Goal: Task Accomplishment & Management: Manage account settings

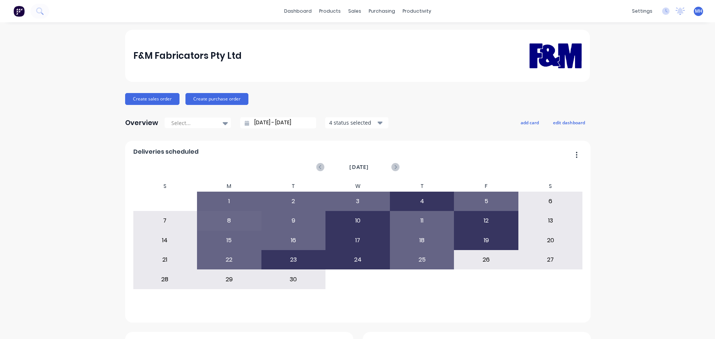
click at [364, 34] on div "Sales Orders" at bounding box center [379, 35] width 31 height 7
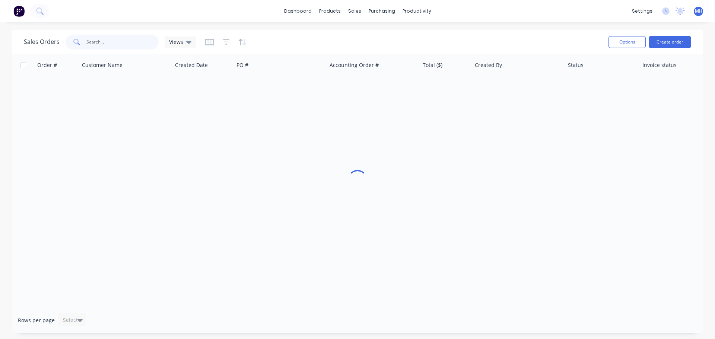
click at [131, 44] on input "text" at bounding box center [122, 42] width 73 height 15
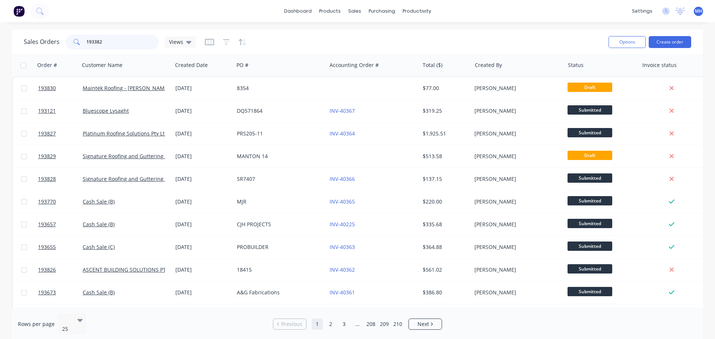
type input "193382"
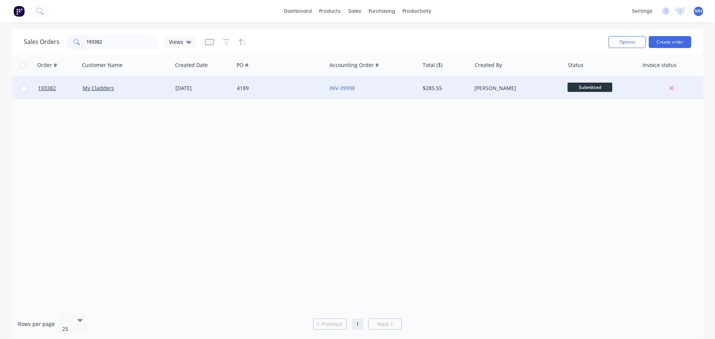
click at [131, 90] on div "My Cladders" at bounding box center [124, 88] width 83 height 7
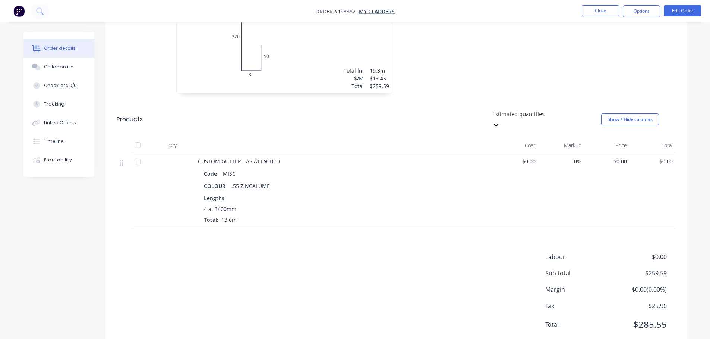
scroll to position [274, 0]
click at [688, 8] on button "Edit Order" at bounding box center [681, 10] width 37 height 11
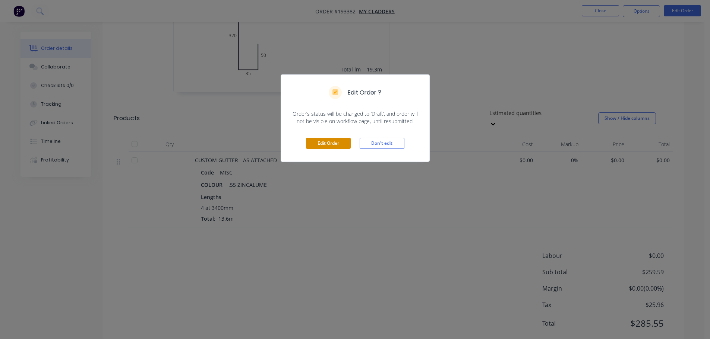
click at [323, 145] on button "Edit Order" at bounding box center [328, 143] width 45 height 11
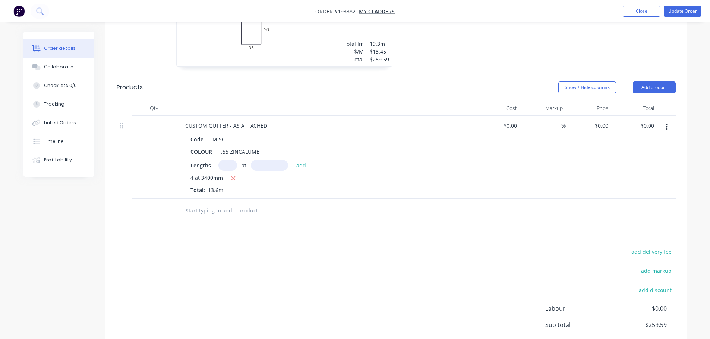
scroll to position [335, 0]
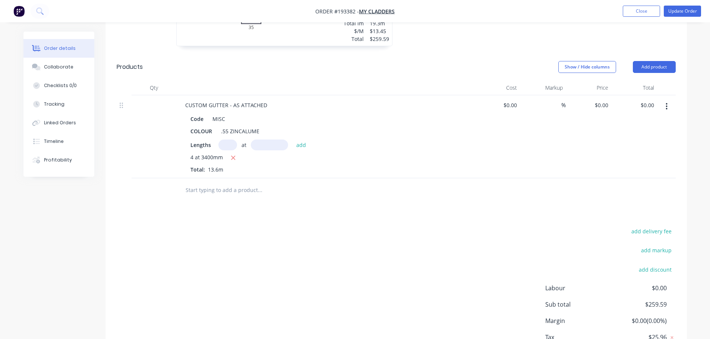
click at [368, 206] on div "Drawings Add drawing 0.55 Zincalume Zincalume Girth 405 1 0 320 35 50 0 320 35 …" at bounding box center [395, 137] width 581 height 487
click at [665, 61] on button "Add product" at bounding box center [653, 67] width 43 height 12
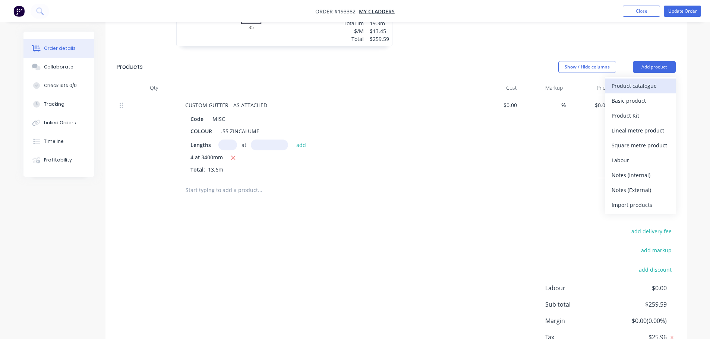
click at [647, 80] on div "Product catalogue" at bounding box center [639, 85] width 57 height 11
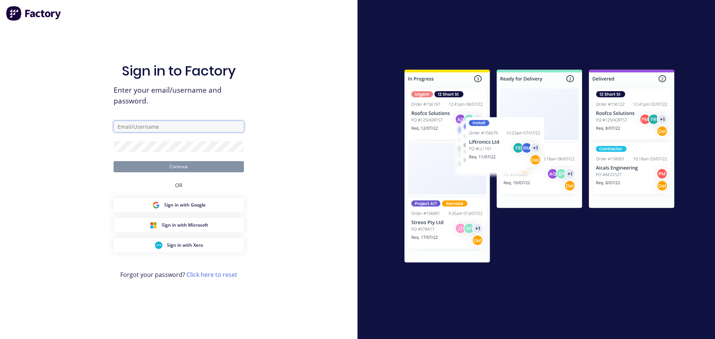
type input "michaelh@fmfabricators.com.au"
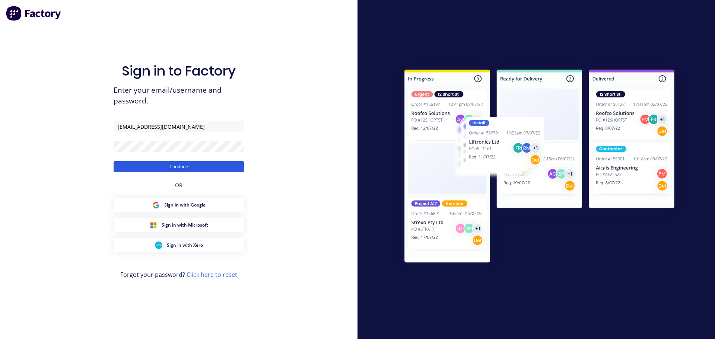
click at [176, 172] on button "Continue" at bounding box center [179, 166] width 130 height 11
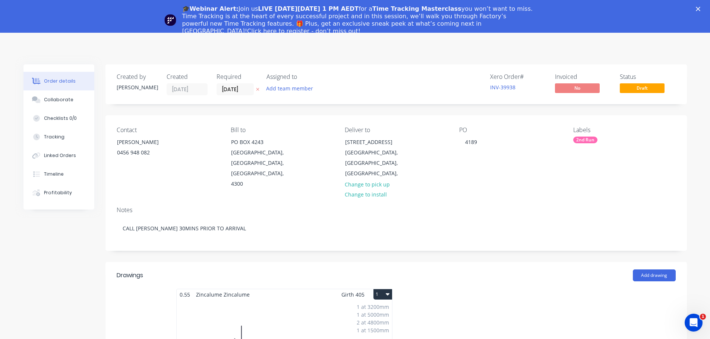
click at [703, 9] on div "Close" at bounding box center [698, 9] width 7 height 4
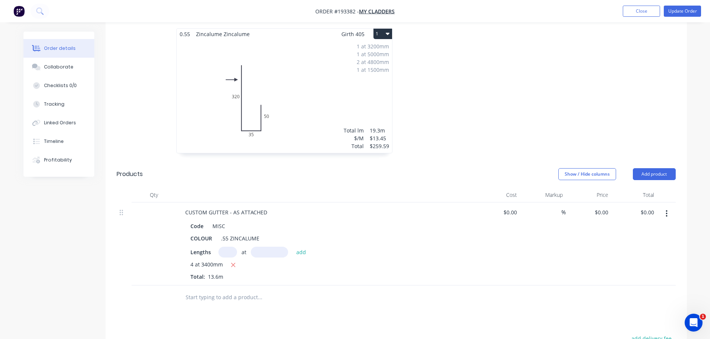
scroll to position [298, 0]
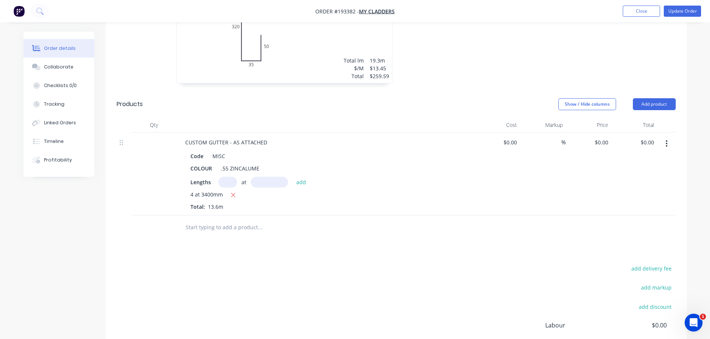
click at [295, 51] on div "1 at 3200mm 1 at 5000mm 2 at 4800mm 1 at 1500mm Total lm $/M Total 19.3m $13.45…" at bounding box center [284, 26] width 215 height 114
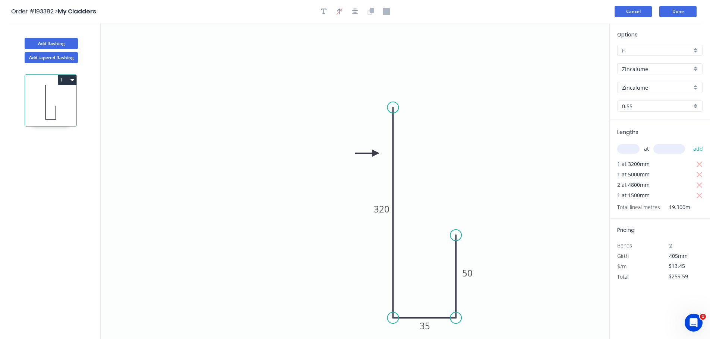
click at [635, 9] on button "Cancel" at bounding box center [632, 11] width 37 height 11
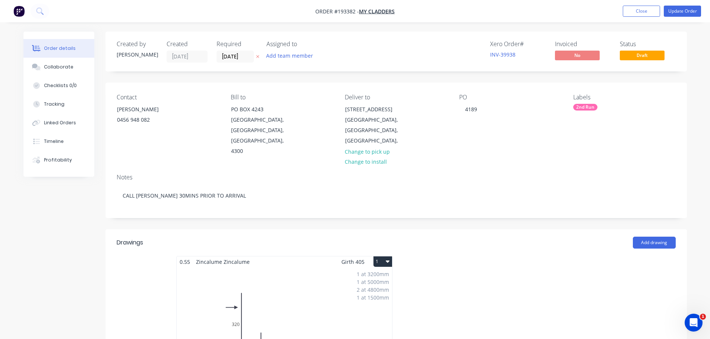
click at [450, 263] on div at bounding box center [507, 322] width 223 height 133
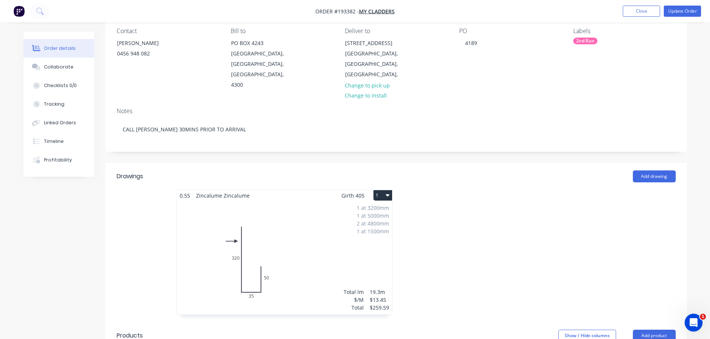
scroll to position [186, 0]
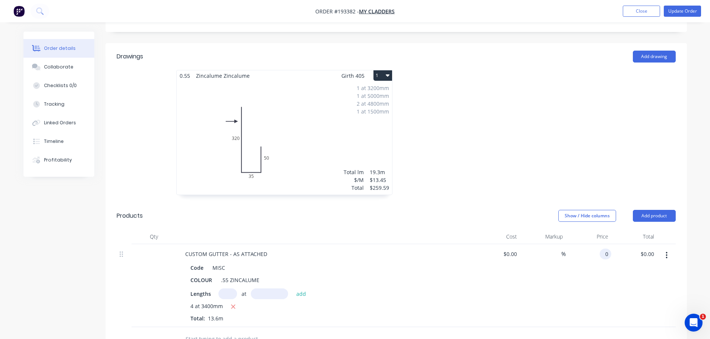
click at [606, 249] on input "0" at bounding box center [606, 254] width 9 height 11
type input "$31.36"
type input "$426.50"
click at [505, 147] on div at bounding box center [507, 136] width 223 height 133
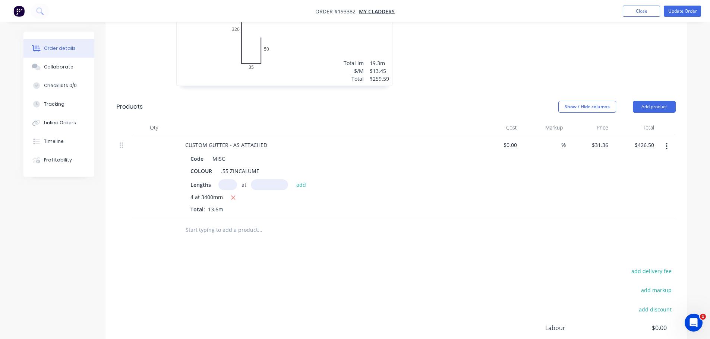
scroll to position [298, 0]
click at [648, 99] on header "Products Show / Hide columns Add product" at bounding box center [395, 104] width 581 height 27
click at [647, 98] on button "Add product" at bounding box center [653, 104] width 43 height 12
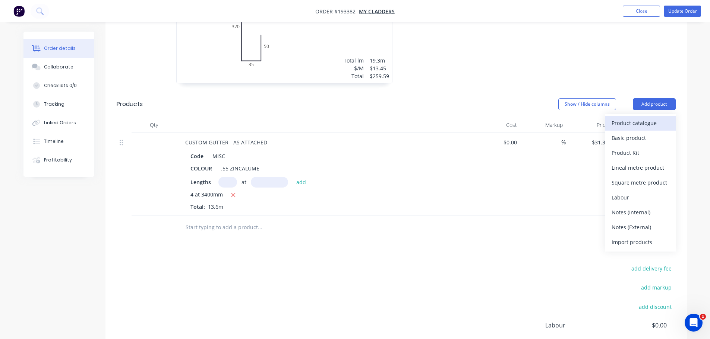
click at [634, 118] on div "Product catalogue" at bounding box center [639, 123] width 57 height 11
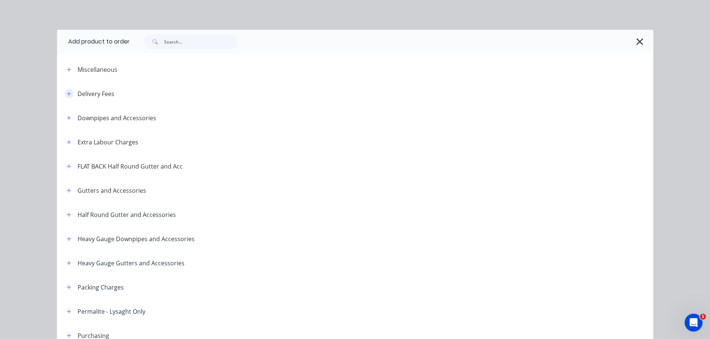
click at [66, 90] on button "button" at bounding box center [68, 93] width 9 height 9
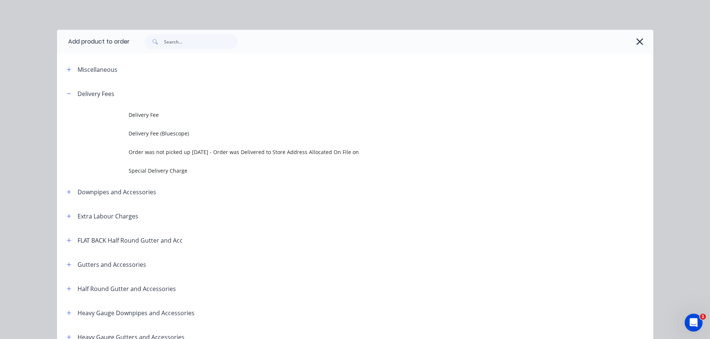
click at [158, 106] on td "Delivery Fee" at bounding box center [390, 115] width 524 height 19
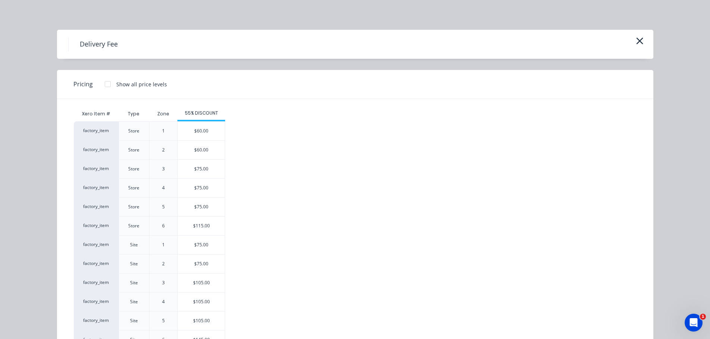
click at [209, 241] on div "$75.00" at bounding box center [201, 245] width 47 height 19
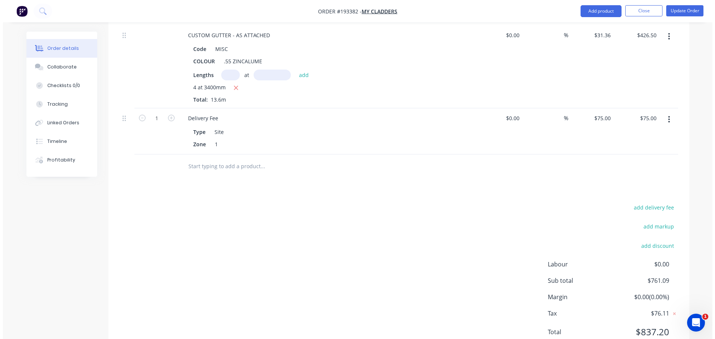
scroll to position [410, 0]
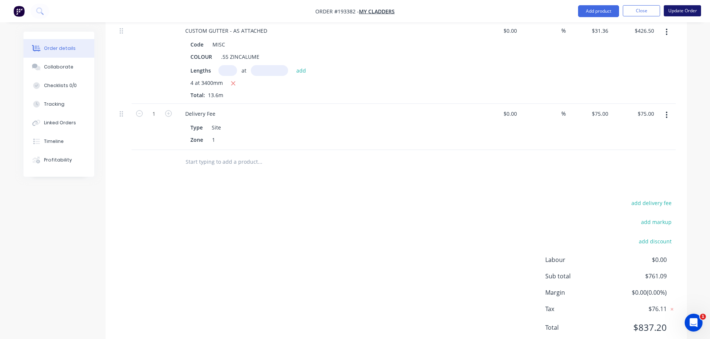
click at [681, 11] on button "Update Order" at bounding box center [681, 10] width 37 height 11
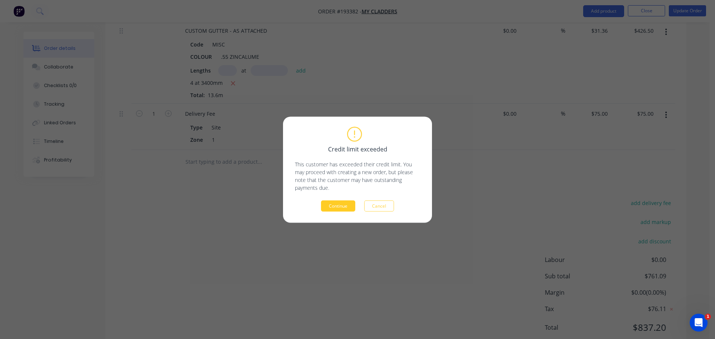
click at [339, 209] on button "Continue" at bounding box center [338, 205] width 34 height 11
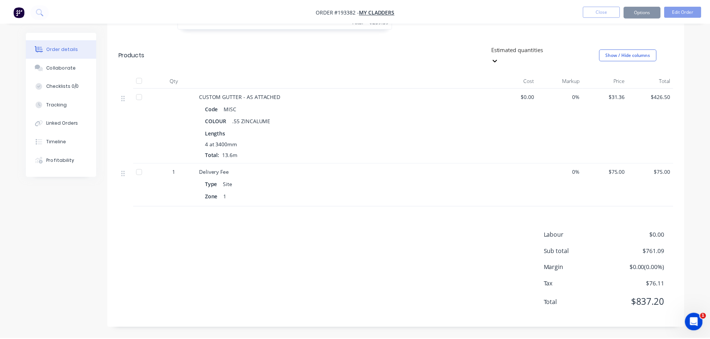
scroll to position [317, 0]
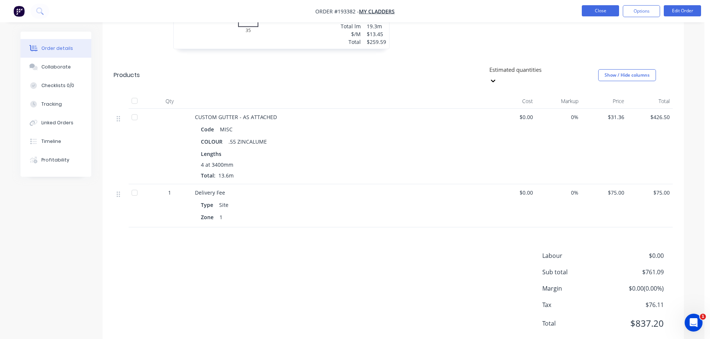
click at [602, 10] on button "Close" at bounding box center [599, 10] width 37 height 11
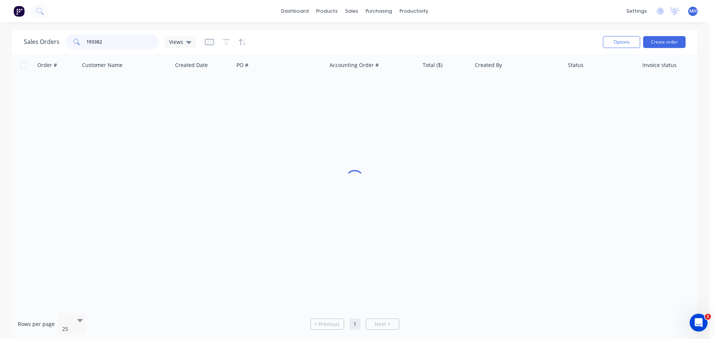
click at [149, 43] on input "193382" at bounding box center [122, 42] width 73 height 15
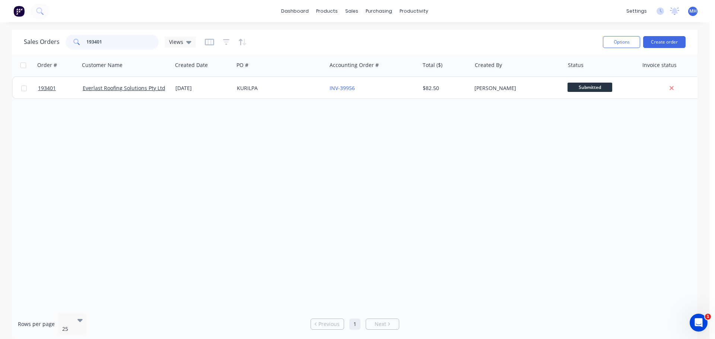
click at [148, 40] on input "193401" at bounding box center [122, 42] width 73 height 15
type input "193401"
click at [101, 223] on div "Order # Customer Name Created Date PO # Accounting Order # Total ($) Created By…" at bounding box center [355, 181] width 686 height 254
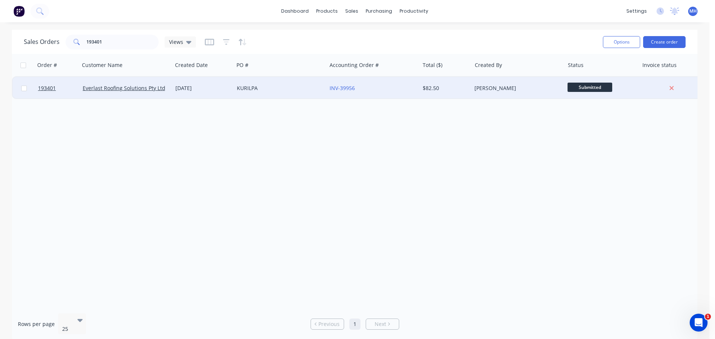
click at [265, 85] on div "KURILPA" at bounding box center [278, 88] width 83 height 7
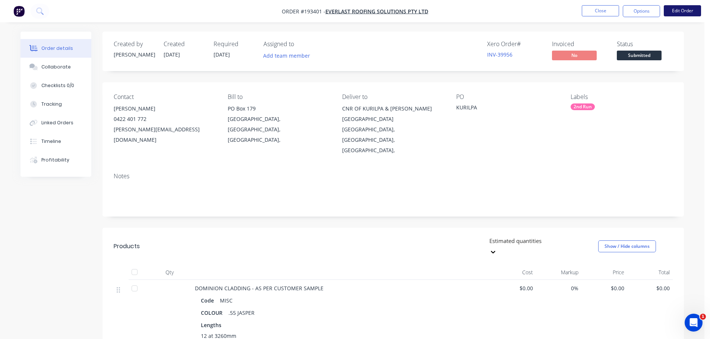
click at [682, 12] on button "Edit Order" at bounding box center [681, 10] width 37 height 11
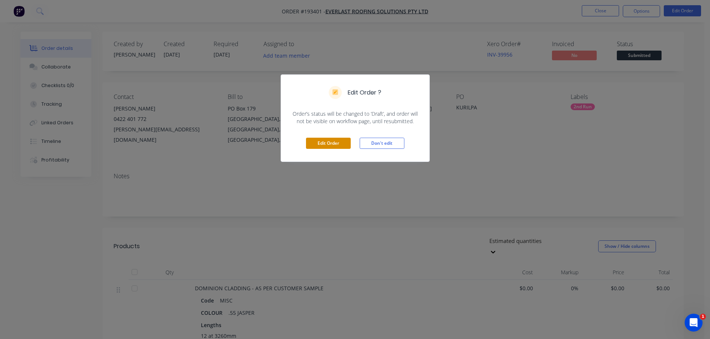
click at [345, 147] on button "Edit Order" at bounding box center [328, 143] width 45 height 11
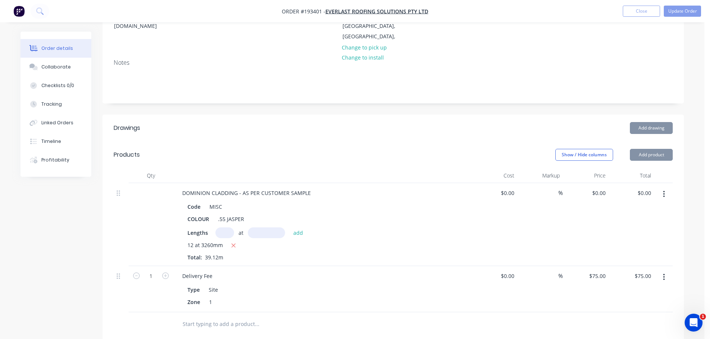
scroll to position [223, 0]
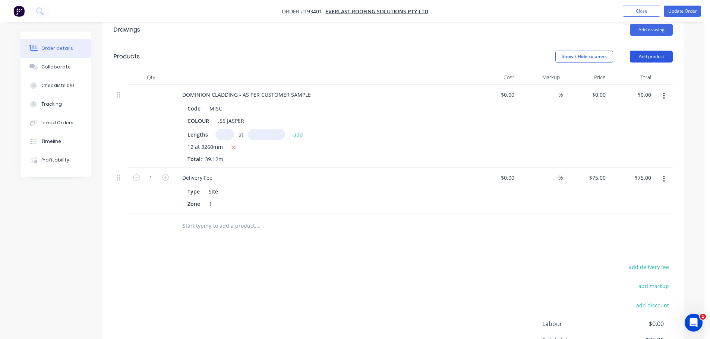
click at [647, 51] on button "Add product" at bounding box center [650, 57] width 43 height 12
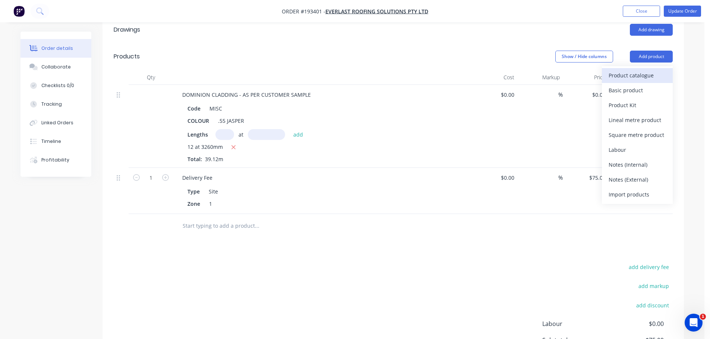
click at [638, 70] on div "Product catalogue" at bounding box center [636, 75] width 57 height 11
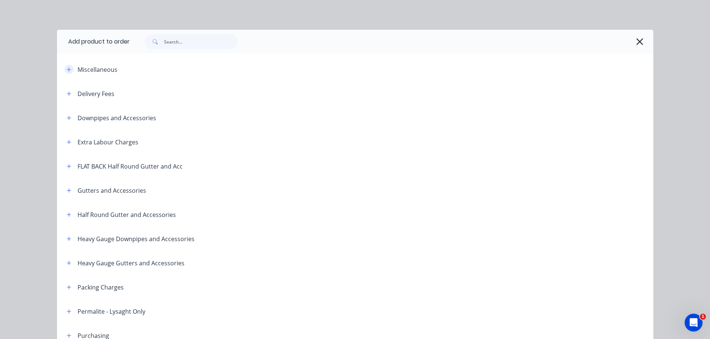
click at [64, 68] on button "button" at bounding box center [68, 69] width 9 height 9
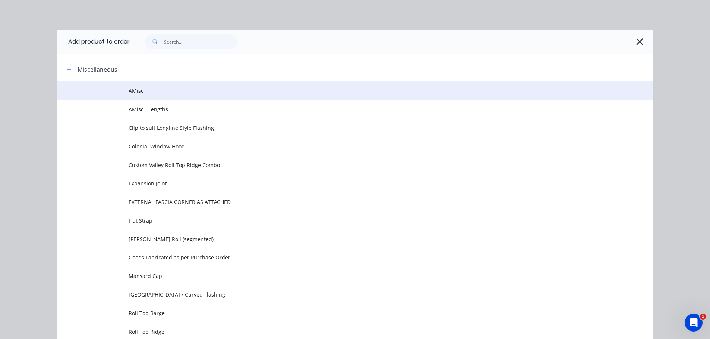
click at [192, 96] on td "AMisc" at bounding box center [390, 91] width 524 height 19
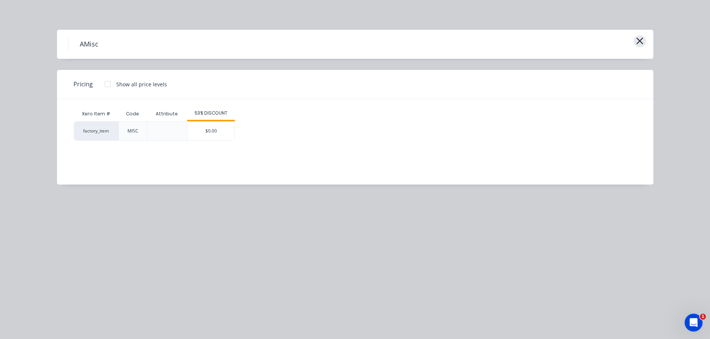
click at [637, 42] on icon "button" at bounding box center [639, 41] width 8 height 10
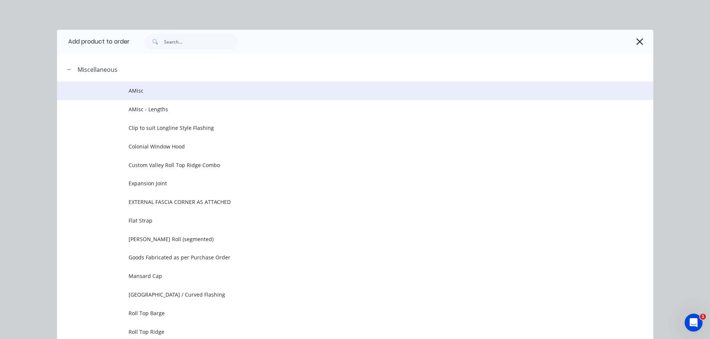
scroll to position [57, 0]
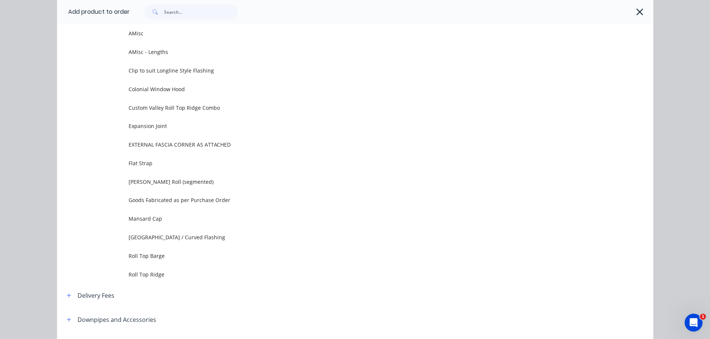
click at [637, 13] on icon "button" at bounding box center [639, 12] width 7 height 7
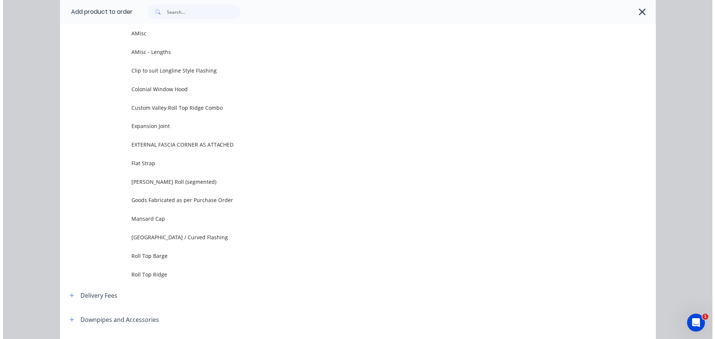
scroll to position [0, 0]
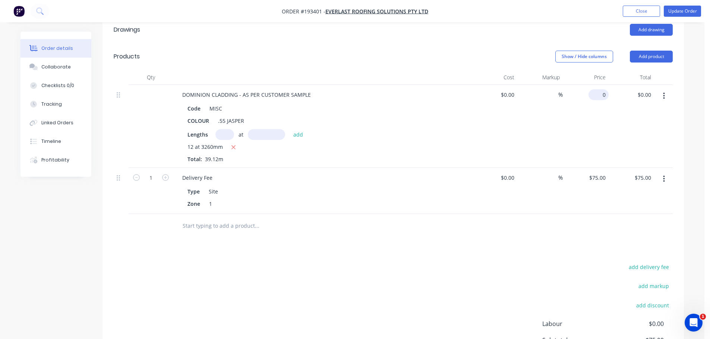
click at [601, 89] on input "0" at bounding box center [599, 94] width 17 height 11
type input "$21.27"
type input "$832.08"
click at [389, 51] on div "Show / Hide columns Add product" at bounding box center [452, 57] width 440 height 12
click at [678, 15] on button "Update Order" at bounding box center [681, 11] width 37 height 11
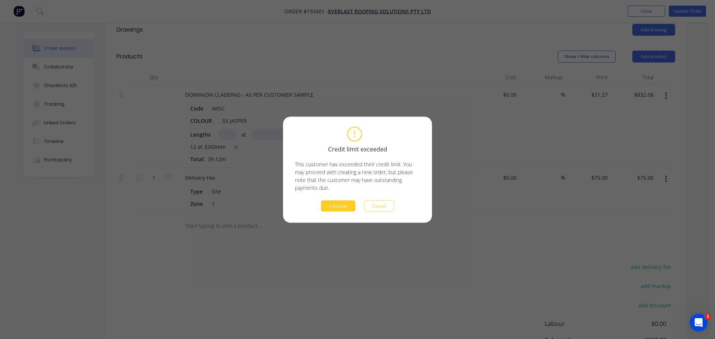
click at [329, 202] on button "Continue" at bounding box center [338, 205] width 34 height 11
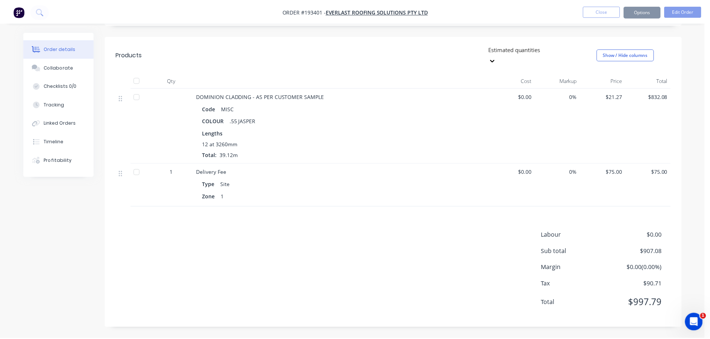
scroll to position [161, 0]
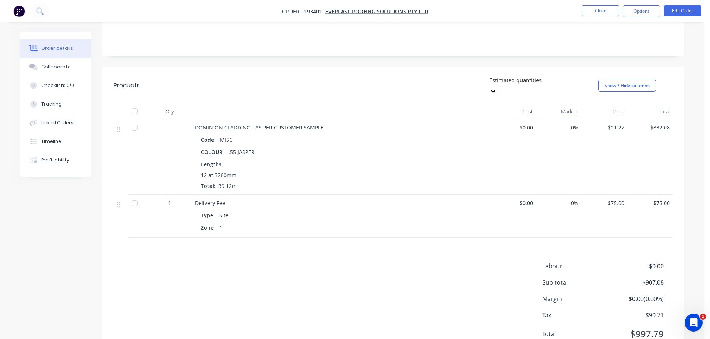
click at [209, 262] on div "Labour $0.00 Sub total $907.08 Margin $0.00 ( 0.00 %) Tax $90.71 Total $997.79" at bounding box center [393, 305] width 559 height 86
click at [610, 13] on button "Close" at bounding box center [599, 10] width 37 height 11
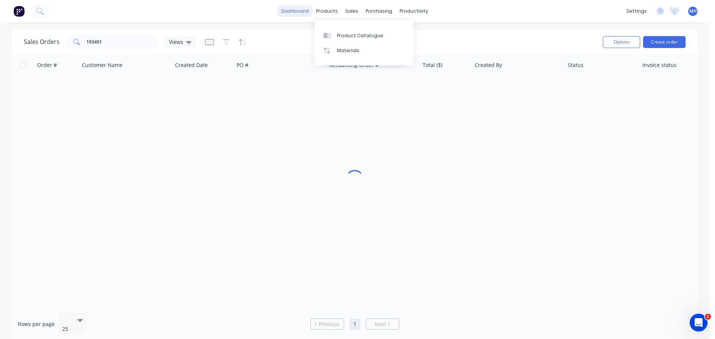
click at [304, 12] on link "dashboard" at bounding box center [294, 11] width 35 height 11
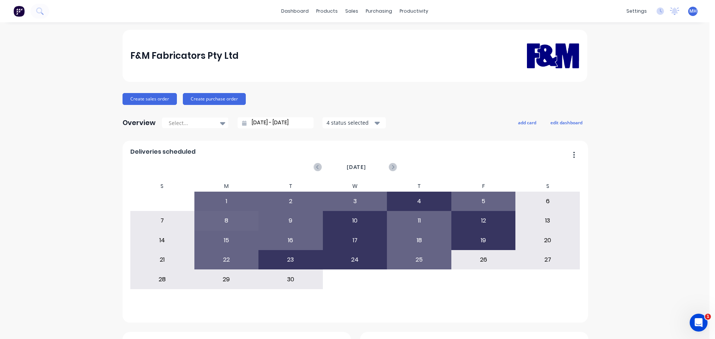
click at [404, 119] on div "Overview Select... 25/08/25 - 25/09/25 4 status selected add card edit dashboard" at bounding box center [355, 122] width 465 height 15
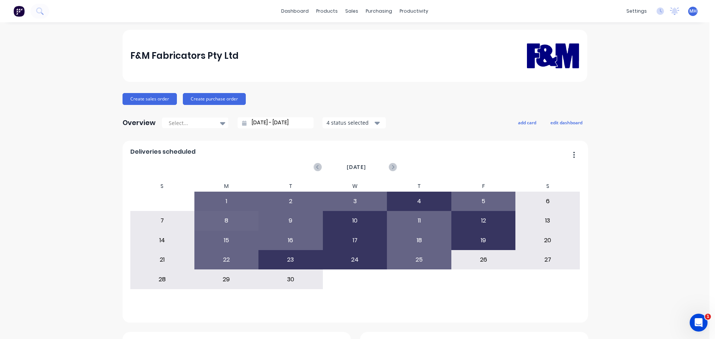
click at [363, 38] on div "Sales Orders" at bounding box center [376, 35] width 31 height 7
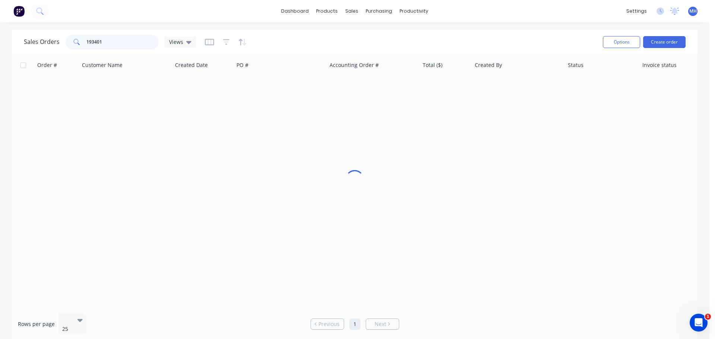
click at [125, 42] on input "193401" at bounding box center [122, 42] width 73 height 15
click at [125, 41] on input "193401" at bounding box center [122, 42] width 73 height 15
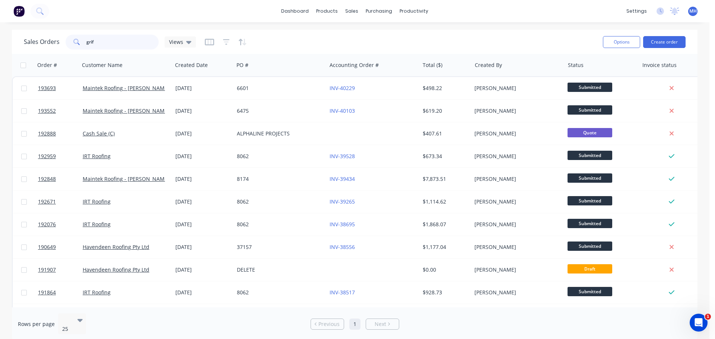
click at [124, 41] on input "grif" at bounding box center [122, 42] width 73 height 15
type input "phil"
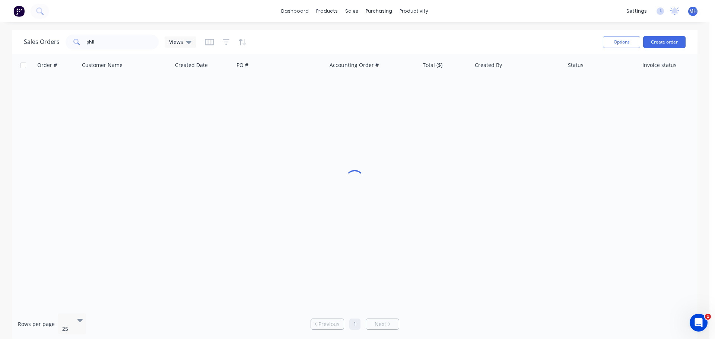
click at [280, 39] on div "Sales Orders phil Views" at bounding box center [310, 42] width 573 height 18
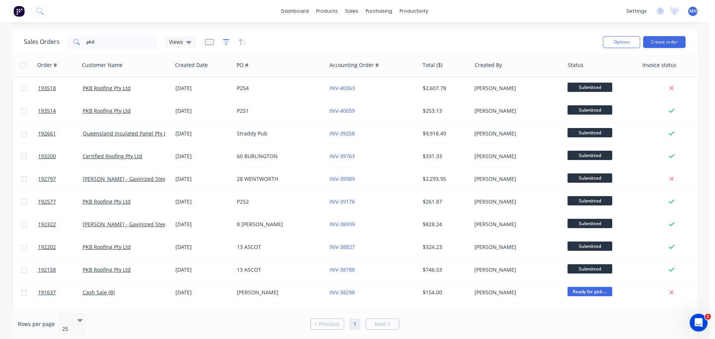
click at [224, 43] on icon "button" at bounding box center [226, 41] width 7 height 7
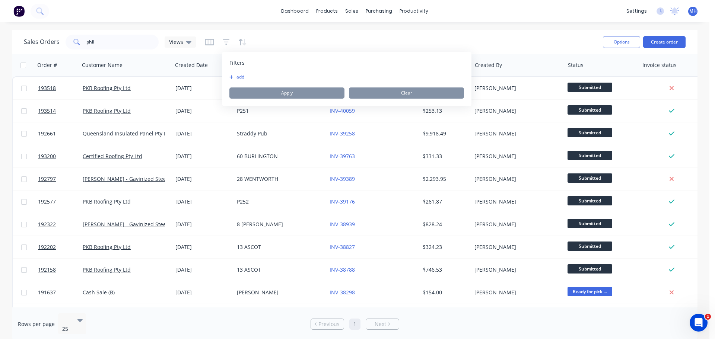
click at [242, 76] on button "add" at bounding box center [238, 77] width 19 height 6
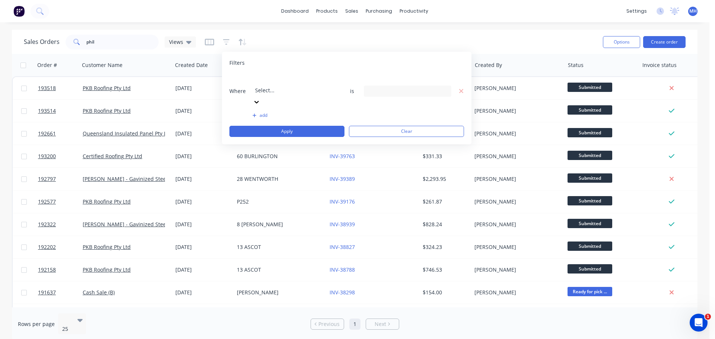
click at [294, 81] on div at bounding box center [308, 80] width 107 height 9
click at [387, 87] on div "8 Status selected" at bounding box center [401, 91] width 67 height 8
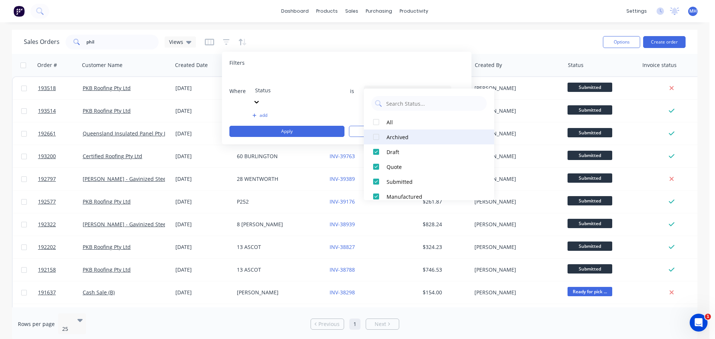
click at [394, 140] on div "Archived" at bounding box center [431, 137] width 89 height 8
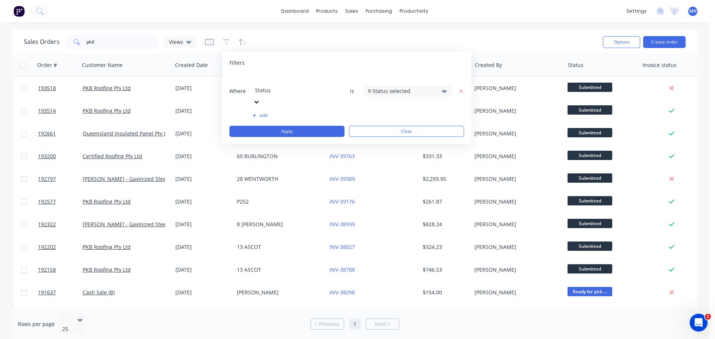
click at [365, 57] on div "Filters Where Status is 9 Status selected add Apply Clear" at bounding box center [347, 98] width 250 height 93
click at [314, 126] on button "Apply" at bounding box center [286, 131] width 115 height 11
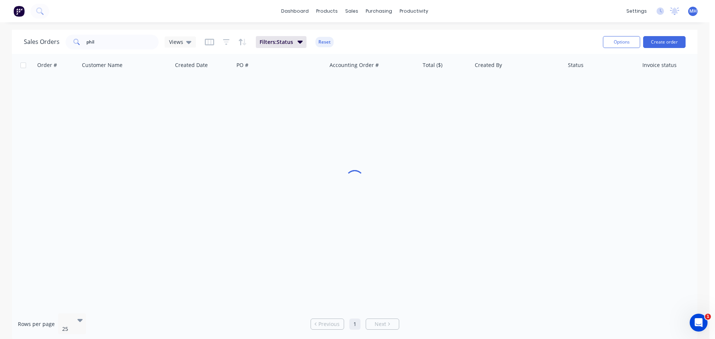
click at [380, 42] on div "Sales Orders phil Views Filters: Status Reset" at bounding box center [310, 42] width 573 height 18
click at [374, 41] on div "Sales Orders phil Views Filters: Status Reset" at bounding box center [310, 42] width 573 height 18
click at [371, 39] on div "Sales Orders phil Views Filters: Status Reset" at bounding box center [310, 42] width 573 height 18
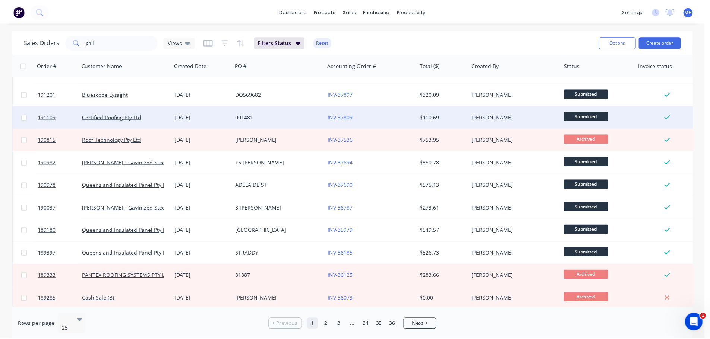
scroll to position [340, 0]
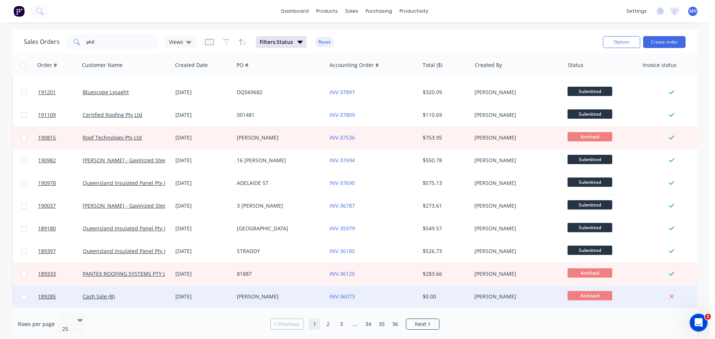
click at [283, 293] on div "[PERSON_NAME]" at bounding box center [278, 296] width 83 height 7
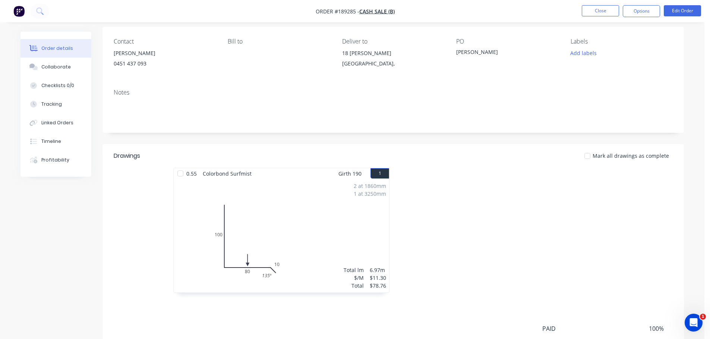
scroll to position [112, 0]
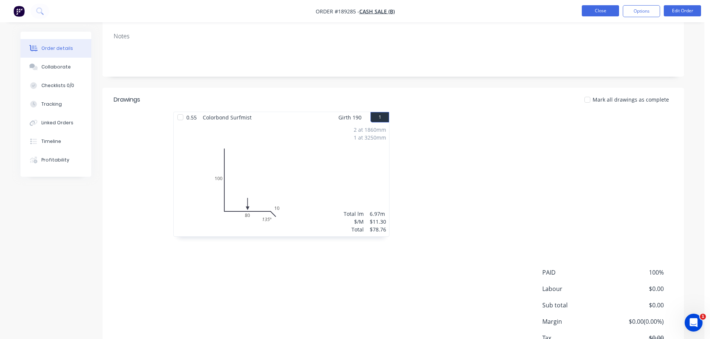
click at [596, 7] on button "Close" at bounding box center [599, 10] width 37 height 11
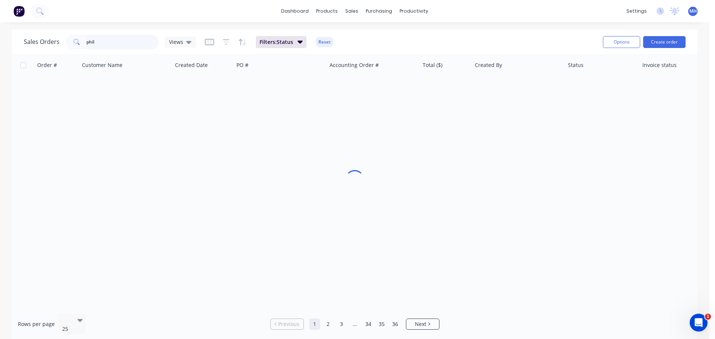
click at [114, 38] on input "phil" at bounding box center [122, 42] width 73 height 15
click at [329, 28] on div "dashboard products sales purchasing productivity dashboard products Product Cat…" at bounding box center [355, 169] width 710 height 339
click at [326, 43] on button "Reset" at bounding box center [324, 42] width 18 height 10
click at [676, 38] on button "Create order" at bounding box center [664, 42] width 42 height 12
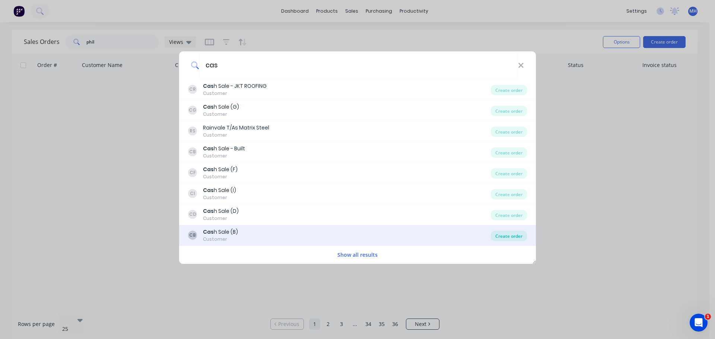
type input "cas"
click at [513, 237] on div "Create order" at bounding box center [509, 236] width 36 height 10
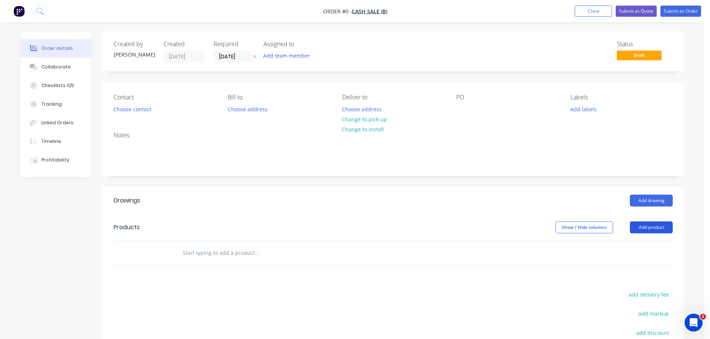
click at [645, 225] on button "Add product" at bounding box center [650, 228] width 43 height 12
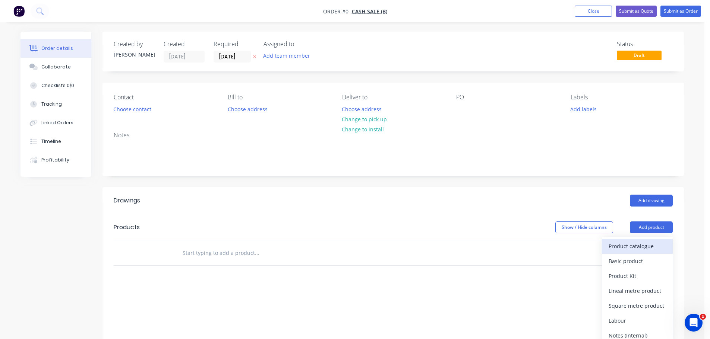
click at [648, 247] on div "Product catalogue" at bounding box center [636, 246] width 57 height 11
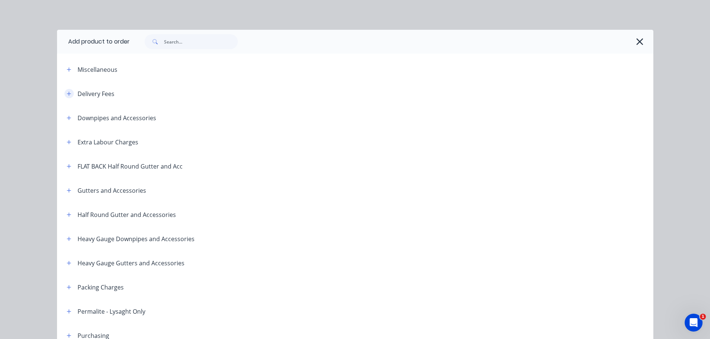
click at [69, 95] on button "button" at bounding box center [68, 93] width 9 height 9
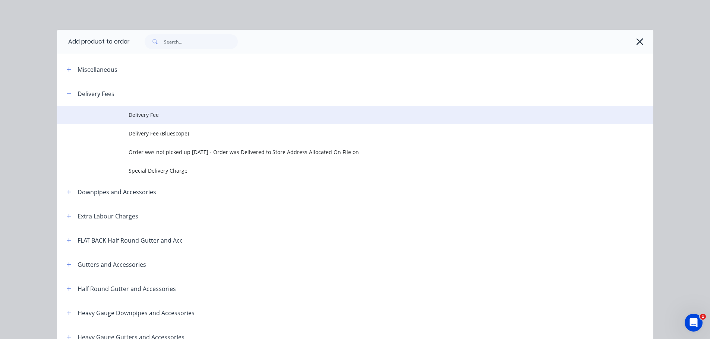
click at [161, 113] on span "Delivery Fee" at bounding box center [337, 115] width 419 height 8
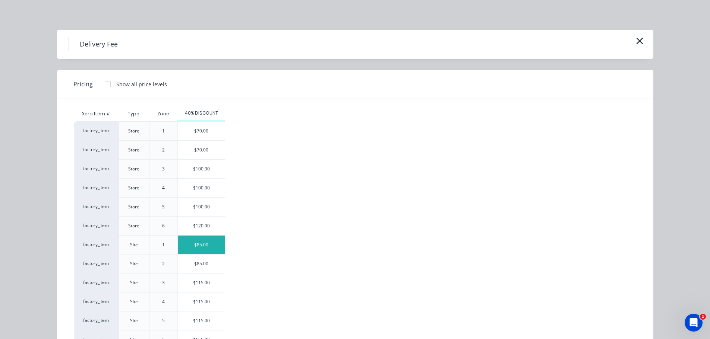
click at [208, 241] on div "$85.00" at bounding box center [201, 245] width 47 height 19
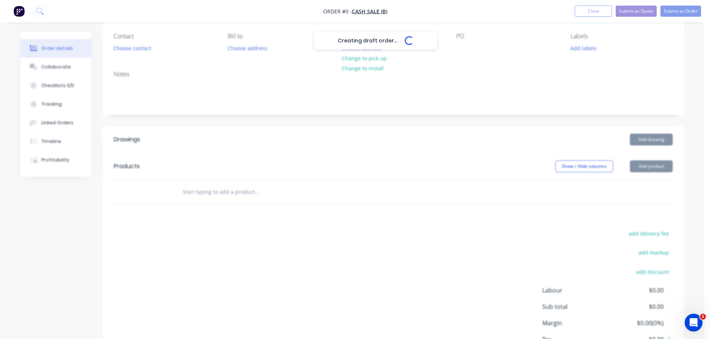
scroll to position [74, 0]
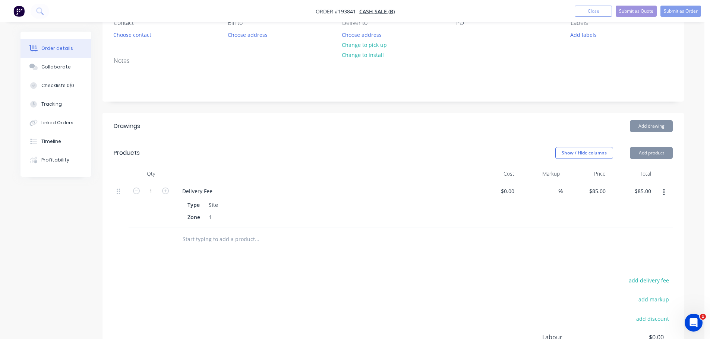
click at [646, 128] on button "Add drawing" at bounding box center [650, 126] width 43 height 12
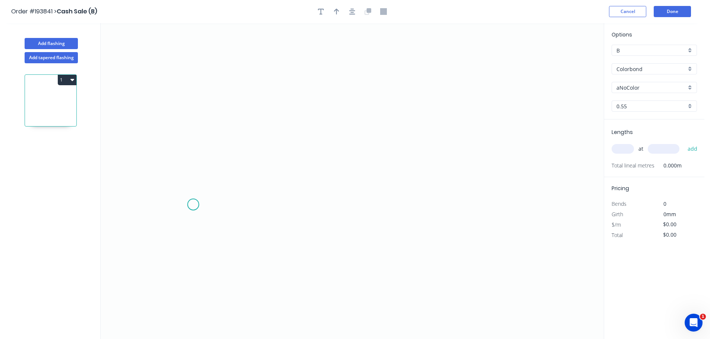
click at [194, 218] on icon "0" at bounding box center [352, 181] width 503 height 316
click at [197, 116] on icon "0" at bounding box center [352, 181] width 503 height 316
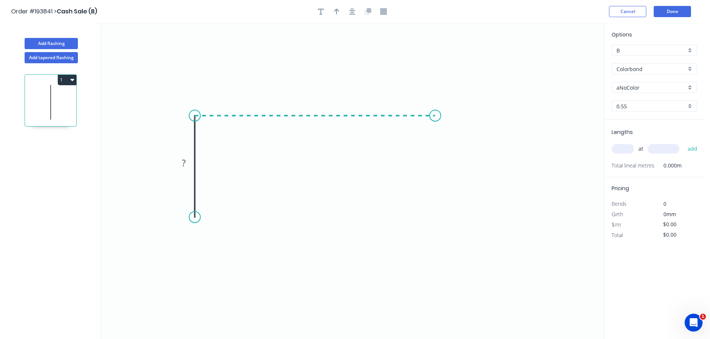
click at [459, 118] on icon "0 ?" at bounding box center [352, 181] width 503 height 316
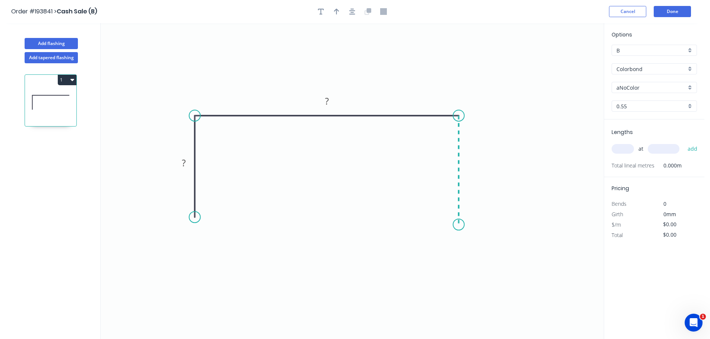
drag, startPoint x: 453, startPoint y: 225, endPoint x: 392, endPoint y: 225, distance: 60.7
click at [453, 225] on icon "0 ? ?" at bounding box center [352, 181] width 503 height 316
click at [180, 163] on rect at bounding box center [183, 163] width 15 height 10
type input "$16.82"
drag, startPoint x: 624, startPoint y: 152, endPoint x: 617, endPoint y: 154, distance: 7.2
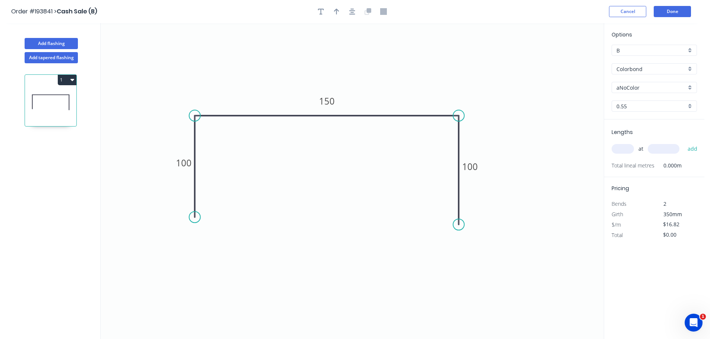
click at [622, 152] on input "text" at bounding box center [622, 149] width 22 height 10
type input "1"
type input "1255"
click at [683, 143] on button "add" at bounding box center [692, 149] width 18 height 13
type input "$21.11"
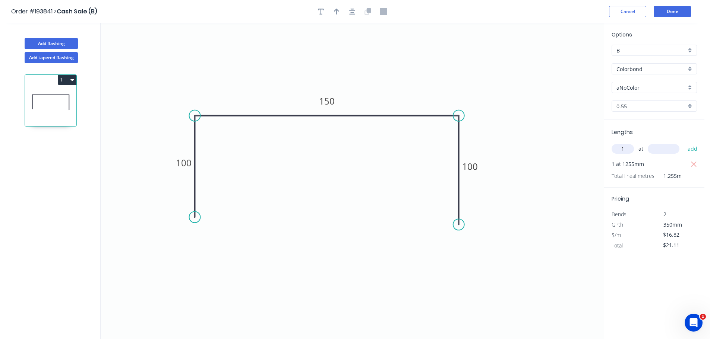
type input "1"
type input "2300"
click at [683, 143] on button "add" at bounding box center [692, 149] width 18 height 13
type input "$59.80"
click at [59, 42] on button "Add flashing" at bounding box center [51, 43] width 53 height 11
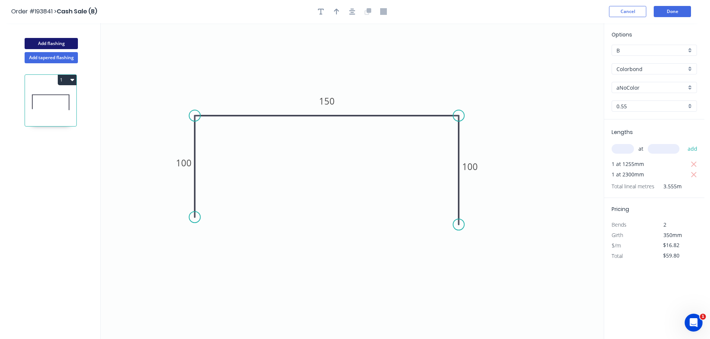
type input "$0.00"
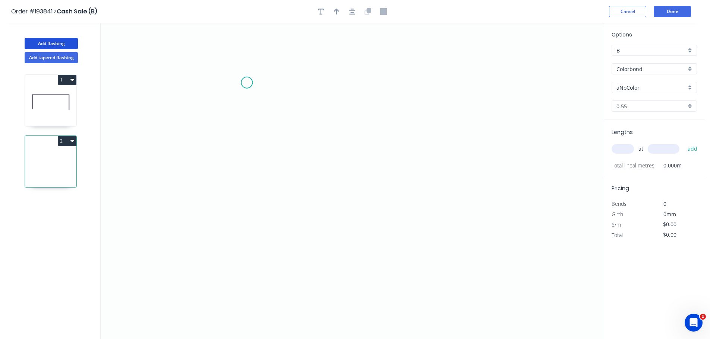
click at [256, 76] on icon "0" at bounding box center [352, 181] width 503 height 316
click at [254, 254] on icon "0" at bounding box center [352, 181] width 503 height 316
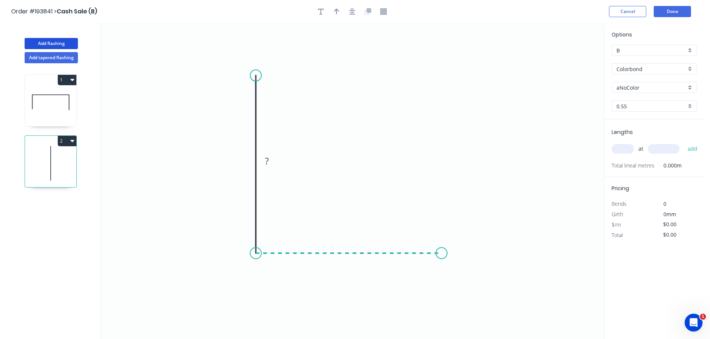
click at [441, 250] on icon "0 ?" at bounding box center [352, 181] width 503 height 316
click at [242, 161] on rect at bounding box center [244, 161] width 15 height 10
type input "$10.21"
click at [613, 147] on input "text" at bounding box center [622, 149] width 22 height 10
type input "1"
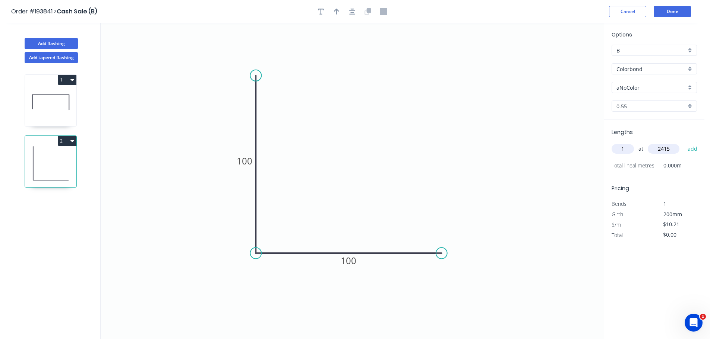
type input "2415"
click at [683, 143] on button "add" at bounding box center [692, 149] width 18 height 13
type input "$24.66"
click at [677, 13] on button "Done" at bounding box center [671, 11] width 37 height 11
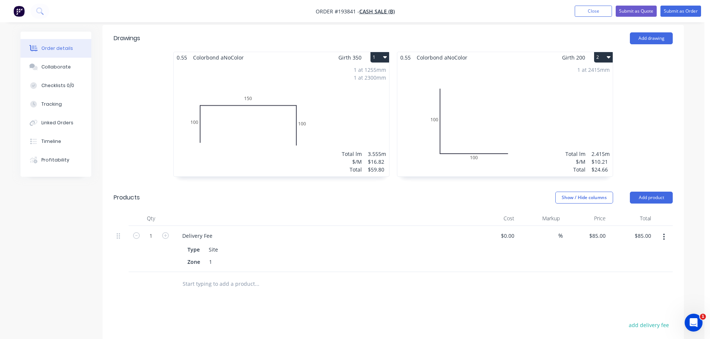
scroll to position [161, 0]
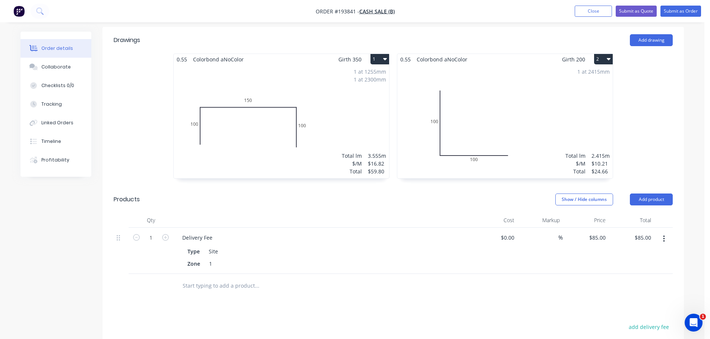
click at [638, 147] on div "0.55 Colorbond aNoColor Girth 350 1 0 100 150 100 0 100 150 100 1 at 1255mm 1 a…" at bounding box center [392, 120] width 581 height 133
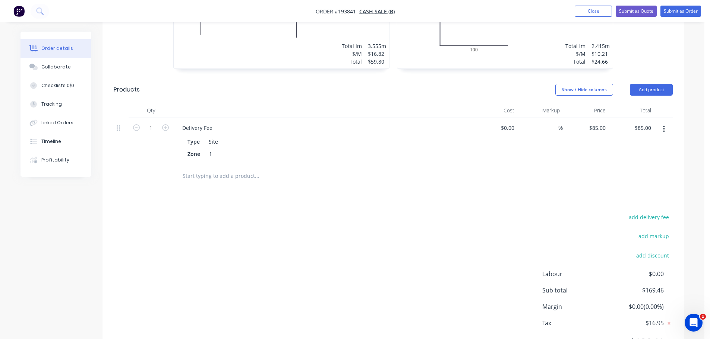
scroll to position [272, 0]
click at [407, 239] on div "add delivery fee add markup add discount Labour $0.00 Sub total $169.46 Margin …" at bounding box center [393, 282] width 559 height 144
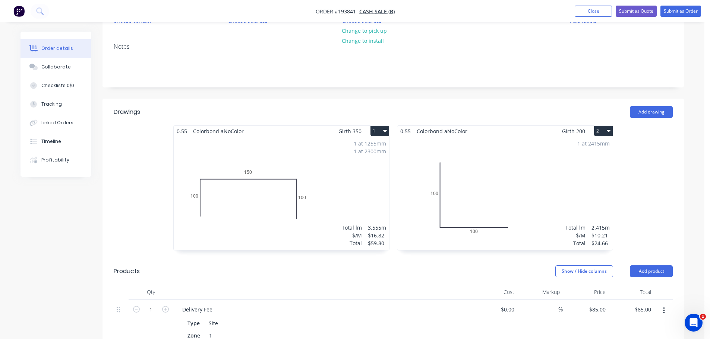
scroll to position [86, 0]
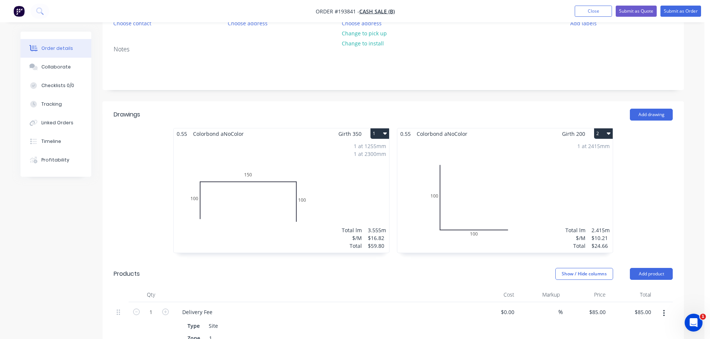
click at [630, 212] on div "0.55 Colorbond aNoColor Girth 350 1 0 100 150 100 0 100 150 100 1 at 1255mm 1 a…" at bounding box center [392, 194] width 581 height 133
click at [261, 178] on div "1 at 1255mm 1 at 2300mm Total lm $/M Total 3.555m $16.82 $59.80" at bounding box center [281, 196] width 215 height 114
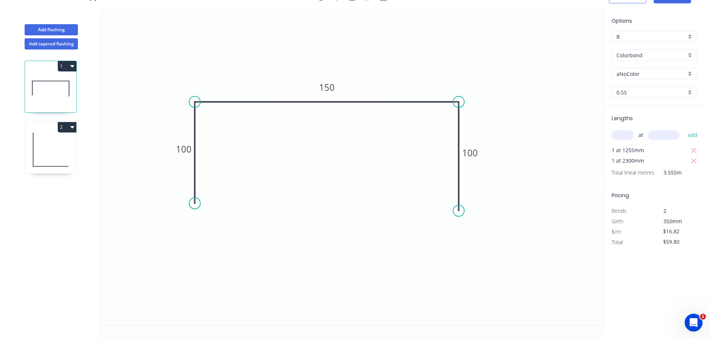
click at [650, 42] on div "Options B B Colorbond Colorbond Colorbond (Premium) Colorbond Coolmax Colorbond…" at bounding box center [654, 61] width 100 height 89
click at [650, 36] on input "B" at bounding box center [651, 37] width 70 height 8
click at [656, 91] on div "O" at bounding box center [654, 88] width 85 height 13
type input "O"
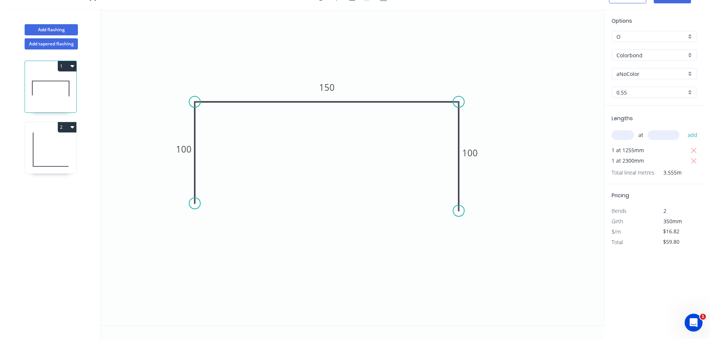
type input "$19.63"
type input "$69.78"
click at [65, 160] on icon at bounding box center [50, 150] width 51 height 48
type input "B"
type input "$10.21"
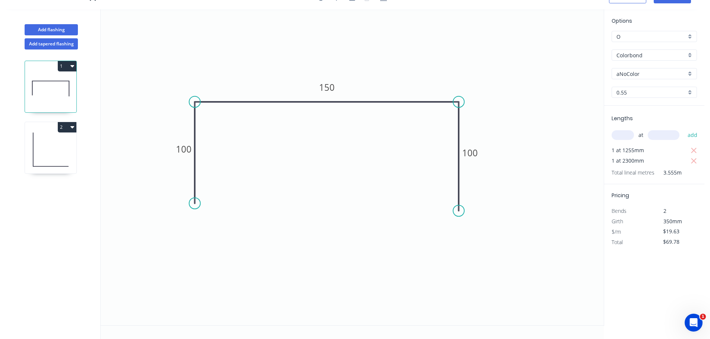
type input "$24.66"
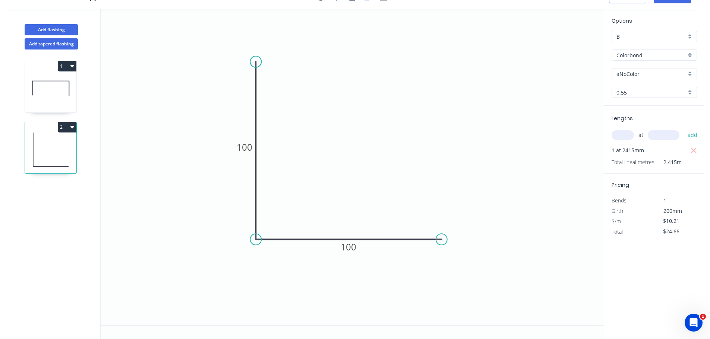
click at [643, 36] on input "B" at bounding box center [651, 37] width 70 height 8
click at [642, 92] on div "O" at bounding box center [654, 88] width 85 height 13
type input "O"
type input "$11.91"
type input "$28.76"
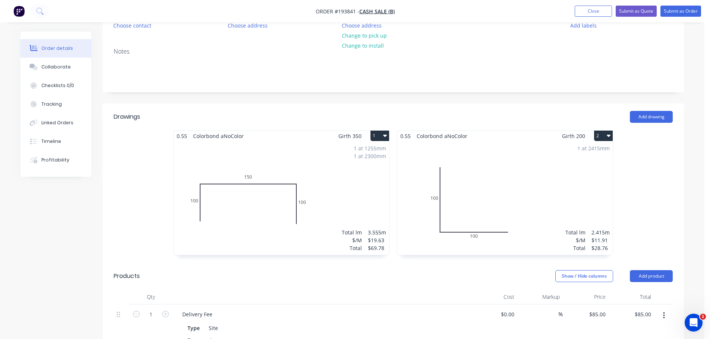
scroll to position [74, 0]
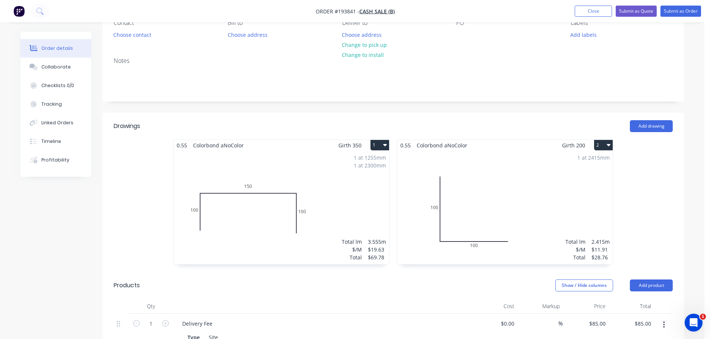
click at [356, 197] on div "1 at 1255mm 1 at 2300mm Total lm $/M Total 3.555m $19.63 $69.78" at bounding box center [281, 208] width 215 height 114
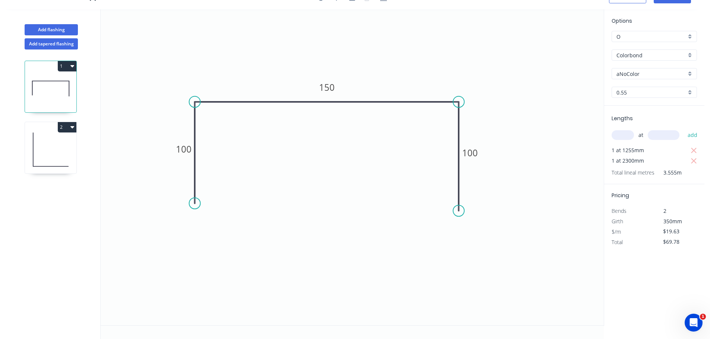
scroll to position [14, 0]
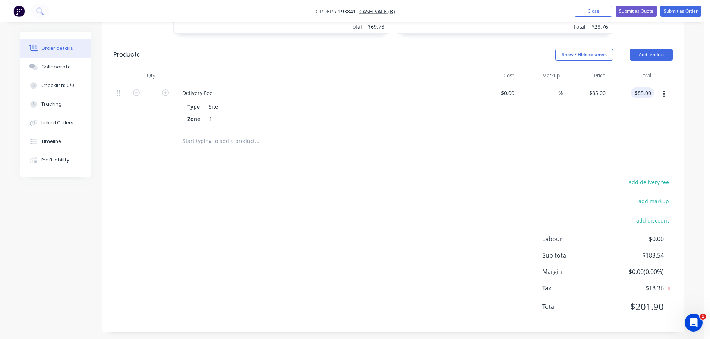
scroll to position [310, 0]
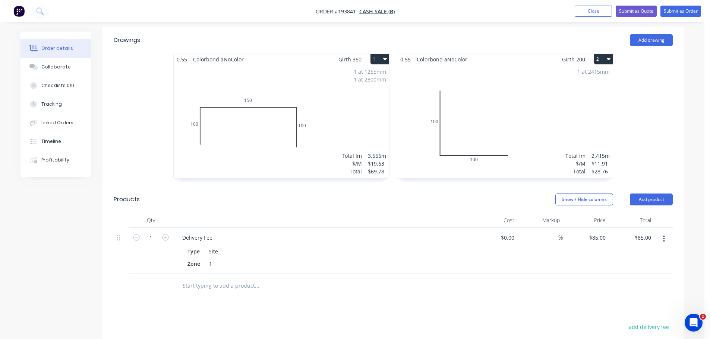
click at [340, 99] on div "1 at 1255mm 1 at 2300mm Total lm $/M Total 3.555m $19.63 $69.78" at bounding box center [281, 122] width 215 height 114
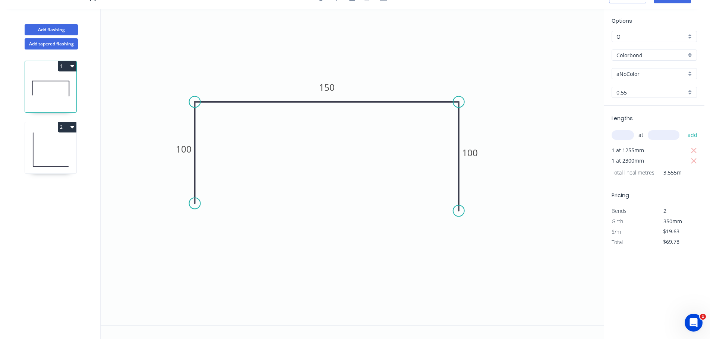
scroll to position [14, 0]
click at [673, 237] on input "$69.78" at bounding box center [675, 242] width 25 height 10
click at [674, 230] on input "$19.63" at bounding box center [675, 231] width 25 height 10
click at [694, 243] on icon "button" at bounding box center [694, 243] width 6 height 6
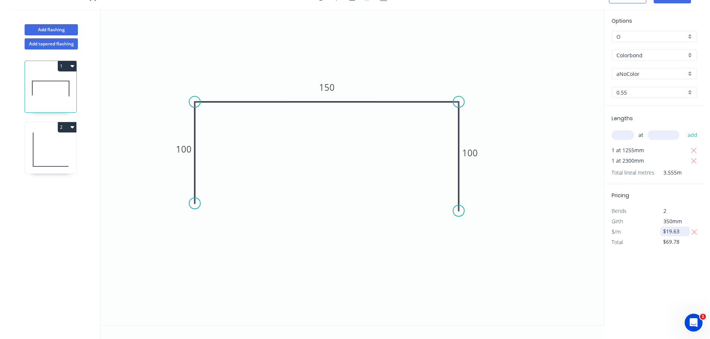
click at [682, 233] on input "$19.63" at bounding box center [675, 231] width 25 height 10
type input "$22.35"
type input "$79.45"
click at [50, 149] on icon at bounding box center [50, 150] width 51 height 48
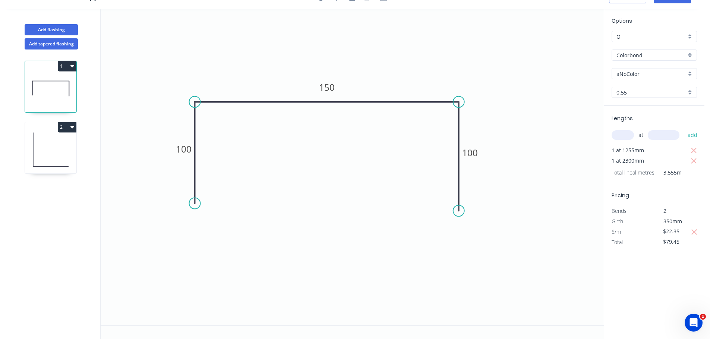
type input "$11.91"
type input "$28.76"
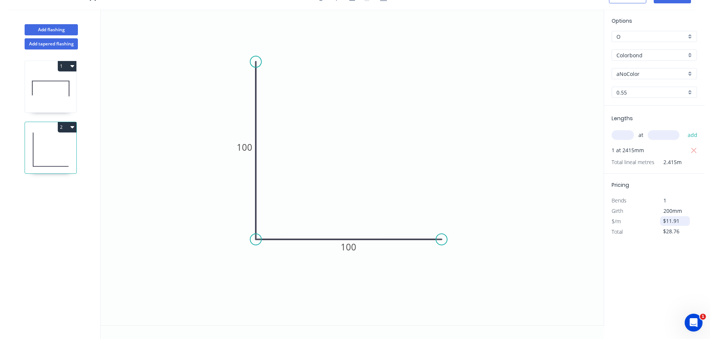
click at [677, 220] on input "$11.91" at bounding box center [675, 221] width 25 height 10
type input "$13.12"
type input "$31.68"
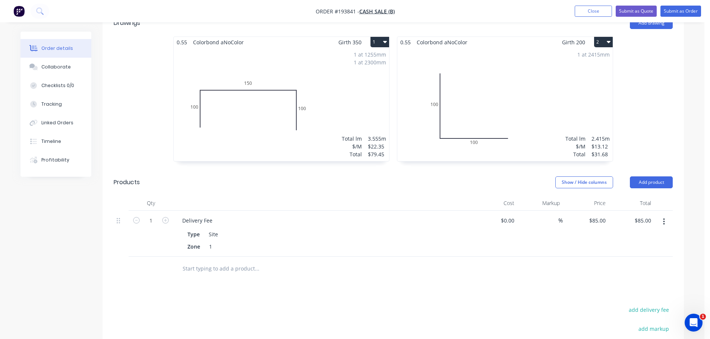
scroll to position [161, 0]
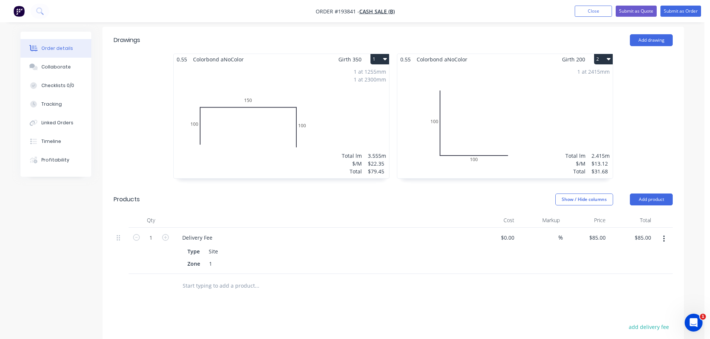
click at [353, 104] on div "1 at 1255mm 1 at 2300mm Total lm $/M Total 3.555m $22.35 $79.45" at bounding box center [281, 122] width 215 height 114
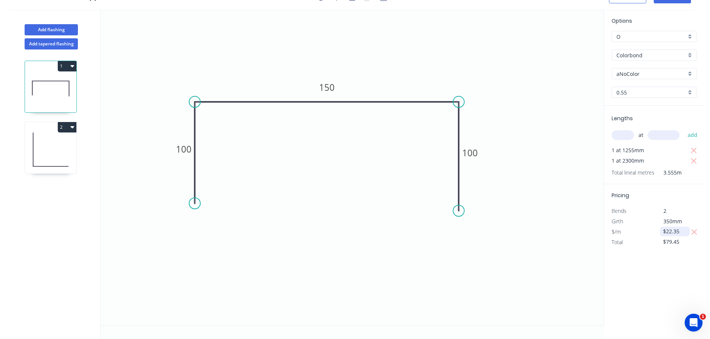
click at [674, 234] on input "$22.35" at bounding box center [675, 231] width 25 height 10
type input "$23.15"
type input "$82.30"
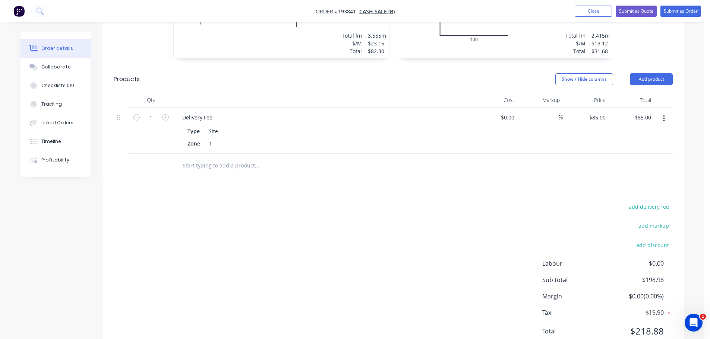
scroll to position [310, 0]
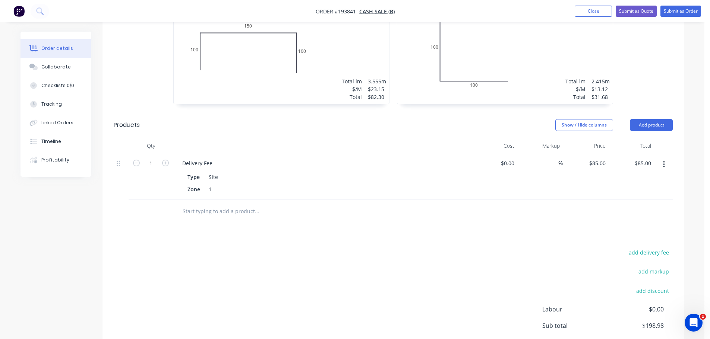
click at [509, 60] on div "1 at 2415mm Total lm $/M Total 2.415m $13.12 $31.68" at bounding box center [504, 47] width 215 height 114
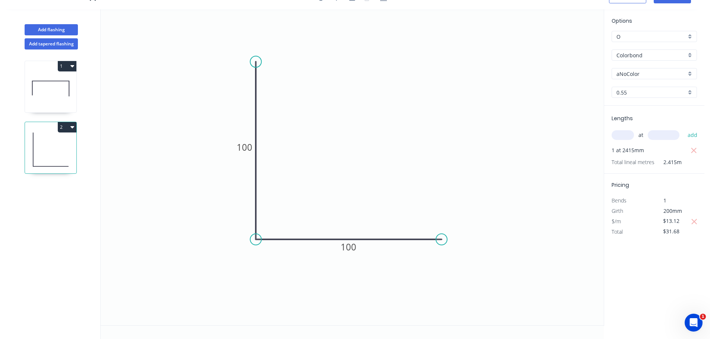
scroll to position [14, 0]
click at [676, 225] on input "$13.12" at bounding box center [675, 221] width 25 height 10
type input "$14.25"
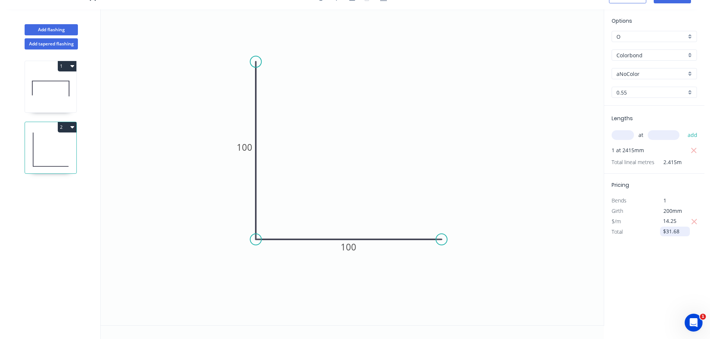
type input "$34.41"
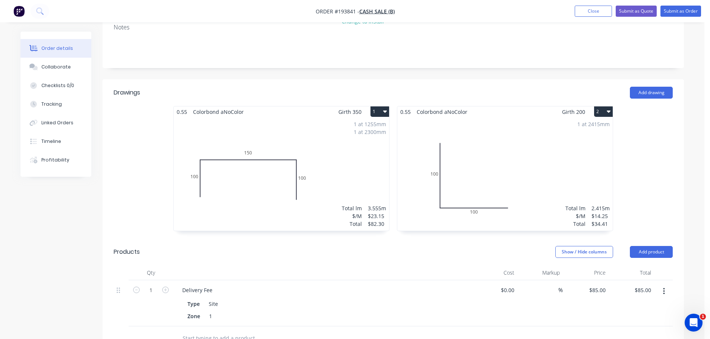
scroll to position [37, 0]
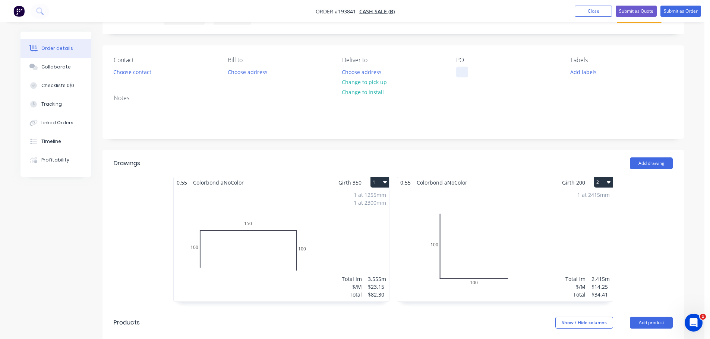
click at [459, 68] on div at bounding box center [462, 72] width 12 height 11
click at [356, 70] on button "Choose address" at bounding box center [362, 72] width 48 height 10
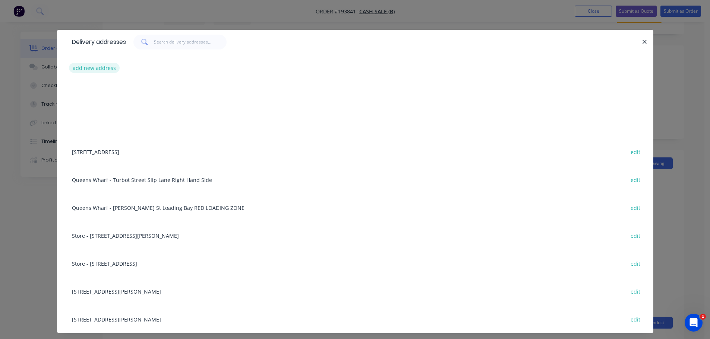
click at [96, 67] on button "add new address" at bounding box center [94, 68] width 51 height 10
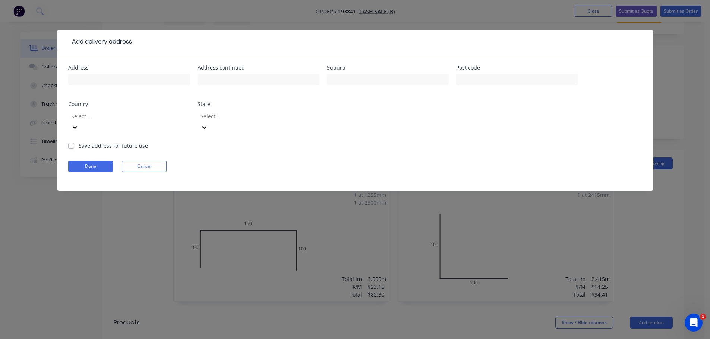
click at [103, 87] on div at bounding box center [129, 83] width 122 height 22
click at [93, 84] on input "text" at bounding box center [129, 79] width 122 height 11
click at [172, 77] on input "18 Oli" at bounding box center [129, 79] width 122 height 11
type input "18 Olivia Crt"
type input "REGENTS PARK"
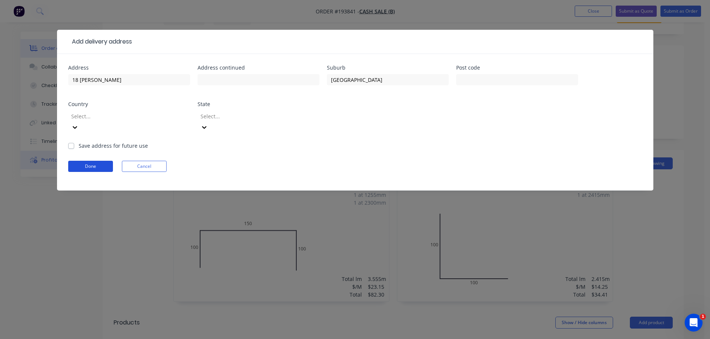
click at [86, 161] on button "Done" at bounding box center [90, 166] width 45 height 11
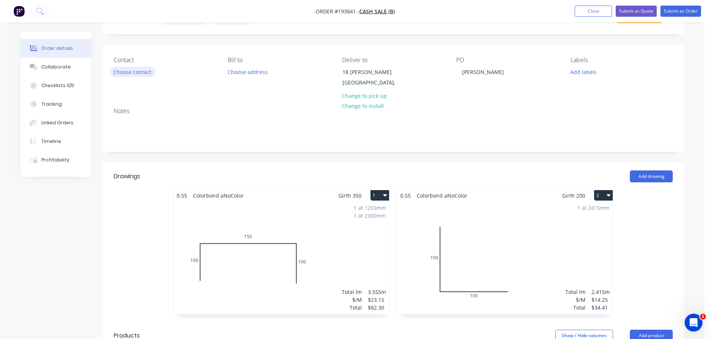
click at [137, 76] on button "Choose contact" at bounding box center [133, 72] width 46 height 10
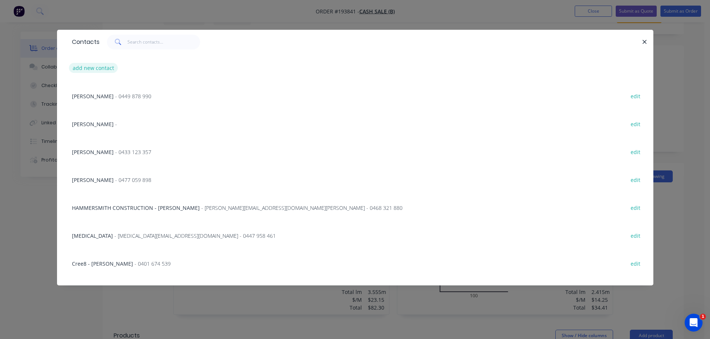
click at [105, 68] on button "add new contact" at bounding box center [93, 68] width 49 height 10
select select "AU"
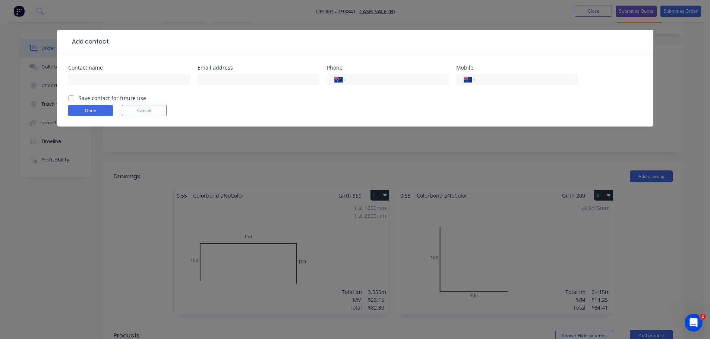
click at [103, 74] on div at bounding box center [129, 83] width 122 height 22
click at [104, 78] on input "text" at bounding box center [129, 79] width 122 height 11
type input "PHILLIP"
type input "0451 437 093"
click button "Done" at bounding box center [90, 110] width 45 height 11
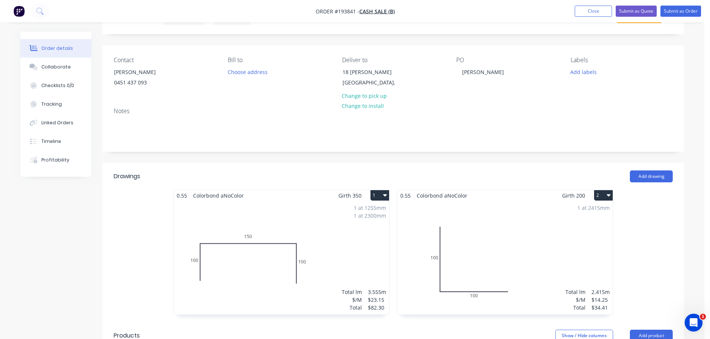
click at [311, 225] on div "1 at 1255mm 1 at 2300mm Total lm $/M Total 3.555m $23.15 $82.30" at bounding box center [281, 258] width 215 height 114
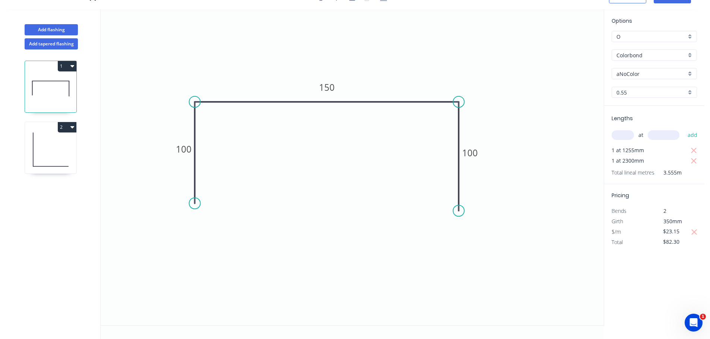
scroll to position [14, 0]
click at [626, 71] on input "aNoColor" at bounding box center [651, 74] width 70 height 8
click at [633, 91] on div "Surfmist" at bounding box center [654, 86] width 85 height 13
click at [57, 155] on icon at bounding box center [50, 150] width 51 height 48
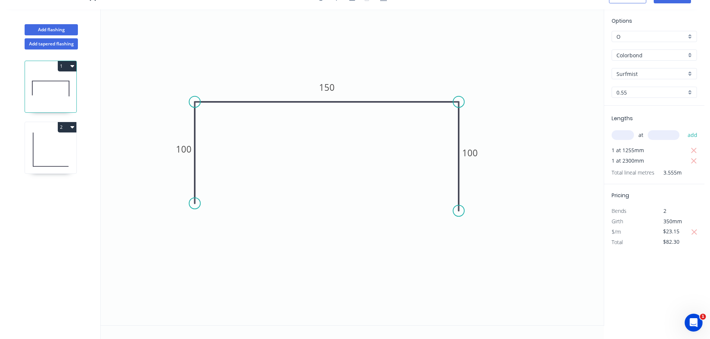
type input "aNoColor"
type input "$14.25"
type input "$34.41"
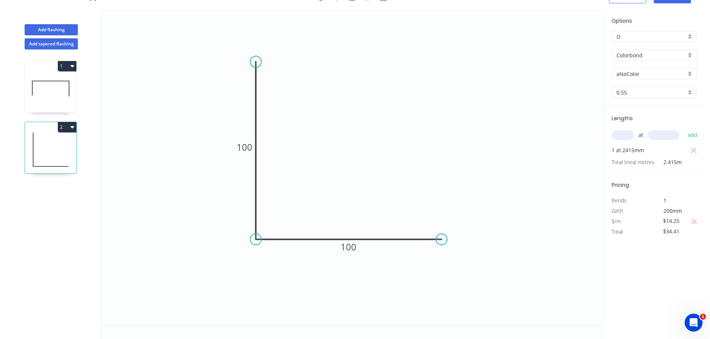
click at [637, 73] on input "aNoColor" at bounding box center [651, 74] width 70 height 8
click at [634, 87] on div "Surfmist" at bounding box center [654, 86] width 85 height 13
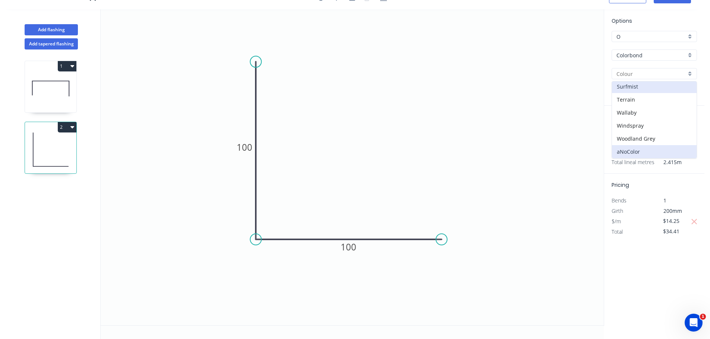
type input "Surfmist"
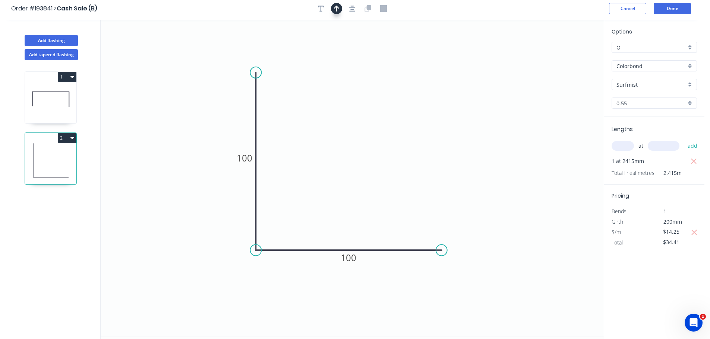
scroll to position [0, 0]
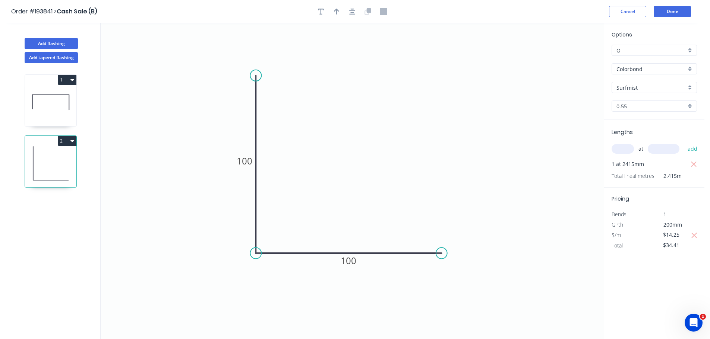
drag, startPoint x: 334, startPoint y: 12, endPoint x: 415, endPoint y: 34, distance: 83.4
click at [335, 12] on icon "button" at bounding box center [336, 11] width 5 height 7
drag, startPoint x: 565, startPoint y: 60, endPoint x: 248, endPoint y: 203, distance: 347.4
click at [247, 203] on icon at bounding box center [235, 204] width 24 height 7
click at [64, 107] on icon at bounding box center [50, 103] width 51 height 48
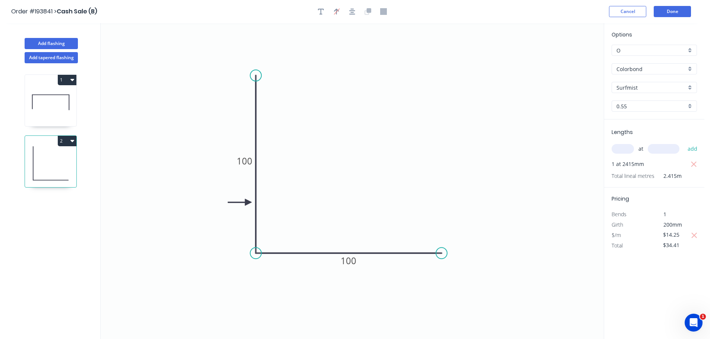
type input "$23.15"
type input "$82.30"
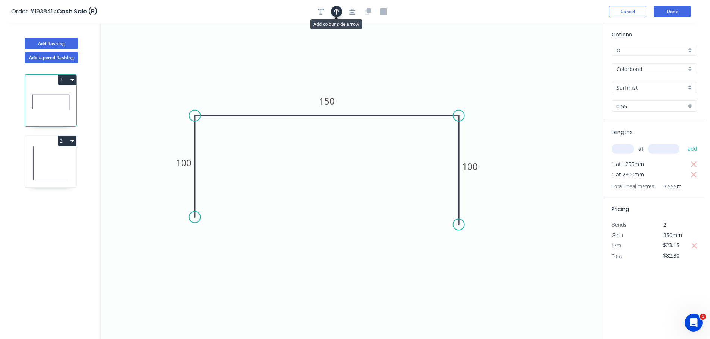
click at [337, 10] on icon "button" at bounding box center [336, 11] width 5 height 7
drag, startPoint x: 559, startPoint y: 61, endPoint x: 378, endPoint y: 110, distance: 187.5
click at [378, 110] on icon at bounding box center [378, 101] width 7 height 24
click at [664, 15] on button "Done" at bounding box center [671, 11] width 37 height 11
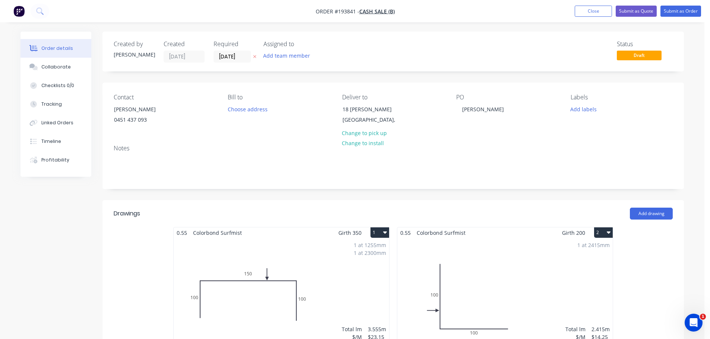
click at [251, 55] on button "button" at bounding box center [255, 57] width 8 height 9
click at [640, 10] on button "Submit as Quote" at bounding box center [635, 11] width 41 height 11
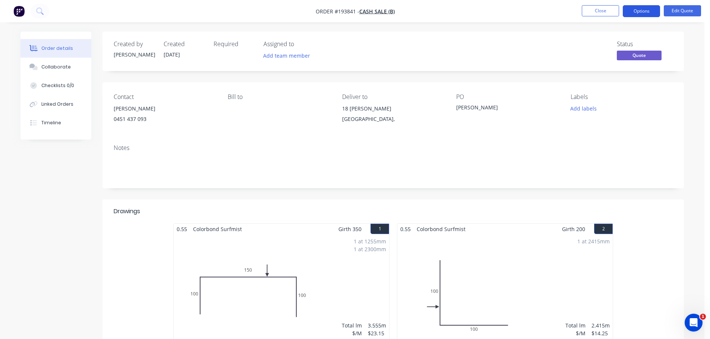
click at [631, 16] on button "Options" at bounding box center [640, 11] width 37 height 12
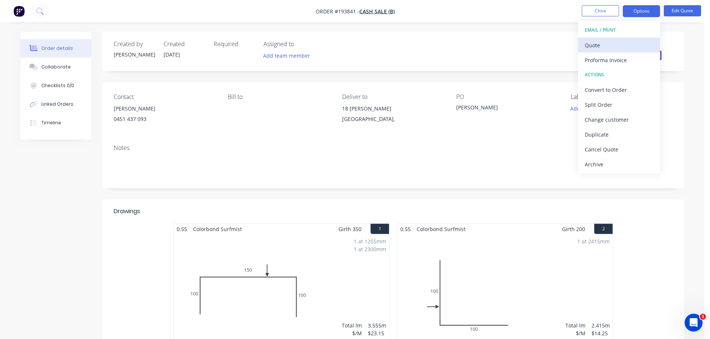
click at [619, 45] on div "Quote" at bounding box center [618, 45] width 69 height 11
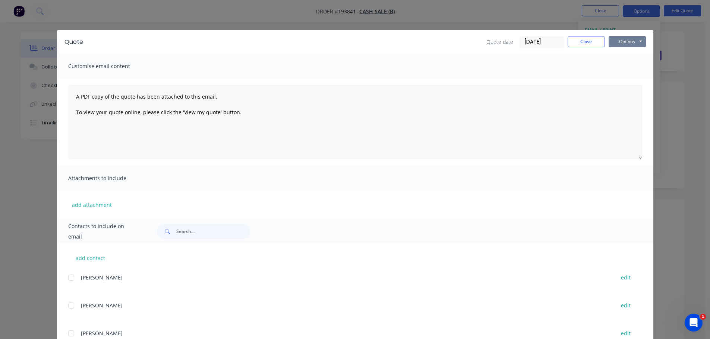
click at [620, 43] on button "Options" at bounding box center [626, 41] width 37 height 11
click at [625, 57] on button "Preview" at bounding box center [632, 55] width 48 height 12
click at [581, 41] on button "Close" at bounding box center [585, 41] width 37 height 11
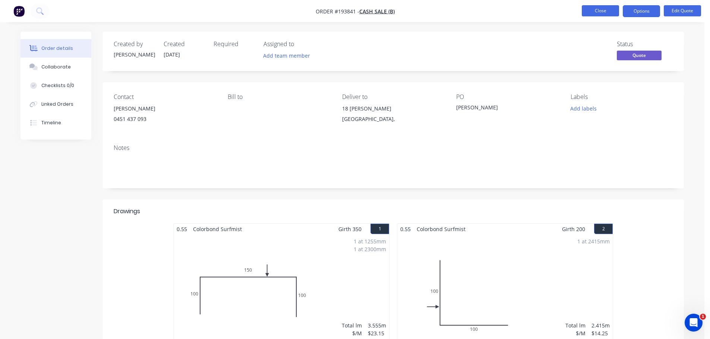
click at [589, 10] on button "Close" at bounding box center [599, 10] width 37 height 11
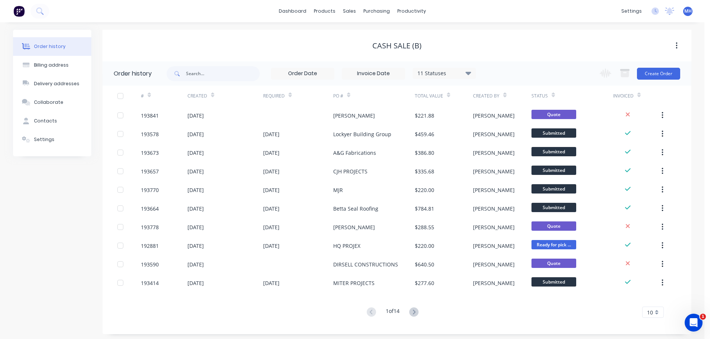
click at [456, 45] on div "Cash Sale (B)" at bounding box center [396, 45] width 588 height 9
click at [418, 42] on div "Cash Sale (B)" at bounding box center [396, 45] width 49 height 9
click at [320, 40] on div "Cash Sale (B)" at bounding box center [396, 45] width 588 height 13
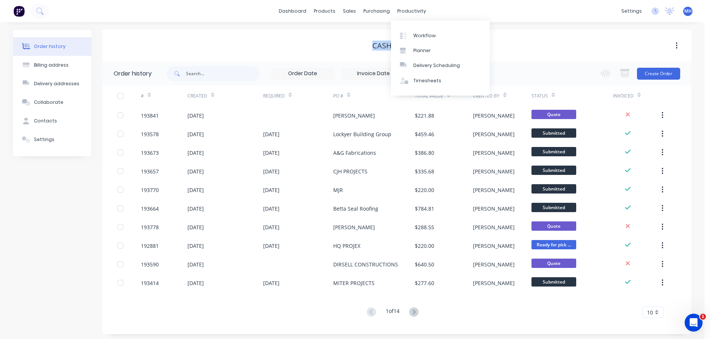
click at [514, 40] on div "Cash Sale (B)" at bounding box center [396, 45] width 588 height 13
click at [369, 34] on div "Sales Orders" at bounding box center [376, 35] width 31 height 7
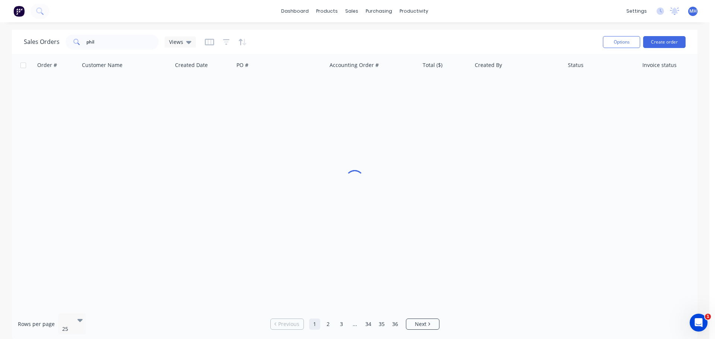
click at [476, 37] on div "Sales Orders phil Views" at bounding box center [310, 42] width 573 height 18
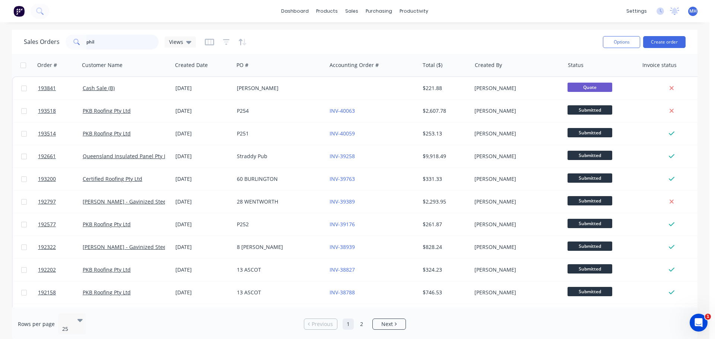
click at [134, 41] on input "phil" at bounding box center [122, 42] width 73 height 15
type input "193145"
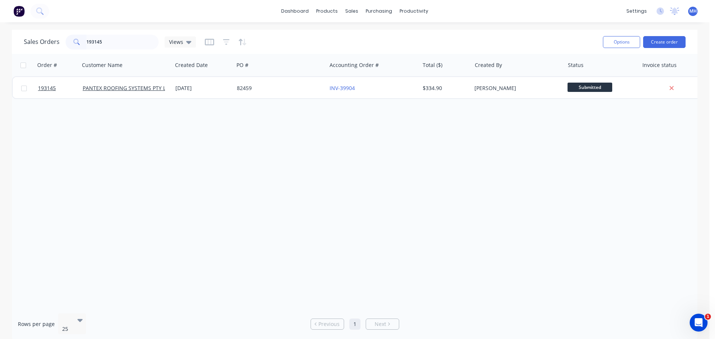
click at [282, 35] on div "Sales Orders 193145 Views" at bounding box center [310, 42] width 573 height 18
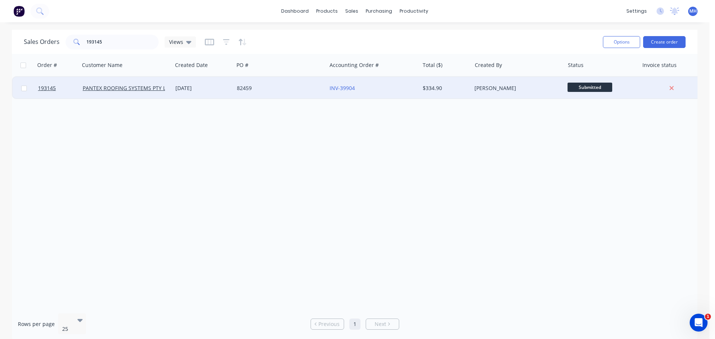
click at [273, 98] on div "82459" at bounding box center [280, 88] width 93 height 22
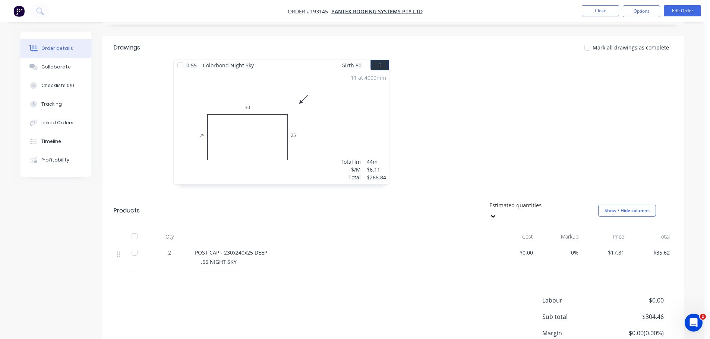
scroll to position [219, 0]
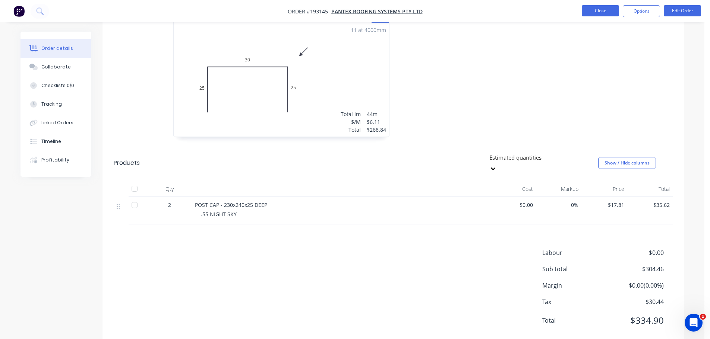
click at [597, 10] on button "Close" at bounding box center [599, 10] width 37 height 11
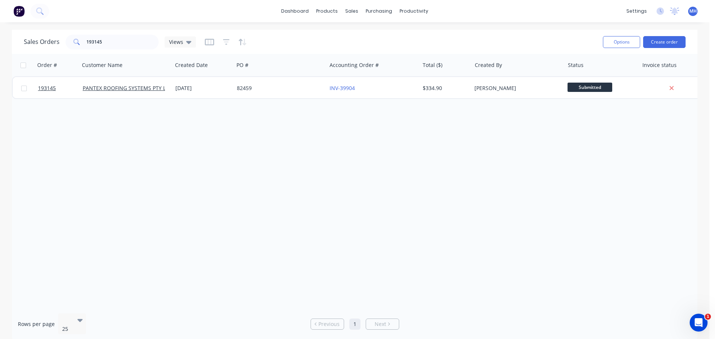
click at [62, 165] on div "Order # Customer Name Created Date PO # Accounting Order # Total ($) Created By…" at bounding box center [355, 181] width 686 height 254
click at [134, 38] on input "193145" at bounding box center [122, 42] width 73 height 15
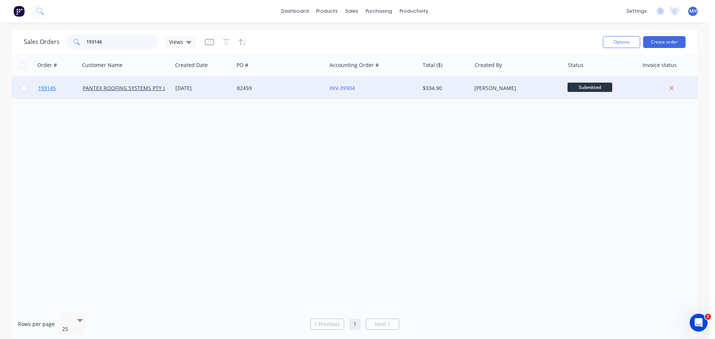
type input "193146"
click at [291, 92] on div "D21999" at bounding box center [280, 88] width 93 height 22
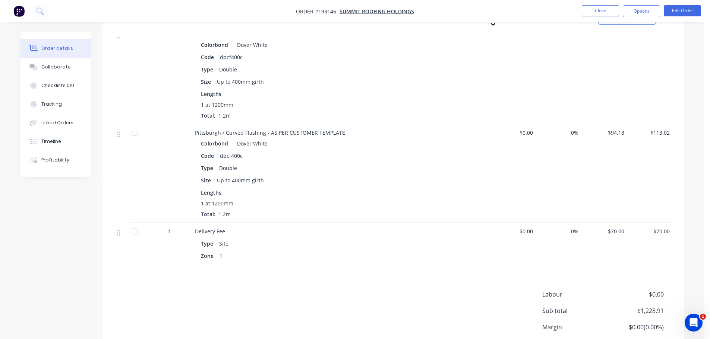
scroll to position [819, 0]
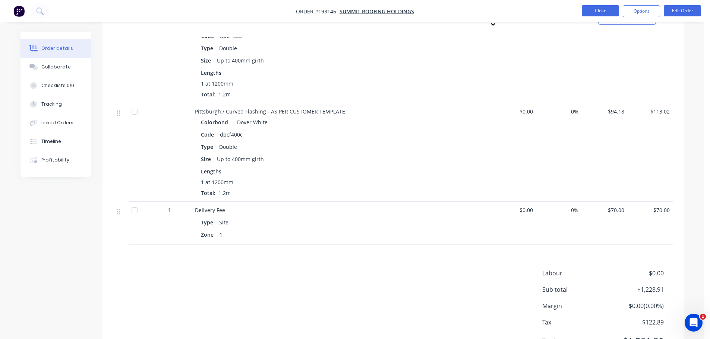
click at [605, 12] on button "Close" at bounding box center [599, 10] width 37 height 11
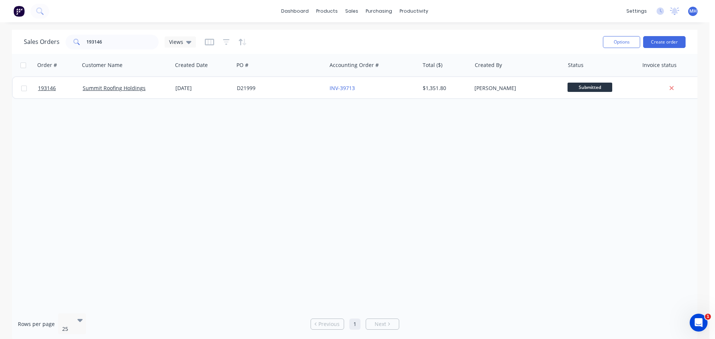
click at [457, 206] on div "Order # Customer Name Created Date PO # Accounting Order # Total ($) Created By…" at bounding box center [355, 181] width 686 height 254
click at [310, 244] on div "Order # Customer Name Created Date PO # Accounting Order # Total ($) Created By…" at bounding box center [355, 181] width 686 height 254
click at [285, 177] on div "Order # Customer Name Created Date PO # Accounting Order # Total ($) Created By…" at bounding box center [355, 181] width 686 height 254
click at [386, 49] on div "Customers" at bounding box center [377, 50] width 27 height 7
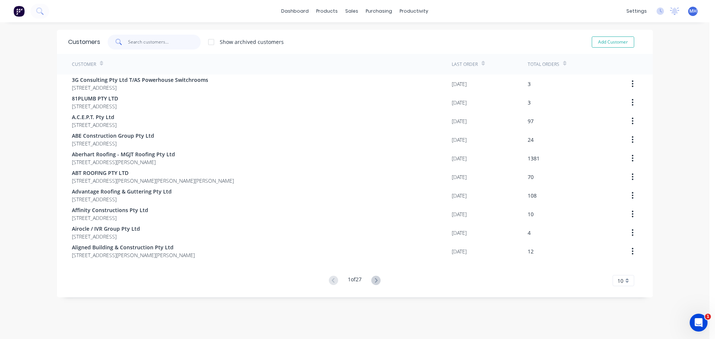
click at [164, 43] on input "text" at bounding box center [164, 42] width 73 height 15
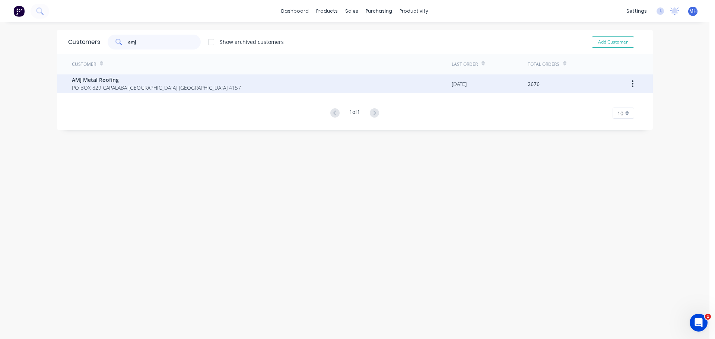
type input "amj"
click at [153, 80] on span "AMJ Metal Roofing" at bounding box center [156, 80] width 169 height 8
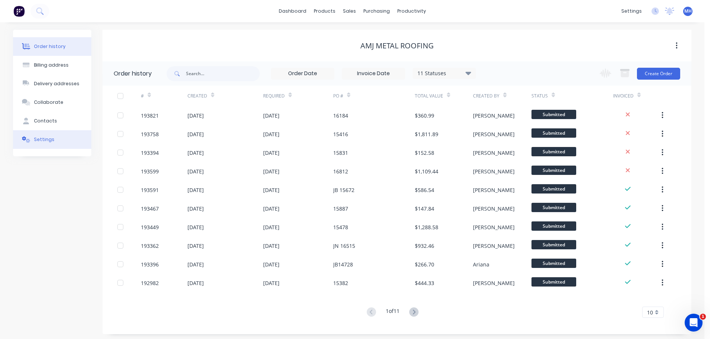
click at [46, 139] on div "Settings" at bounding box center [44, 139] width 20 height 7
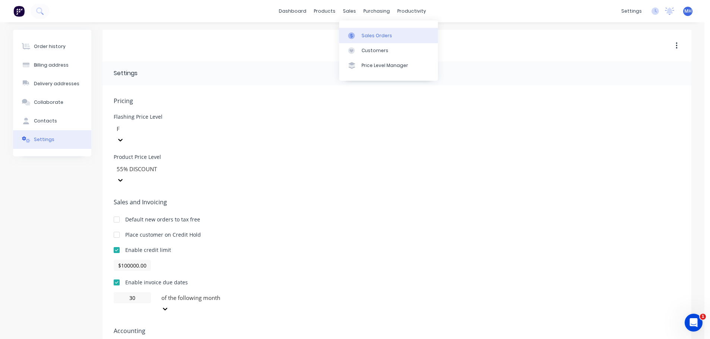
click at [361, 36] on link "Sales Orders" at bounding box center [388, 35] width 99 height 15
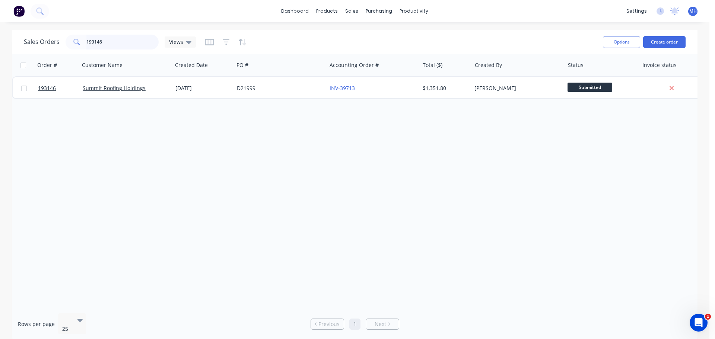
click at [108, 42] on input "193146" at bounding box center [122, 42] width 73 height 15
type input "193379"
click at [298, 40] on div "Sales Orders 193379 Views" at bounding box center [310, 42] width 573 height 18
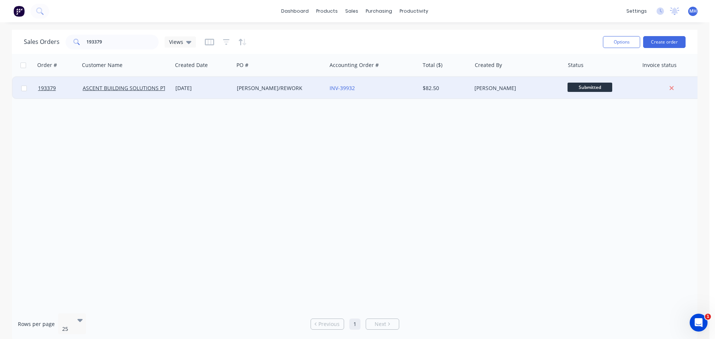
click at [191, 86] on div "[DATE]" at bounding box center [202, 88] width 55 height 7
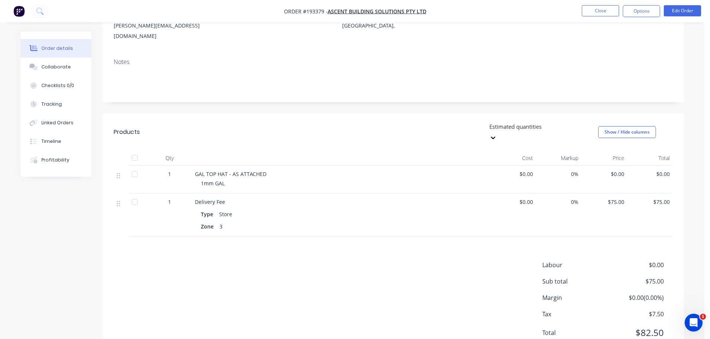
scroll to position [124, 0]
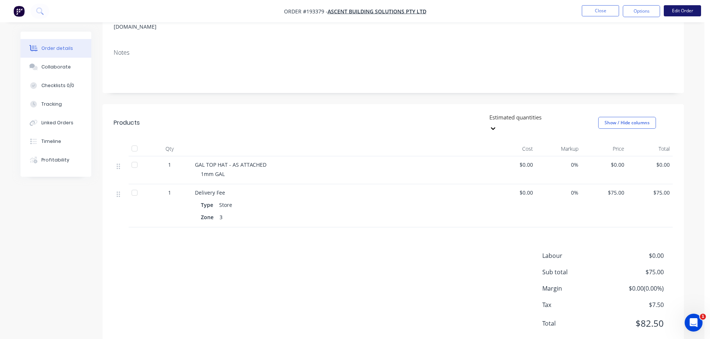
click at [673, 14] on button "Edit Order" at bounding box center [681, 10] width 37 height 11
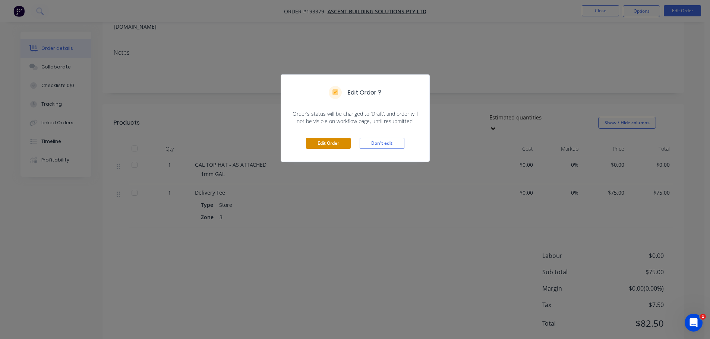
click at [337, 144] on button "Edit Order" at bounding box center [328, 143] width 45 height 11
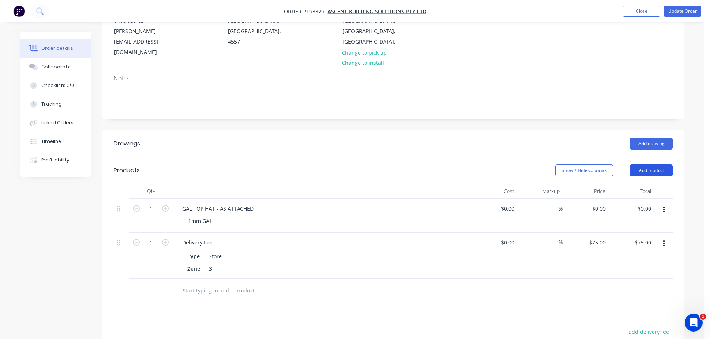
scroll to position [112, 0]
click at [652, 162] on button "Add product" at bounding box center [650, 168] width 43 height 12
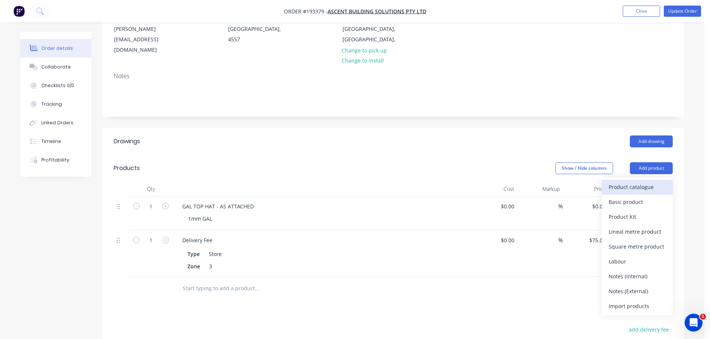
click at [642, 182] on div "Product catalogue" at bounding box center [636, 187] width 57 height 11
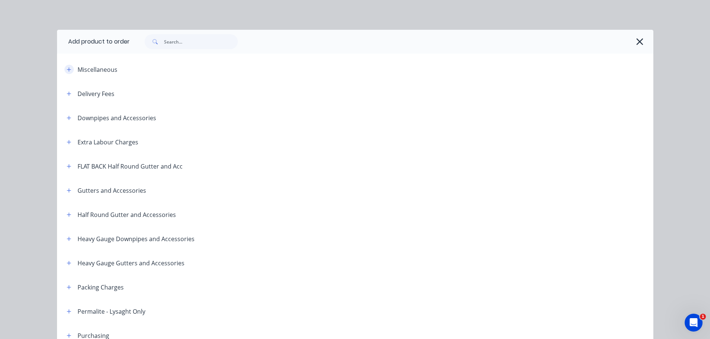
click at [67, 68] on icon "button" at bounding box center [69, 69] width 4 height 5
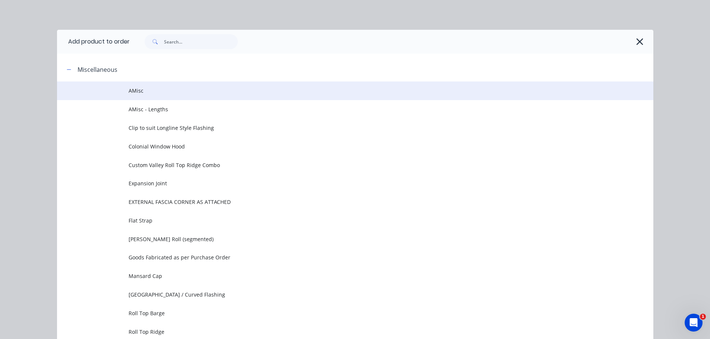
click at [177, 87] on span "AMisc" at bounding box center [337, 91] width 419 height 8
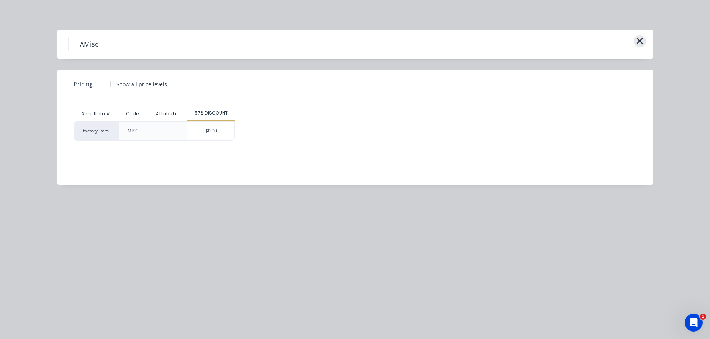
click at [638, 41] on icon "button" at bounding box center [639, 41] width 7 height 7
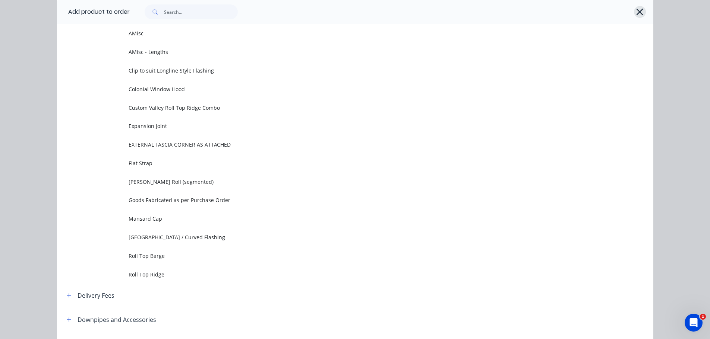
click at [637, 13] on icon "button" at bounding box center [639, 12] width 8 height 10
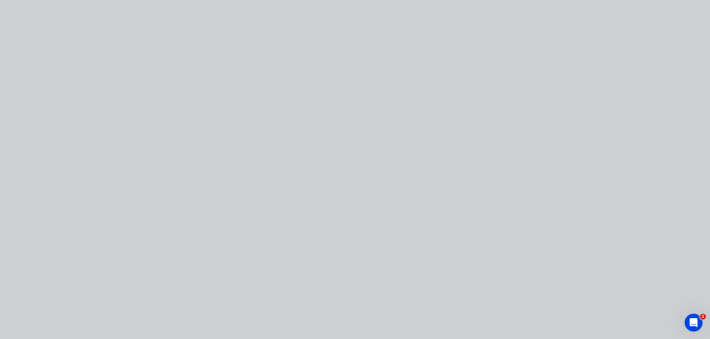
scroll to position [0, 0]
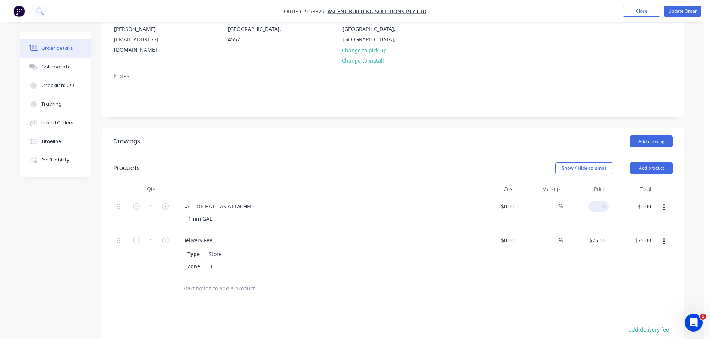
click at [604, 201] on input "0" at bounding box center [599, 206] width 17 height 11
type input "$129.00"
click at [524, 136] on div "Add drawing" at bounding box center [452, 142] width 440 height 12
click at [683, 12] on button "Update Order" at bounding box center [681, 11] width 37 height 11
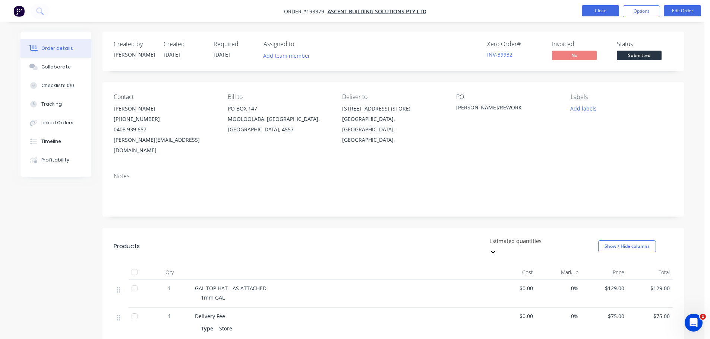
click at [602, 9] on button "Close" at bounding box center [599, 10] width 37 height 11
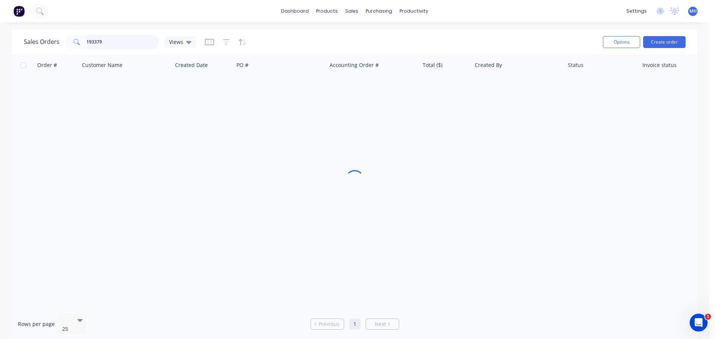
click at [121, 46] on input "193379" at bounding box center [122, 42] width 73 height 15
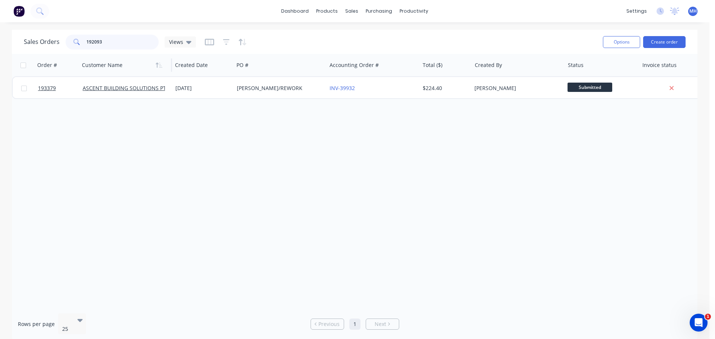
type input "192093"
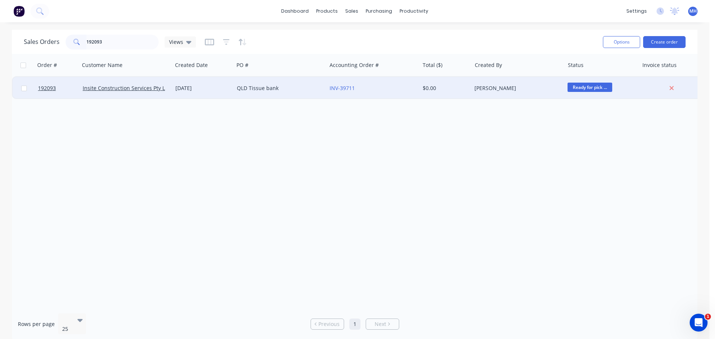
click at [167, 90] on div "Insite Construction Services Pty Ltd" at bounding box center [126, 88] width 87 height 7
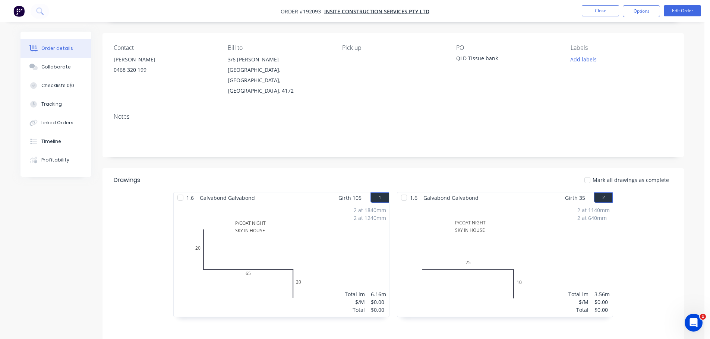
scroll to position [149, 0]
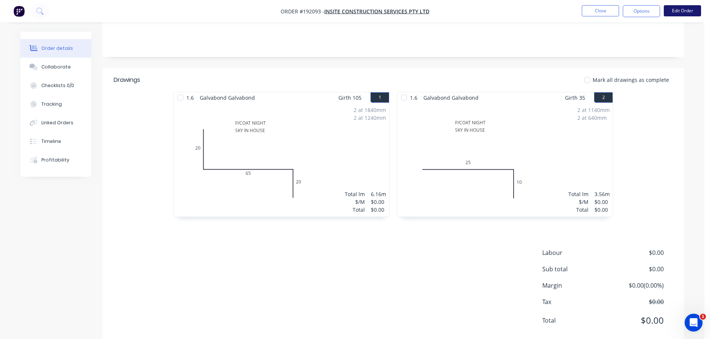
click at [675, 9] on button "Edit Order" at bounding box center [681, 10] width 37 height 11
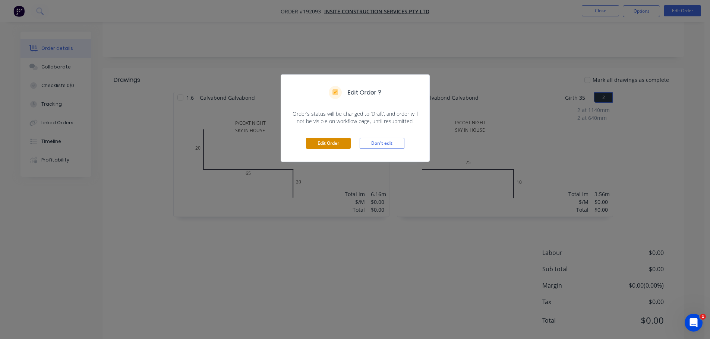
click at [325, 143] on button "Edit Order" at bounding box center [328, 143] width 45 height 11
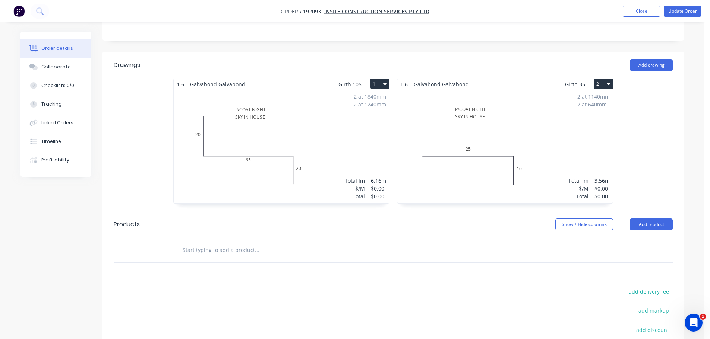
scroll to position [112, 0]
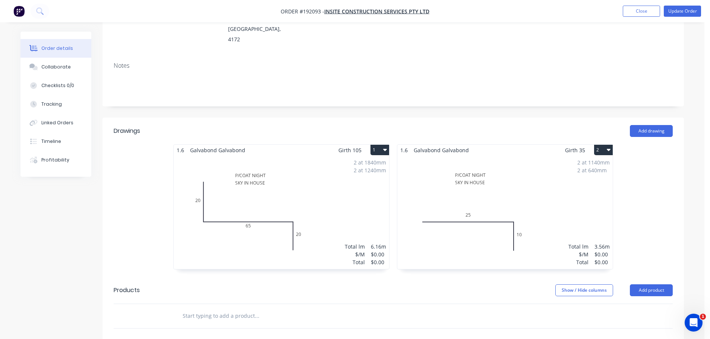
click at [277, 174] on div "2 at 1840mm 2 at 1240mm Total lm $/M Total 6.16m $0.00 $0.00" at bounding box center [281, 213] width 215 height 114
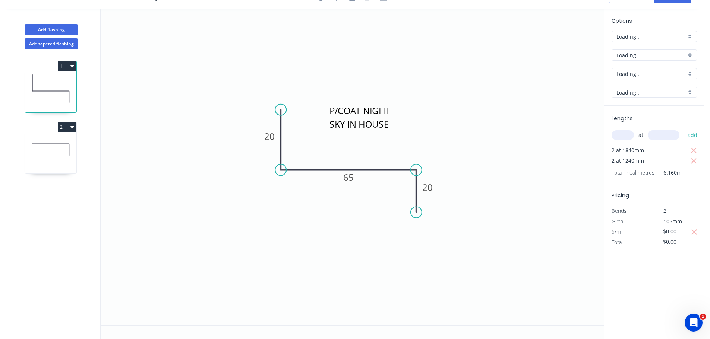
scroll to position [14, 0]
click at [692, 231] on icon "button" at bounding box center [694, 232] width 6 height 6
type input "$25.40"
type input "$156.46"
click at [677, 231] on input "$25.40" at bounding box center [675, 231] width 25 height 10
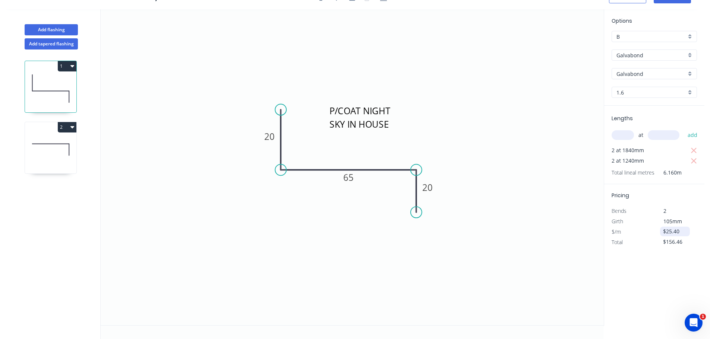
click at [677, 231] on input "$25.40" at bounding box center [675, 231] width 25 height 10
click at [670, 231] on input "$25.40" at bounding box center [675, 231] width 25 height 10
type input "$42.89"
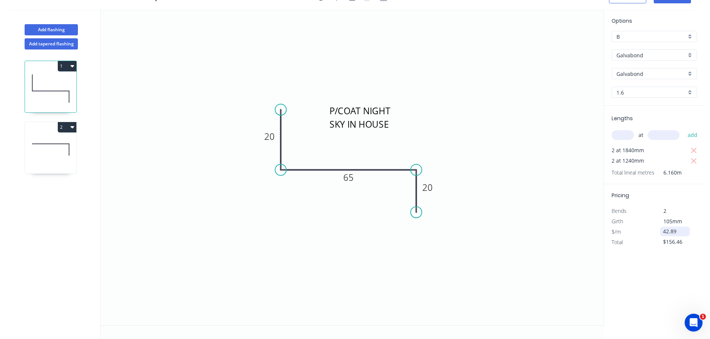
type input "$264.20"
click at [61, 162] on icon at bounding box center [50, 150] width 51 height 48
type input "$0.00"
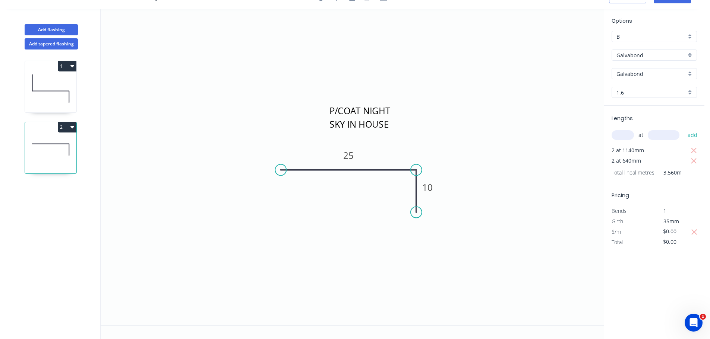
click at [692, 232] on icon "button" at bounding box center [694, 232] width 7 height 9
type input "$15.40"
type input "$65.91"
click at [669, 234] on input "$15.40" at bounding box center [675, 231] width 25 height 10
click at [669, 233] on input "$15.40" at bounding box center [675, 231] width 25 height 10
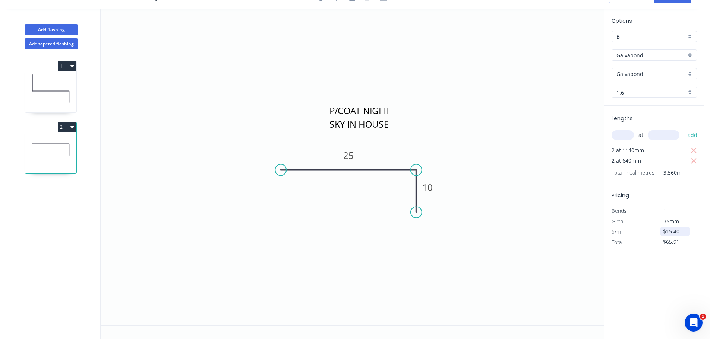
click at [669, 233] on input "$15.40" at bounding box center [675, 231] width 25 height 10
type input "$21.23"
type input "$90.86"
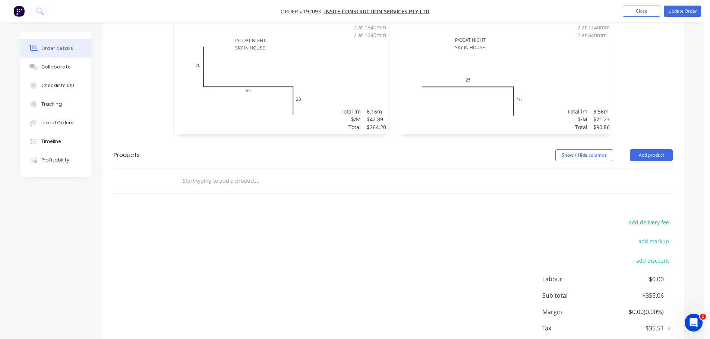
scroll to position [270, 0]
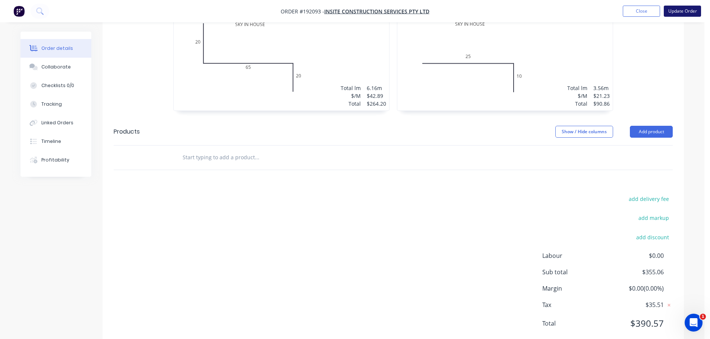
click at [680, 13] on button "Update Order" at bounding box center [681, 11] width 37 height 11
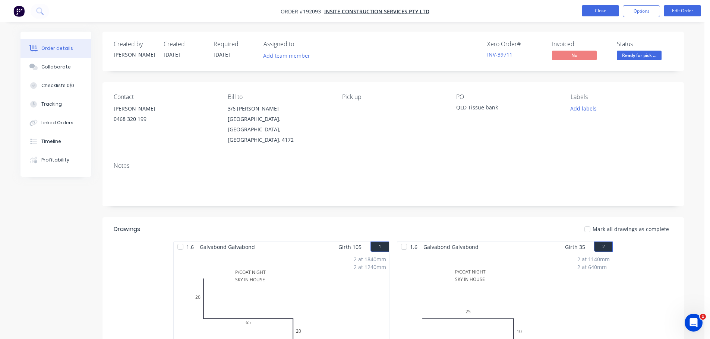
click at [602, 14] on button "Close" at bounding box center [599, 10] width 37 height 11
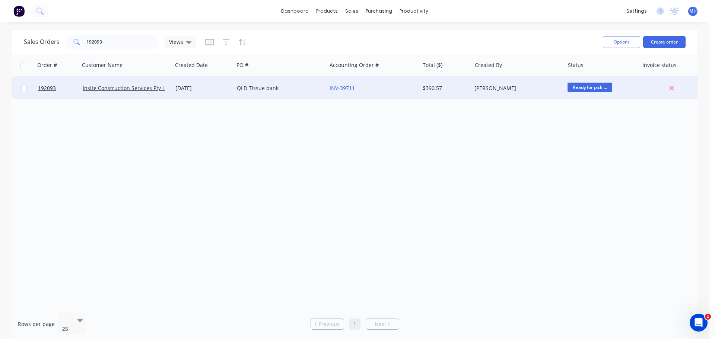
click at [283, 96] on div "QLD Tissue bank" at bounding box center [280, 88] width 93 height 22
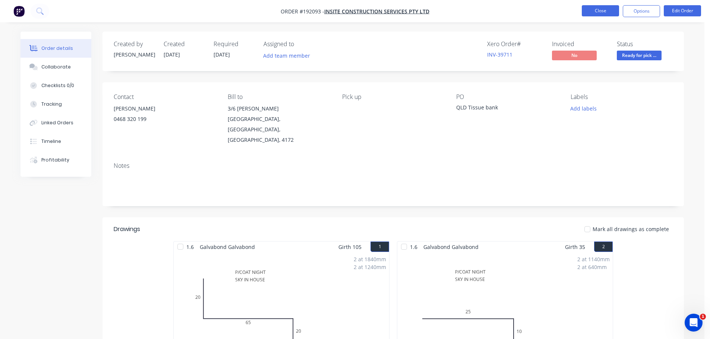
click at [591, 9] on button "Close" at bounding box center [599, 10] width 37 height 11
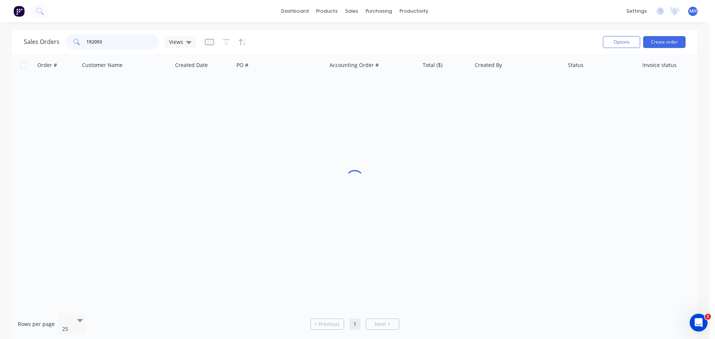
click at [147, 42] on input "192093" at bounding box center [122, 42] width 73 height 15
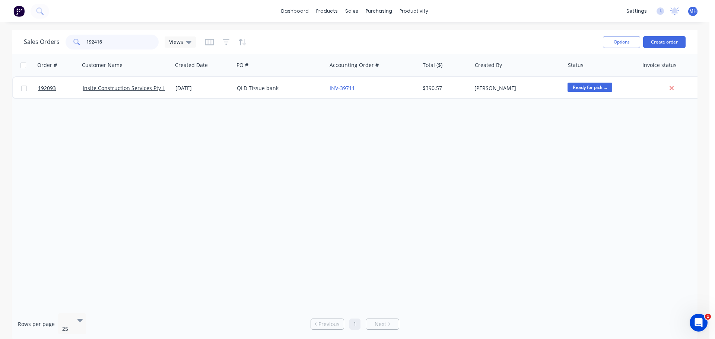
type input "192416"
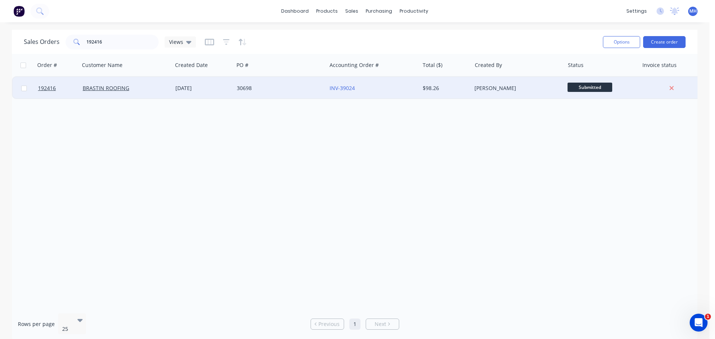
click at [159, 88] on div "BRASTIN ROOFING" at bounding box center [124, 88] width 83 height 7
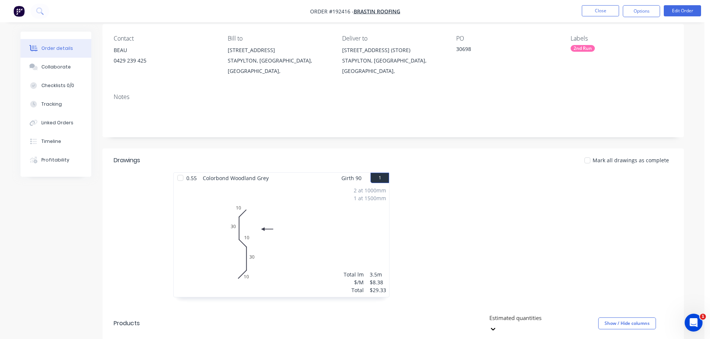
scroll to position [186, 0]
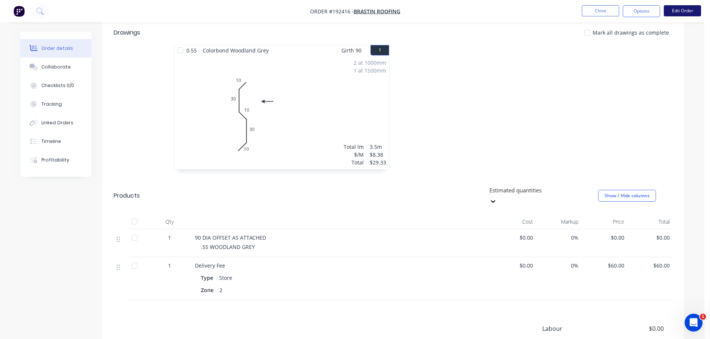
click at [693, 13] on button "Edit Order" at bounding box center [681, 10] width 37 height 11
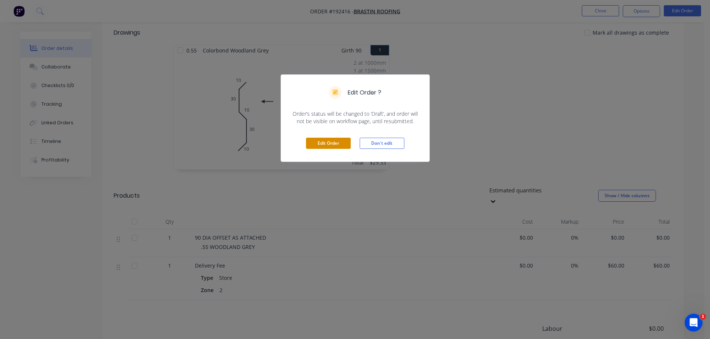
click at [331, 140] on button "Edit Order" at bounding box center [328, 143] width 45 height 11
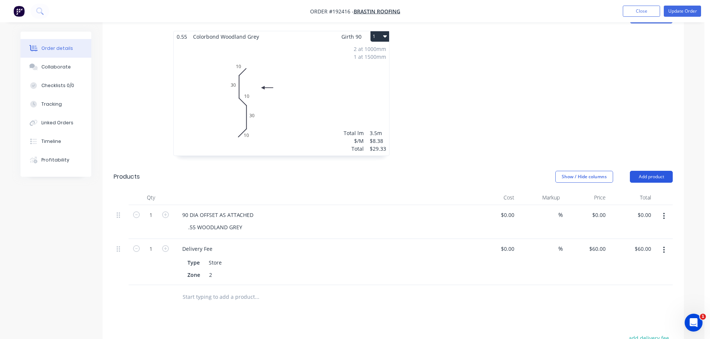
scroll to position [261, 0]
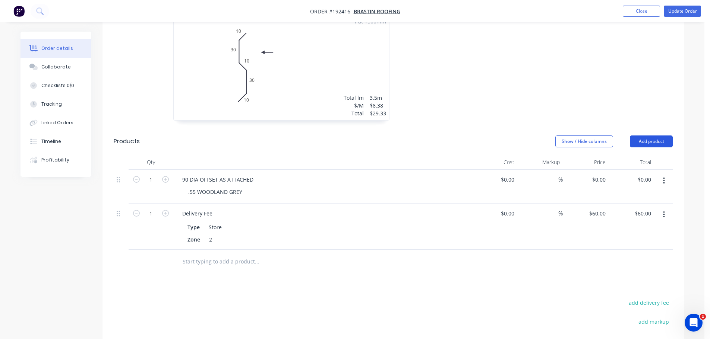
click at [654, 136] on button "Add product" at bounding box center [650, 142] width 43 height 12
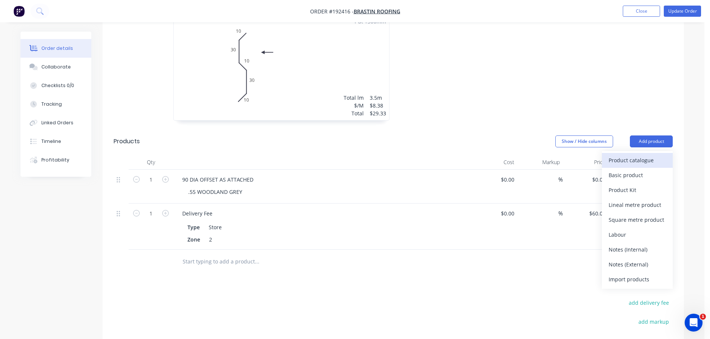
click at [644, 155] on div "Product catalogue" at bounding box center [636, 160] width 57 height 11
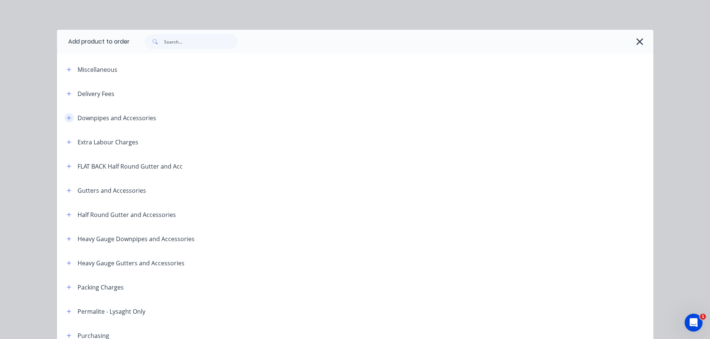
click at [67, 116] on icon "button" at bounding box center [69, 117] width 4 height 5
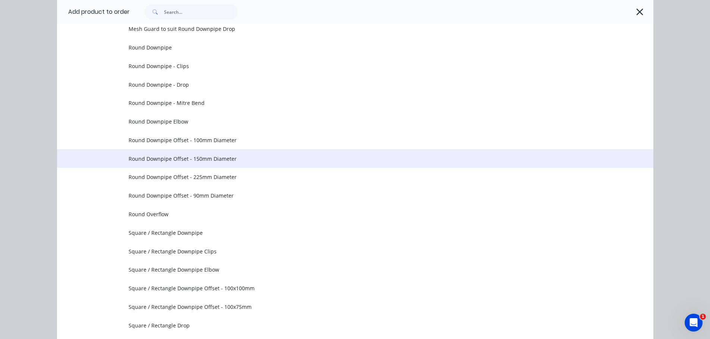
scroll to position [149, 0]
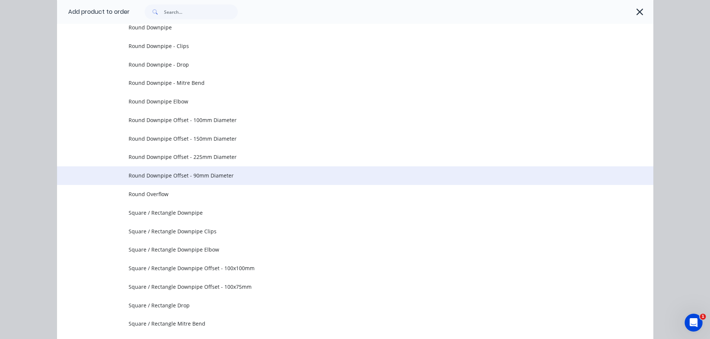
click at [229, 174] on span "Round Downpipe Offset - 90mm Diameter" at bounding box center [337, 176] width 419 height 8
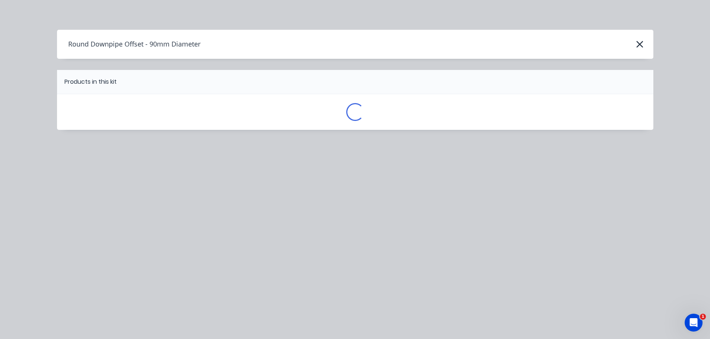
scroll to position [0, 0]
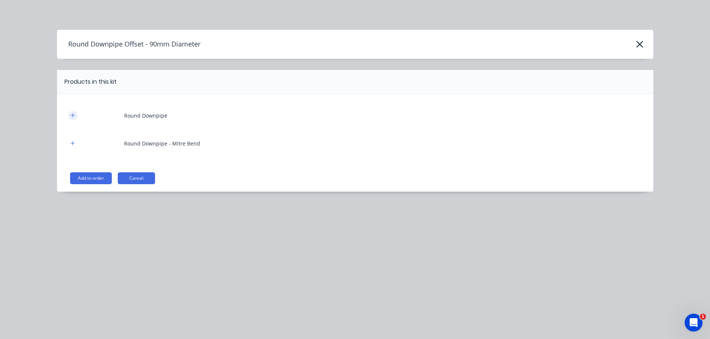
click at [70, 114] on icon "button" at bounding box center [72, 115] width 4 height 5
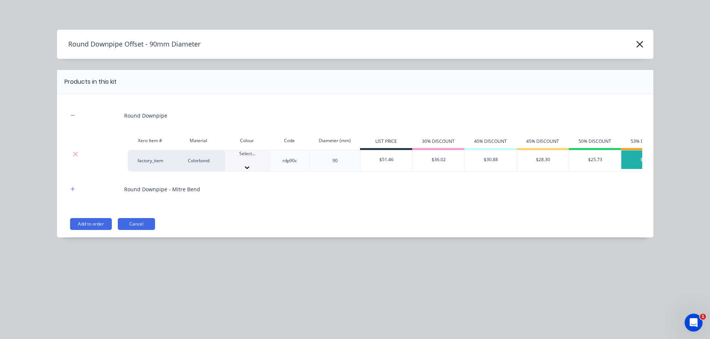
click at [235, 155] on div "Select..." at bounding box center [247, 160] width 44 height 21
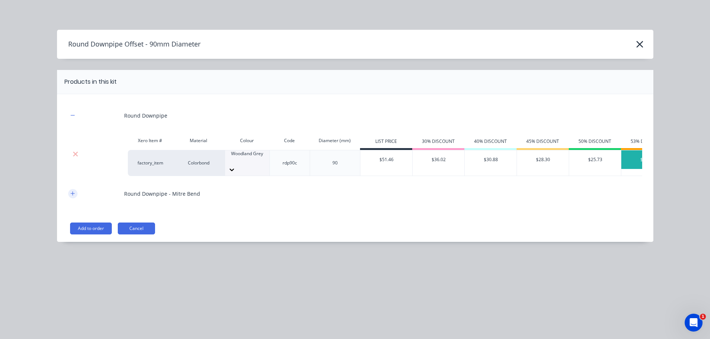
click at [76, 190] on button "button" at bounding box center [72, 193] width 9 height 9
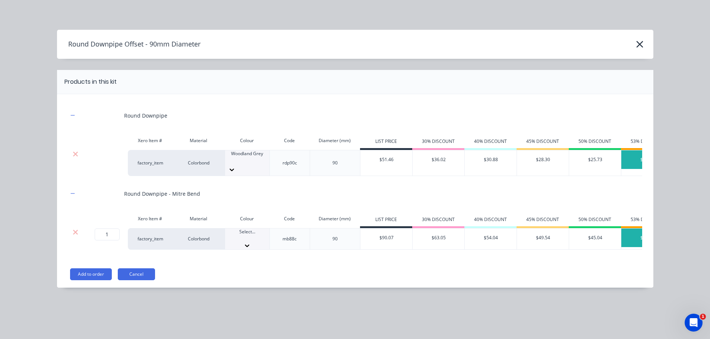
click at [249, 239] on div at bounding box center [247, 238] width 44 height 7
click at [263, 318] on div "T.B.A" at bounding box center [352, 322] width 704 height 8
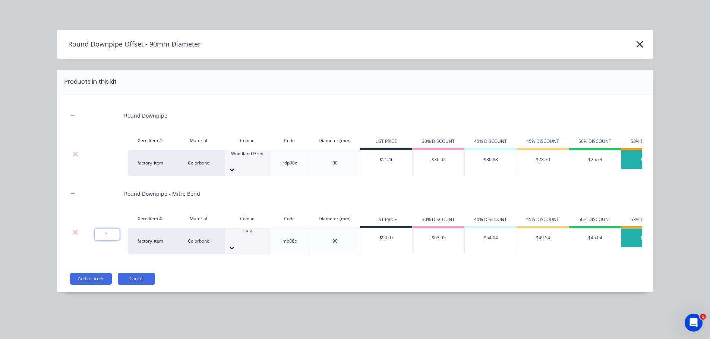
click at [116, 229] on input "1" at bounding box center [107, 235] width 25 height 12
type input "4"
click at [193, 265] on div "Round Downpipe Xero Item # Material Colour Code Diameter (mm) LIST PRICE 30% DI…" at bounding box center [355, 193] width 596 height 198
click at [104, 275] on button "Add to order" at bounding box center [91, 279] width 42 height 12
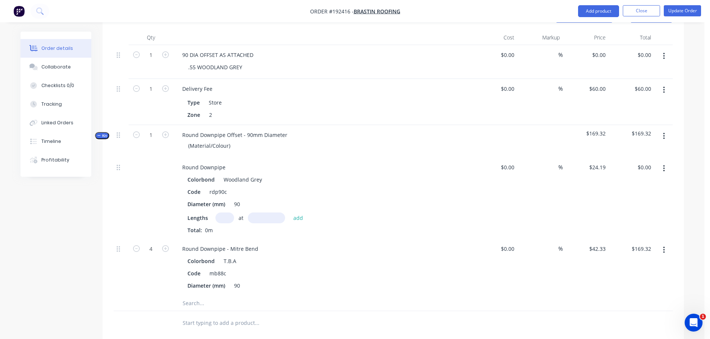
scroll to position [423, 0]
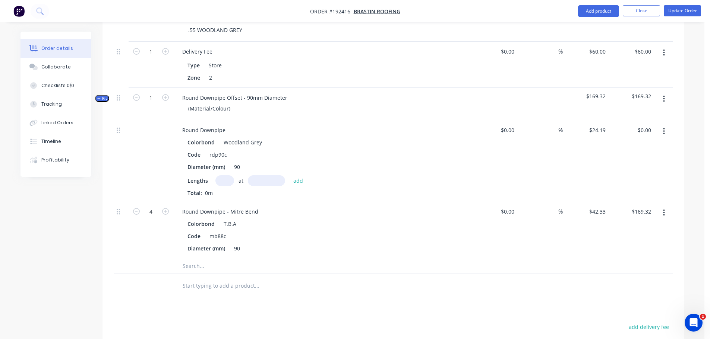
click at [227, 175] on input "text" at bounding box center [224, 180] width 19 height 11
click at [224, 175] on input "text" at bounding box center [224, 180] width 19 height 11
type input "1"
type input "4400"
click at [289, 175] on button "add" at bounding box center [298, 180] width 18 height 10
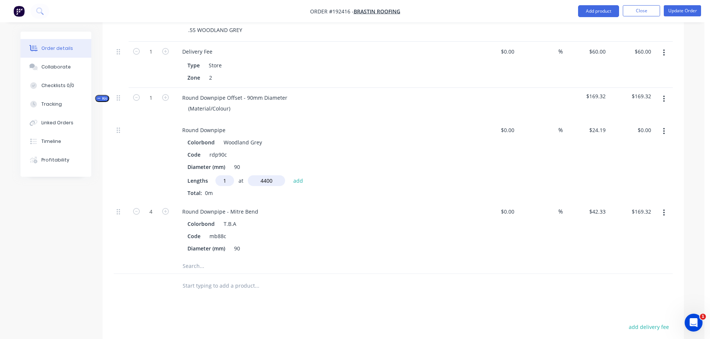
type input "$106.44"
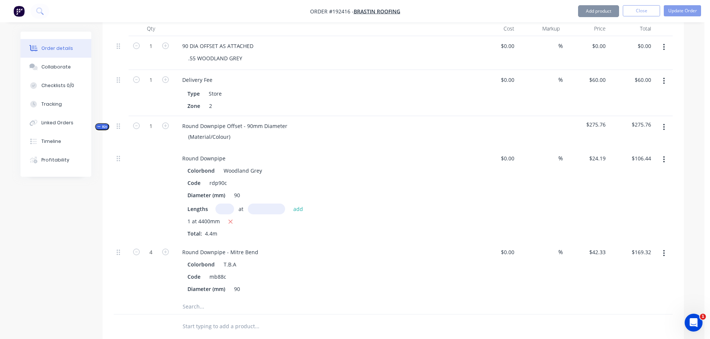
scroll to position [348, 0]
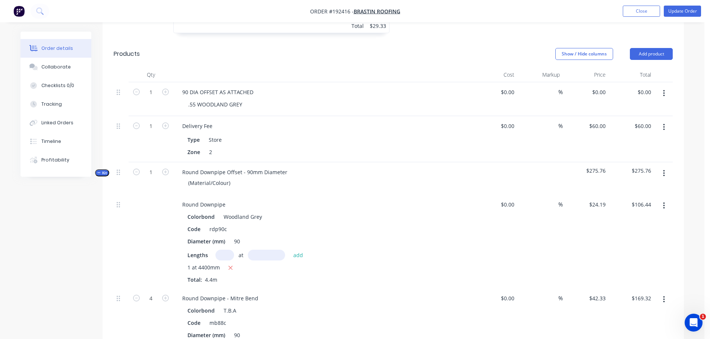
click at [104, 170] on span "Kit" at bounding box center [102, 173] width 10 height 6
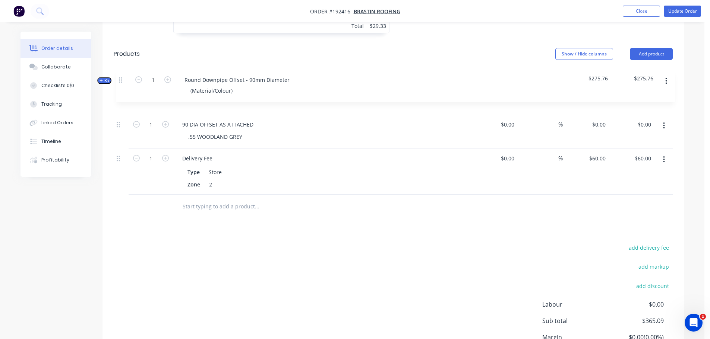
scroll to position [347, 0]
drag, startPoint x: 118, startPoint y: 163, endPoint x: 121, endPoint y: 73, distance: 89.4
click at [121, 84] on div "1 90 DIA OFFSET AS ATTACHED .55 WOODLAND GREY $0.00 $0.00 % $0.00 $0.00 $0.00 $…" at bounding box center [393, 140] width 559 height 112
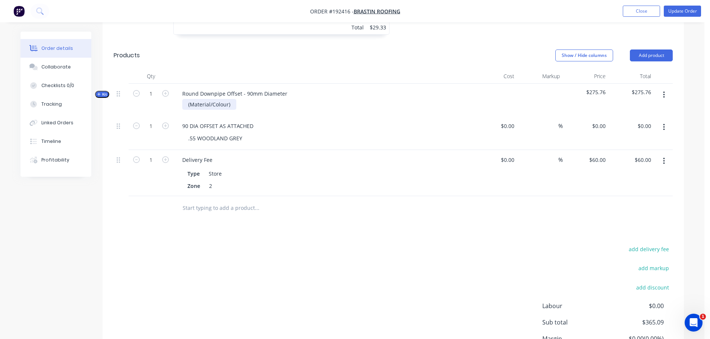
click at [202, 99] on div "(Material/Colour)" at bounding box center [209, 104] width 54 height 11
click at [209, 58] on header "Products Show / Hide columns Add product" at bounding box center [392, 55] width 581 height 27
click at [665, 121] on button "button" at bounding box center [664, 127] width 18 height 13
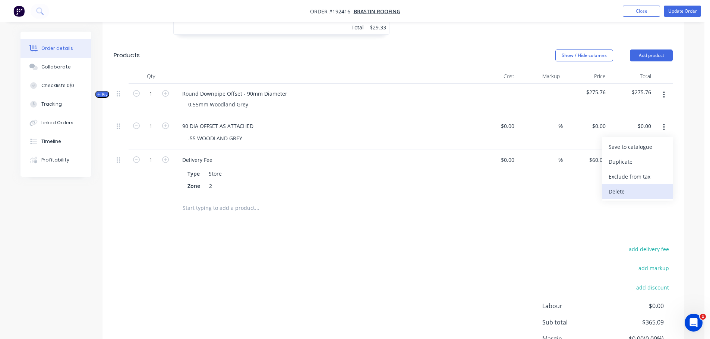
click at [632, 186] on div "Delete" at bounding box center [636, 191] width 57 height 11
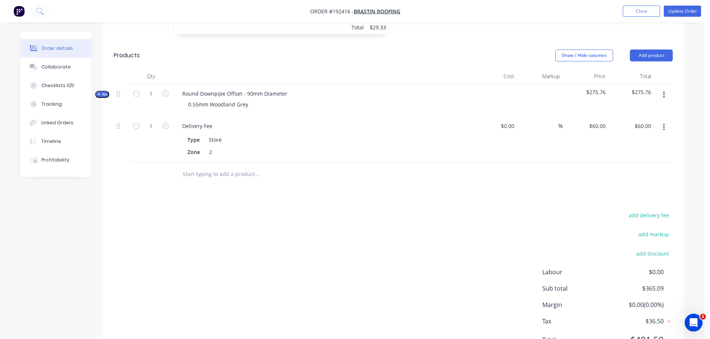
click at [320, 50] on div "Show / Hide columns Add product" at bounding box center [452, 56] width 440 height 12
click at [301, 229] on div "add delivery fee add markup add discount Labour $0.00 Sub total $365.09 Margin …" at bounding box center [393, 282] width 559 height 144
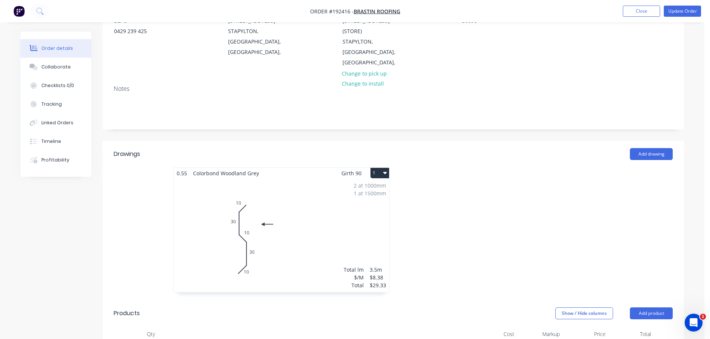
scroll to position [86, 0]
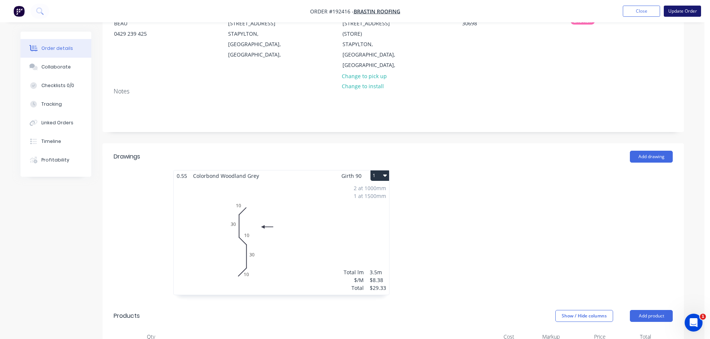
click at [682, 15] on button "Update Order" at bounding box center [681, 11] width 37 height 11
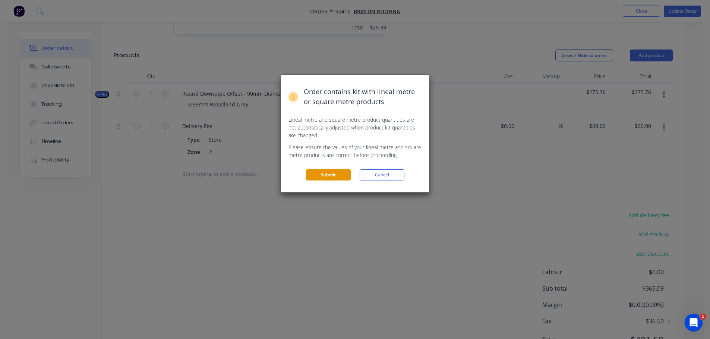
click at [349, 178] on button "Submit" at bounding box center [328, 174] width 45 height 11
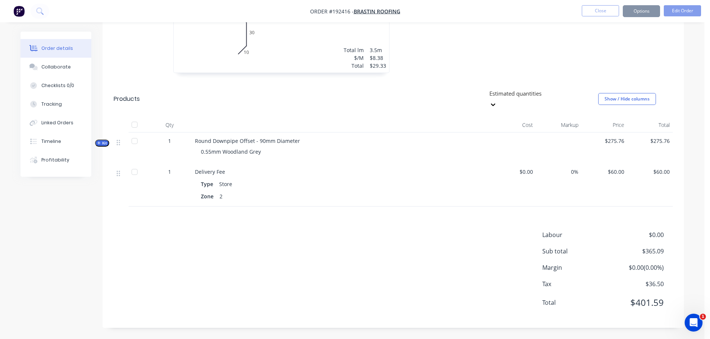
scroll to position [265, 0]
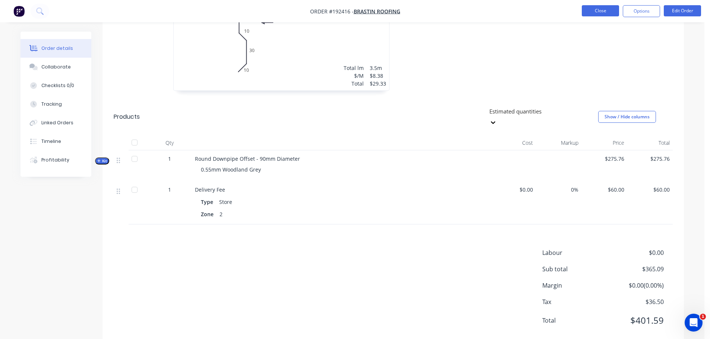
click at [598, 10] on button "Close" at bounding box center [599, 10] width 37 height 11
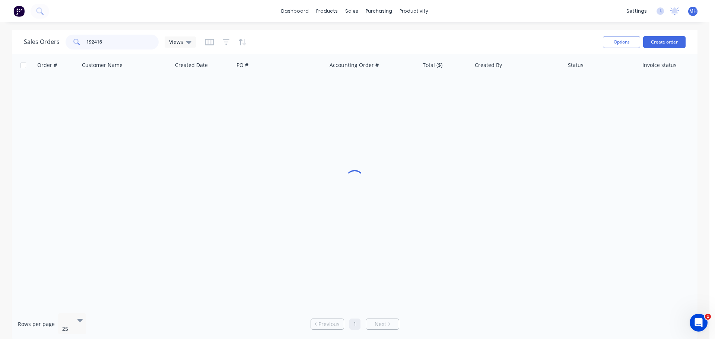
click at [138, 40] on input "192416" at bounding box center [122, 42] width 73 height 15
click at [301, 51] on div "Sales Orders 190374 Views" at bounding box center [310, 42] width 573 height 18
click at [287, 46] on div "Sales Orders 190374 Views" at bounding box center [310, 42] width 573 height 18
click at [342, 196] on div "Order # Customer Name Created Date PO # Accounting Order # Total ($) Created By…" at bounding box center [355, 181] width 686 height 254
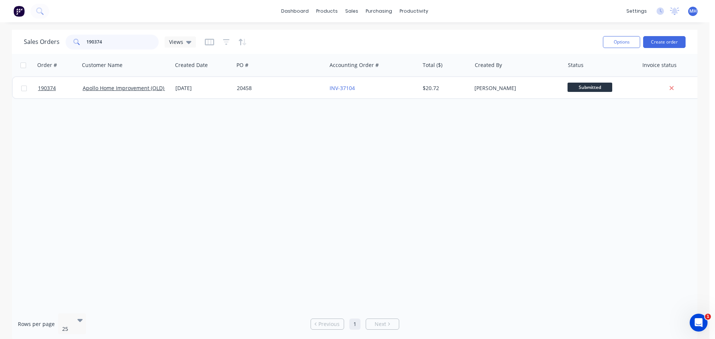
click at [123, 39] on input "190374" at bounding box center [122, 42] width 73 height 15
type input "191917"
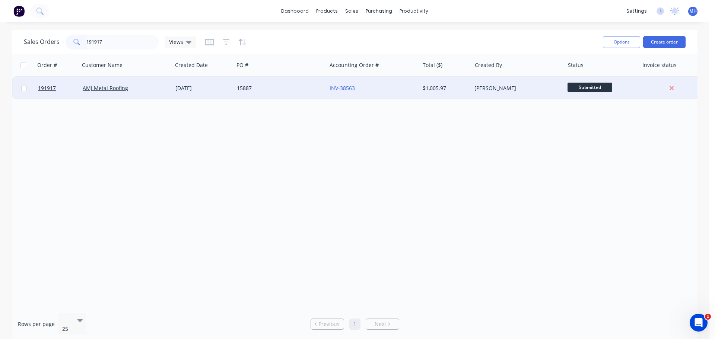
click at [293, 95] on div "15887" at bounding box center [280, 88] width 93 height 22
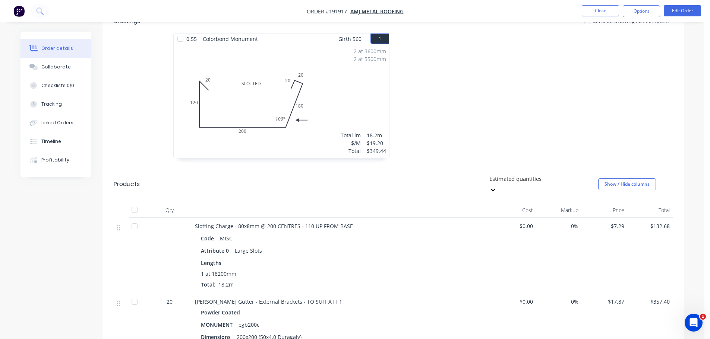
scroll to position [261, 0]
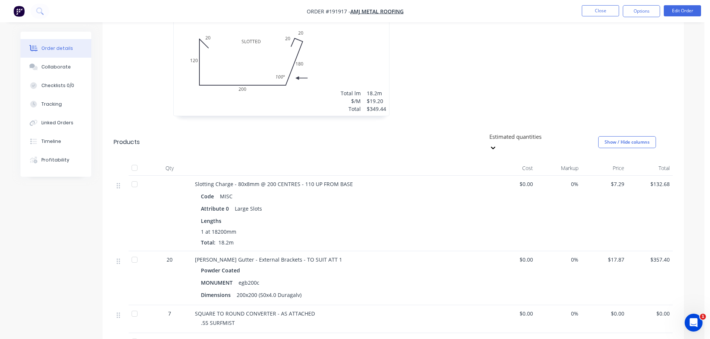
click at [515, 71] on div at bounding box center [504, 57] width 223 height 133
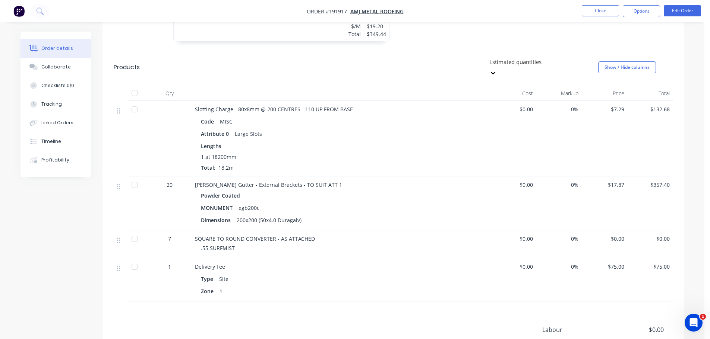
scroll to position [335, 0]
click at [679, 10] on button "Edit Order" at bounding box center [681, 10] width 37 height 11
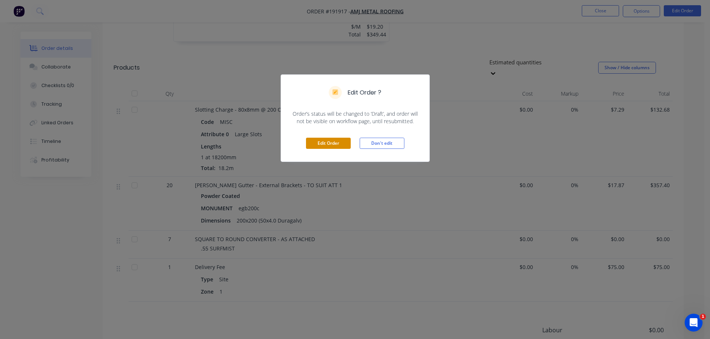
click at [314, 143] on button "Edit Order" at bounding box center [328, 143] width 45 height 11
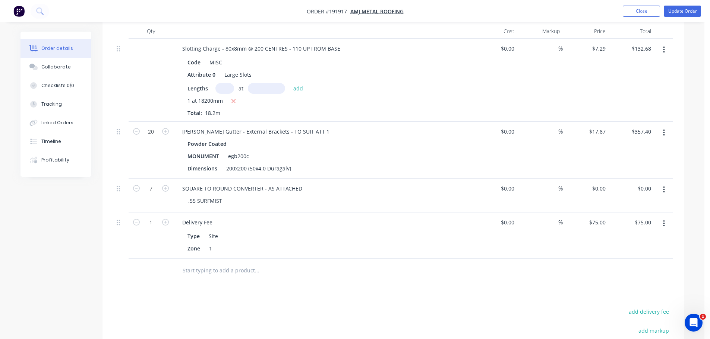
scroll to position [298, 0]
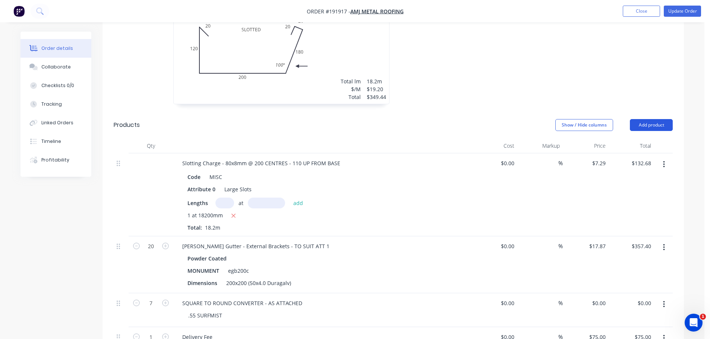
click at [644, 119] on button "Add product" at bounding box center [650, 125] width 43 height 12
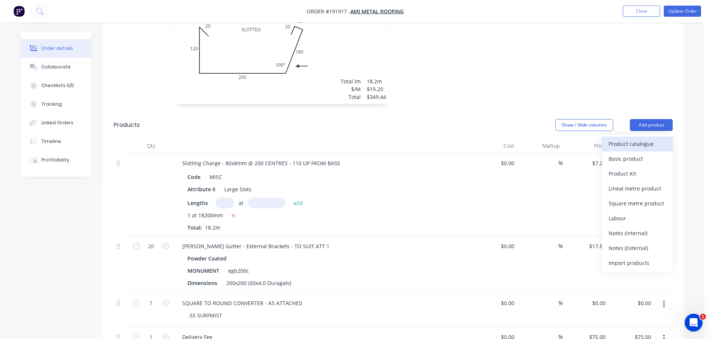
click at [637, 139] on div "Product catalogue" at bounding box center [636, 144] width 57 height 11
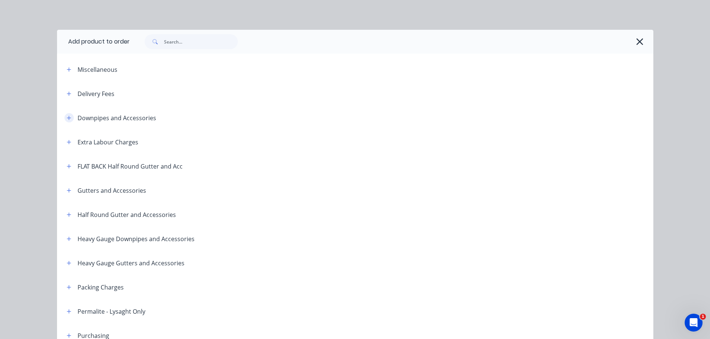
click at [67, 117] on icon "button" at bounding box center [69, 117] width 4 height 5
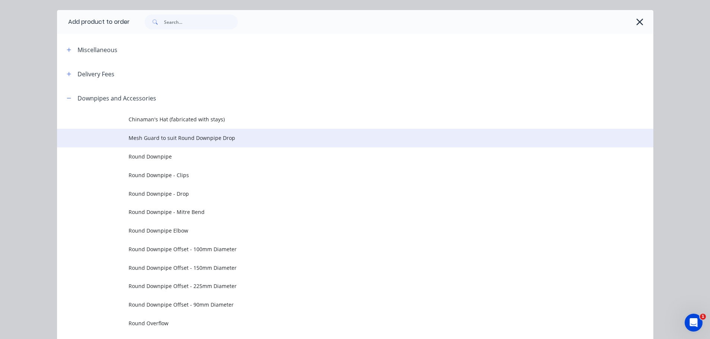
scroll to position [37, 0]
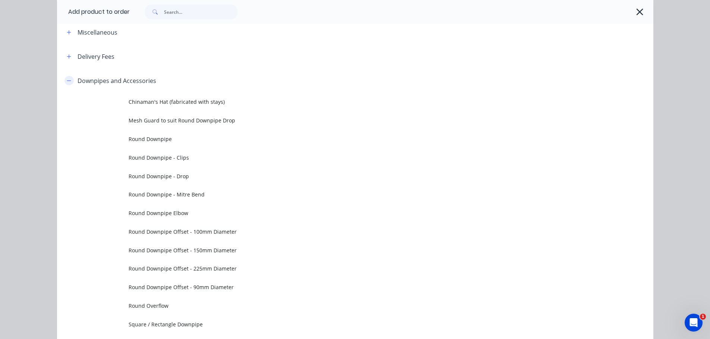
click at [64, 77] on button "button" at bounding box center [68, 80] width 9 height 9
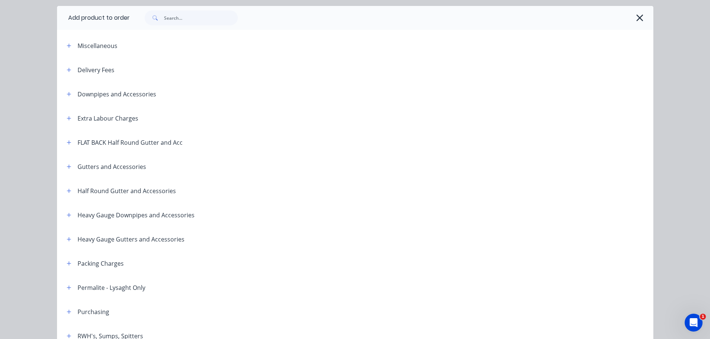
scroll to position [0, 0]
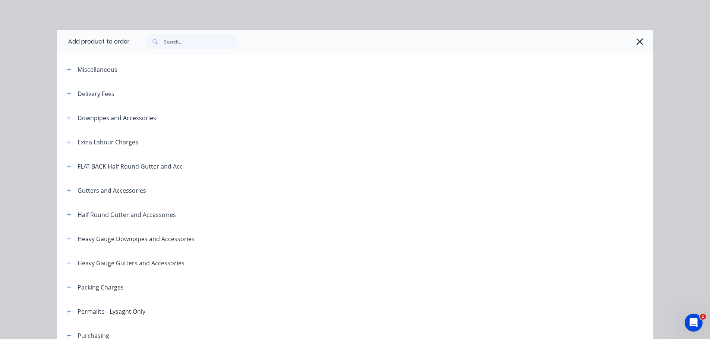
click at [65, 74] on header "Miscellaneous" at bounding box center [355, 69] width 596 height 24
click at [67, 72] on icon "button" at bounding box center [69, 69] width 4 height 5
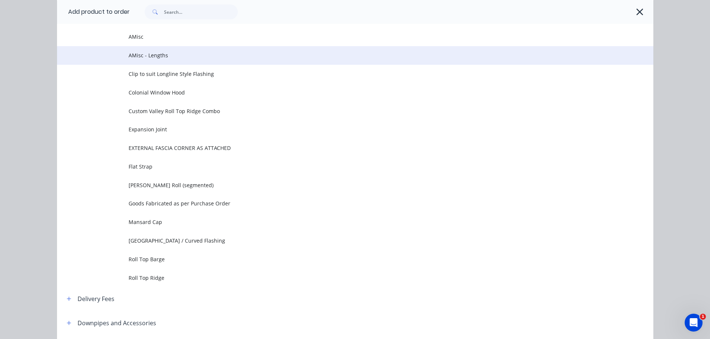
scroll to position [37, 0]
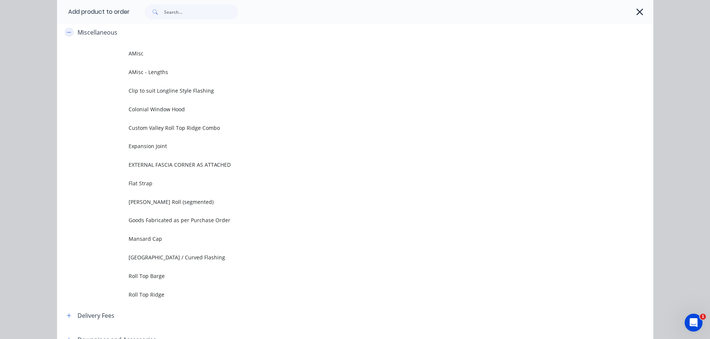
click at [64, 30] on button "button" at bounding box center [68, 32] width 9 height 9
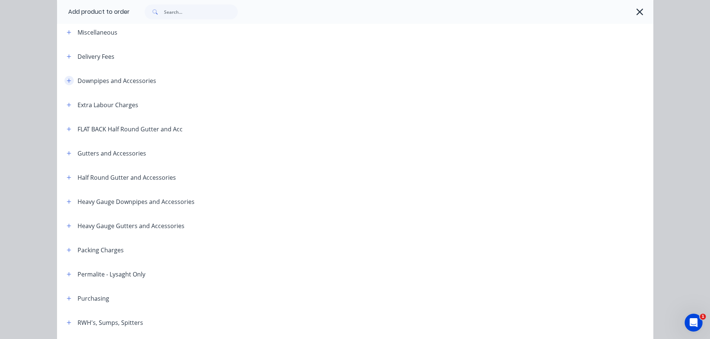
click at [68, 83] on icon "button" at bounding box center [69, 80] width 4 height 5
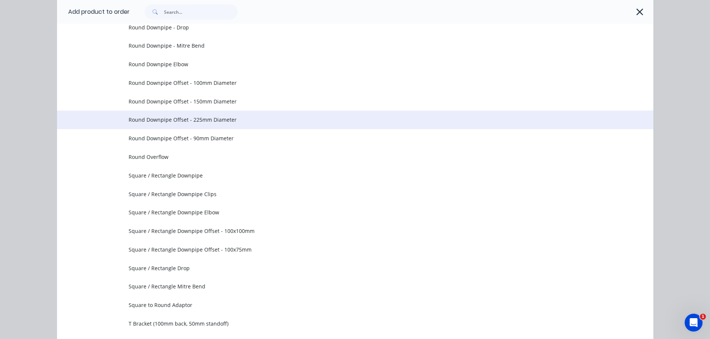
scroll to position [223, 0]
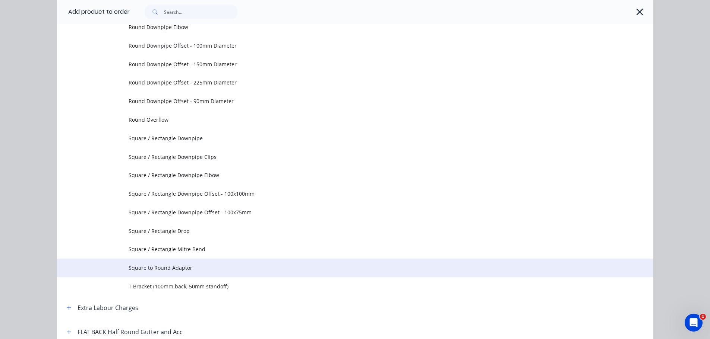
click at [173, 266] on span "Square to Round Adaptor" at bounding box center [337, 268] width 419 height 8
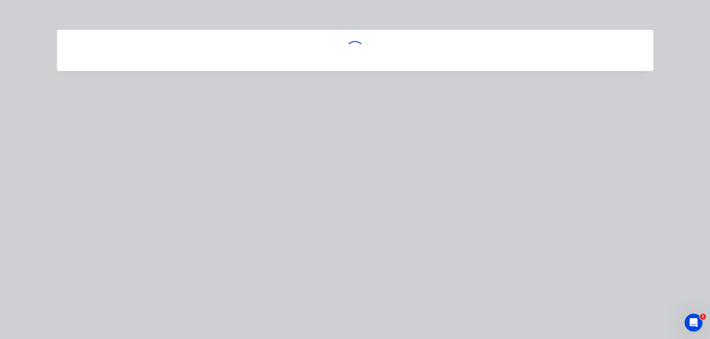
scroll to position [0, 0]
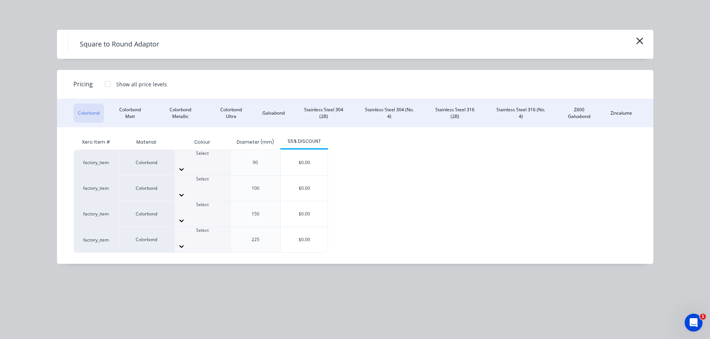
click at [112, 84] on div at bounding box center [107, 84] width 15 height 15
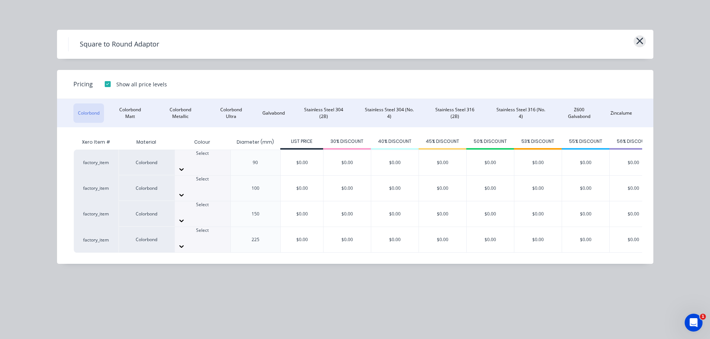
click at [634, 41] on button "button" at bounding box center [639, 41] width 12 height 12
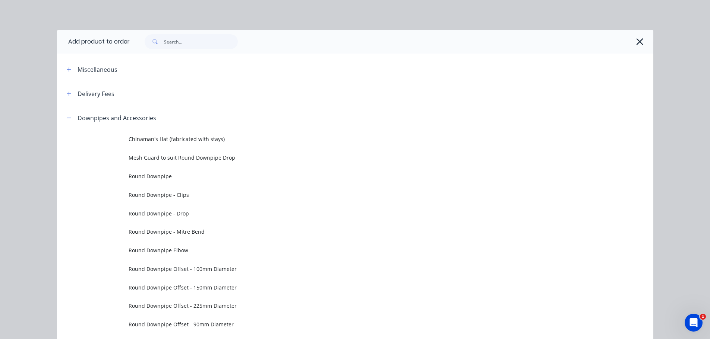
scroll to position [106, 0]
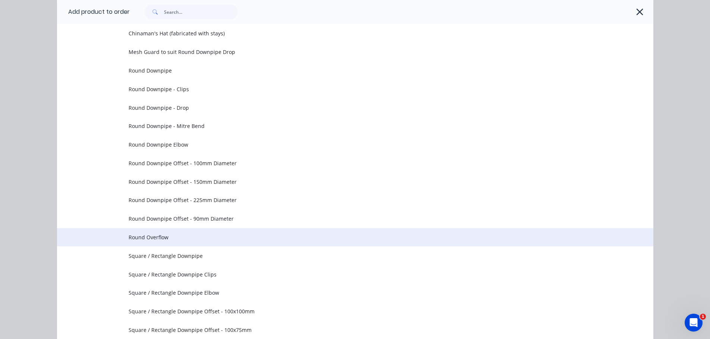
click at [150, 229] on td "Round Overflow" at bounding box center [390, 237] width 524 height 19
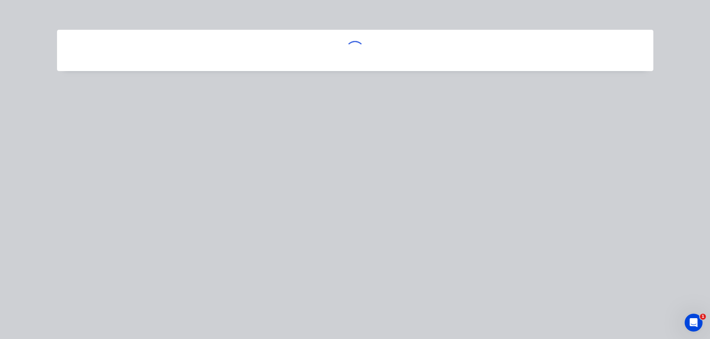
scroll to position [0, 0]
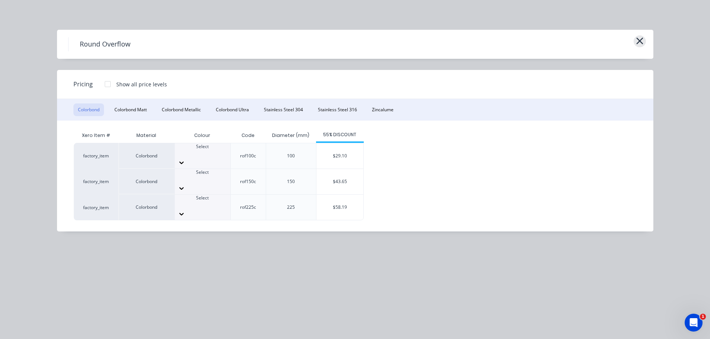
click at [642, 39] on icon "button" at bounding box center [639, 41] width 8 height 10
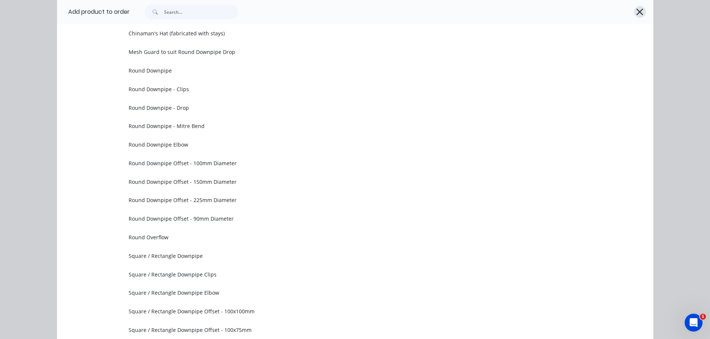
click at [636, 9] on icon "button" at bounding box center [639, 12] width 7 height 7
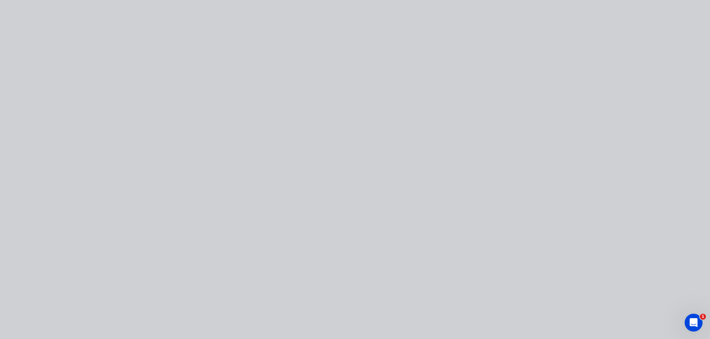
scroll to position [0, 0]
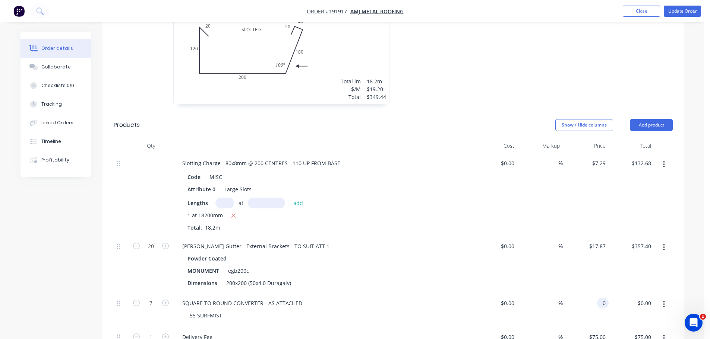
click at [600, 298] on input "0" at bounding box center [604, 303] width 9 height 11
type input "$116.40"
type input "$814.80"
click at [688, 239] on div "Order details Collaborate Checklists 0/0 Tracking Linked Orders Timeline Profit…" at bounding box center [352, 161] width 678 height 854
click at [686, 11] on button "Update Order" at bounding box center [681, 11] width 37 height 11
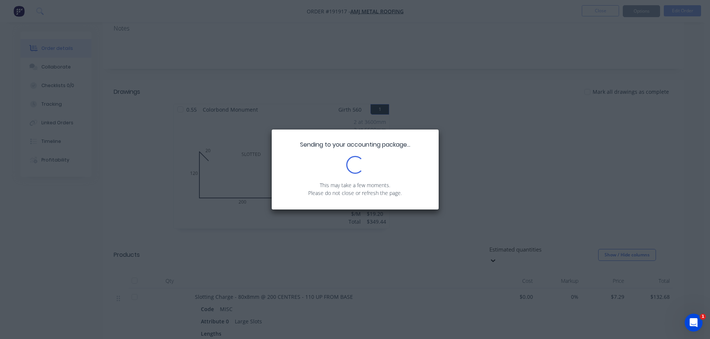
scroll to position [149, 0]
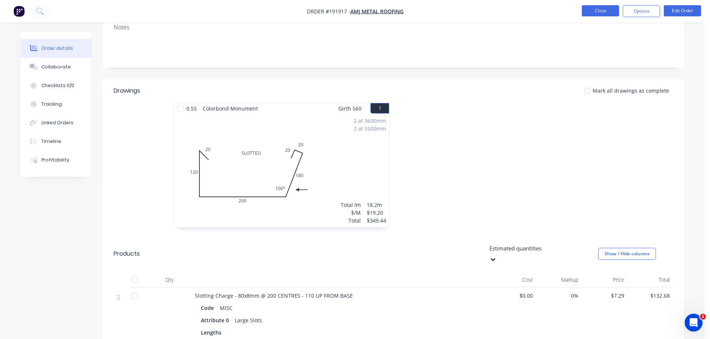
click at [596, 8] on button "Close" at bounding box center [599, 10] width 37 height 11
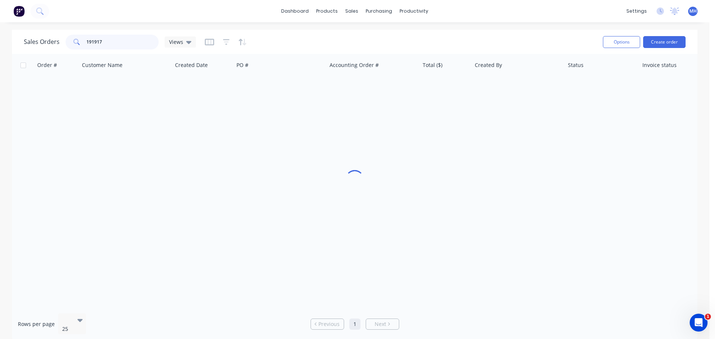
click at [144, 47] on input "191917" at bounding box center [122, 42] width 73 height 15
type input "192607"
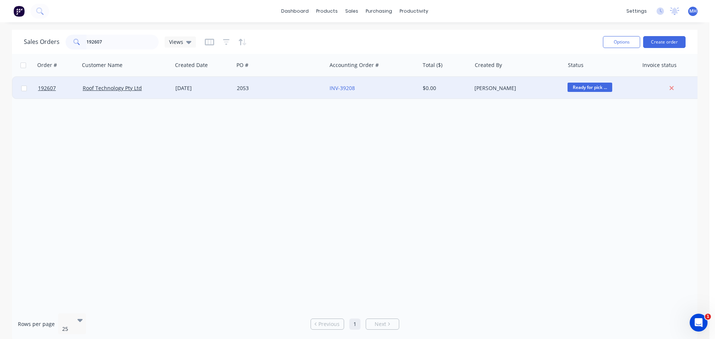
click at [263, 95] on div "2053" at bounding box center [280, 88] width 93 height 22
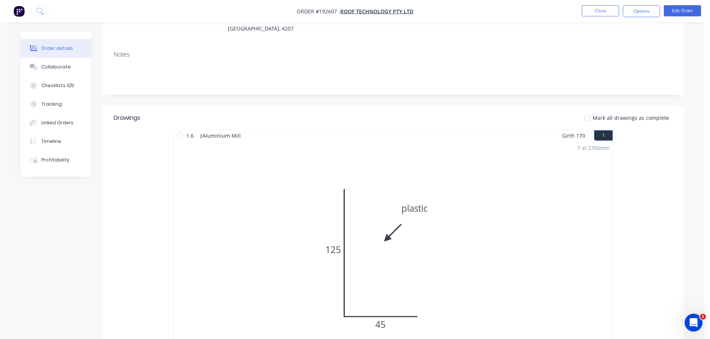
scroll to position [186, 0]
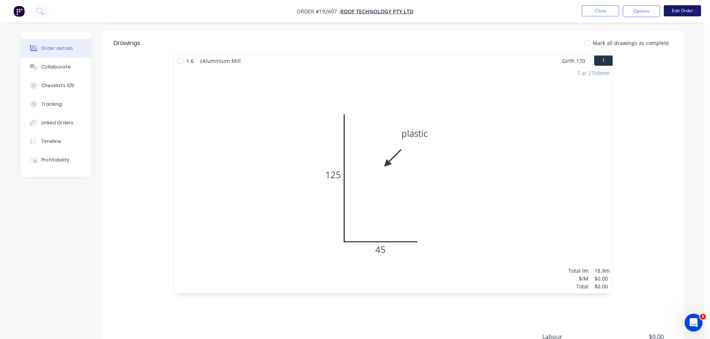
click at [680, 8] on button "Edit Order" at bounding box center [681, 10] width 37 height 11
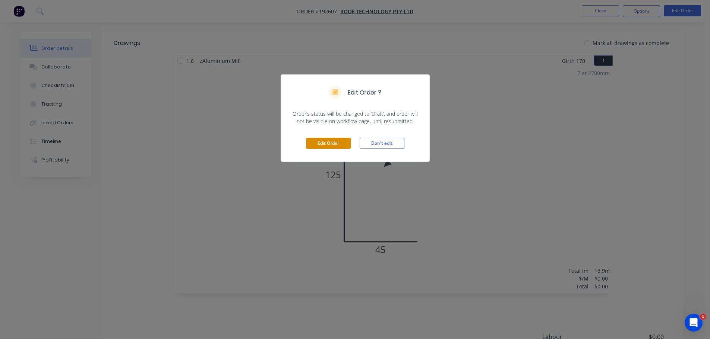
click at [333, 138] on button "Edit Order" at bounding box center [328, 143] width 45 height 11
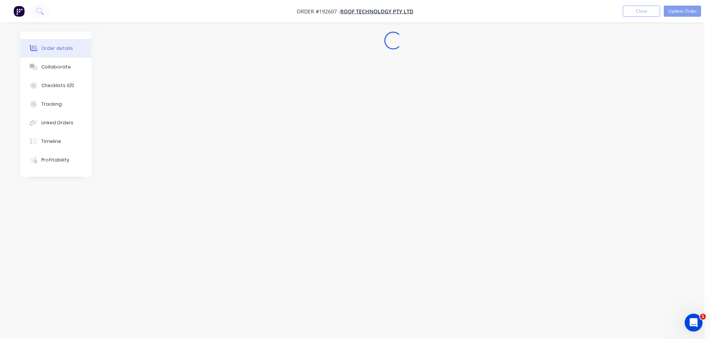
scroll to position [0, 0]
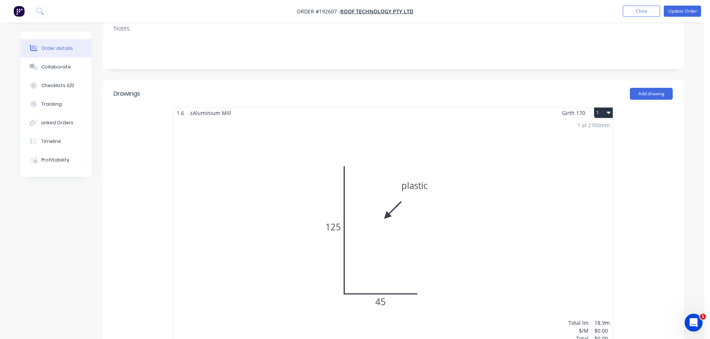
click at [433, 155] on div "7 at 2700mm Total lm $/M Total 18.9m $0.00 $0.00" at bounding box center [393, 231] width 439 height 227
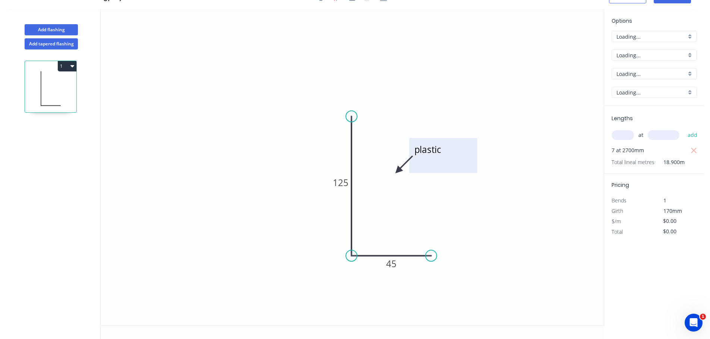
scroll to position [14, 0]
click at [637, 97] on div "1.6" at bounding box center [653, 92] width 85 height 11
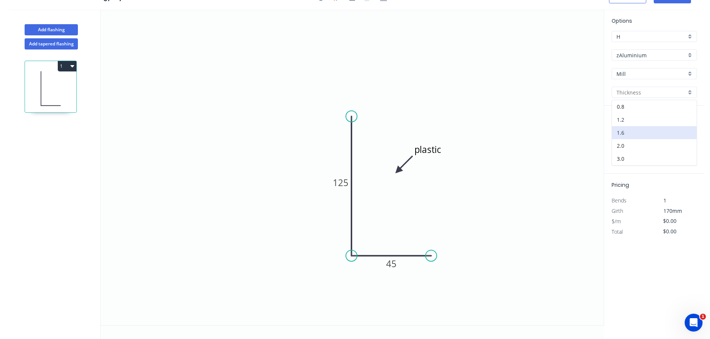
click at [638, 122] on div "1.2" at bounding box center [654, 119] width 85 height 13
type input "1.2"
type input "$18.12"
type input "$342.47"
click at [632, 94] on input "1.2" at bounding box center [651, 93] width 70 height 8
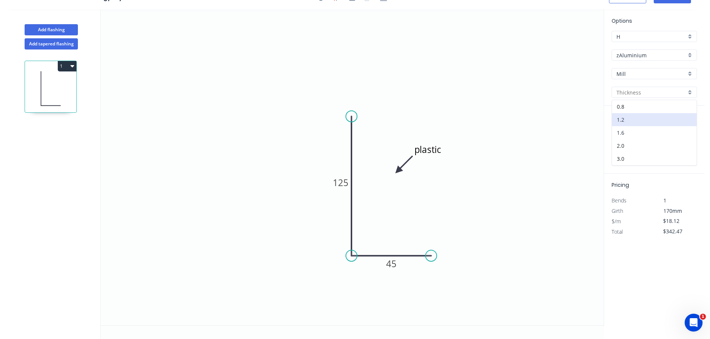
click at [638, 130] on div "1.6" at bounding box center [654, 132] width 85 height 13
type input "1.6"
type input "$0.00"
click at [677, 219] on input "$0.00" at bounding box center [675, 221] width 25 height 10
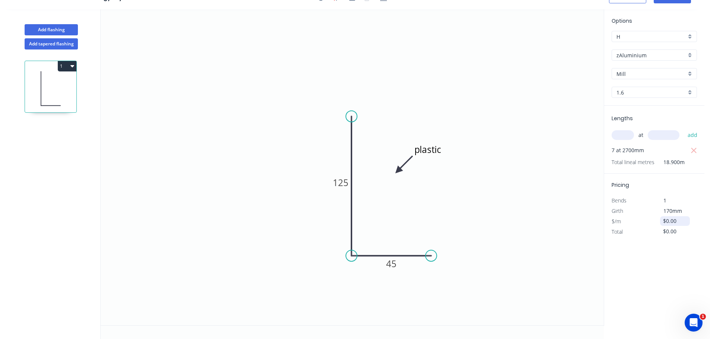
click at [677, 219] on input "$0.00" at bounding box center [675, 221] width 25 height 10
type input "$24.16"
type input "$456.62"
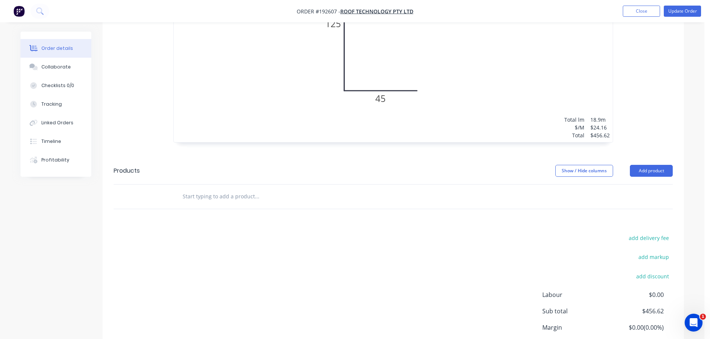
scroll to position [372, 0]
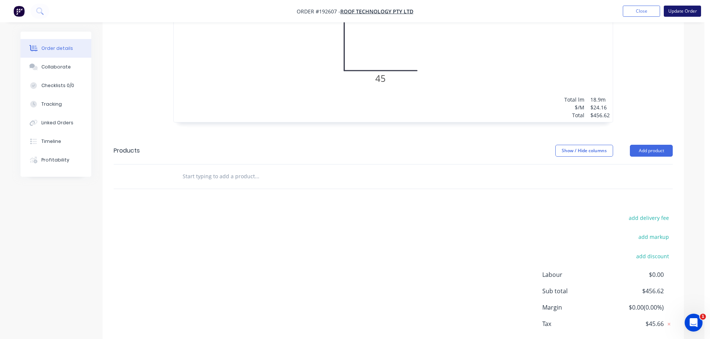
click at [691, 14] on button "Update Order" at bounding box center [681, 11] width 37 height 11
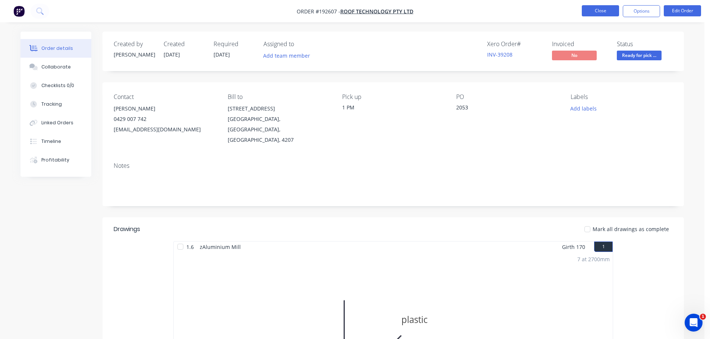
click at [610, 12] on button "Close" at bounding box center [599, 10] width 37 height 11
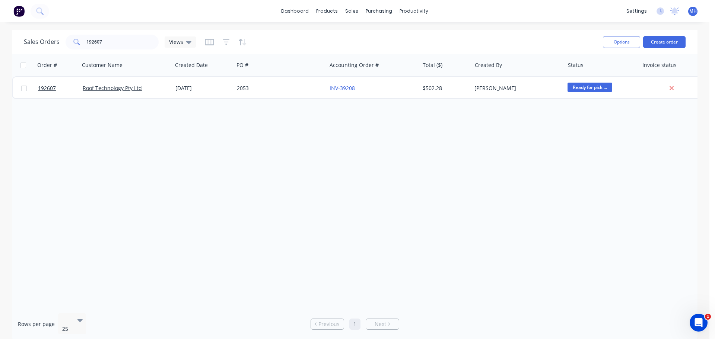
click at [415, 196] on div "Order # Customer Name Created Date PO # Accounting Order # Total ($) Created By…" at bounding box center [355, 181] width 686 height 254
click at [365, 149] on div "Order # Customer Name Created Date PO # Accounting Order # Total ($) Created By…" at bounding box center [355, 181] width 686 height 254
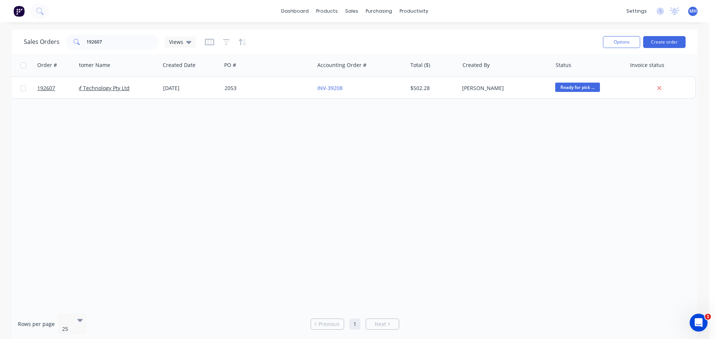
click at [380, 173] on div "Order # Customer Name Created Date PO # Accounting Order # Total ($) Created By…" at bounding box center [355, 181] width 686 height 254
click at [202, 136] on div "Order # Customer Name Created Date PO # Accounting Order # Total ($) Created By…" at bounding box center [355, 181] width 686 height 254
click at [410, 234] on div "Order # Customer Name Created Date PO # Accounting Order # Total ($) Created By…" at bounding box center [355, 181] width 686 height 254
click at [132, 45] on input "192607" at bounding box center [122, 42] width 73 height 15
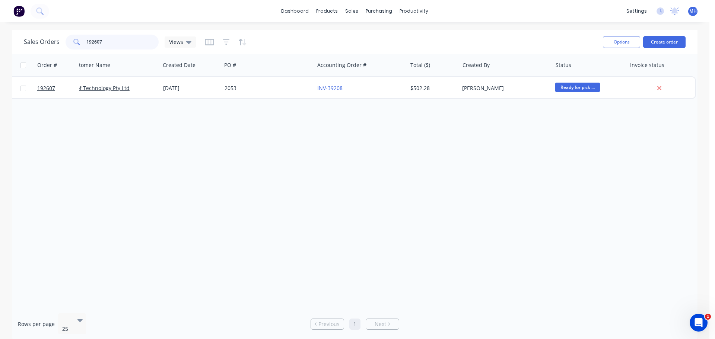
click at [137, 42] on input "192607" at bounding box center [122, 42] width 73 height 15
type input "grif"
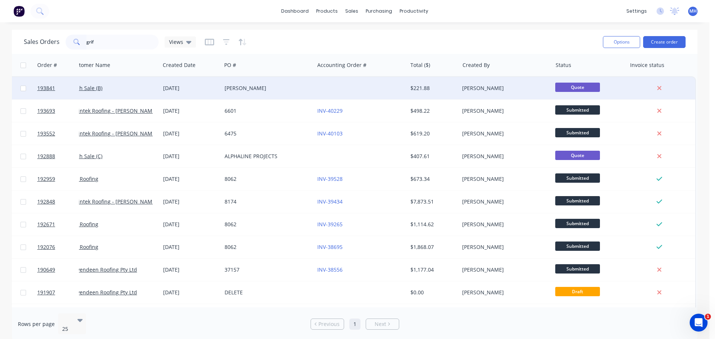
click at [262, 84] on div "[PERSON_NAME]" at bounding box center [268, 88] width 93 height 22
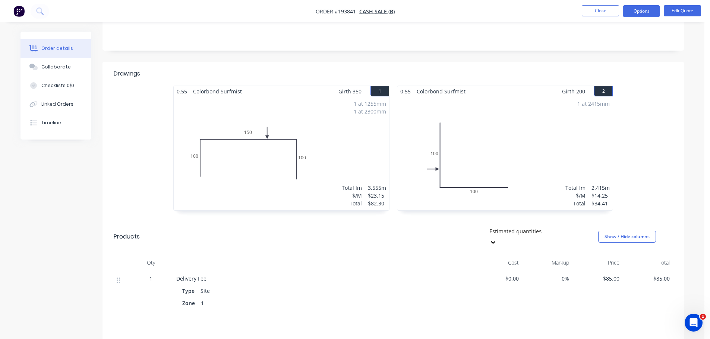
scroll to position [149, 0]
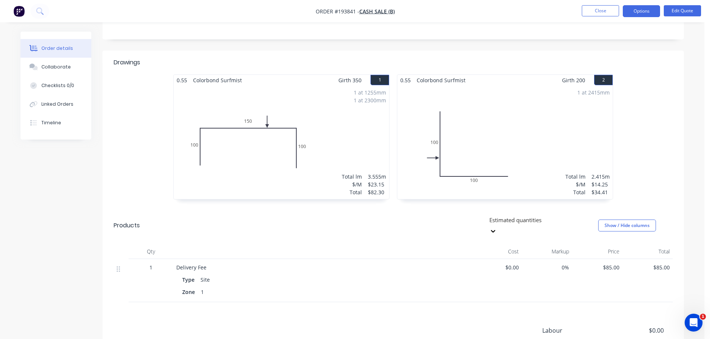
click at [493, 163] on div "1 at 2415mm Total lm $/M Total 2.415m $14.25 $34.41" at bounding box center [504, 143] width 215 height 114
click at [678, 13] on button "Edit Quote" at bounding box center [681, 10] width 37 height 11
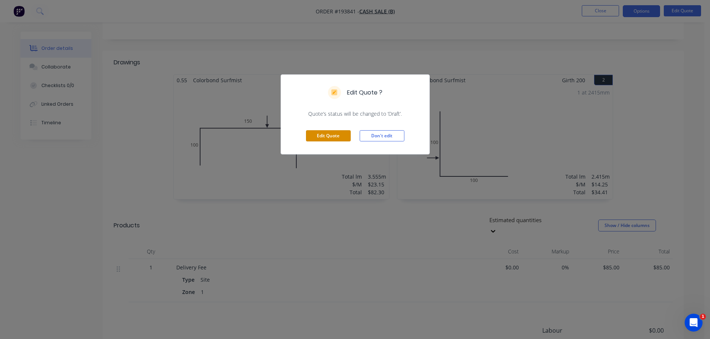
drag, startPoint x: 329, startPoint y: 139, endPoint x: 325, endPoint y: 140, distance: 4.2
click at [329, 139] on button "Edit Quote" at bounding box center [328, 135] width 45 height 11
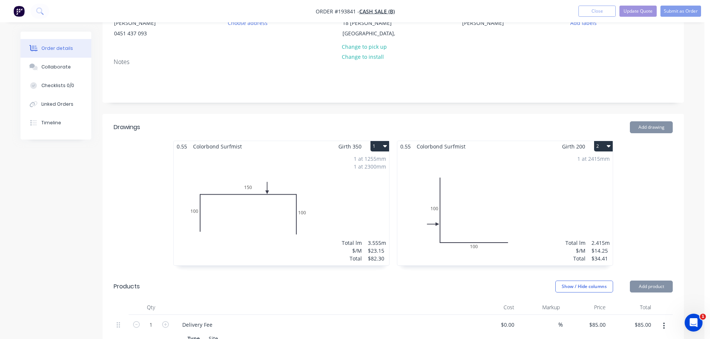
scroll to position [186, 0]
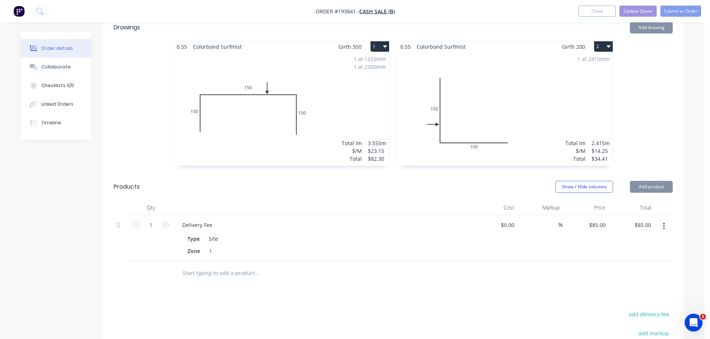
click at [473, 108] on div "1 at 2415mm Total lm $/M Total 2.415m $14.25 $34.41" at bounding box center [504, 109] width 215 height 114
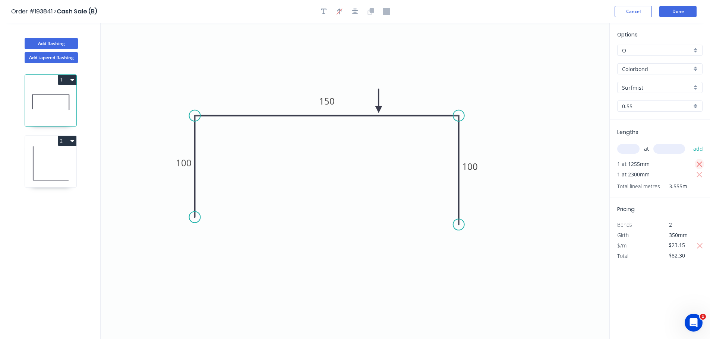
click at [699, 163] on icon "button" at bounding box center [699, 164] width 7 height 9
type input "$53.25"
click at [630, 152] on input "text" at bounding box center [628, 149] width 22 height 10
type input "1"
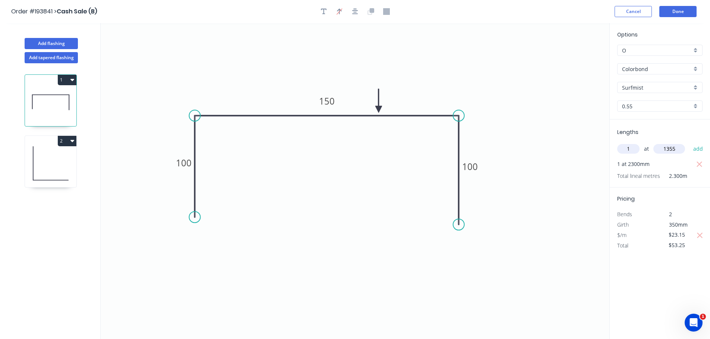
type input "1355"
click at [689, 143] on button "add" at bounding box center [698, 149] width 18 height 13
type input "$84.61"
click at [51, 166] on icon at bounding box center [50, 164] width 51 height 48
type input "$14.25"
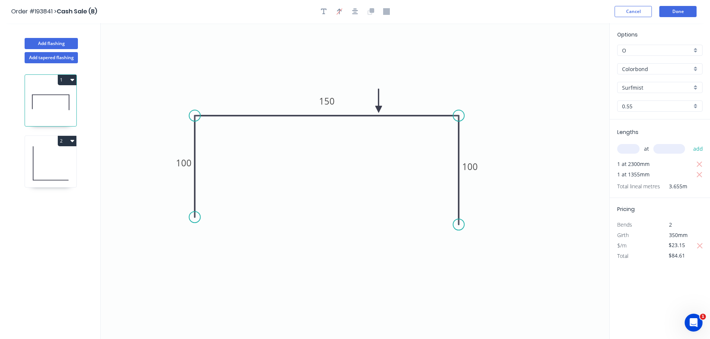
type input "$34.41"
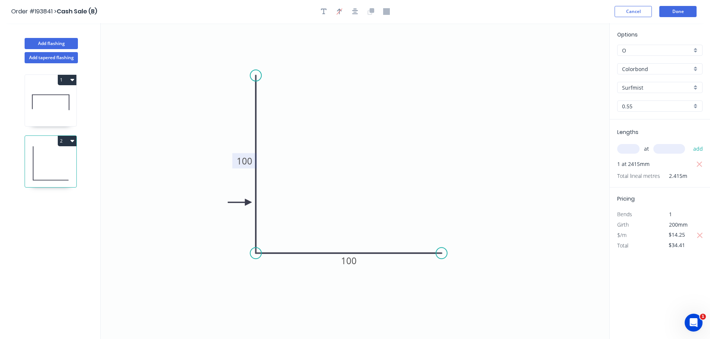
click at [235, 158] on rect at bounding box center [244, 160] width 25 height 15
click at [249, 162] on tspan "100" at bounding box center [245, 161] width 16 height 12
click at [495, 142] on icon "0 150 100" at bounding box center [355, 181] width 508 height 316
click at [685, 13] on button "Done" at bounding box center [677, 11] width 37 height 11
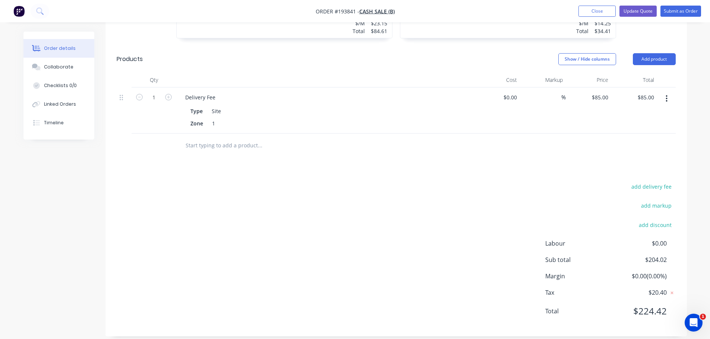
scroll to position [323, 0]
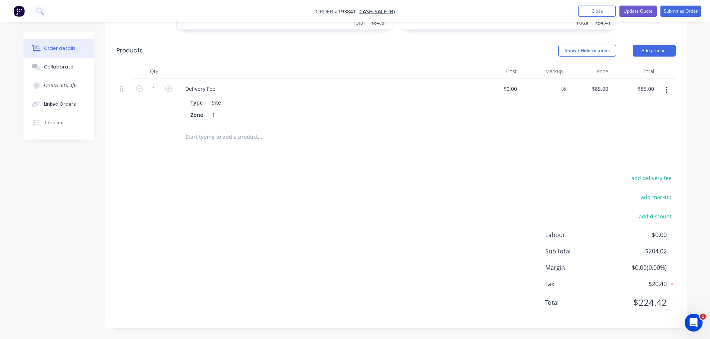
click at [667, 89] on button "button" at bounding box center [666, 89] width 18 height 13
click at [648, 151] on div "Delete" at bounding box center [639, 154] width 57 height 11
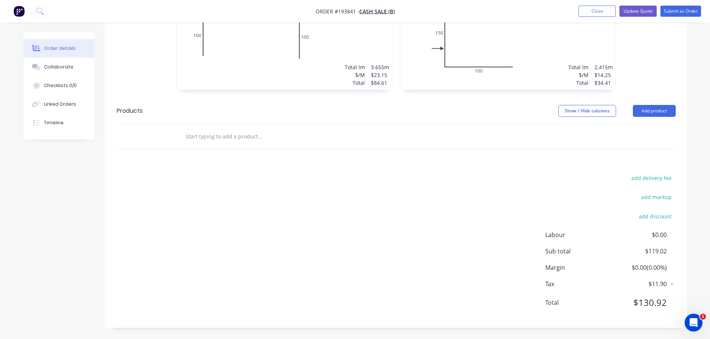
click at [695, 213] on div "Order details Collaborate Checklists 0/0 Linked Orders Timeline Order details C…" at bounding box center [355, 39] width 710 height 602
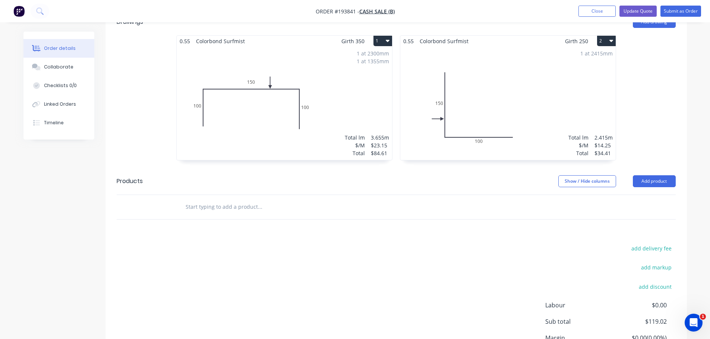
scroll to position [188, 0]
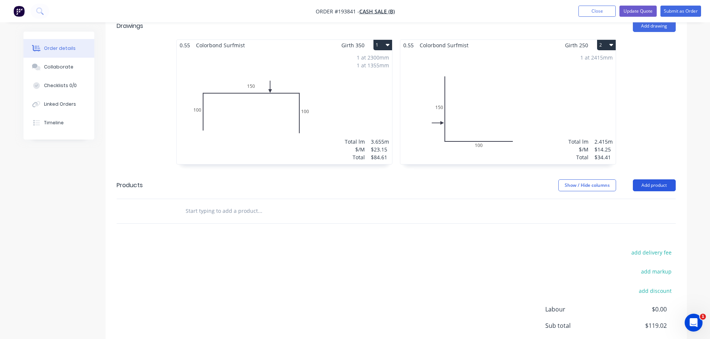
click at [664, 186] on button "Add product" at bounding box center [653, 186] width 43 height 12
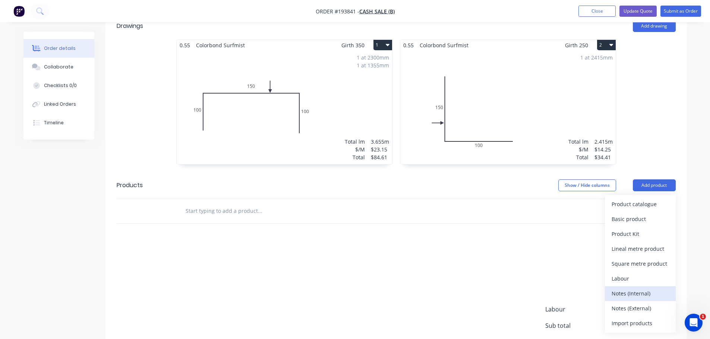
click at [640, 295] on div "Notes (Internal)" at bounding box center [639, 293] width 57 height 11
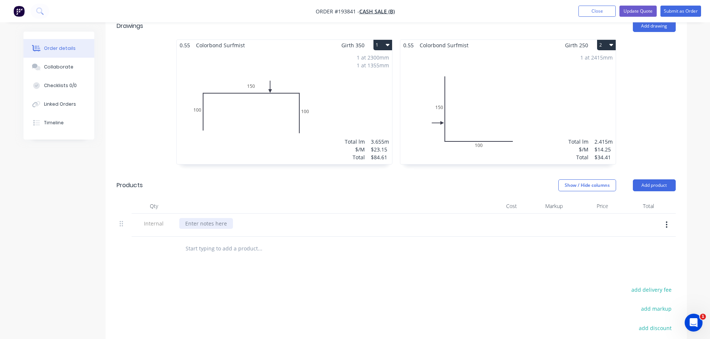
click at [199, 219] on div at bounding box center [206, 223] width 54 height 11
click at [212, 200] on div at bounding box center [325, 206] width 298 height 15
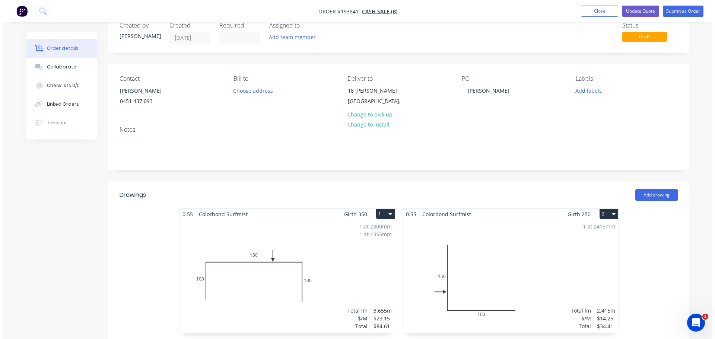
scroll to position [0, 0]
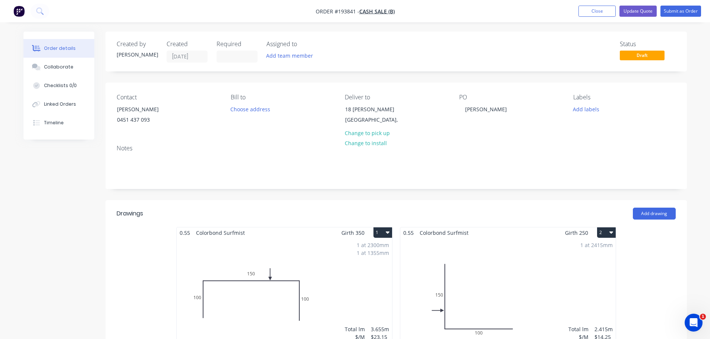
click at [296, 199] on div "Created by Michael Created 25/09/25 Required Assigned to Add team member Status…" at bounding box center [395, 330] width 581 height 596
click at [388, 87] on div "Contact PHILLIP 0451 437 093 Bill to Choose address Deliver to 18 Olivia Crt RE…" at bounding box center [395, 111] width 581 height 56
click at [628, 12] on button "Update Quote" at bounding box center [637, 11] width 37 height 11
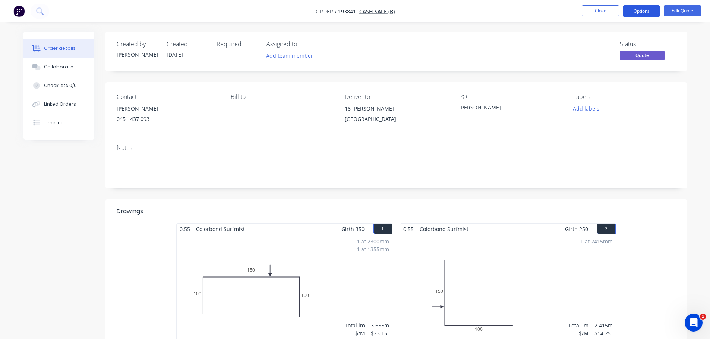
click at [635, 12] on button "Options" at bounding box center [640, 11] width 37 height 12
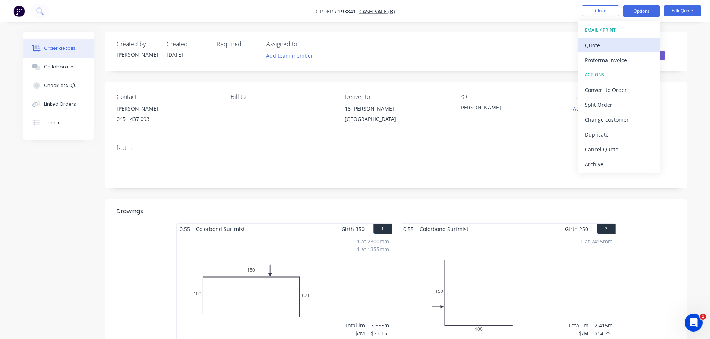
click at [626, 45] on div "Quote" at bounding box center [618, 45] width 69 height 11
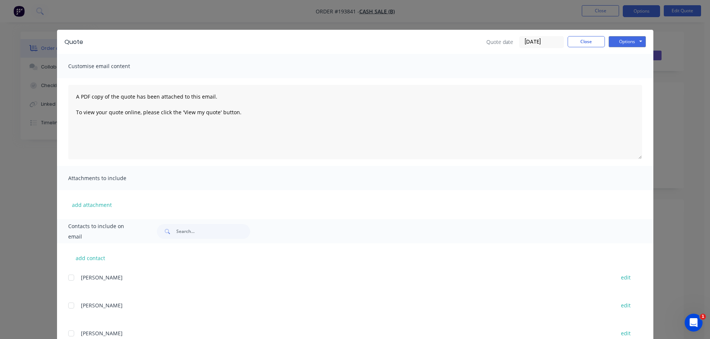
click at [627, 44] on button "Options" at bounding box center [626, 41] width 37 height 11
click at [627, 50] on button "Preview" at bounding box center [632, 55] width 48 height 12
click at [580, 42] on button "Close" at bounding box center [585, 41] width 37 height 11
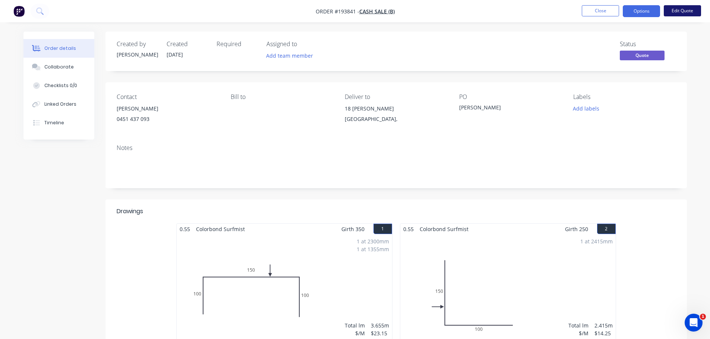
click at [689, 6] on button "Edit Quote" at bounding box center [681, 10] width 37 height 11
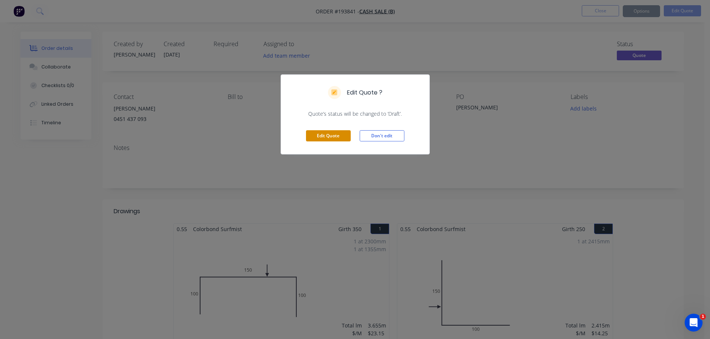
drag, startPoint x: 324, startPoint y: 137, endPoint x: 335, endPoint y: 137, distance: 10.8
click at [324, 137] on button "Edit Quote" at bounding box center [328, 135] width 45 height 11
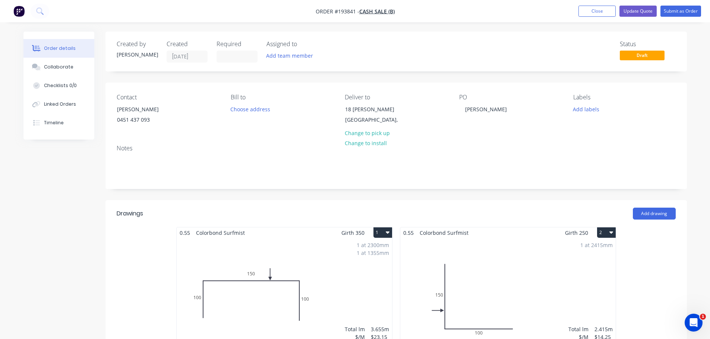
click at [369, 136] on button "Change to pick up" at bounding box center [366, 133] width 53 height 10
click at [635, 10] on button "Update Quote" at bounding box center [637, 11] width 37 height 11
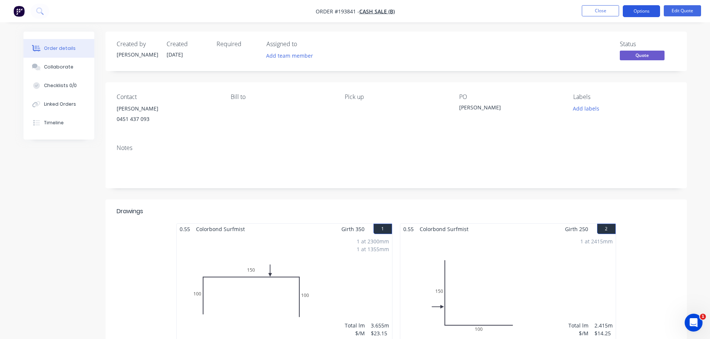
click at [635, 12] on button "Options" at bounding box center [640, 11] width 37 height 12
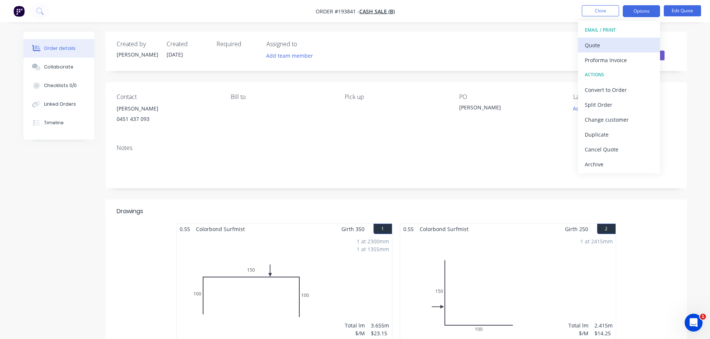
click at [607, 44] on div "Quote" at bounding box center [618, 45] width 69 height 11
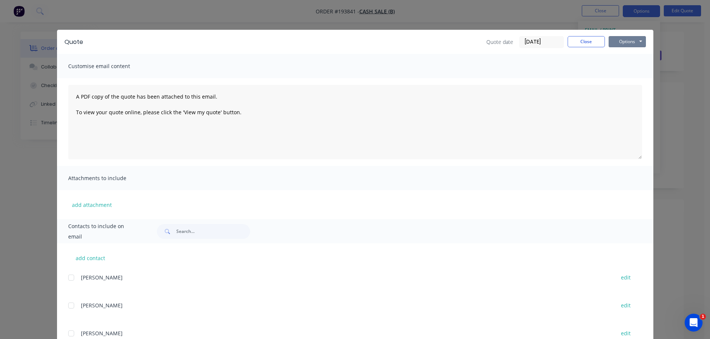
drag, startPoint x: 620, startPoint y: 40, endPoint x: 624, endPoint y: 48, distance: 8.7
click at [621, 40] on button "Options" at bounding box center [626, 41] width 37 height 11
click at [627, 55] on button "Preview" at bounding box center [632, 55] width 48 height 12
click at [573, 40] on button "Close" at bounding box center [585, 41] width 37 height 11
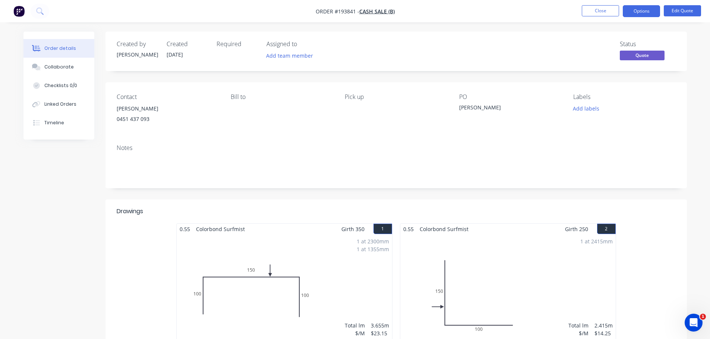
click at [604, 18] on nav "Order #193841 - Cash Sale (B) Close Options Edit Quote" at bounding box center [355, 11] width 710 height 22
click at [605, 15] on button "Close" at bounding box center [599, 10] width 37 height 11
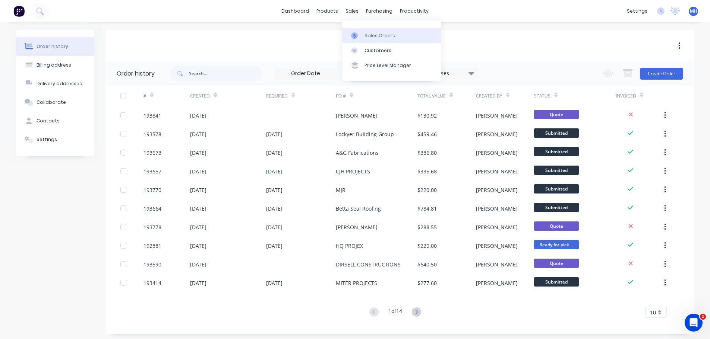
click at [367, 30] on link "Sales Orders" at bounding box center [391, 35] width 99 height 15
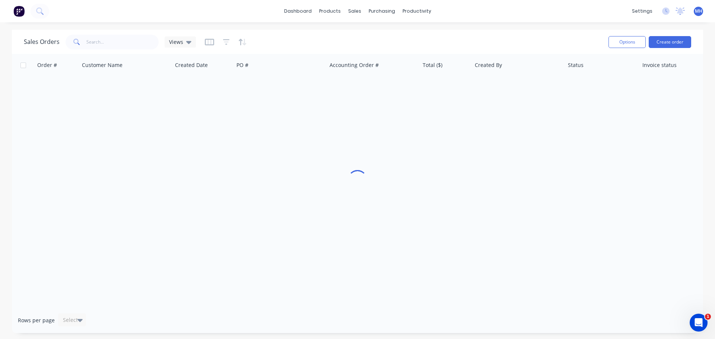
click at [482, 41] on div "Sales Orders Views" at bounding box center [313, 42] width 579 height 18
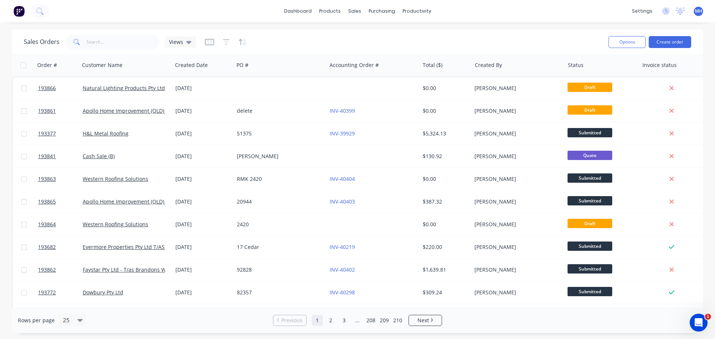
click at [274, 38] on div "Sales Orders Views" at bounding box center [313, 42] width 579 height 18
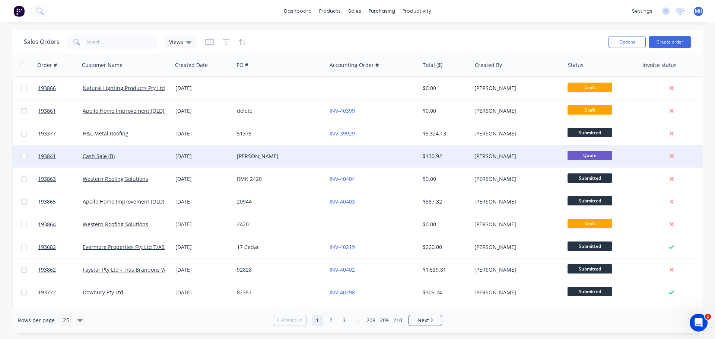
click at [251, 154] on div "[PERSON_NAME]" at bounding box center [278, 156] width 83 height 7
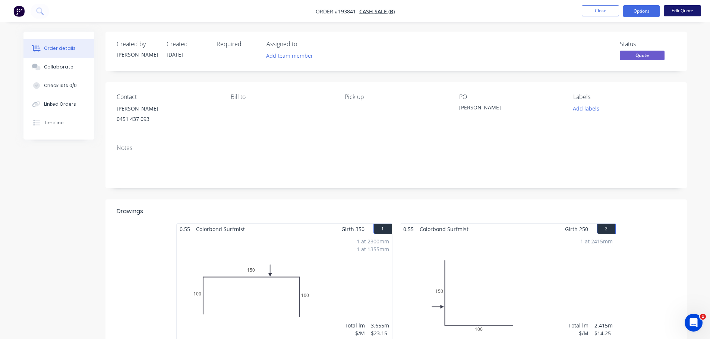
click at [678, 12] on button "Edit Quote" at bounding box center [681, 10] width 37 height 11
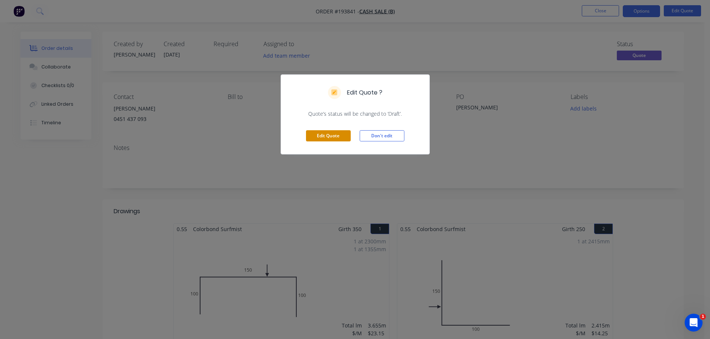
click at [321, 137] on button "Edit Quote" at bounding box center [328, 135] width 45 height 11
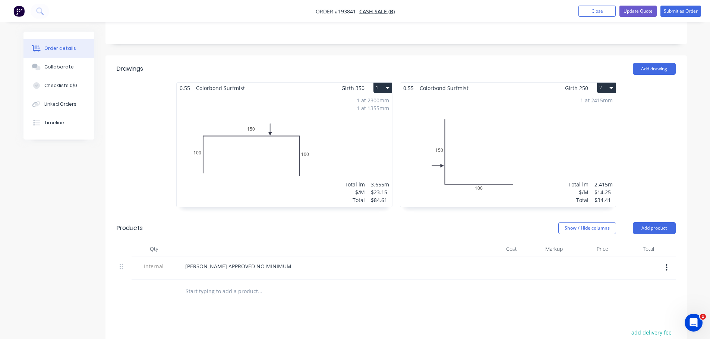
scroll to position [149, 0]
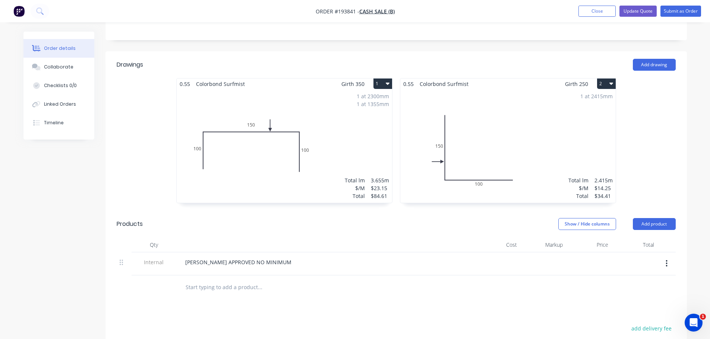
click at [488, 137] on div "1 at 2415mm Total lm $/M Total 2.415m $14.25 $34.41" at bounding box center [507, 146] width 215 height 114
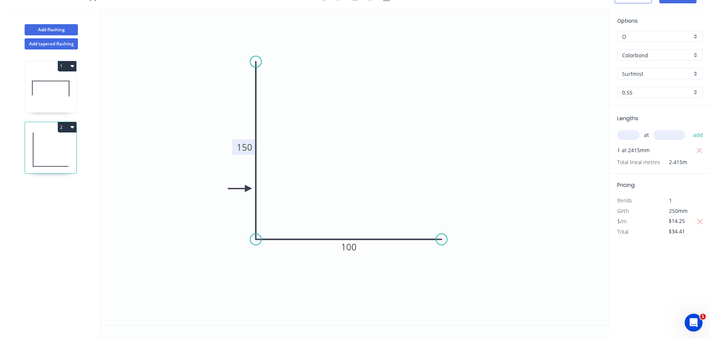
click at [239, 146] on tspan "150" at bounding box center [245, 147] width 16 height 12
click at [701, 222] on icon "button" at bounding box center [700, 222] width 6 height 6
type input "$15.14"
type input "$36.56"
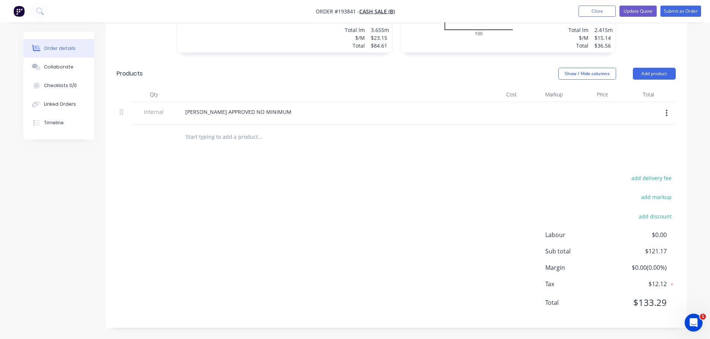
click at [400, 243] on div "add delivery fee add markup add discount Labour $0.00 Sub total $121.17 Margin …" at bounding box center [396, 245] width 559 height 144
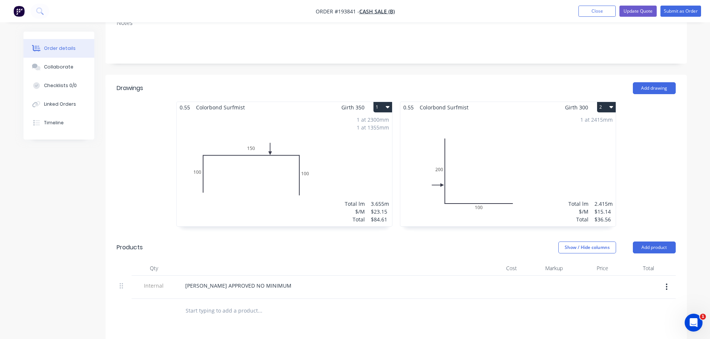
scroll to position [113, 0]
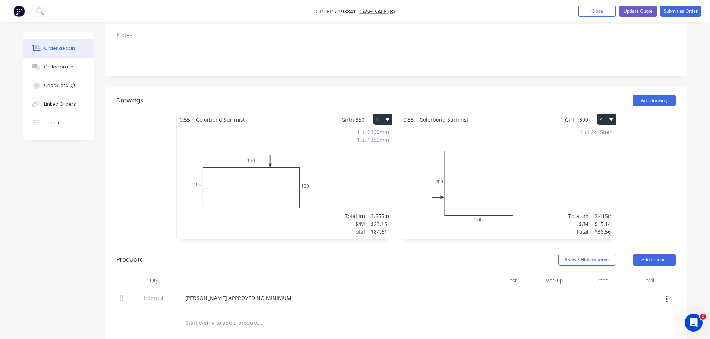
click at [642, 187] on div "0.55 Colorbond Surfmist Girth 350 1 0 100 150 100 0 100 150 100 1 at 2300mm 1 a…" at bounding box center [395, 180] width 581 height 133
click at [648, 176] on div "0.55 Colorbond Surfmist Girth 350 1 0 100 150 100 0 100 150 100 1 at 2300mm 1 a…" at bounding box center [395, 180] width 581 height 133
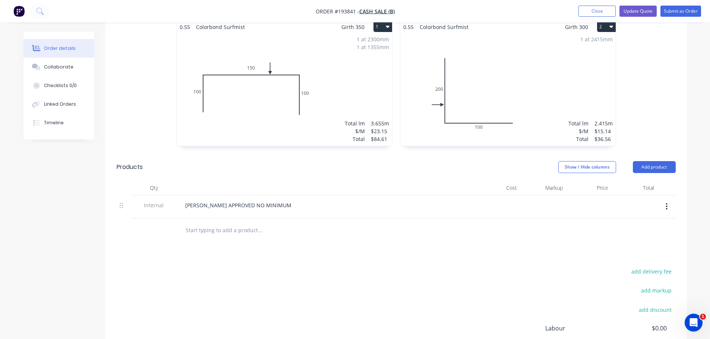
scroll to position [225, 0]
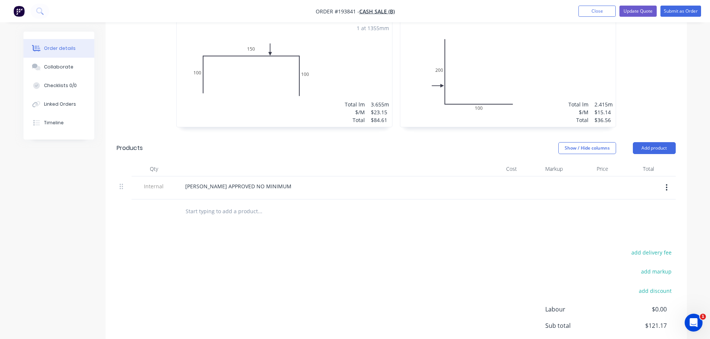
click at [380, 295] on div "add delivery fee add markup add discount Labour $0.00 Sub total $121.17 Margin …" at bounding box center [396, 320] width 559 height 144
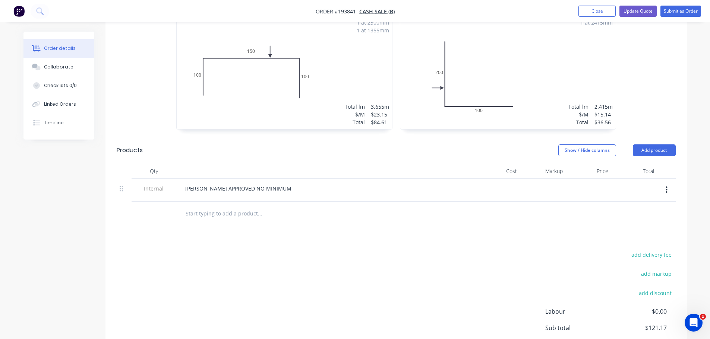
scroll to position [76, 0]
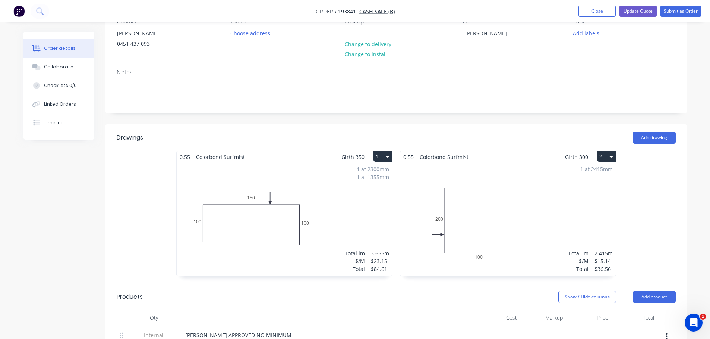
click at [393, 148] on header "Drawings Add drawing" at bounding box center [395, 137] width 581 height 27
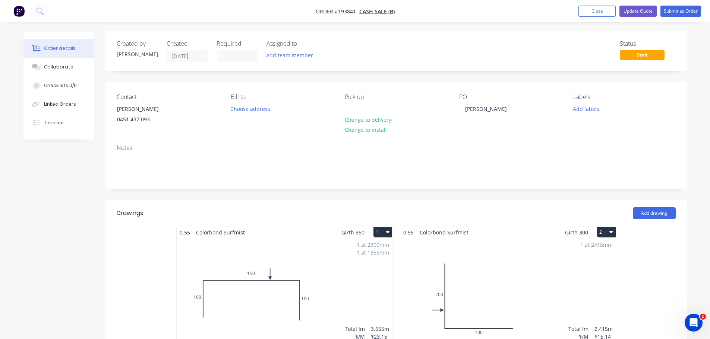
scroll to position [0, 0]
click at [395, 210] on div "Add drawing" at bounding box center [455, 214] width 440 height 12
click at [393, 223] on header "Drawings Add drawing" at bounding box center [395, 213] width 581 height 27
click at [394, 222] on header "Drawings Add drawing" at bounding box center [395, 213] width 581 height 27
click at [395, 222] on header "Drawings Add drawing" at bounding box center [395, 213] width 581 height 27
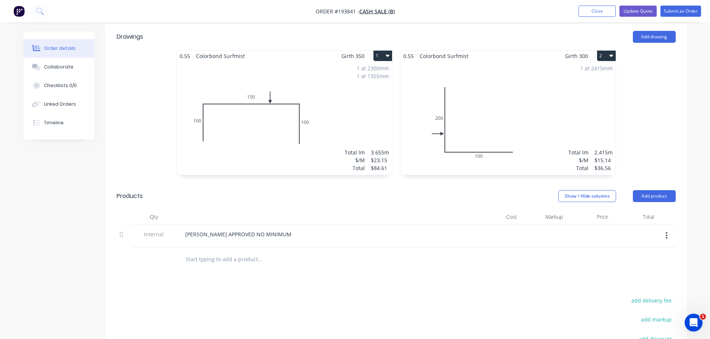
scroll to position [186, 0]
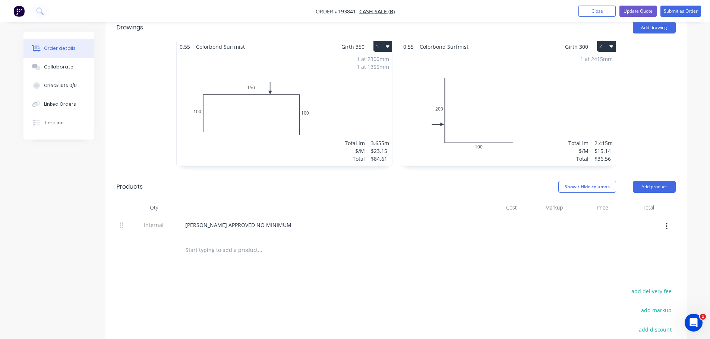
click at [652, 122] on div "0.55 Colorbond Surfmist Girth 350 1 0 100 150 100 0 100 150 100 1 at 2300mm 1 a…" at bounding box center [395, 107] width 581 height 133
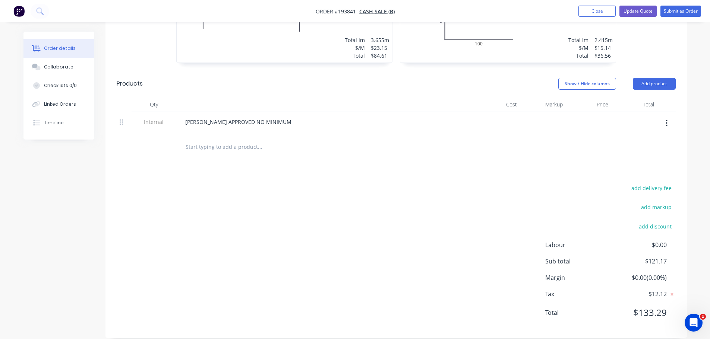
scroll to position [298, 0]
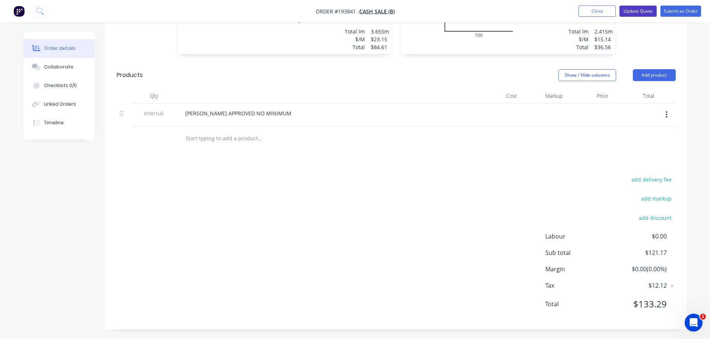
click at [630, 12] on button "Update Quote" at bounding box center [637, 11] width 37 height 11
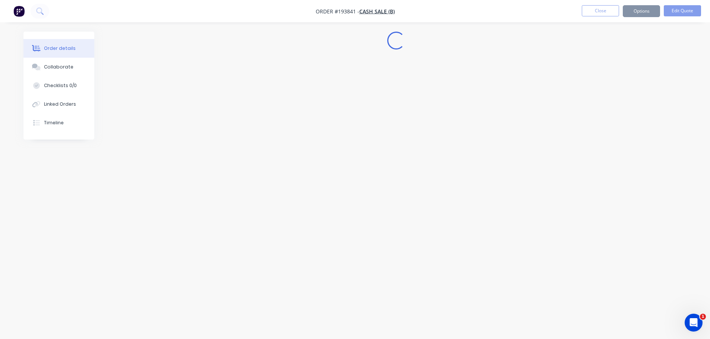
scroll to position [0, 0]
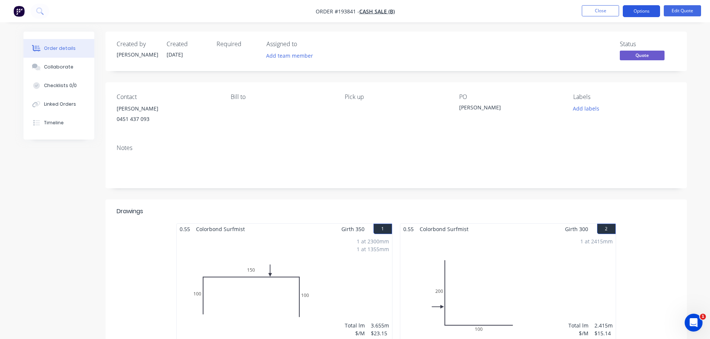
click at [635, 10] on button "Options" at bounding box center [640, 11] width 37 height 12
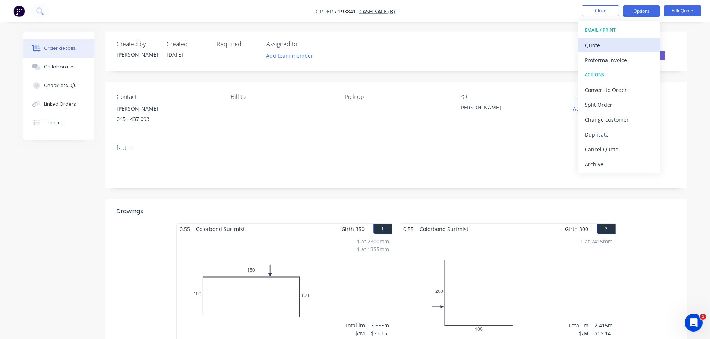
click at [609, 48] on div "Quote" at bounding box center [618, 45] width 69 height 11
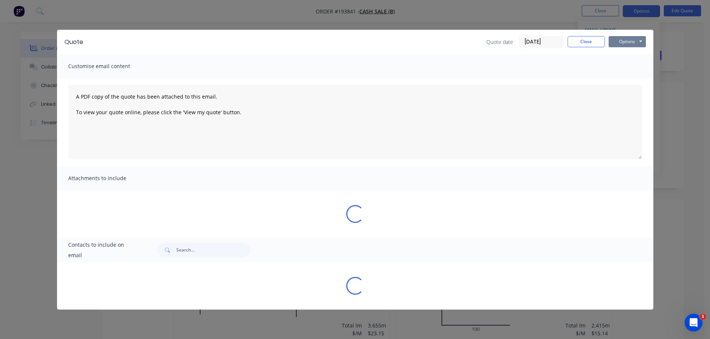
click at [613, 44] on button "Options" at bounding box center [626, 41] width 37 height 11
click at [617, 59] on button "Preview" at bounding box center [632, 55] width 48 height 12
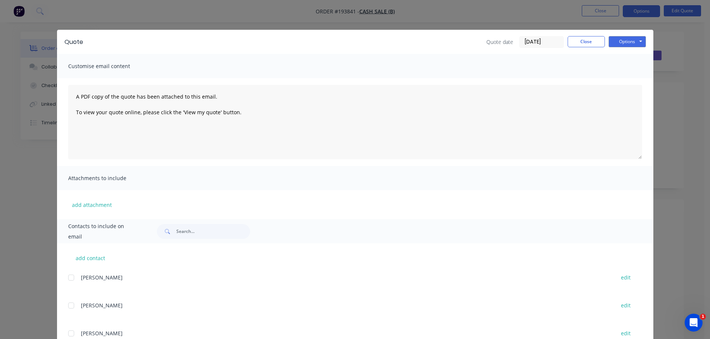
click at [577, 47] on div "Quote date 25/09/25 Close Options Preview Print Email" at bounding box center [565, 42] width 159 height 12
drag, startPoint x: 579, startPoint y: 44, endPoint x: 579, endPoint y: 55, distance: 11.2
click at [579, 44] on button "Close" at bounding box center [585, 41] width 37 height 11
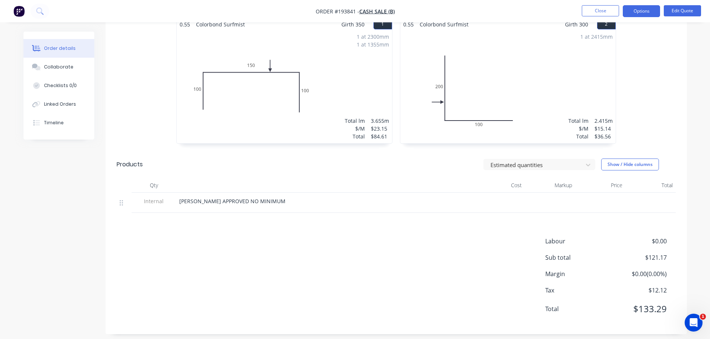
scroll to position [211, 0]
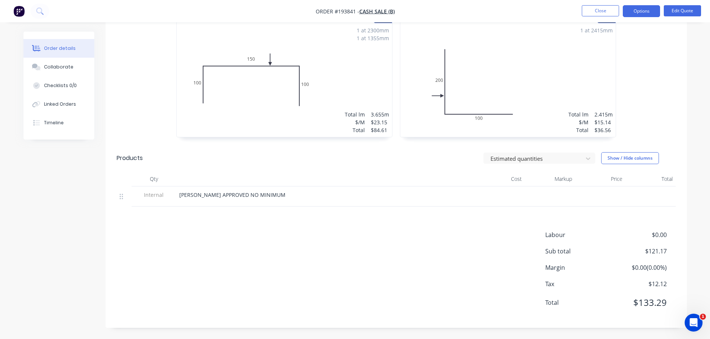
click at [638, 118] on div "0.55 Colorbond Surfmist Girth 350 1 0 100 150 100 0 100 150 100 1 at 2300mm 1 a…" at bounding box center [395, 78] width 581 height 133
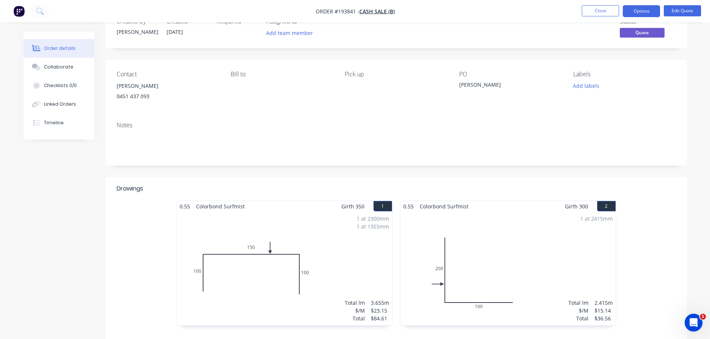
scroll to position [0, 0]
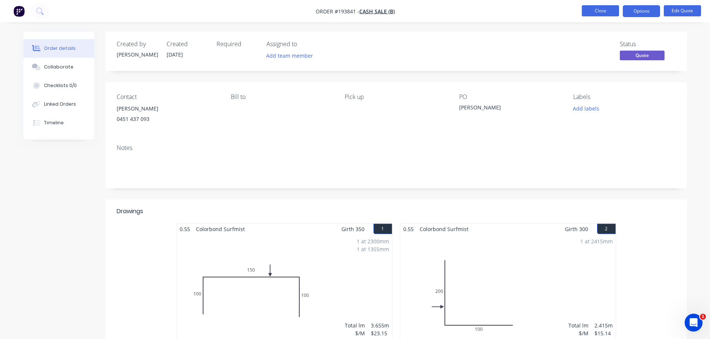
click at [591, 9] on button "Close" at bounding box center [599, 10] width 37 height 11
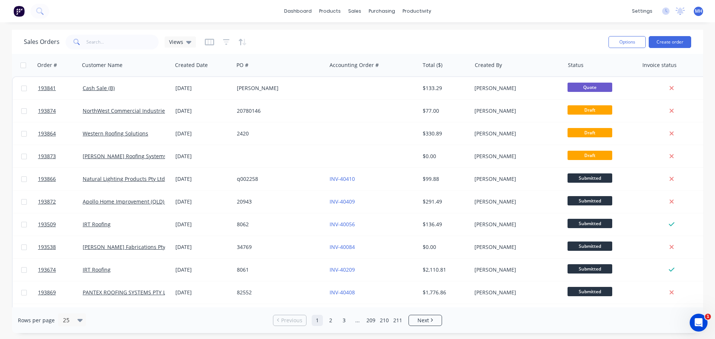
click at [329, 38] on div "Sales Orders Views" at bounding box center [313, 42] width 579 height 18
click at [133, 42] on input "text" at bounding box center [122, 42] width 73 height 15
type input "192670"
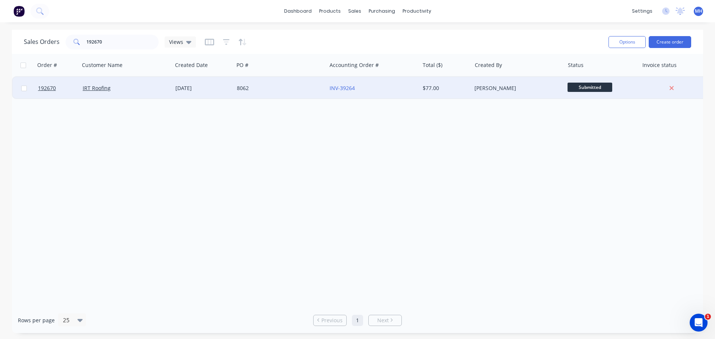
click at [167, 92] on div "IRT Roofing" at bounding box center [126, 88] width 87 height 7
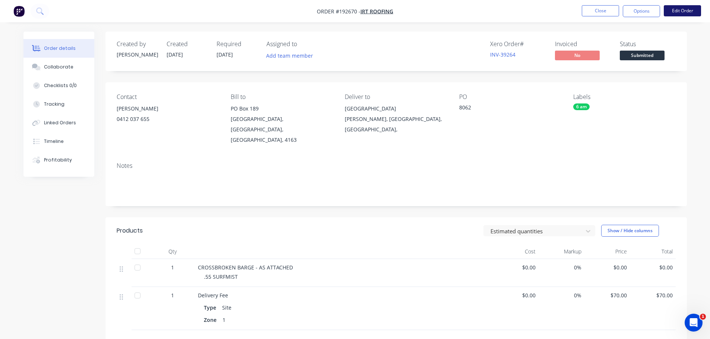
click at [685, 7] on button "Edit Order" at bounding box center [681, 10] width 37 height 11
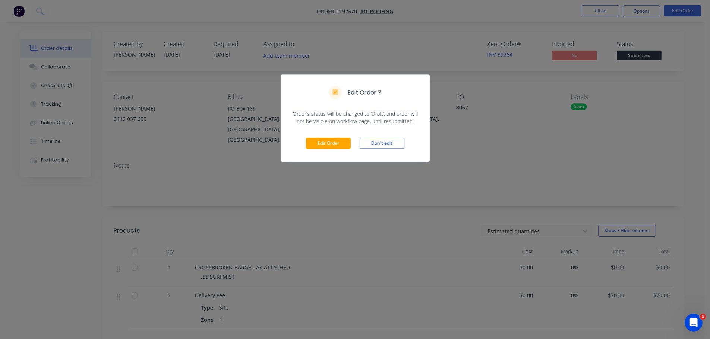
drag, startPoint x: 324, startPoint y: 150, endPoint x: 396, endPoint y: 163, distance: 72.3
click at [325, 150] on div "Edit Order Don't edit" at bounding box center [355, 143] width 148 height 37
drag, startPoint x: 322, startPoint y: 139, endPoint x: 486, endPoint y: 159, distance: 165.5
click at [322, 140] on button "Edit Order" at bounding box center [328, 143] width 45 height 11
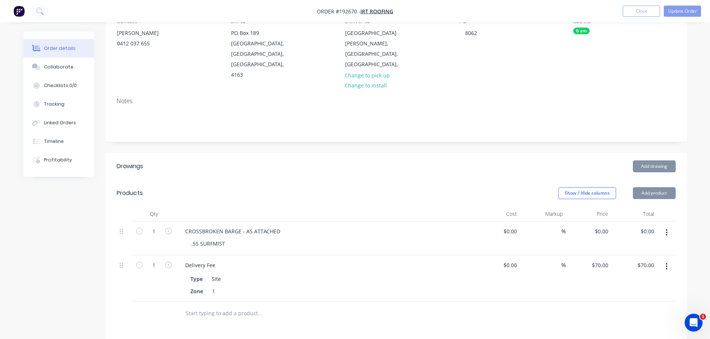
scroll to position [112, 0]
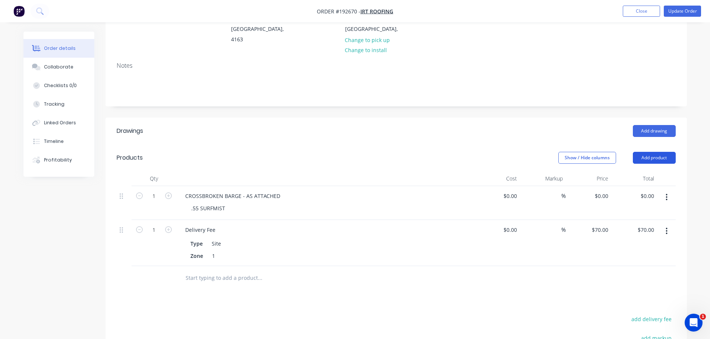
click at [649, 152] on button "Add product" at bounding box center [653, 158] width 43 height 12
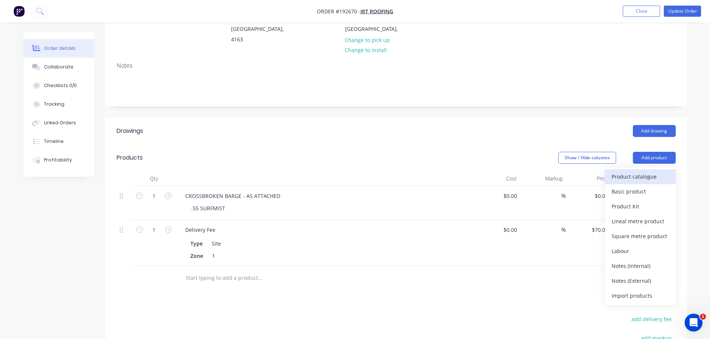
click at [646, 171] on div "Product catalogue" at bounding box center [639, 176] width 57 height 11
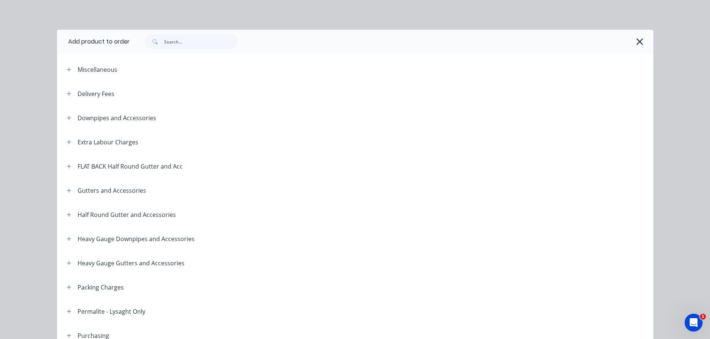
click at [67, 67] on icon "button" at bounding box center [69, 69] width 4 height 5
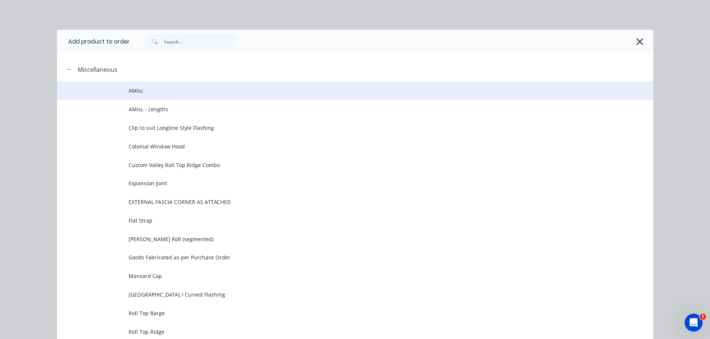
click at [129, 93] on span "AMisc" at bounding box center [337, 91] width 419 height 8
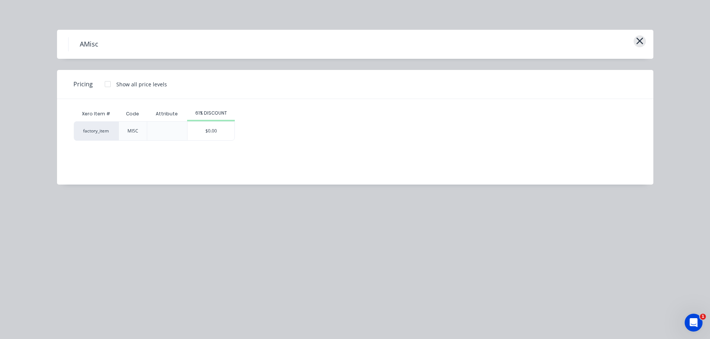
click at [637, 39] on icon "button" at bounding box center [639, 41] width 7 height 7
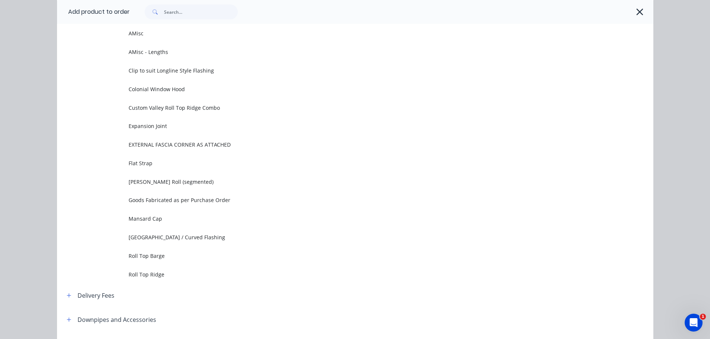
drag, startPoint x: 636, startPoint y: 15, endPoint x: 633, endPoint y: 23, distance: 8.5
click at [636, 15] on icon "button" at bounding box center [639, 12] width 8 height 10
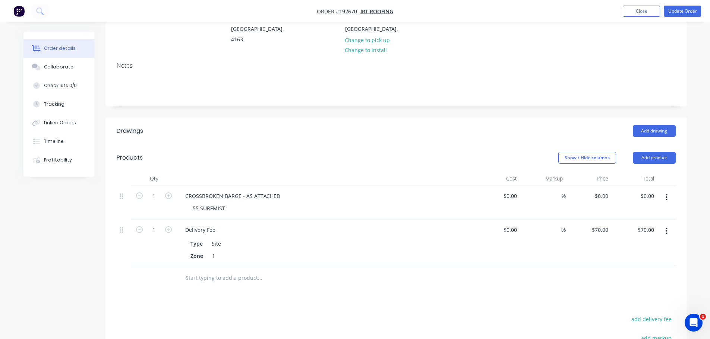
click at [612, 186] on div "$0.00 $0.00" at bounding box center [634, 203] width 46 height 34
click at [603, 191] on input "0" at bounding box center [606, 196] width 9 height 11
type input "$41.34"
click at [516, 125] on div "Add drawing" at bounding box center [455, 131] width 440 height 12
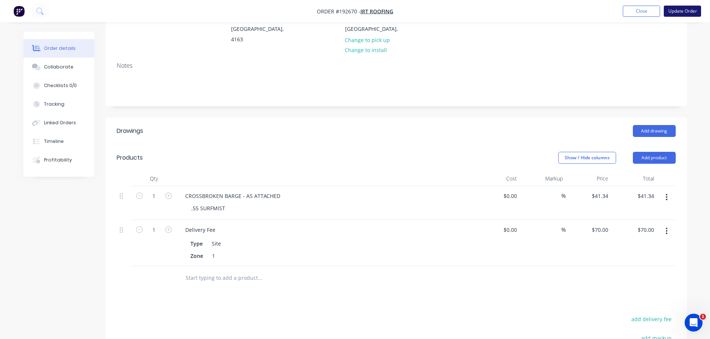
click at [689, 9] on button "Update Order" at bounding box center [681, 11] width 37 height 11
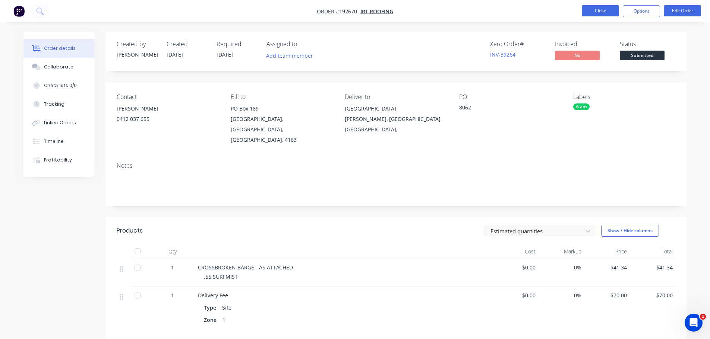
click at [584, 6] on button "Close" at bounding box center [599, 10] width 37 height 11
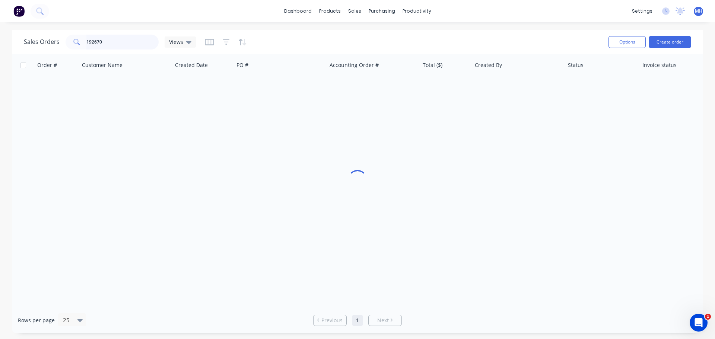
click at [109, 46] on input "192670" at bounding box center [122, 42] width 73 height 15
type input "192462"
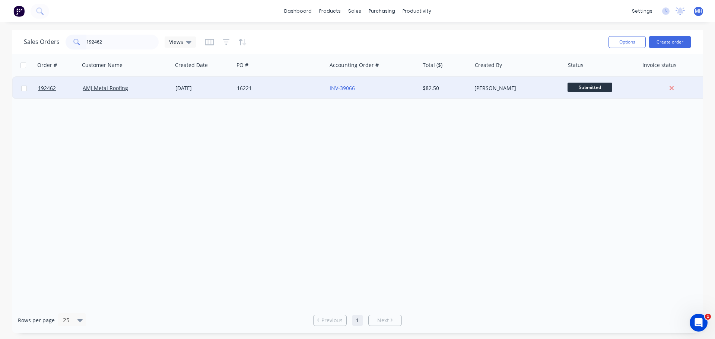
click at [301, 93] on div "16221" at bounding box center [280, 88] width 93 height 22
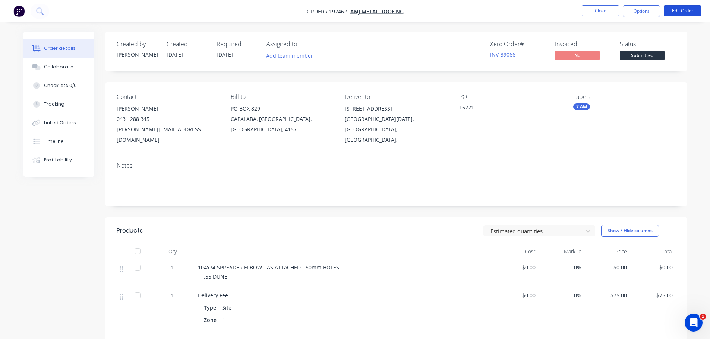
click at [689, 9] on button "Edit Order" at bounding box center [681, 10] width 37 height 11
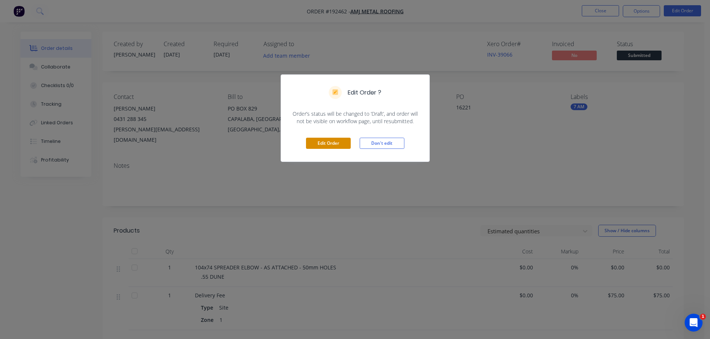
click at [324, 145] on button "Edit Order" at bounding box center [328, 143] width 45 height 11
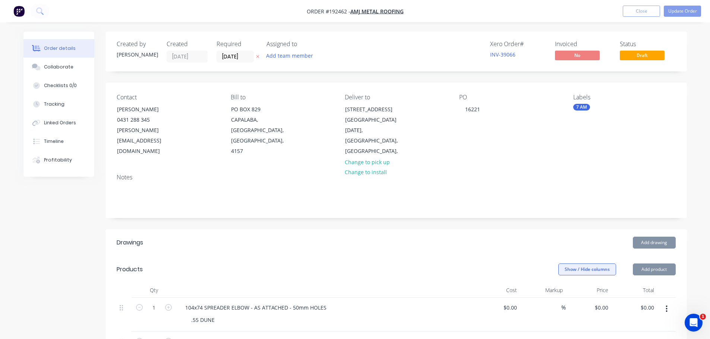
scroll to position [112, 0]
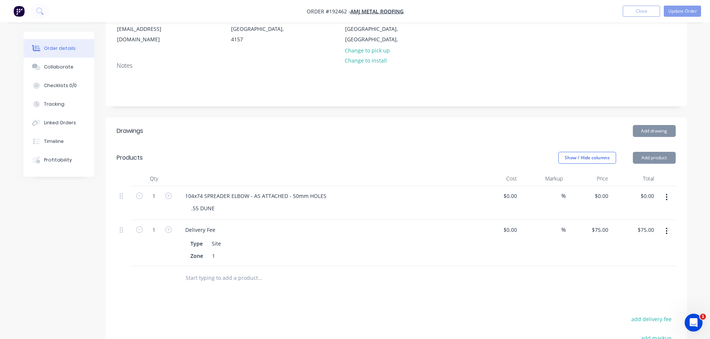
click at [664, 191] on button "button" at bounding box center [666, 197] width 18 height 13
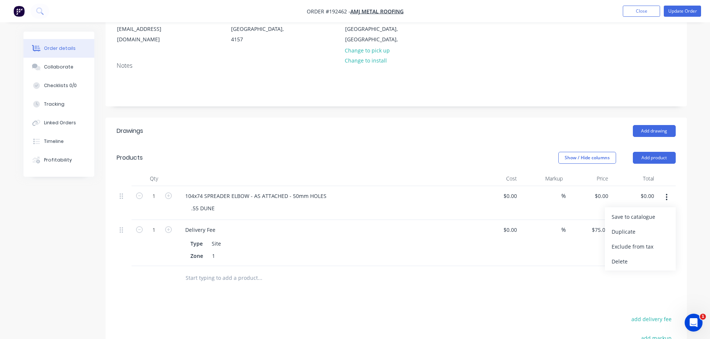
click at [661, 212] on div "Save to catalogue" at bounding box center [639, 217] width 57 height 11
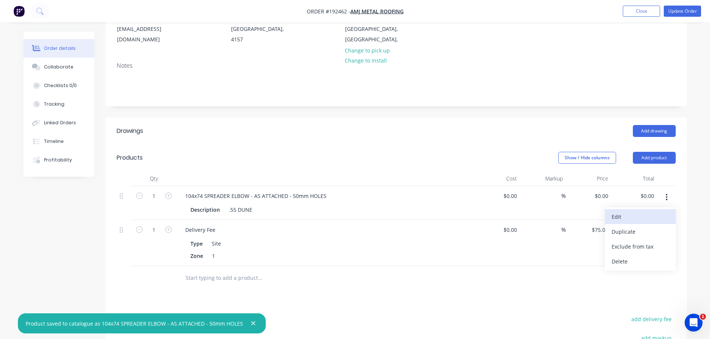
click at [655, 212] on div "Edit" at bounding box center [639, 217] width 57 height 11
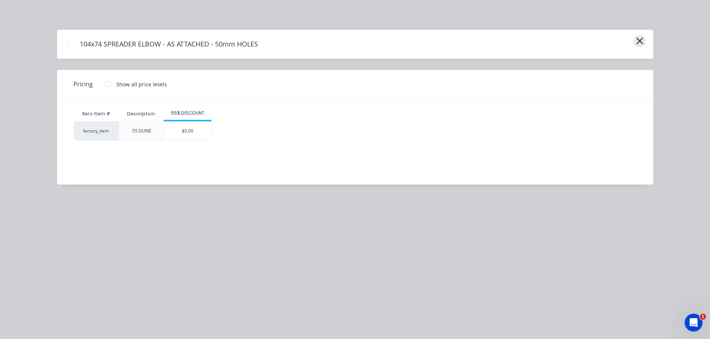
click at [638, 41] on icon "button" at bounding box center [639, 41] width 7 height 7
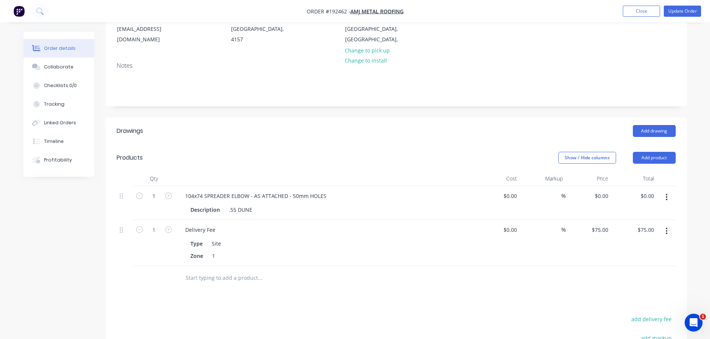
drag, startPoint x: 676, startPoint y: 82, endPoint x: 616, endPoint y: 184, distance: 117.5
click at [676, 82] on div "Notes" at bounding box center [395, 81] width 581 height 50
click at [600, 191] on div "0 $0.00" at bounding box center [601, 196] width 20 height 11
type input "$214.31"
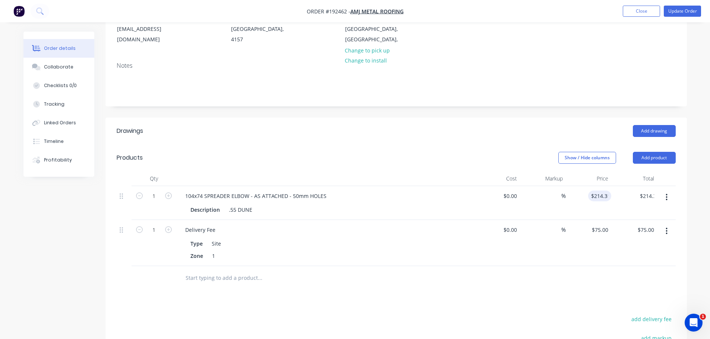
click at [548, 125] on div "Add drawing" at bounding box center [455, 131] width 440 height 12
click at [609, 191] on div "214.31 214.31" at bounding box center [601, 196] width 20 height 11
type input "$124.31"
click at [467, 125] on div "Add drawing" at bounding box center [455, 131] width 440 height 12
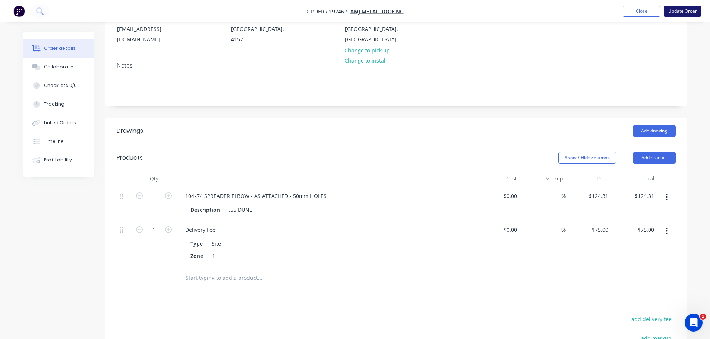
click at [678, 16] on button "Update Order" at bounding box center [681, 11] width 37 height 11
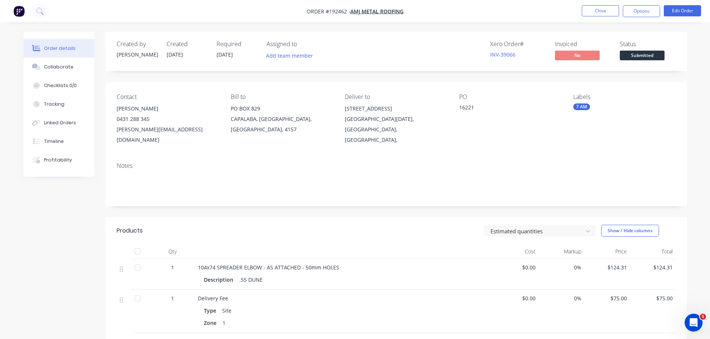
click at [376, 218] on header "Products Estimated quantities Show / Hide columns" at bounding box center [395, 231] width 581 height 27
click at [591, 11] on button "Close" at bounding box center [599, 10] width 37 height 11
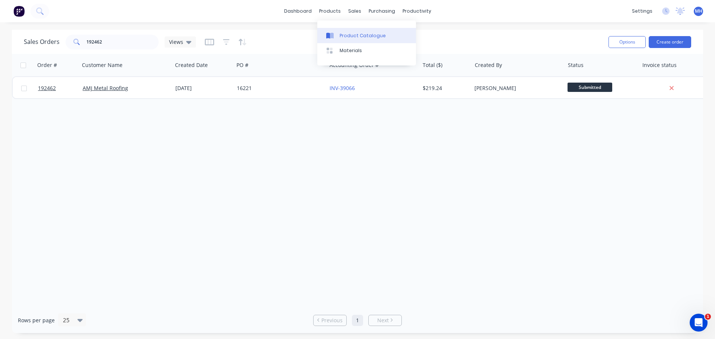
click at [348, 35] on div "Product Catalogue" at bounding box center [363, 35] width 46 height 7
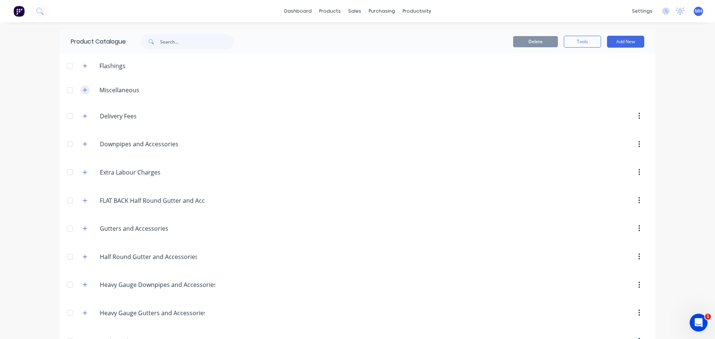
click at [83, 91] on icon "button" at bounding box center [85, 90] width 4 height 5
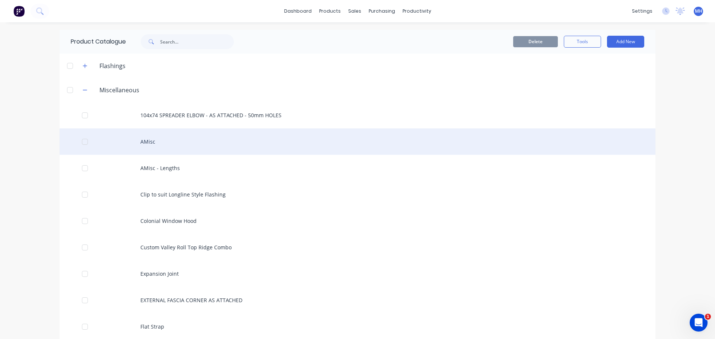
drag, startPoint x: 82, startPoint y: 114, endPoint x: 94, endPoint y: 129, distance: 19.1
click at [82, 114] on div at bounding box center [84, 115] width 15 height 15
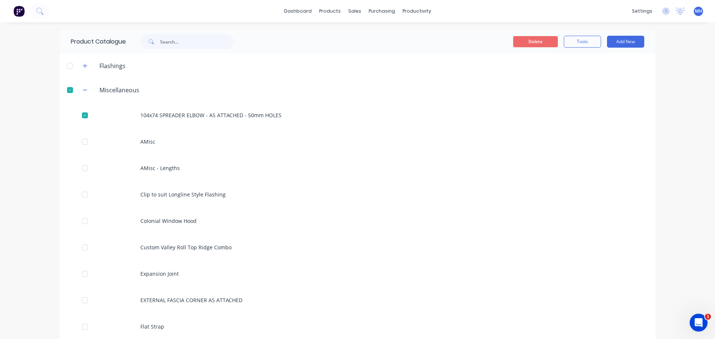
click at [537, 42] on button "Delete" at bounding box center [535, 41] width 45 height 11
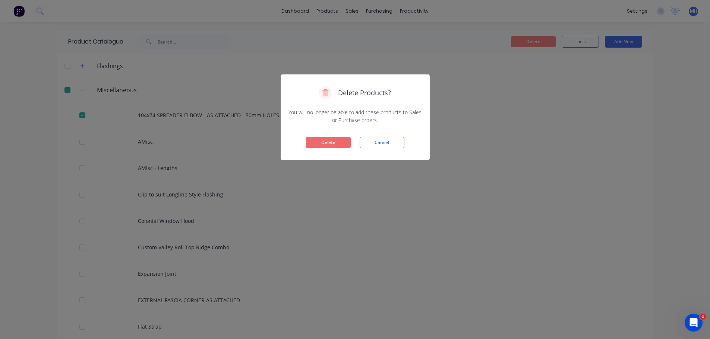
click at [315, 140] on button "Delete" at bounding box center [328, 142] width 45 height 11
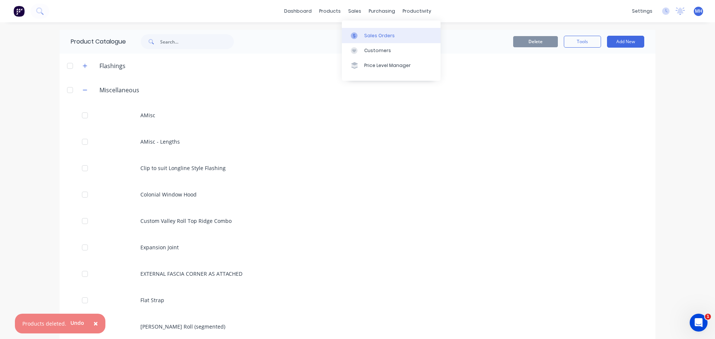
click at [362, 34] on div at bounding box center [356, 35] width 11 height 7
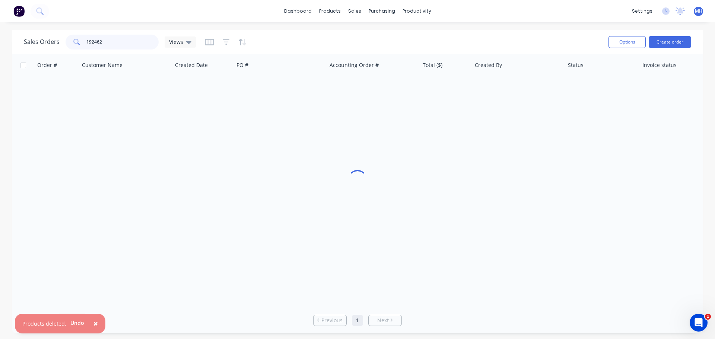
click at [120, 43] on input "192462" at bounding box center [122, 42] width 73 height 15
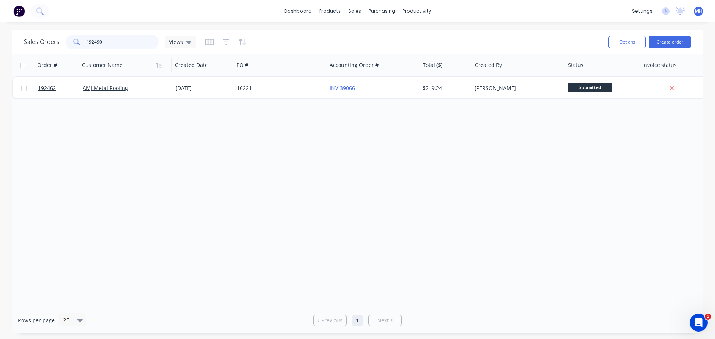
type input "192490"
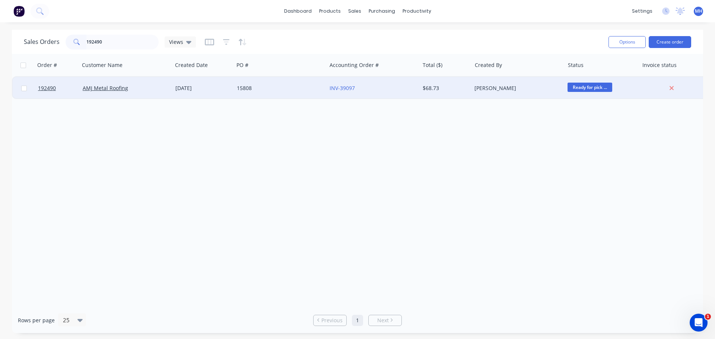
click at [268, 94] on div "15808" at bounding box center [280, 88] width 93 height 22
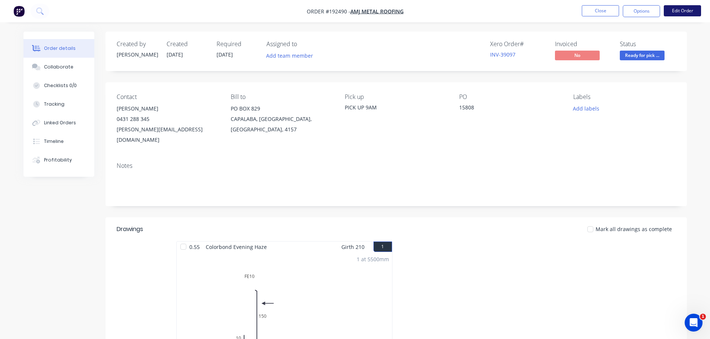
click at [668, 15] on button "Edit Order" at bounding box center [681, 10] width 37 height 11
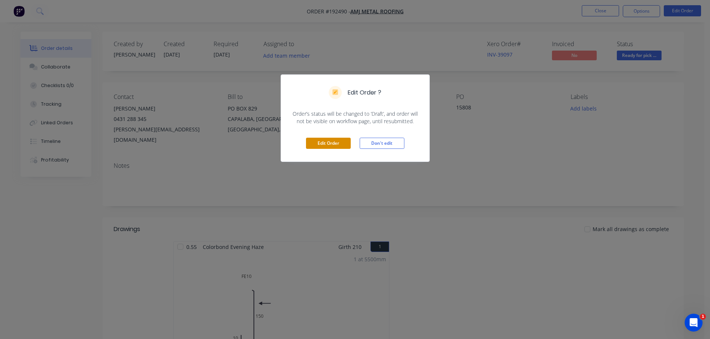
click at [348, 141] on button "Edit Order" at bounding box center [328, 143] width 45 height 11
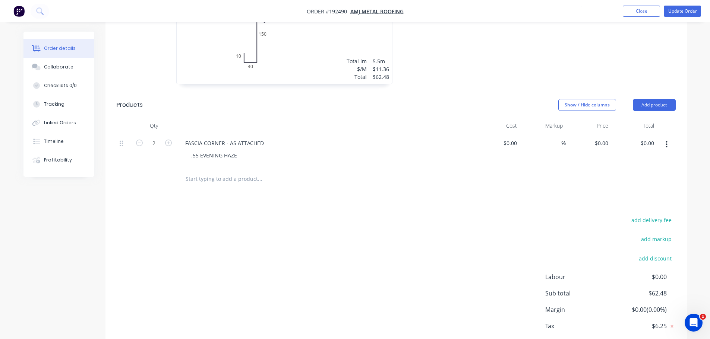
scroll to position [298, 0]
click at [607, 137] on input "0" at bounding box center [602, 142] width 17 height 11
type input "$10.44"
type input "$20.88"
click at [556, 91] on header "Products Show / Hide columns Add product" at bounding box center [395, 104] width 581 height 27
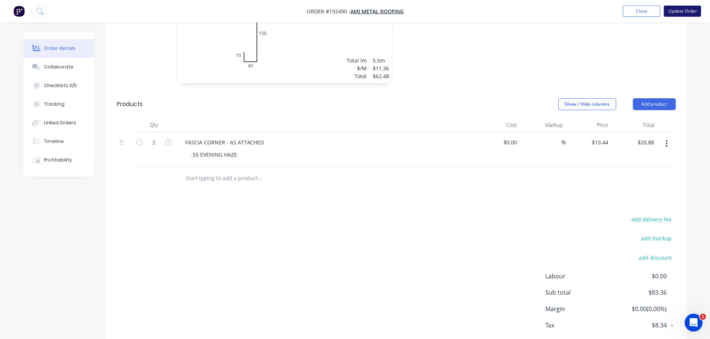
click at [688, 7] on button "Update Order" at bounding box center [681, 11] width 37 height 11
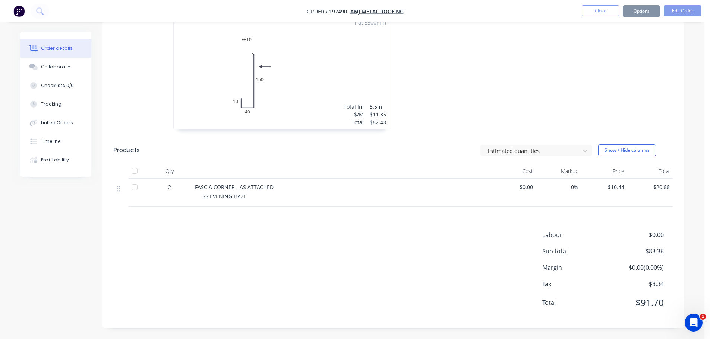
scroll to position [0, 0]
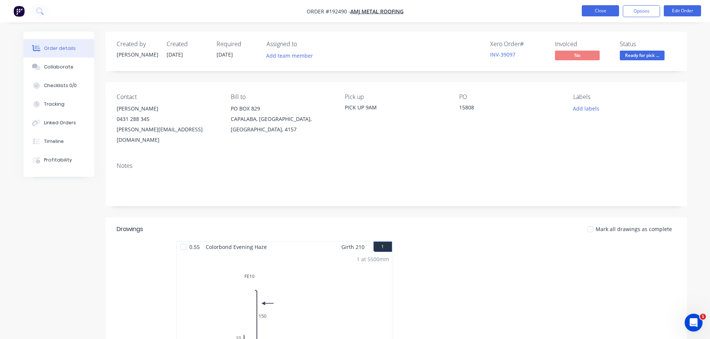
click at [599, 9] on button "Close" at bounding box center [599, 10] width 37 height 11
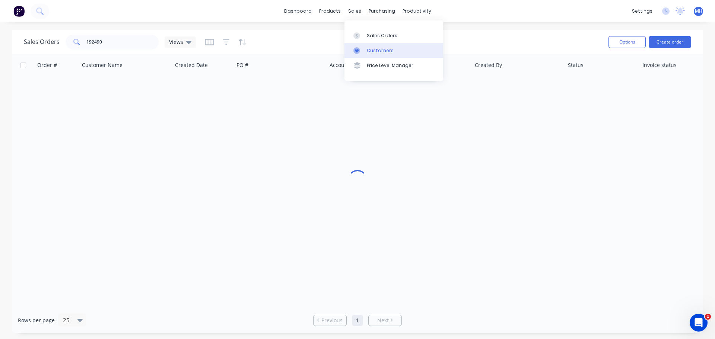
click at [358, 48] on icon at bounding box center [356, 50] width 7 height 7
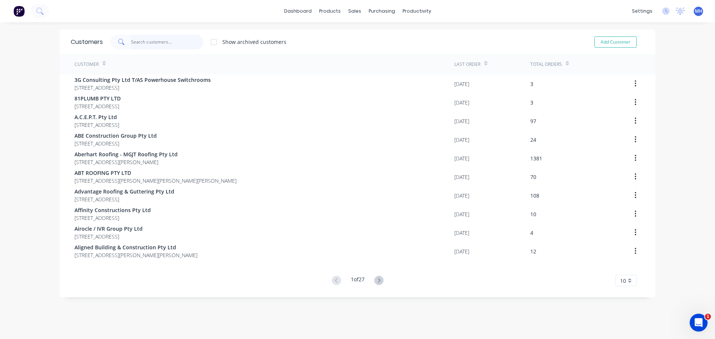
click at [175, 40] on input "text" at bounding box center [167, 42] width 73 height 15
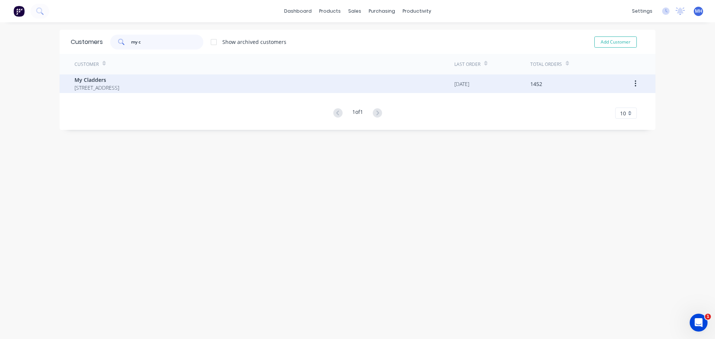
type input "my c"
click at [119, 89] on span "PO BOX 4243 SPRINGFIELD Queensland Australia 4300" at bounding box center [96, 88] width 45 height 8
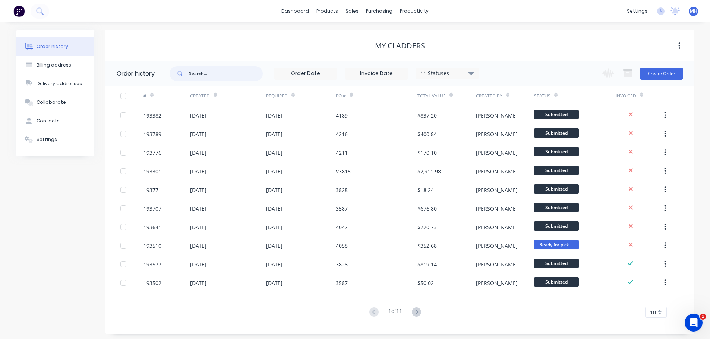
click at [210, 71] on input "text" at bounding box center [226, 73] width 74 height 15
type input "o-gee style"
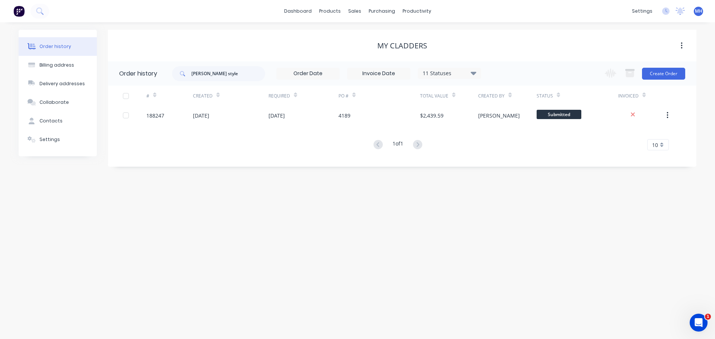
click at [447, 76] on div "11 Statuses" at bounding box center [449, 73] width 63 height 8
click at [511, 174] on label at bounding box center [511, 174] width 0 height 0
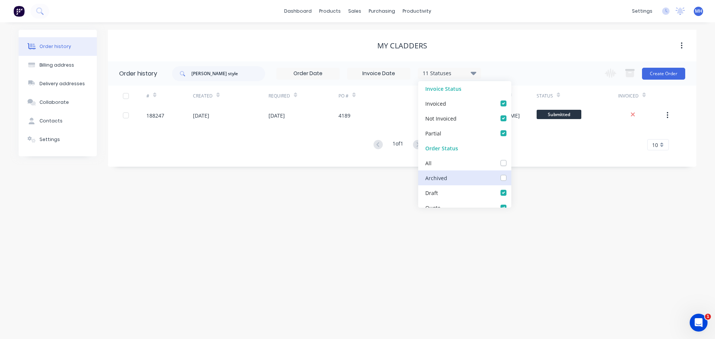
click at [511, 177] on input "checkbox" at bounding box center [514, 177] width 6 height 7
checkbox input "true"
click at [486, 48] on div "My Cladders" at bounding box center [402, 45] width 588 height 9
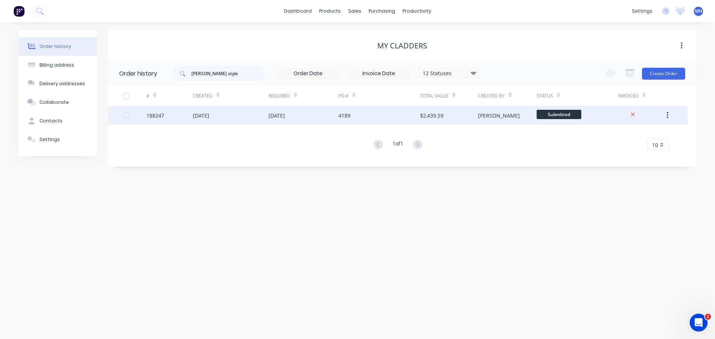
click at [285, 118] on div "[DATE]" at bounding box center [277, 116] width 16 height 8
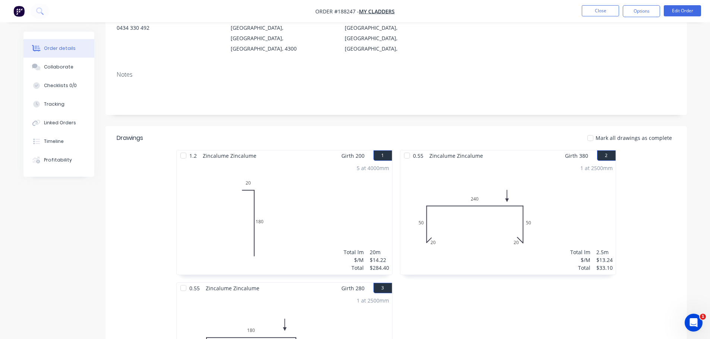
scroll to position [74, 0]
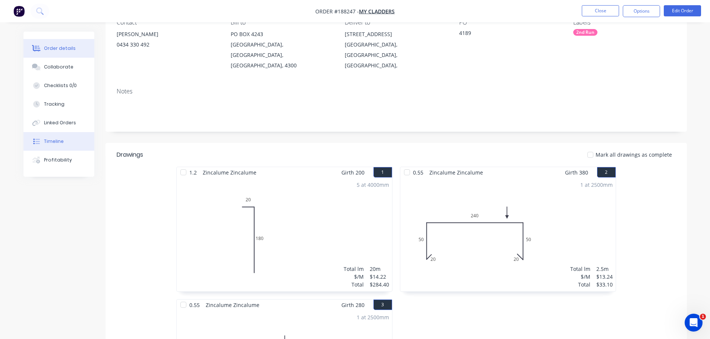
click at [64, 144] on button "Timeline" at bounding box center [58, 141] width 71 height 19
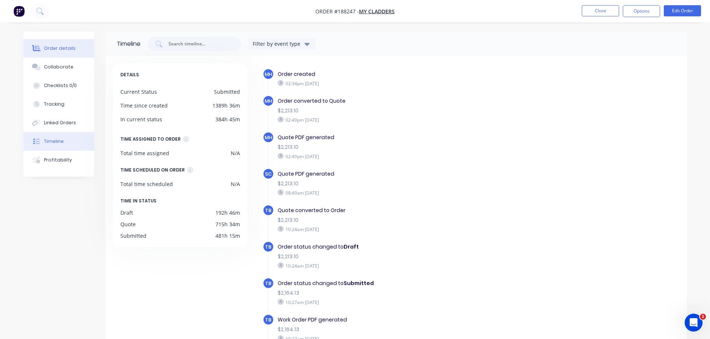
click at [50, 47] on div "Order details" at bounding box center [60, 48] width 32 height 7
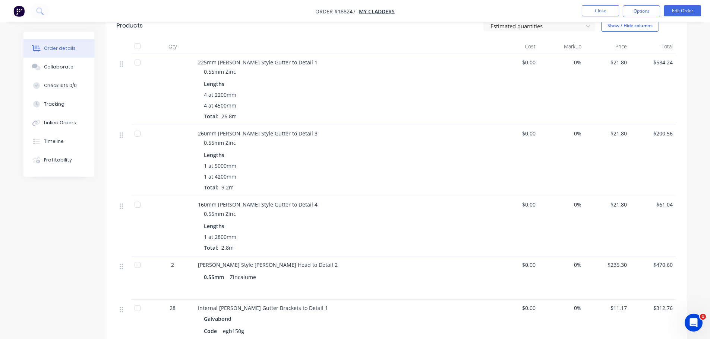
scroll to position [484, 0]
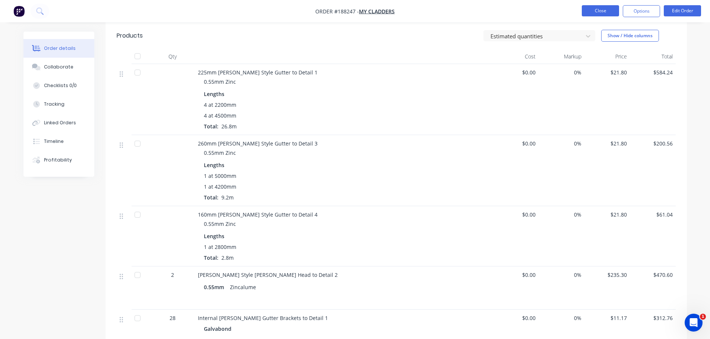
click at [606, 10] on button "Close" at bounding box center [599, 10] width 37 height 11
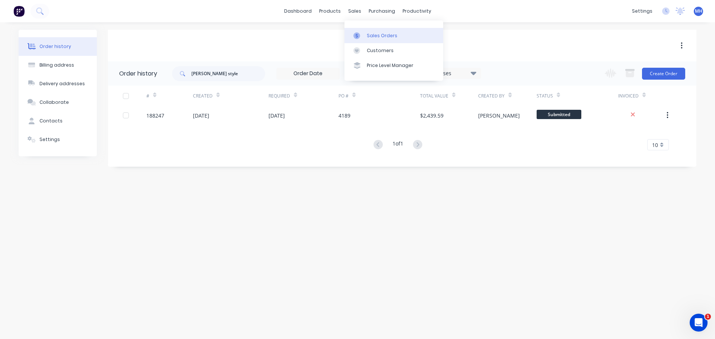
click at [360, 29] on link "Sales Orders" at bounding box center [394, 35] width 99 height 15
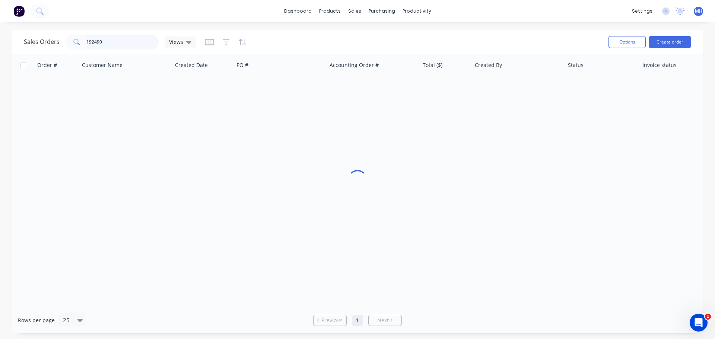
click at [128, 41] on input "192490" at bounding box center [122, 42] width 73 height 15
type input "190656"
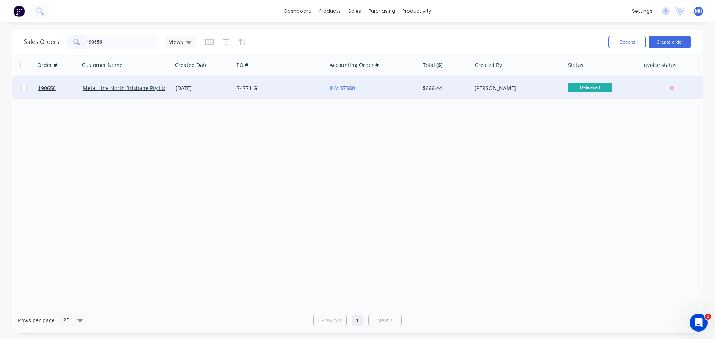
click at [239, 91] on div "74771 G" at bounding box center [278, 88] width 83 height 7
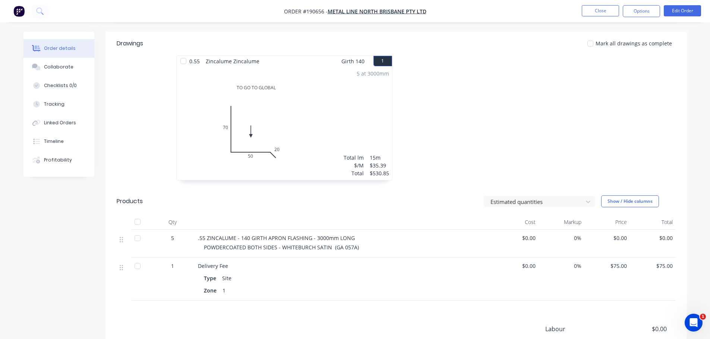
scroll to position [186, 0]
click at [678, 11] on button "Edit Order" at bounding box center [681, 10] width 37 height 11
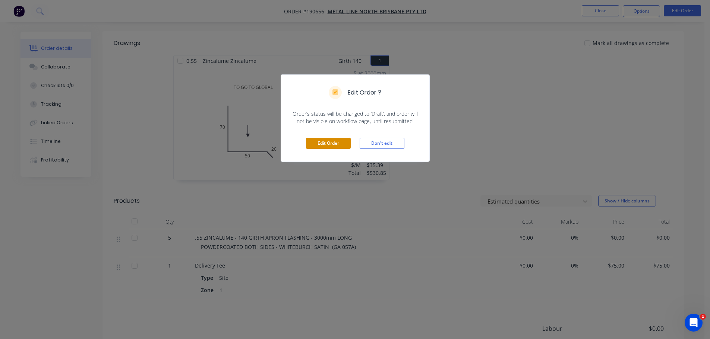
click at [321, 143] on button "Edit Order" at bounding box center [328, 143] width 45 height 11
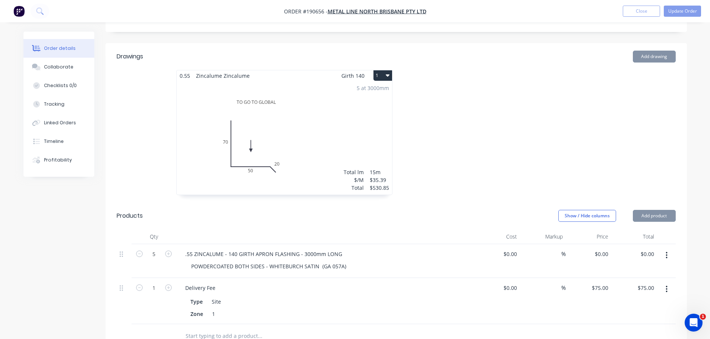
click at [330, 148] on div "5 at 3000mm Total lm $/M Total 15m $35.39 $530.85" at bounding box center [284, 138] width 215 height 114
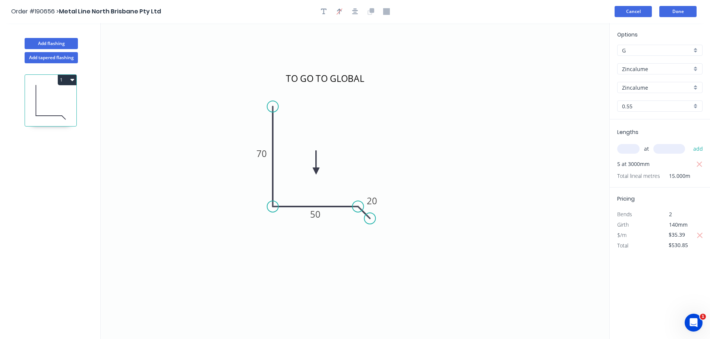
click at [628, 12] on button "Cancel" at bounding box center [632, 11] width 37 height 11
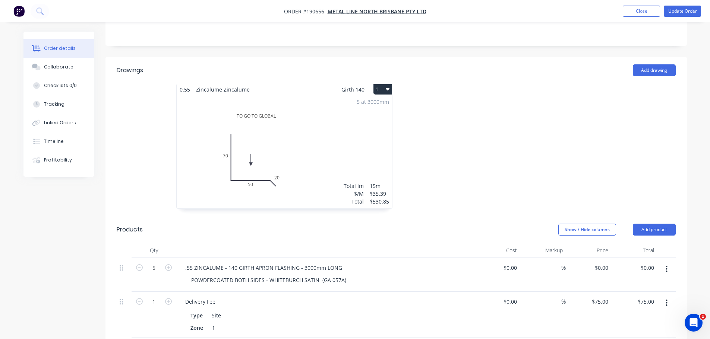
scroll to position [223, 0]
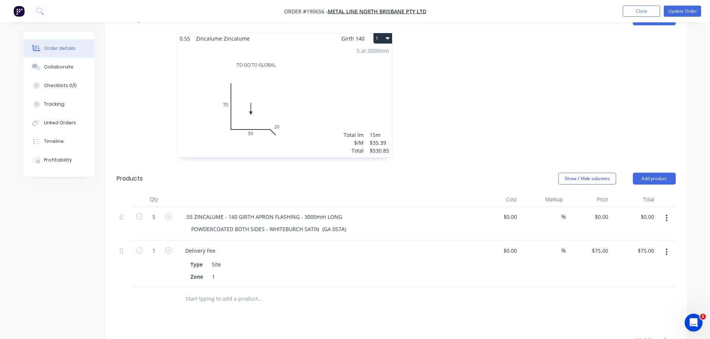
click at [640, 173] on button "Add product" at bounding box center [653, 179] width 43 height 12
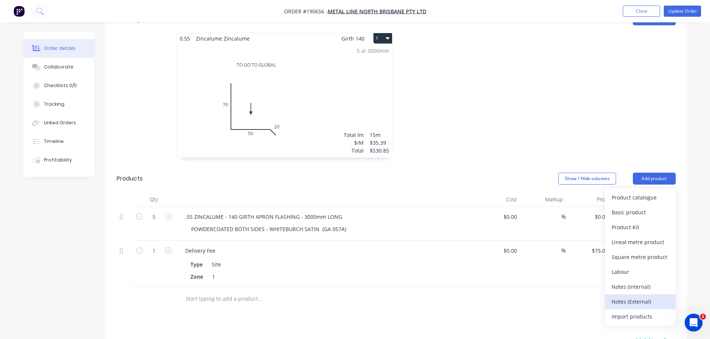
click at [640, 296] on div "Notes (External)" at bounding box center [639, 301] width 57 height 11
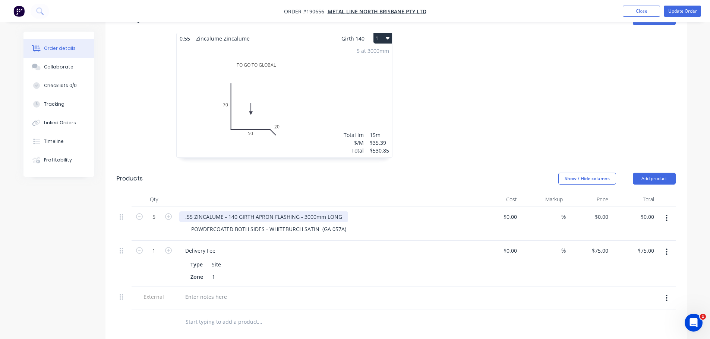
click at [256, 212] on div ".55 ZINCALUME - 140 GIRTH APRON FLASHING - 3000mm LONG" at bounding box center [263, 217] width 169 height 11
click at [255, 224] on div "POWDERCOATED BOTH SIDES - WHITEBURCH SATIN (GA 057A)" at bounding box center [268, 229] width 167 height 11
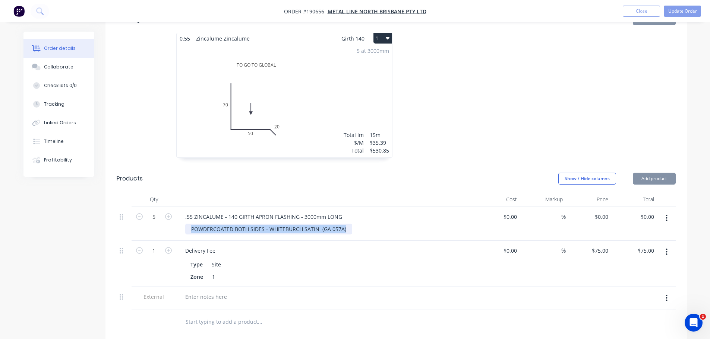
click at [255, 224] on div "POWDERCOATED BOTH SIDES - WHITEBURCH SATIN (GA 057A)" at bounding box center [268, 229] width 167 height 11
copy div "POWDERCOATED BOTH SIDES - WHITEBURCH SATIN (GA 057A)"
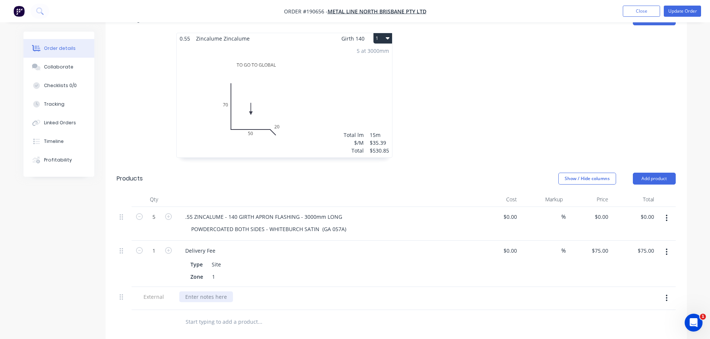
click at [202, 292] on div at bounding box center [206, 297] width 54 height 11
paste div
click at [23, 249] on div "Created by Taylor Created 25/08/25 Required Assigned to Add team member Xero Or…" at bounding box center [354, 166] width 663 height 716
drag, startPoint x: 663, startPoint y: 204, endPoint x: 667, endPoint y: 216, distance: 11.8
click at [663, 212] on button "button" at bounding box center [666, 218] width 18 height 13
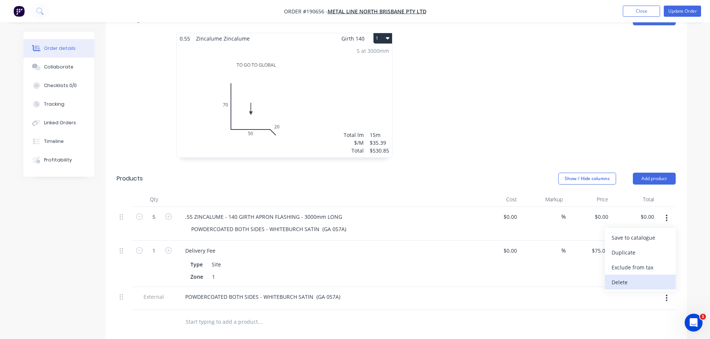
click at [638, 277] on div "Delete" at bounding box center [639, 282] width 57 height 11
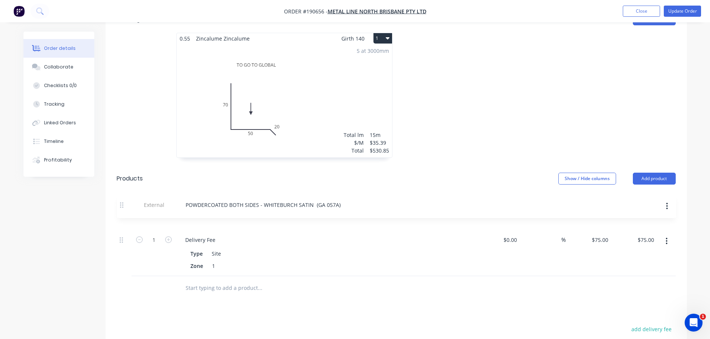
drag, startPoint x: 125, startPoint y: 254, endPoint x: 145, endPoint y: 199, distance: 58.3
click at [126, 207] on div "1 Delivery Fee Type Site Zone 1 $0.00 $0.00 % $75.00 $75.00 $75.00 $75.00 Exter…" at bounding box center [396, 241] width 559 height 69
click at [462, 139] on div at bounding box center [507, 99] width 223 height 133
click at [349, 83] on div "5 at 3000mm Total lm $/M Total 15m $35.39 $530.85" at bounding box center [284, 101] width 215 height 114
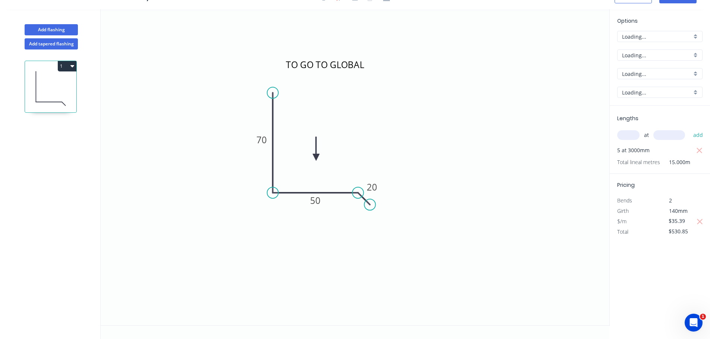
scroll to position [14, 0]
click at [701, 219] on icon "button" at bounding box center [700, 222] width 6 height 6
type input "$7.80"
type input "$117.00"
click at [689, 220] on input "$7.80" at bounding box center [680, 221] width 25 height 10
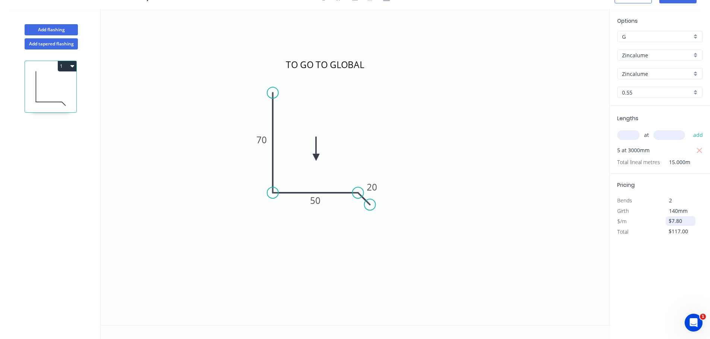
click at [689, 220] on input "$7.80" at bounding box center [680, 221] width 25 height 10
type input "$35.39"
type input "$530.85"
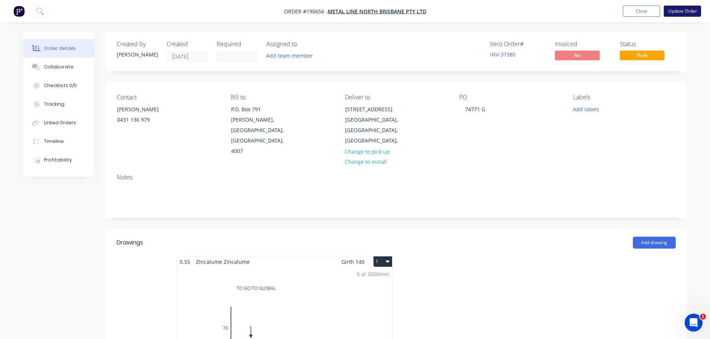
click at [682, 12] on button "Update Order" at bounding box center [681, 11] width 37 height 11
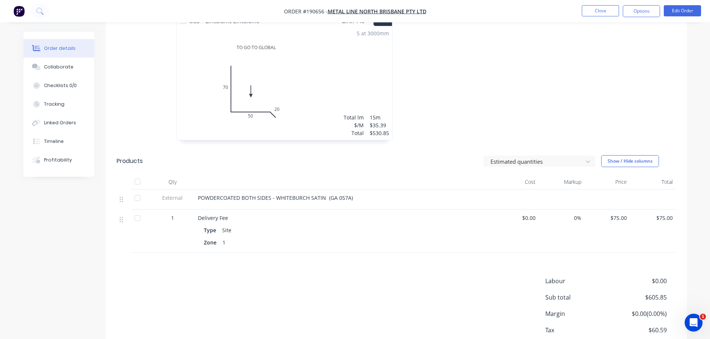
scroll to position [262, 0]
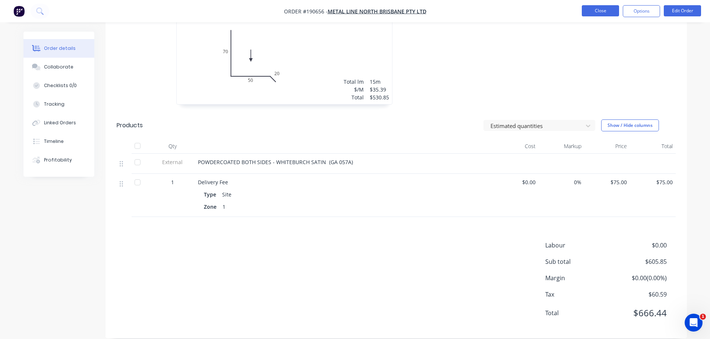
click at [612, 11] on button "Close" at bounding box center [599, 10] width 37 height 11
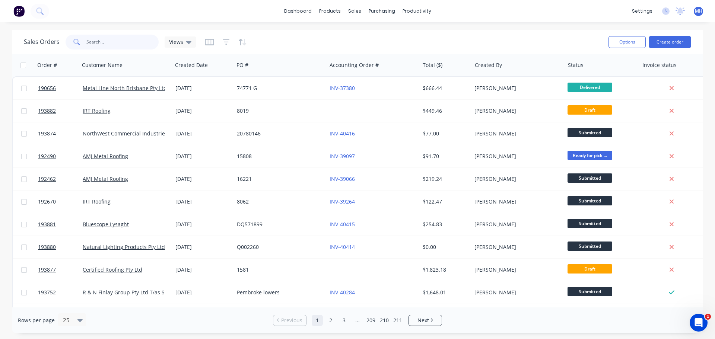
click at [136, 42] on input "text" at bounding box center [122, 42] width 73 height 15
type input "191596"
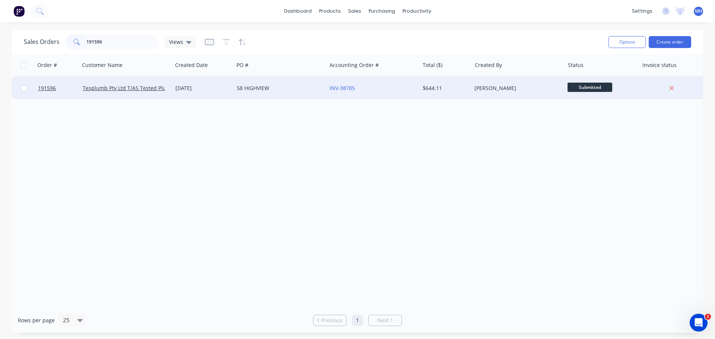
click at [219, 88] on div "[DATE]" at bounding box center [202, 88] width 55 height 7
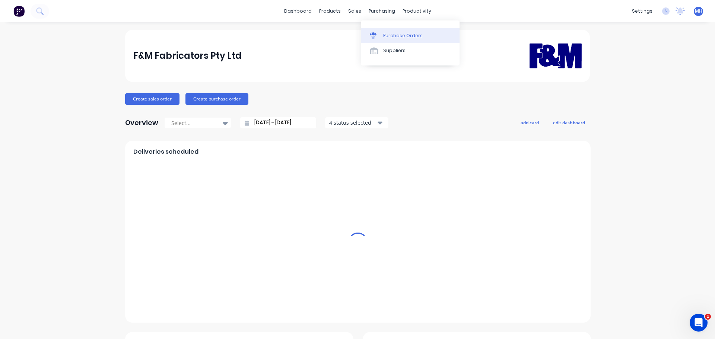
drag, startPoint x: 387, startPoint y: 34, endPoint x: 378, endPoint y: 40, distance: 10.7
click at [387, 34] on div "Purchase Orders" at bounding box center [402, 35] width 39 height 7
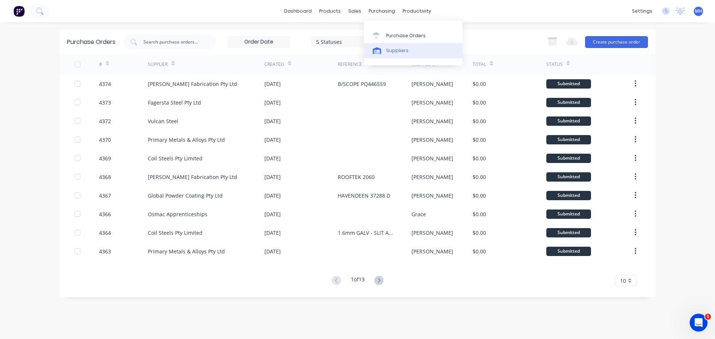
click at [392, 50] on div "Suppliers" at bounding box center [397, 50] width 22 height 7
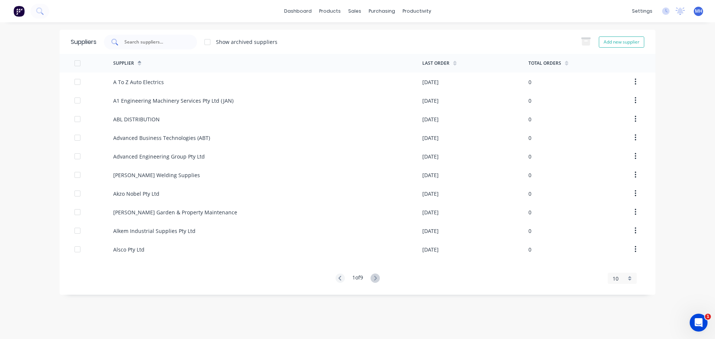
click at [186, 44] on div at bounding box center [150, 42] width 93 height 15
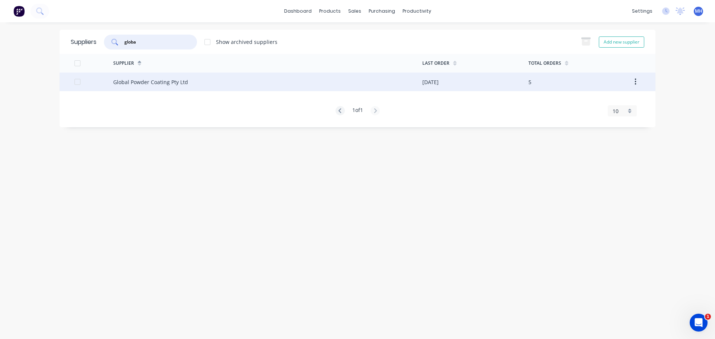
type input "globa"
click at [179, 82] on div "Global Powder Coating Pty Ltd" at bounding box center [150, 82] width 75 height 8
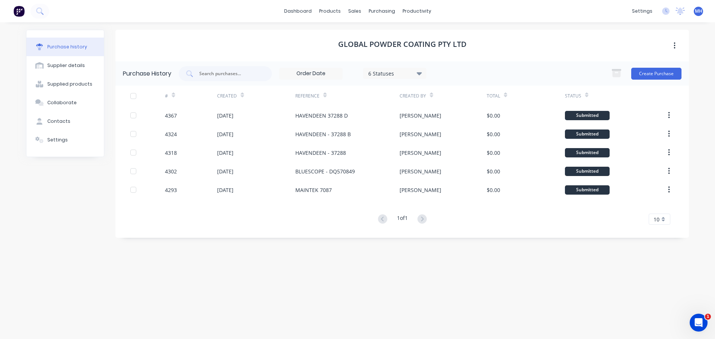
click at [396, 71] on div "6 Statuses" at bounding box center [394, 73] width 53 height 8
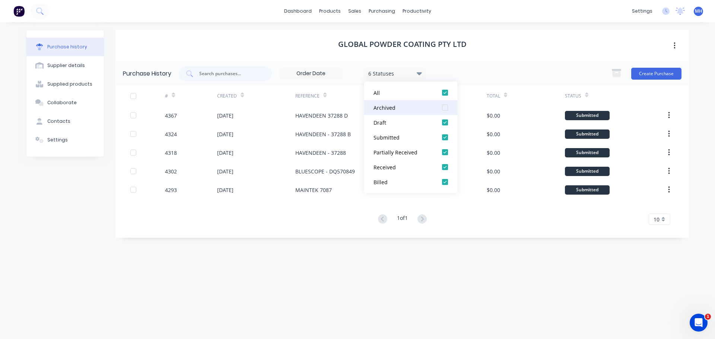
click at [447, 109] on div at bounding box center [445, 107] width 15 height 15
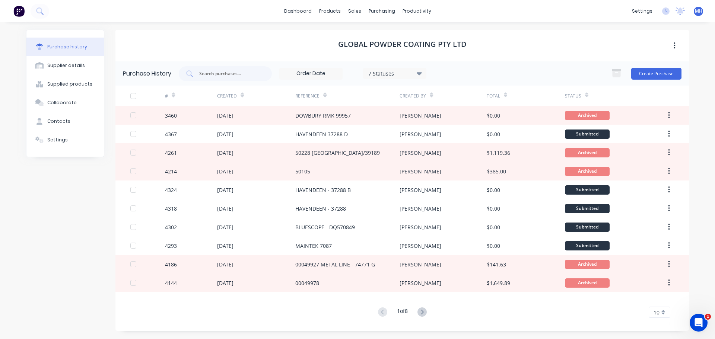
click at [472, 47] on div "Global Powder Coating Pty Ltd" at bounding box center [402, 46] width 574 height 32
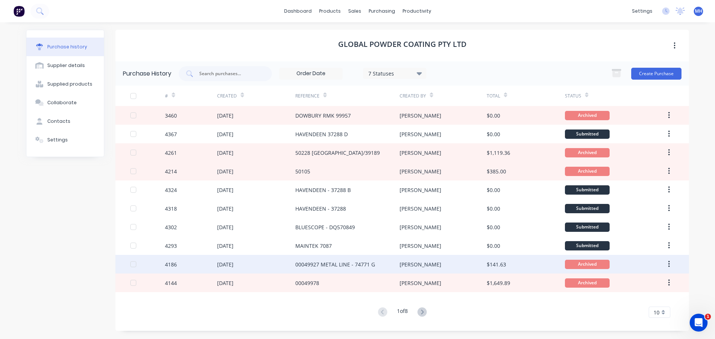
click at [361, 268] on div "00049927 METAL LINE - 74771 G" at bounding box center [335, 265] width 80 height 8
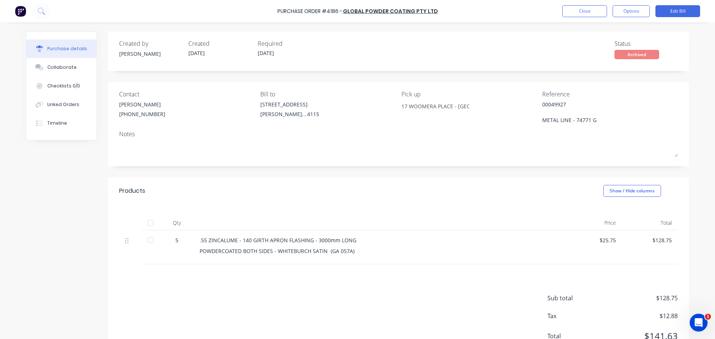
type textarea "x"
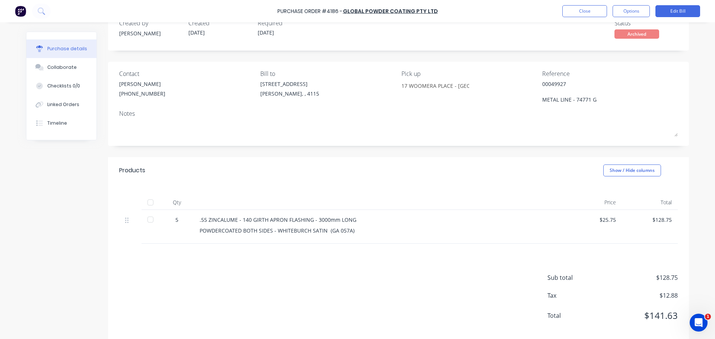
scroll to position [31, 0]
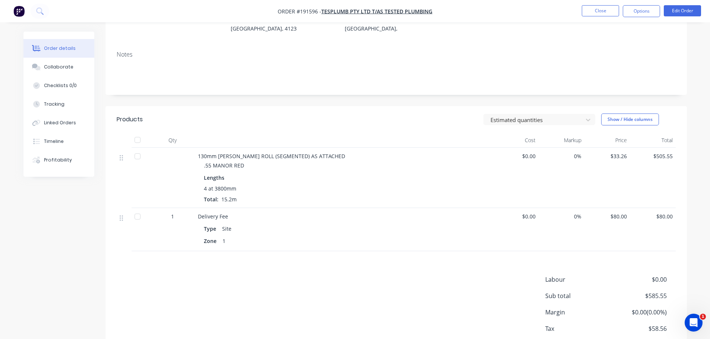
scroll to position [112, 0]
click at [607, 15] on button "Close" at bounding box center [599, 10] width 37 height 11
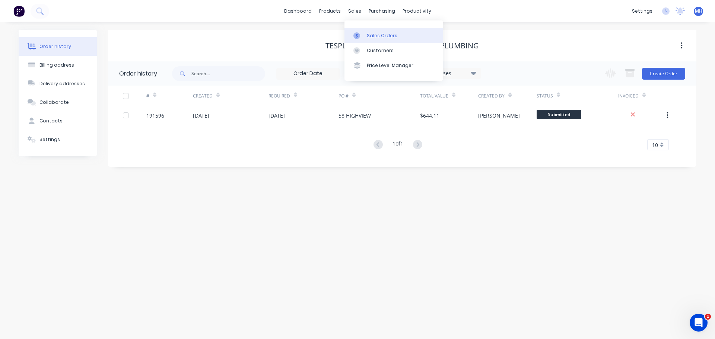
click at [368, 34] on div "Sales Orders" at bounding box center [382, 35] width 31 height 7
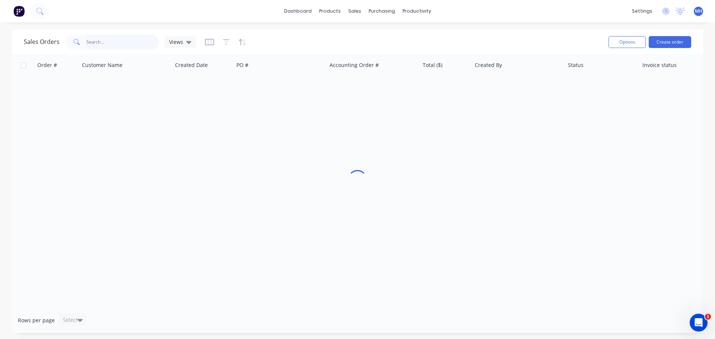
click at [107, 38] on input "text" at bounding box center [122, 42] width 73 height 15
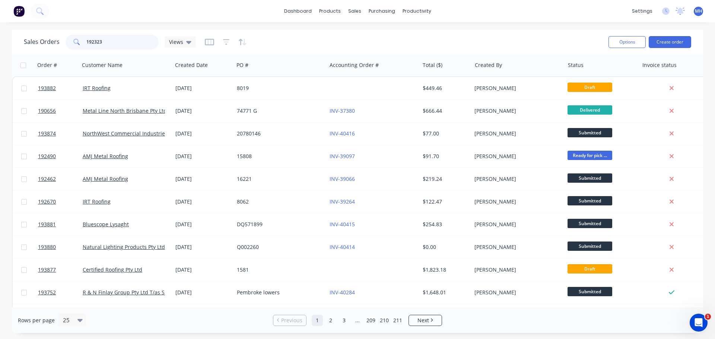
type input "192323"
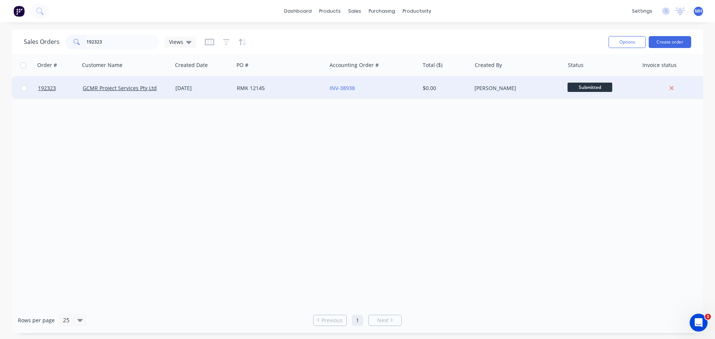
click at [286, 89] on div "RMK 12145" at bounding box center [278, 88] width 83 height 7
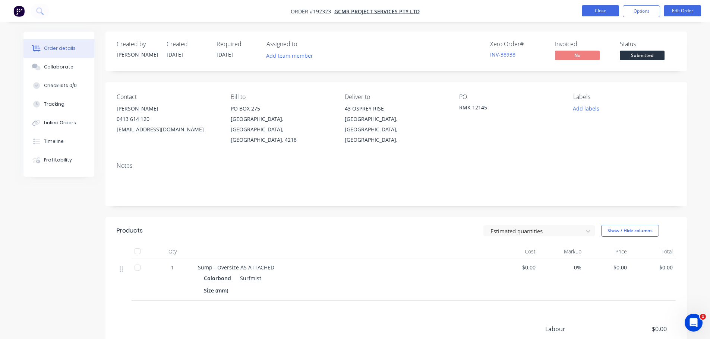
click at [601, 9] on button "Close" at bounding box center [599, 10] width 37 height 11
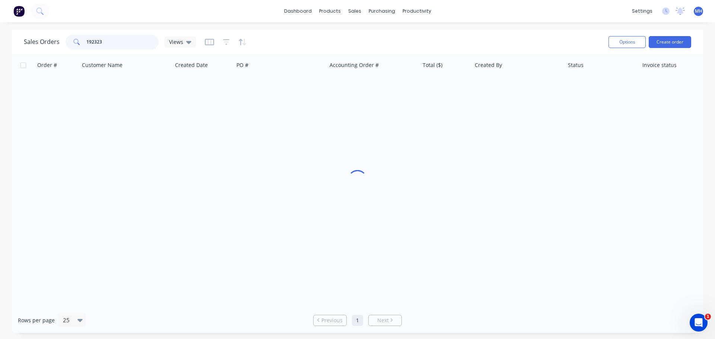
click at [112, 37] on input "192323" at bounding box center [122, 42] width 73 height 15
type input "192890"
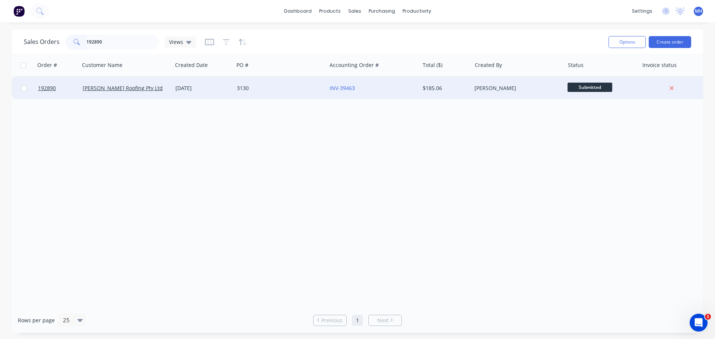
click at [191, 84] on div "[DATE]" at bounding box center [202, 88] width 61 height 22
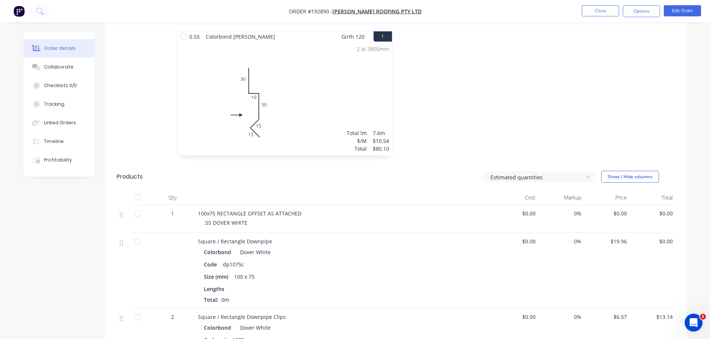
scroll to position [223, 0]
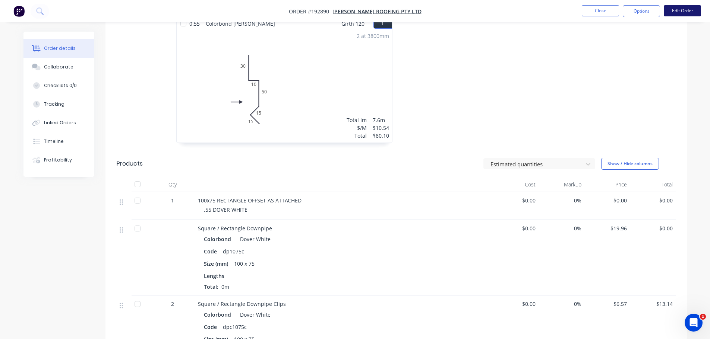
click at [672, 13] on button "Edit Order" at bounding box center [681, 10] width 37 height 11
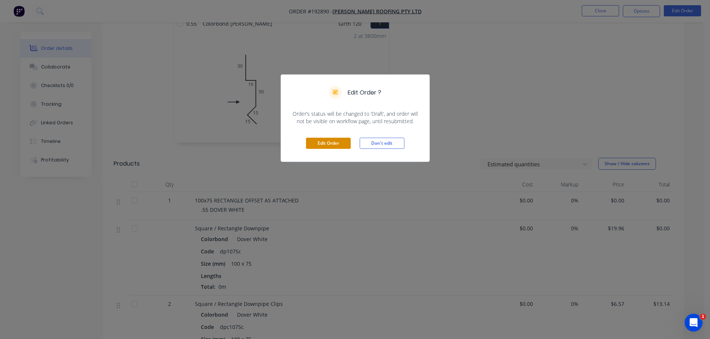
click at [336, 141] on button "Edit Order" at bounding box center [328, 143] width 45 height 11
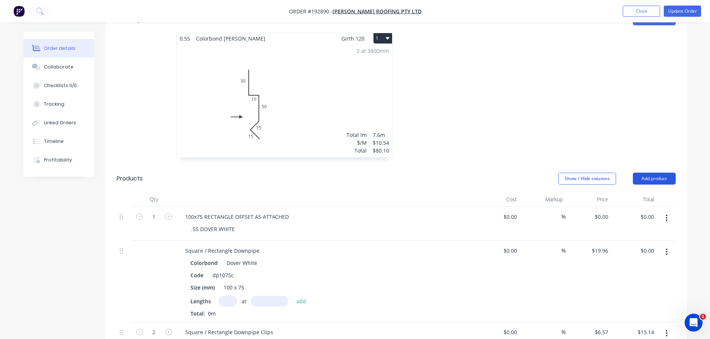
click at [654, 173] on button "Add product" at bounding box center [653, 179] width 43 height 12
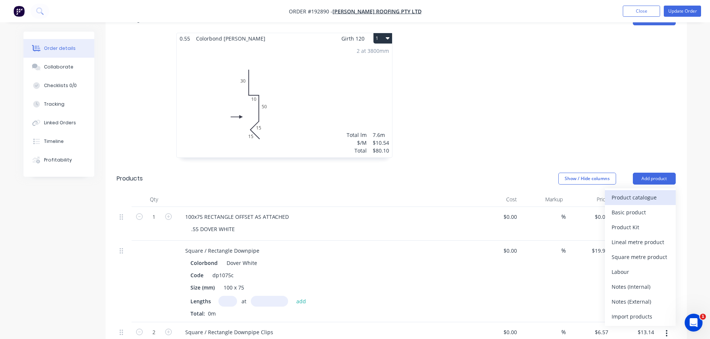
click at [649, 192] on div "Product catalogue" at bounding box center [639, 197] width 57 height 11
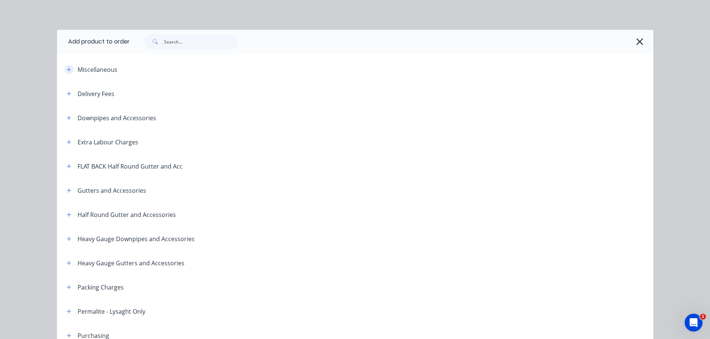
click at [67, 70] on icon "button" at bounding box center [69, 69] width 4 height 4
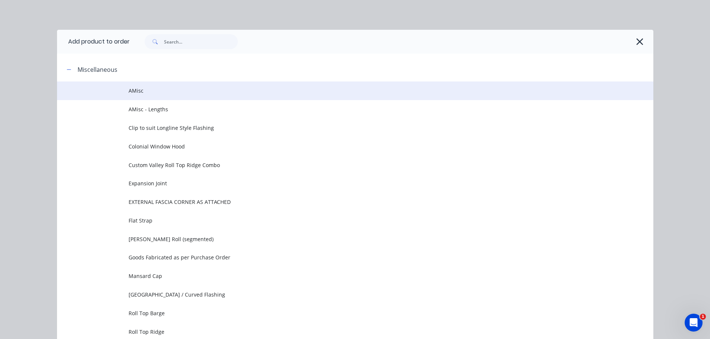
click at [115, 83] on td at bounding box center [93, 91] width 72 height 19
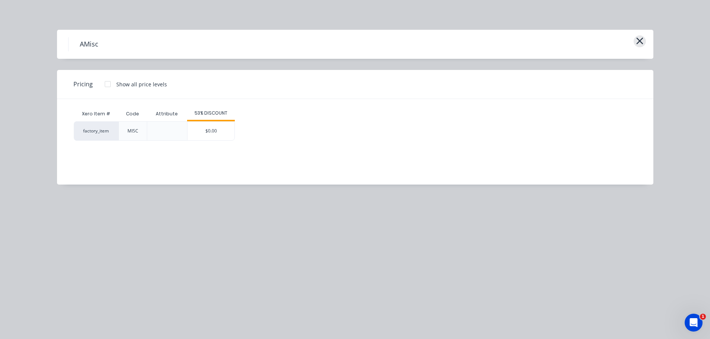
click at [644, 39] on button "button" at bounding box center [639, 41] width 12 height 12
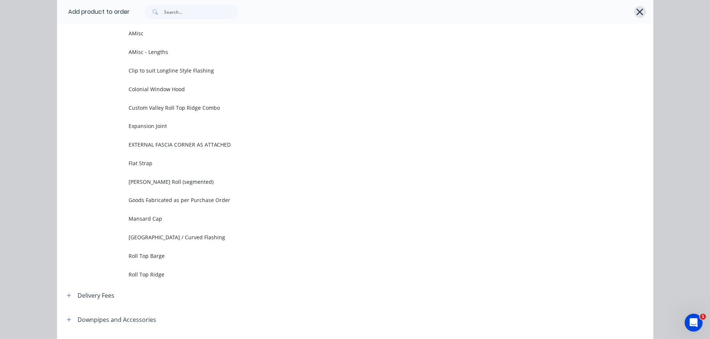
click at [636, 11] on icon "button" at bounding box center [639, 12] width 7 height 7
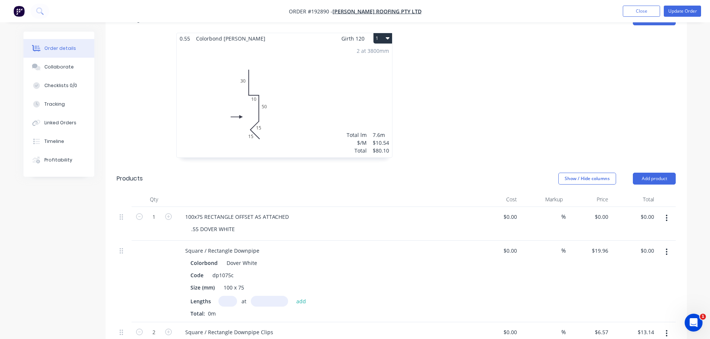
click at [538, 126] on div at bounding box center [507, 99] width 223 height 133
click at [467, 109] on div at bounding box center [507, 99] width 223 height 133
click at [608, 212] on input "0" at bounding box center [606, 217] width 9 height 11
type input "$198.32"
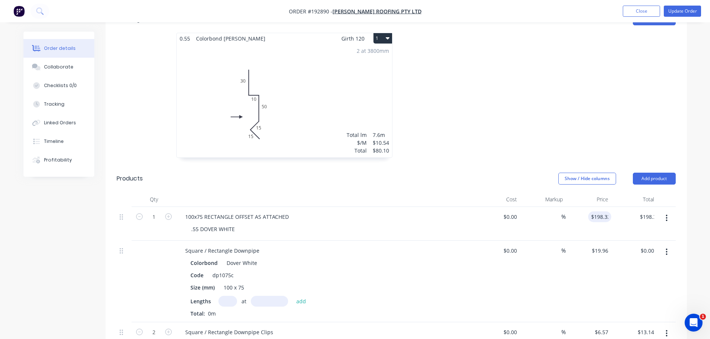
click at [600, 134] on div at bounding box center [507, 99] width 223 height 133
click at [677, 11] on button "Update Order" at bounding box center [681, 11] width 37 height 11
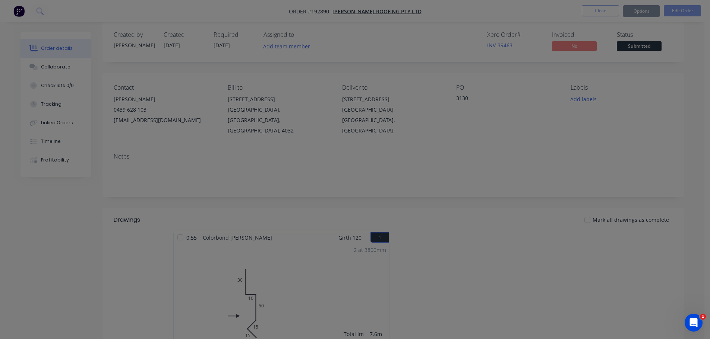
scroll to position [186, 0]
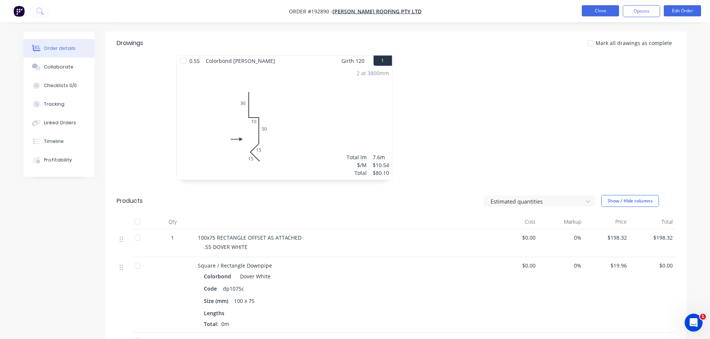
click at [602, 9] on button "Close" at bounding box center [599, 10] width 37 height 11
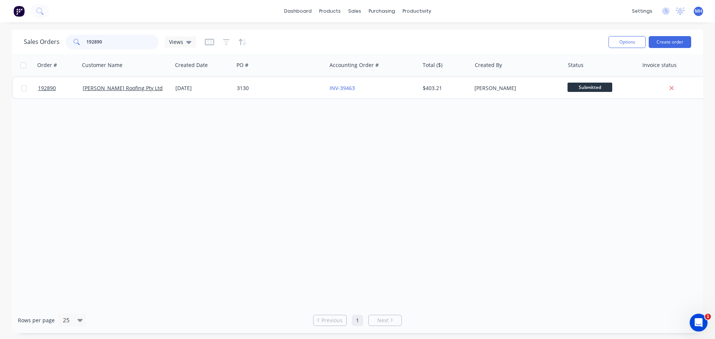
click at [125, 41] on input "192890" at bounding box center [122, 42] width 73 height 15
type input "192973"
click at [297, 44] on div "Sales Orders 192973 Views" at bounding box center [313, 42] width 579 height 18
click at [277, 41] on div "Sales Orders 192973 Views" at bounding box center [313, 42] width 579 height 18
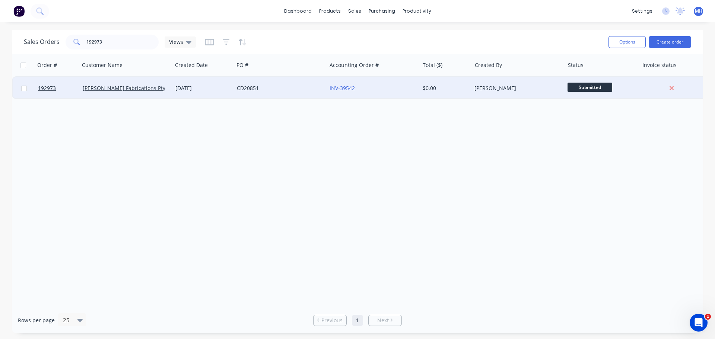
click at [186, 89] on div "[DATE]" at bounding box center [202, 88] width 55 height 7
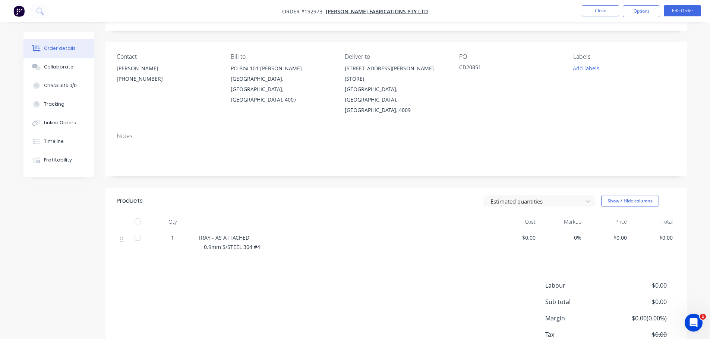
scroll to position [63, 0]
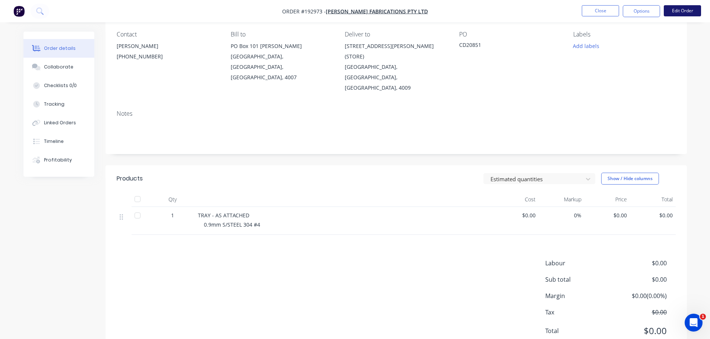
click at [678, 13] on button "Edit Order" at bounding box center [681, 10] width 37 height 11
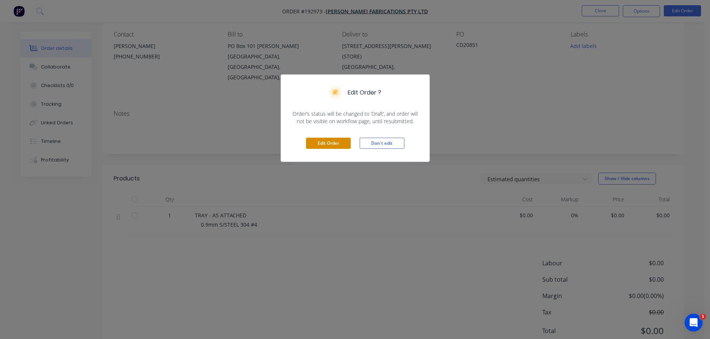
click at [324, 142] on button "Edit Order" at bounding box center [328, 143] width 45 height 11
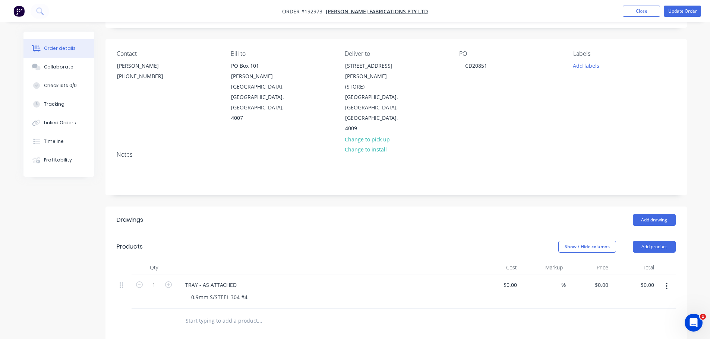
scroll to position [149, 0]
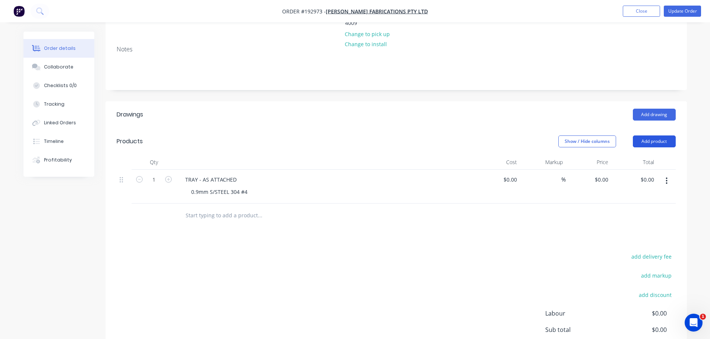
click at [648, 136] on button "Add product" at bounding box center [653, 142] width 43 height 12
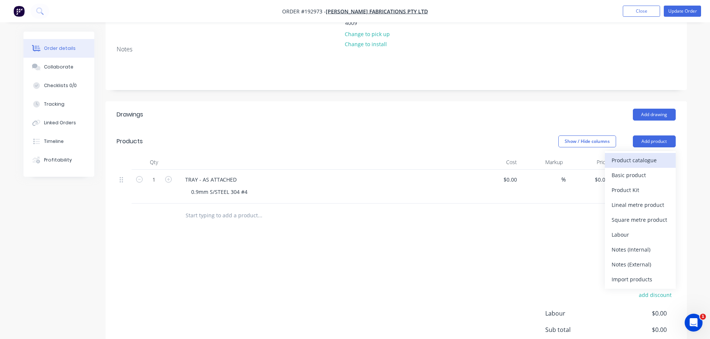
click at [647, 155] on div "Product catalogue" at bounding box center [639, 160] width 57 height 11
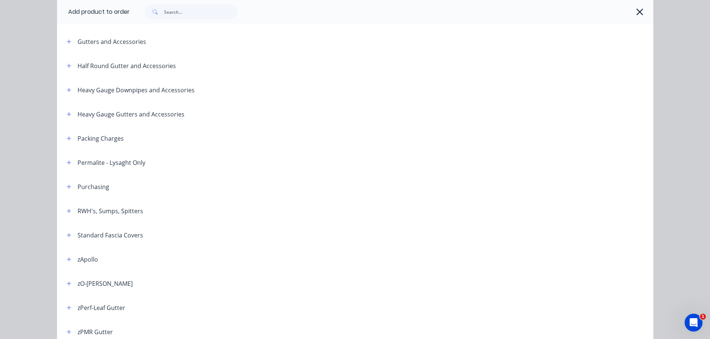
click at [61, 209] on div "RWH's, Sumps, Spitters" at bounding box center [102, 210] width 82 height 9
click at [64, 211] on button "button" at bounding box center [68, 210] width 9 height 9
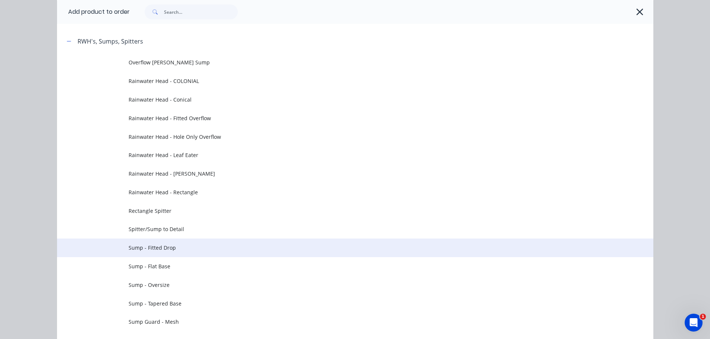
scroll to position [335, 0]
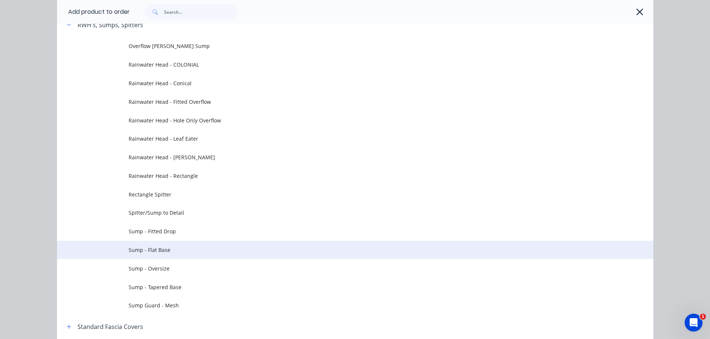
click at [194, 245] on td "Sump - Flat Base" at bounding box center [390, 250] width 524 height 19
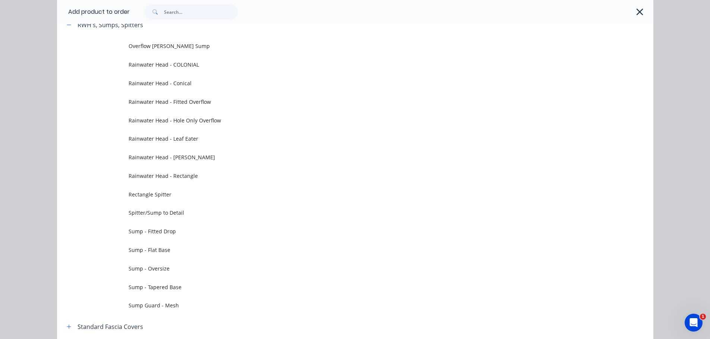
scroll to position [0, 0]
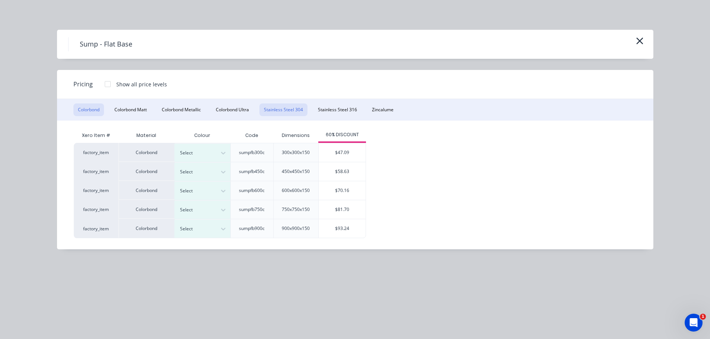
click at [302, 110] on button "Stainless Steel 304" at bounding box center [283, 110] width 48 height 13
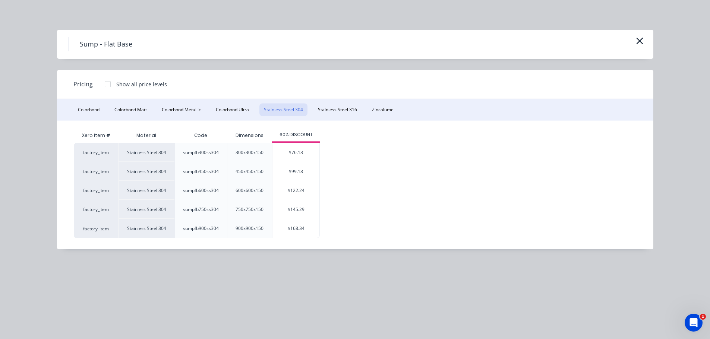
click at [648, 41] on div "Sump - Flat Base" at bounding box center [355, 44] width 596 height 29
click at [636, 42] on icon "button" at bounding box center [639, 41] width 8 height 10
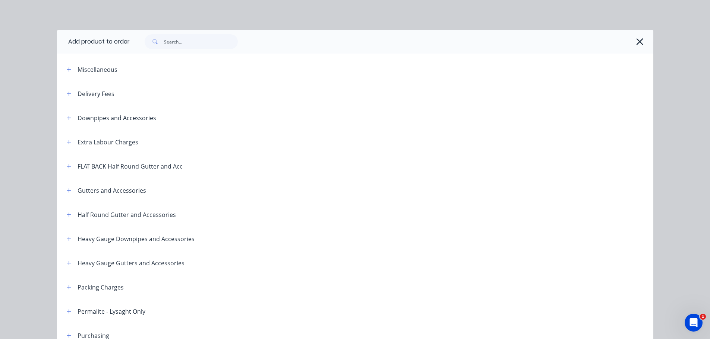
scroll to position [348, 0]
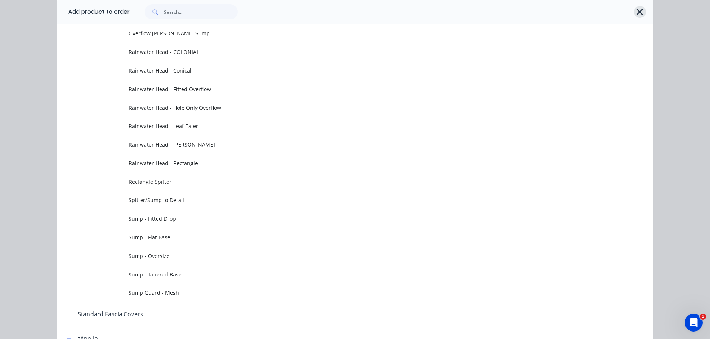
click at [636, 15] on icon "button" at bounding box center [639, 12] width 7 height 7
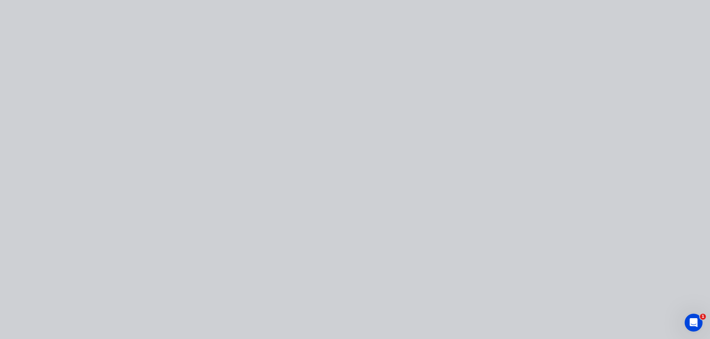
scroll to position [0, 0]
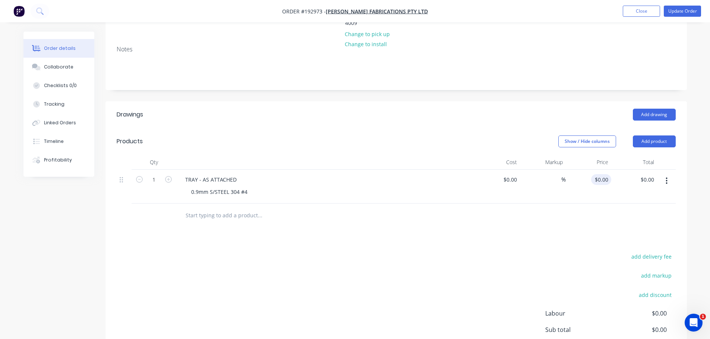
click at [609, 174] on input "$0.00" at bounding box center [602, 179] width 17 height 11
type input "$129.48"
click at [484, 109] on div "Add drawing" at bounding box center [455, 115] width 440 height 12
click at [602, 174] on input "129.48" at bounding box center [599, 179] width 23 height 11
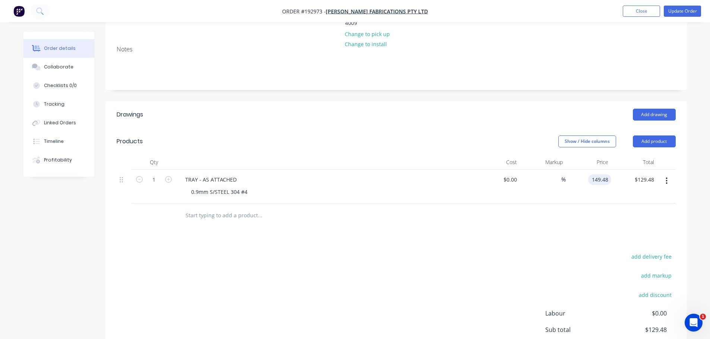
type input "$149.48"
click at [597, 109] on div "Add drawing" at bounding box center [455, 115] width 440 height 12
click at [684, 11] on button "Update Order" at bounding box center [681, 11] width 37 height 11
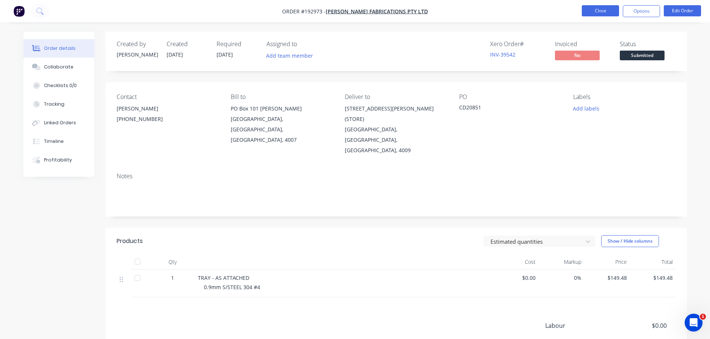
click at [608, 8] on button "Close" at bounding box center [599, 10] width 37 height 11
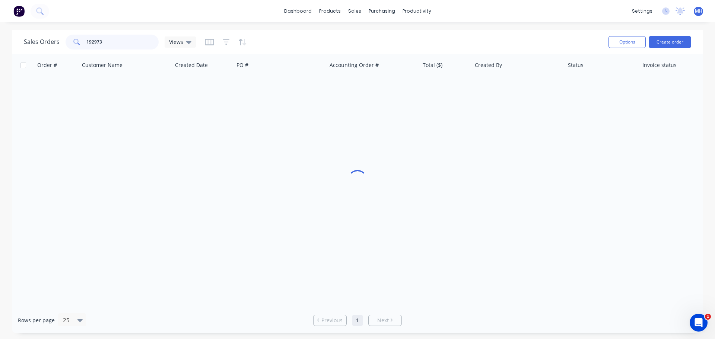
click at [136, 37] on input "192973" at bounding box center [122, 42] width 73 height 15
type input "193155"
click at [300, 48] on div "Sales Orders 193155 Views" at bounding box center [313, 42] width 579 height 18
click at [298, 38] on div "Sales Orders 193155 Views" at bounding box center [313, 42] width 579 height 18
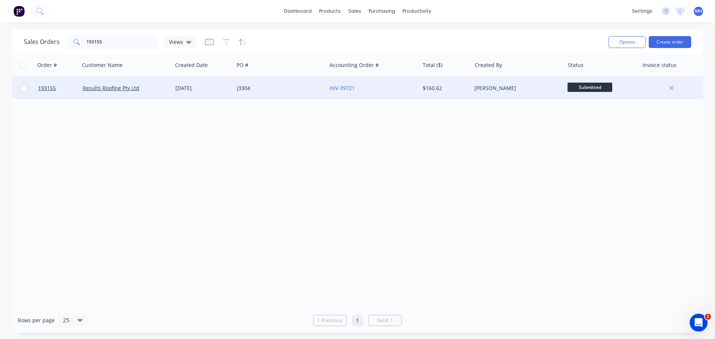
click at [268, 92] on div "J3304" at bounding box center [278, 88] width 83 height 7
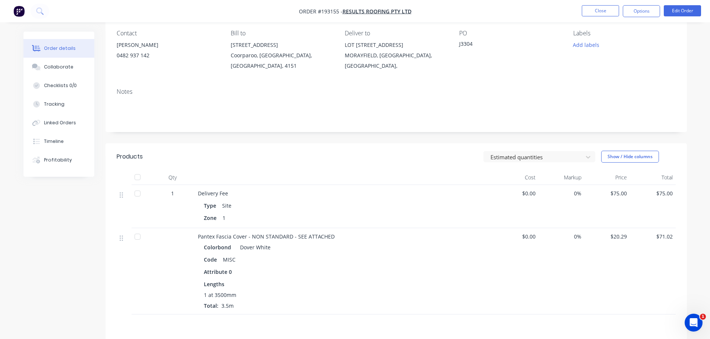
scroll to position [74, 0]
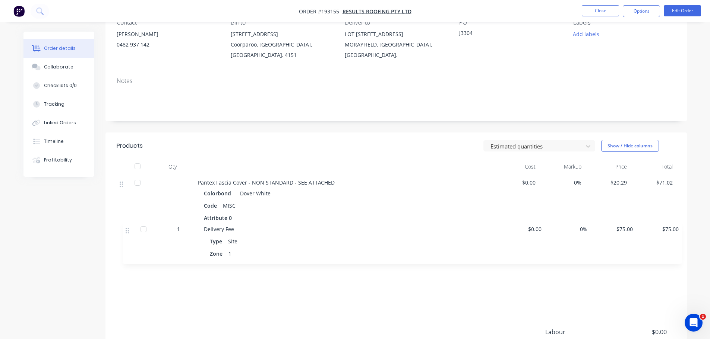
drag, startPoint x: 127, startPoint y: 177, endPoint x: 134, endPoint y: 237, distance: 59.6
click at [134, 237] on div "1 Delivery Fee Type Site Zone 1 $0.00 0% $75.00 $75.00 Pantex Fascia Cover - NO…" at bounding box center [396, 239] width 559 height 130
click at [226, 140] on div "Products" at bounding box center [176, 146] width 119 height 12
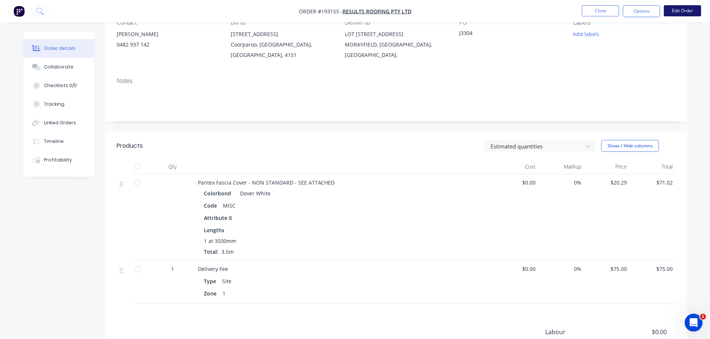
click at [696, 10] on button "Edit Order" at bounding box center [681, 10] width 37 height 11
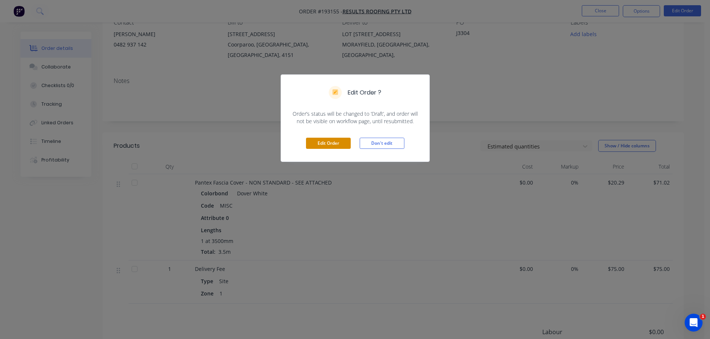
click at [342, 145] on button "Edit Order" at bounding box center [328, 143] width 45 height 11
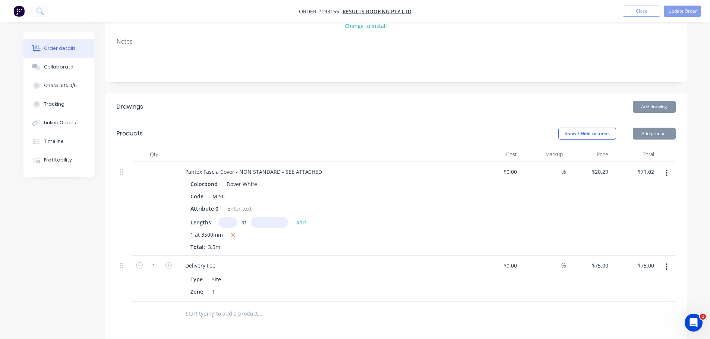
scroll to position [149, 0]
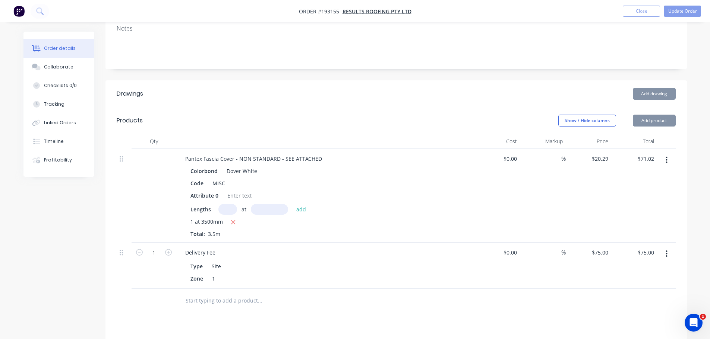
click at [663, 153] on button "button" at bounding box center [666, 159] width 18 height 13
click at [654, 172] on button "Edit" at bounding box center [640, 179] width 71 height 15
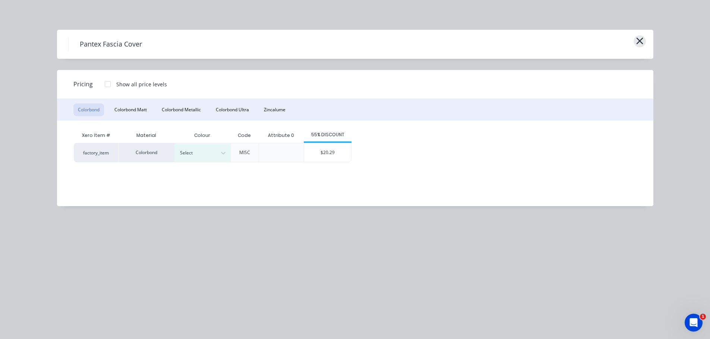
click at [639, 41] on icon "button" at bounding box center [639, 41] width 7 height 7
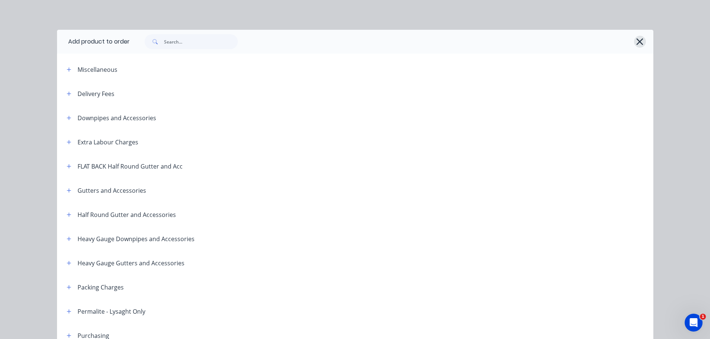
click at [635, 42] on icon "button" at bounding box center [639, 42] width 8 height 10
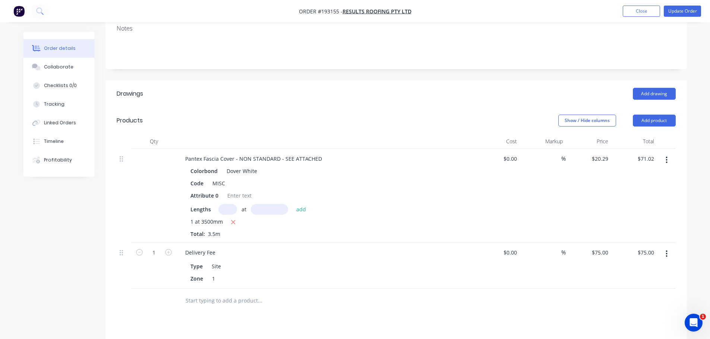
click at [466, 85] on header "Drawings Add drawing" at bounding box center [395, 93] width 581 height 27
click at [667, 156] on icon "button" at bounding box center [666, 160] width 2 height 8
click at [657, 174] on div "Edit" at bounding box center [639, 179] width 57 height 11
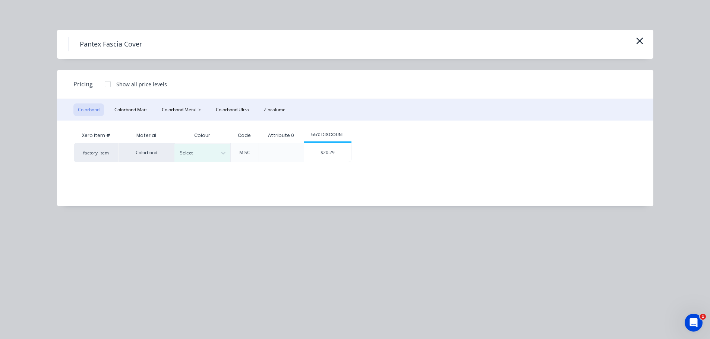
drag, startPoint x: 636, startPoint y: 44, endPoint x: 642, endPoint y: 28, distance: 17.0
click at [637, 44] on icon "button" at bounding box center [639, 41] width 8 height 10
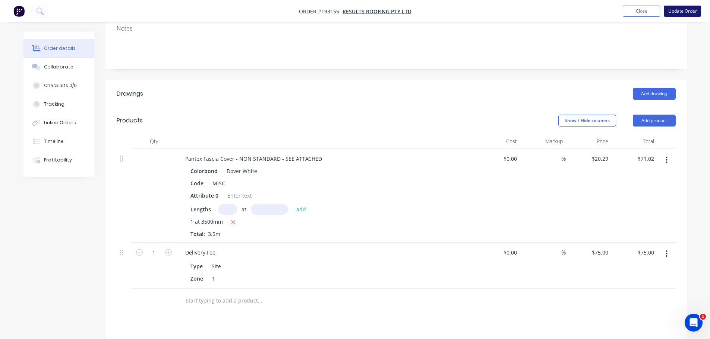
click at [680, 15] on button "Update Order" at bounding box center [681, 11] width 37 height 11
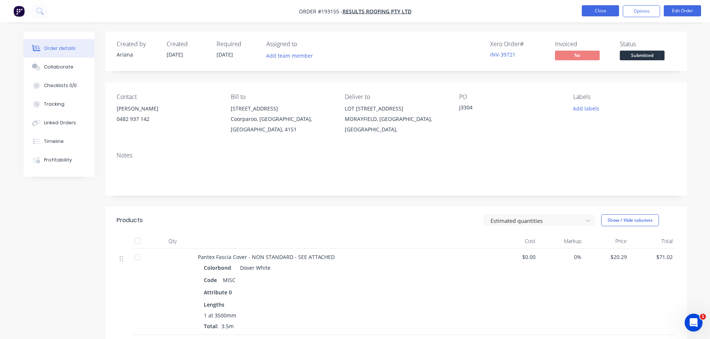
click at [593, 10] on button "Close" at bounding box center [599, 10] width 37 height 11
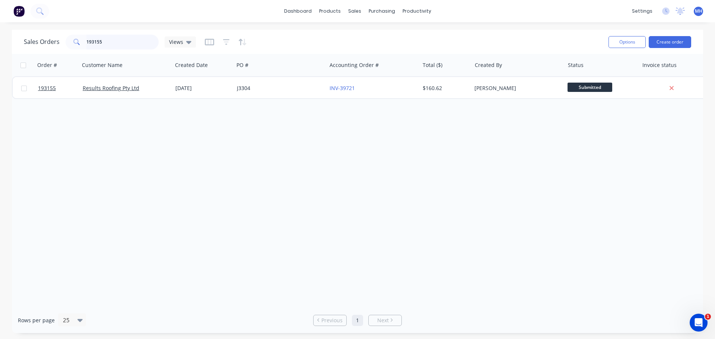
click at [139, 47] on input "193155" at bounding box center [122, 42] width 73 height 15
type input "193117"
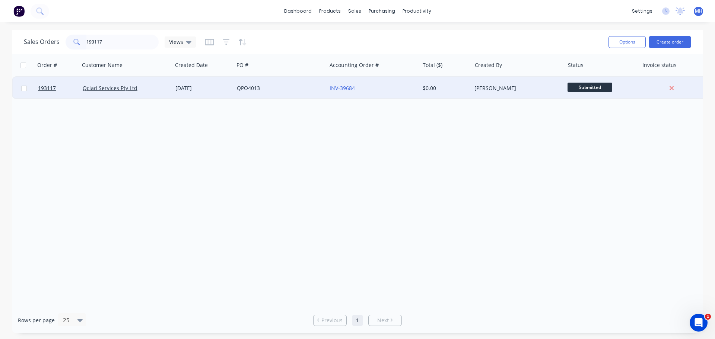
click at [165, 94] on div "Qclad Services Pty Ltd" at bounding box center [126, 88] width 93 height 22
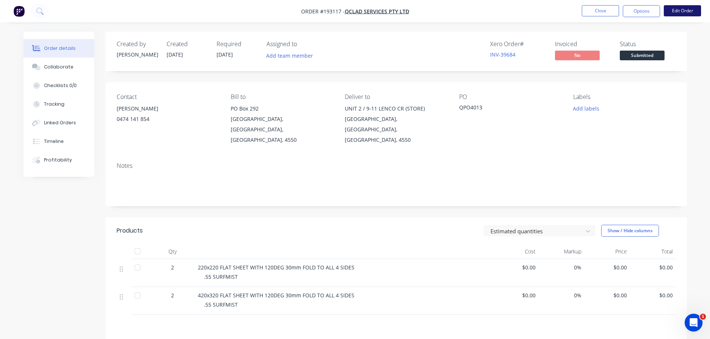
click at [683, 10] on button "Edit Order" at bounding box center [681, 10] width 37 height 11
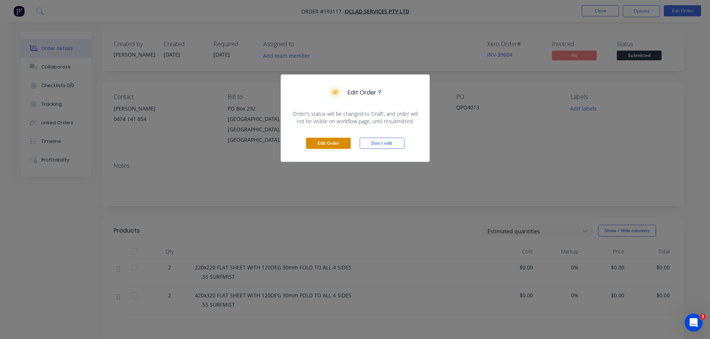
click at [339, 144] on button "Edit Order" at bounding box center [328, 143] width 45 height 11
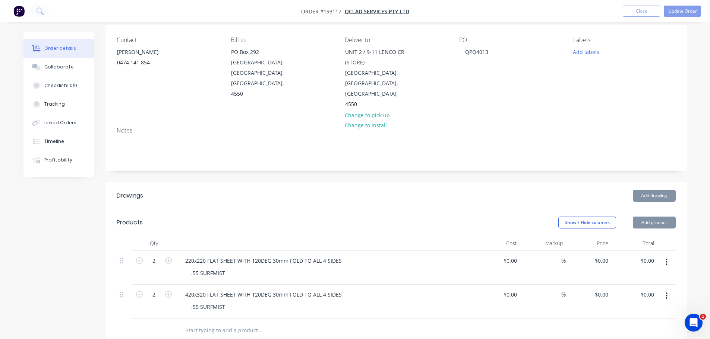
scroll to position [112, 0]
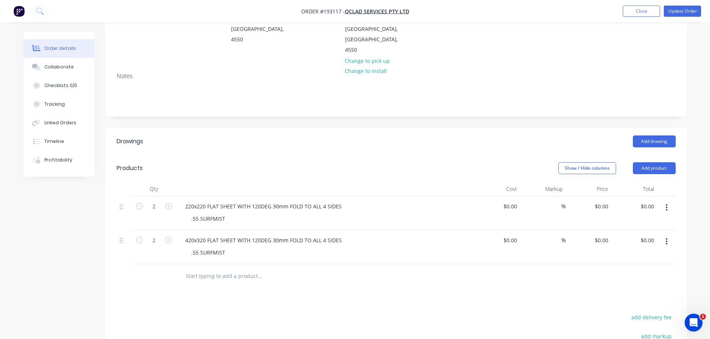
click at [419, 136] on div "Add drawing" at bounding box center [455, 142] width 440 height 12
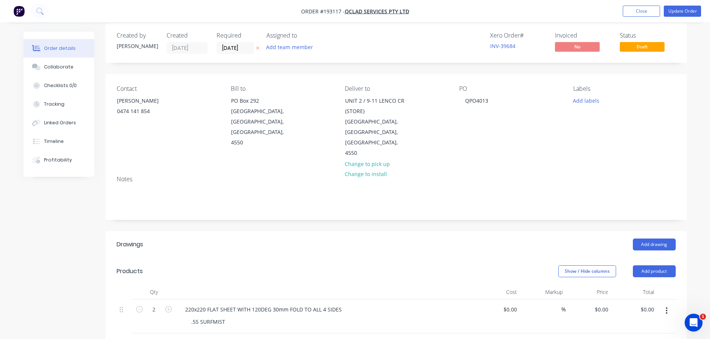
scroll to position [0, 0]
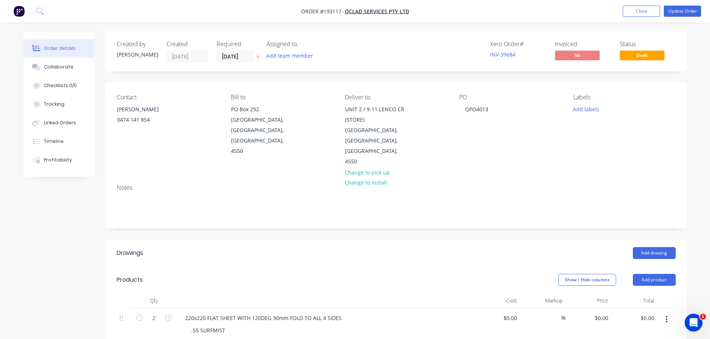
click at [431, 75] on div "Created by [PERSON_NAME] Created [DATE] Required [DATE] Assigned to Add team me…" at bounding box center [395, 306] width 581 height 548
click at [431, 74] on div "Created by [PERSON_NAME] Created [DATE] Required [DATE] Assigned to Add team me…" at bounding box center [395, 306] width 581 height 548
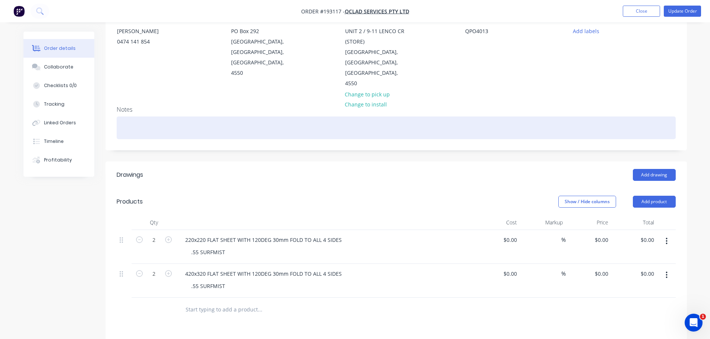
scroll to position [112, 0]
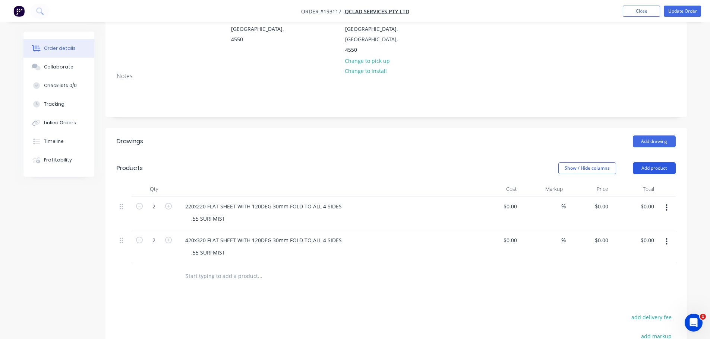
drag, startPoint x: 639, startPoint y: 161, endPoint x: 638, endPoint y: 165, distance: 4.5
click at [639, 162] on button "Add product" at bounding box center [653, 168] width 43 height 12
click at [638, 182] on div "Product catalogue" at bounding box center [639, 187] width 57 height 11
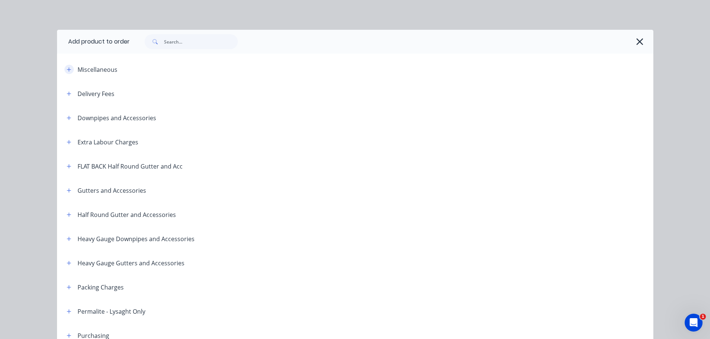
click at [67, 71] on icon "button" at bounding box center [69, 69] width 4 height 5
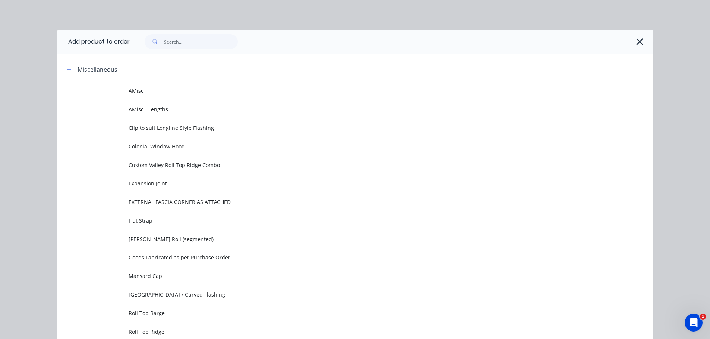
click at [208, 85] on td "AMisc" at bounding box center [390, 91] width 524 height 19
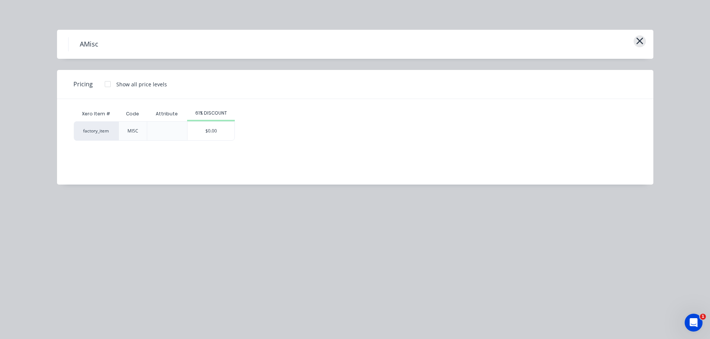
click at [641, 38] on icon "button" at bounding box center [639, 41] width 8 height 10
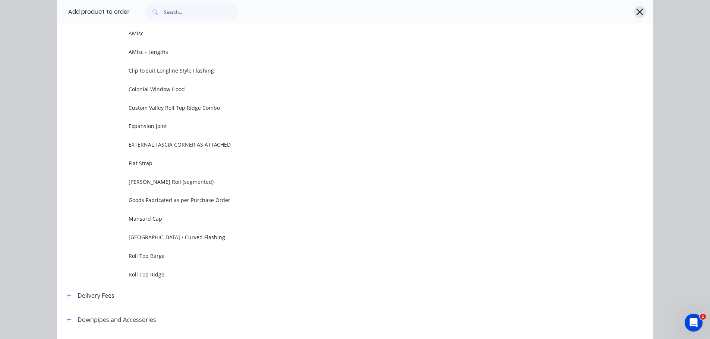
click at [635, 9] on icon "button" at bounding box center [639, 12] width 8 height 10
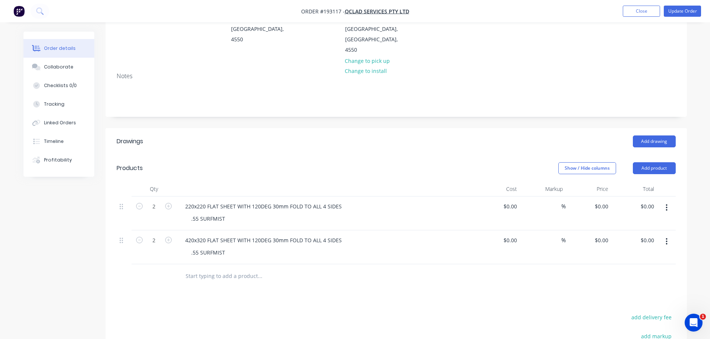
click at [357, 138] on header "Drawings Add drawing" at bounding box center [395, 141] width 581 height 27
click at [606, 201] on input "0" at bounding box center [606, 206] width 9 height 11
type input "$13.36"
type input "$26.72"
click at [603, 235] on input "0" at bounding box center [606, 240] width 9 height 11
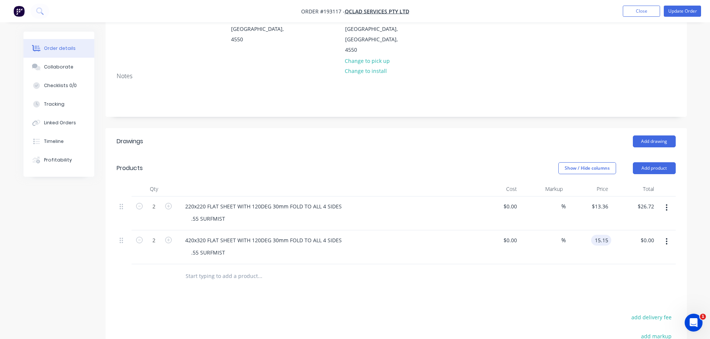
type input "$15.15"
type input "$30.30"
click at [536, 155] on header "Products Show / Hide columns Add product" at bounding box center [395, 168] width 581 height 27
click at [664, 9] on button "Update Order" at bounding box center [681, 11] width 37 height 11
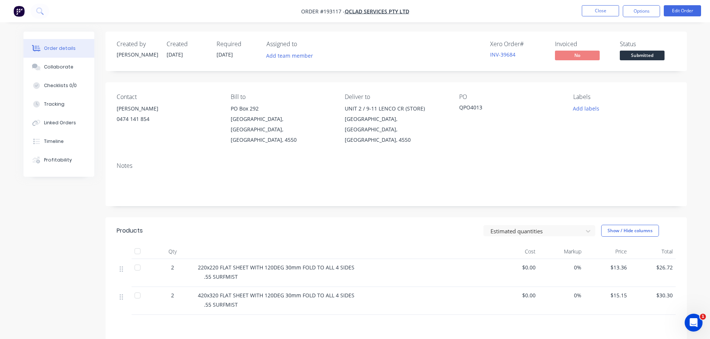
click at [415, 202] on div "Created by [PERSON_NAME] Created [DATE] Required [DATE] Assigned to Add team me…" at bounding box center [395, 234] width 581 height 405
click at [607, 8] on button "Close" at bounding box center [599, 10] width 37 height 11
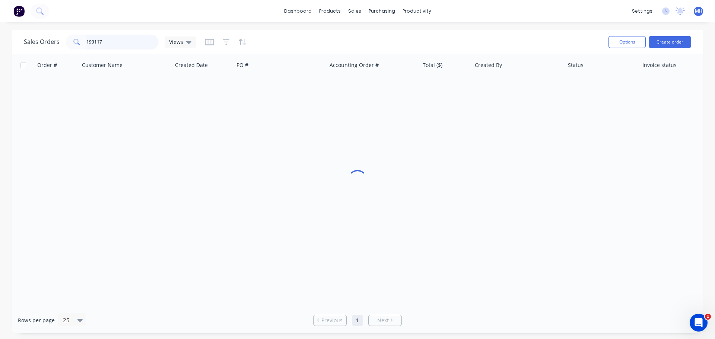
click at [116, 45] on input "193117" at bounding box center [122, 42] width 73 height 15
type input "193076"
click at [276, 38] on div "Sales Orders 193076 Views" at bounding box center [313, 42] width 579 height 18
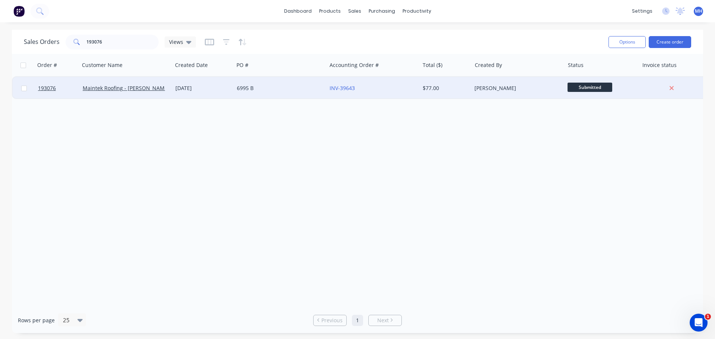
click at [227, 95] on div "[DATE]" at bounding box center [202, 88] width 61 height 22
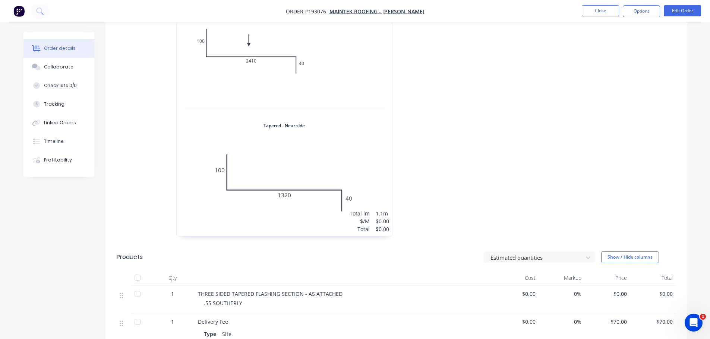
scroll to position [335, 0]
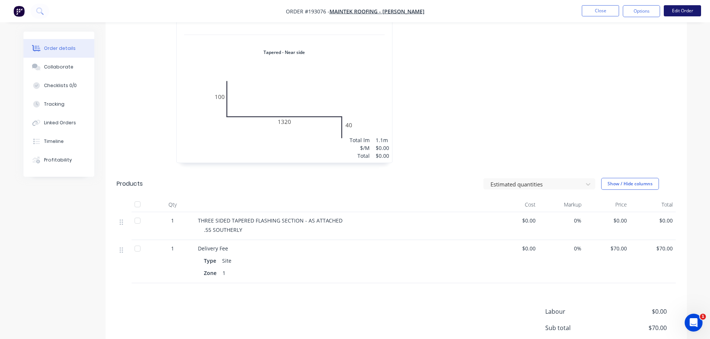
click at [678, 16] on button "Edit Order" at bounding box center [681, 10] width 37 height 11
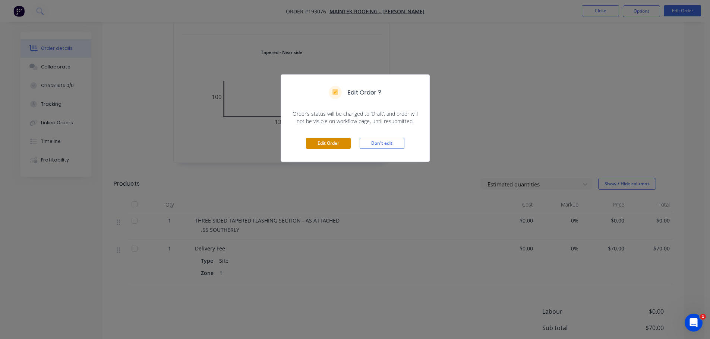
click at [338, 146] on button "Edit Order" at bounding box center [328, 143] width 45 height 11
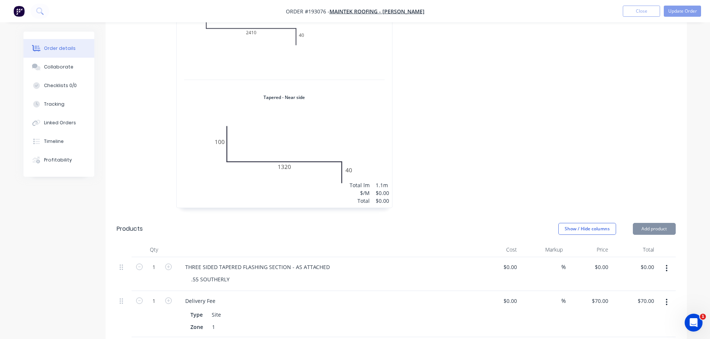
scroll to position [410, 0]
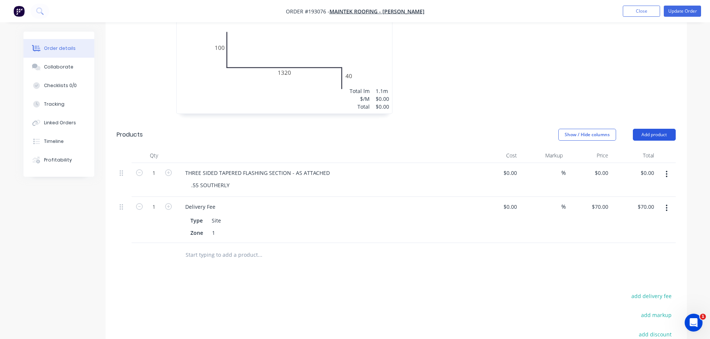
click at [638, 129] on button "Add product" at bounding box center [653, 135] width 43 height 12
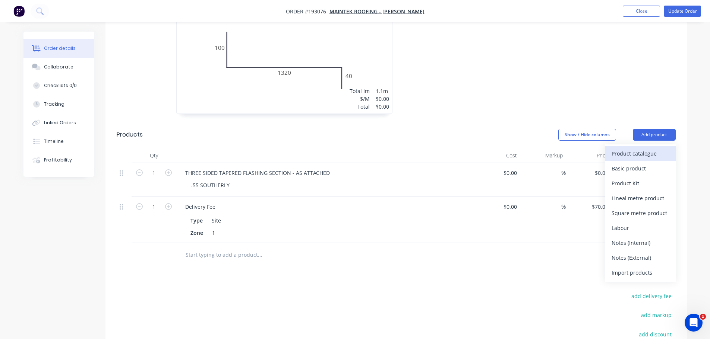
click at [635, 148] on div "Product catalogue" at bounding box center [639, 153] width 57 height 11
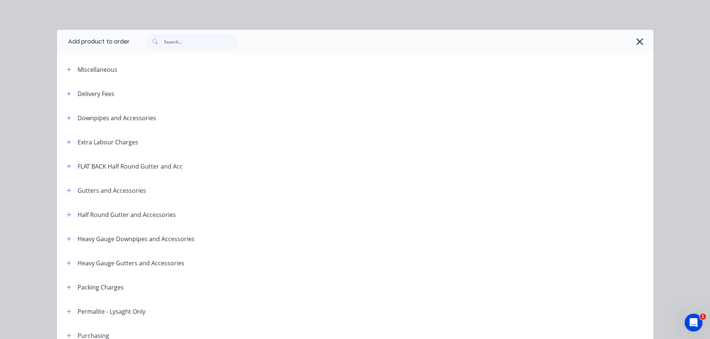
drag, startPoint x: 63, startPoint y: 69, endPoint x: 93, endPoint y: 80, distance: 33.0
click at [64, 69] on button "button" at bounding box center [68, 69] width 9 height 9
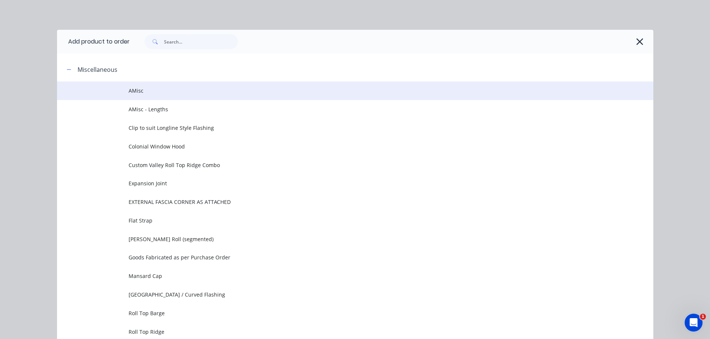
click at [177, 94] on span "AMisc" at bounding box center [337, 91] width 419 height 8
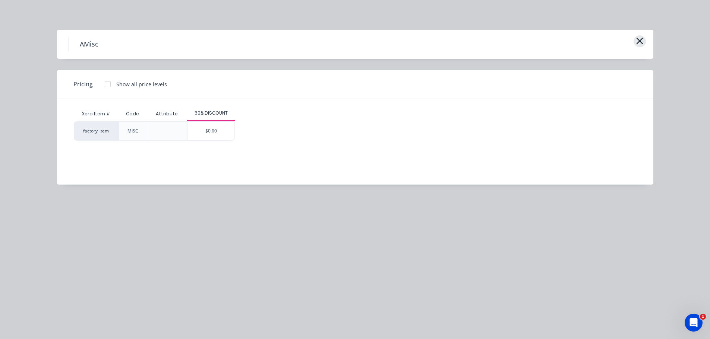
click at [636, 42] on icon "button" at bounding box center [639, 41] width 8 height 10
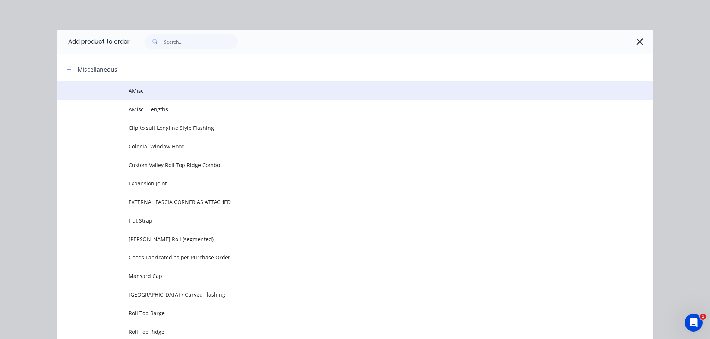
scroll to position [57, 0]
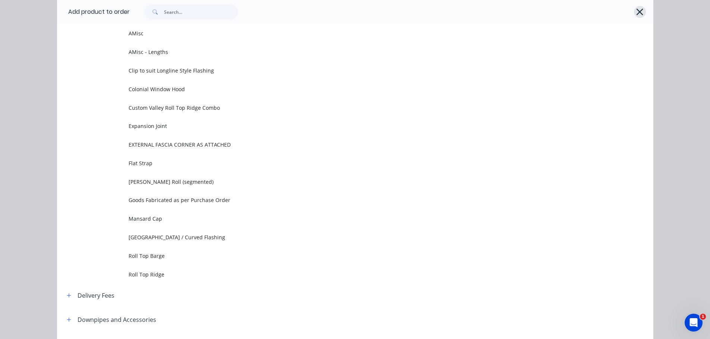
click at [638, 13] on icon "button" at bounding box center [639, 12] width 7 height 7
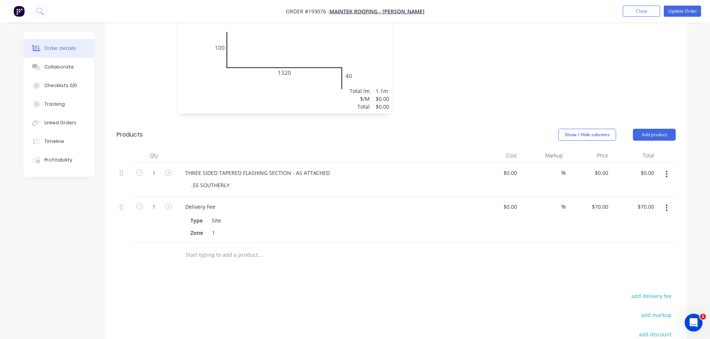
drag, startPoint x: 602, startPoint y: 167, endPoint x: 599, endPoint y: 171, distance: 5.5
click at [600, 167] on div "$0.00 $0.00" at bounding box center [588, 180] width 46 height 34
type input "0"
type input "$53.16"
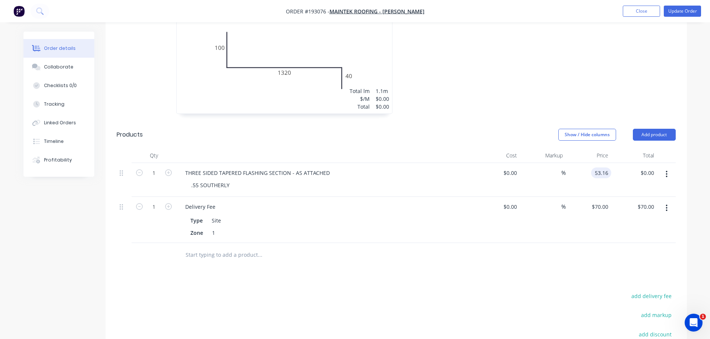
type input "$53.16"
click at [694, 10] on button "Update Order" at bounding box center [681, 11] width 37 height 11
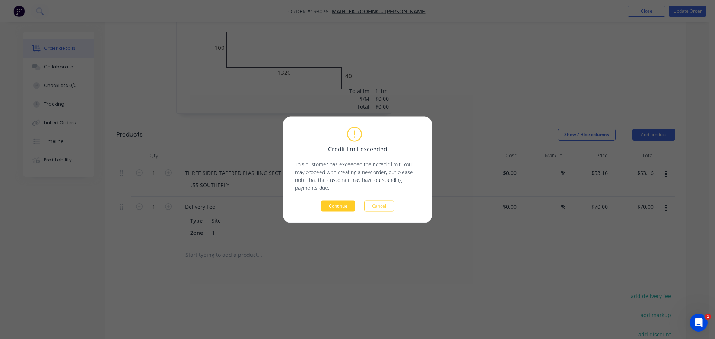
click at [349, 206] on button "Continue" at bounding box center [338, 205] width 34 height 11
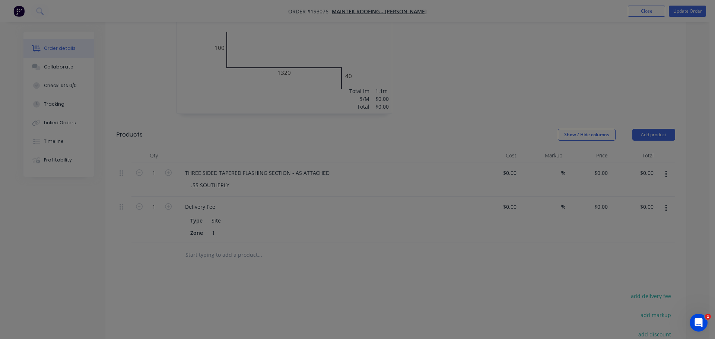
type input "$53.16"
type input "$70.00"
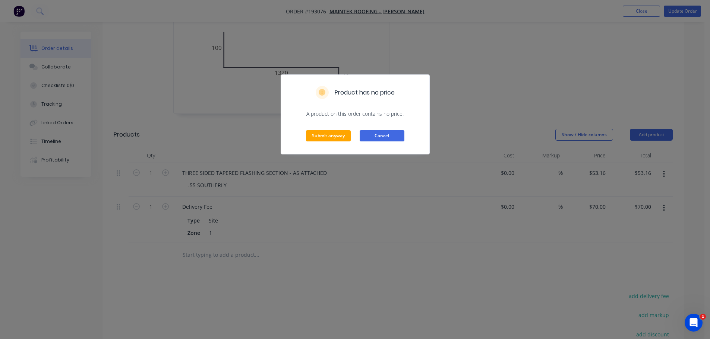
click at [374, 133] on button "Cancel" at bounding box center [381, 135] width 45 height 11
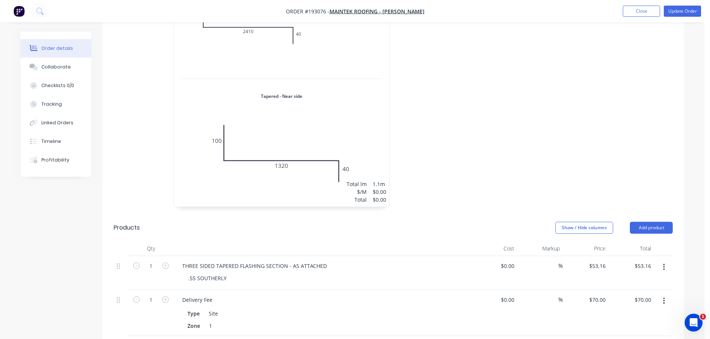
scroll to position [298, 0]
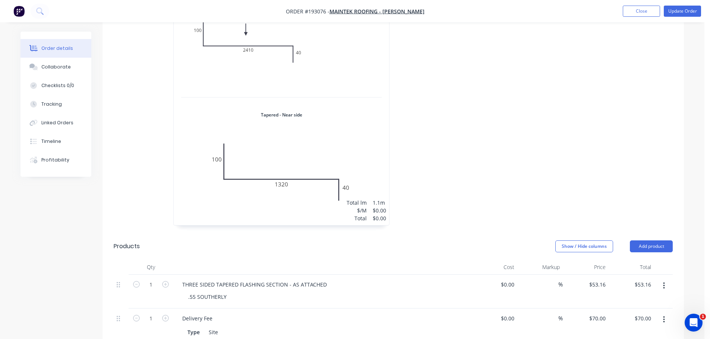
click at [339, 143] on div "1 at 1100mm Total lm $/M Total 1.1m $0.00 $0.00" at bounding box center [281, 102] width 215 height 245
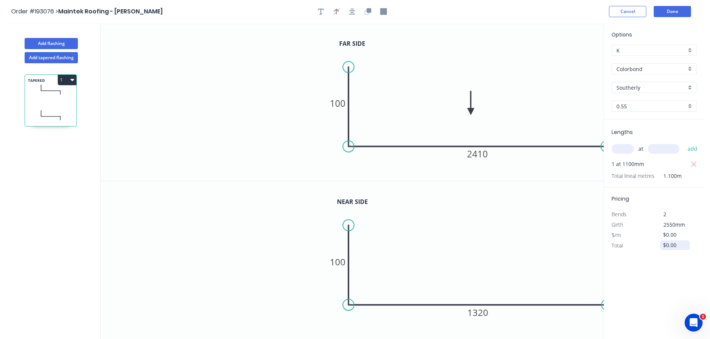
click at [674, 245] on input "$0.00" at bounding box center [675, 245] width 25 height 10
click at [673, 232] on input "$0.00" at bounding box center [675, 235] width 25 height 10
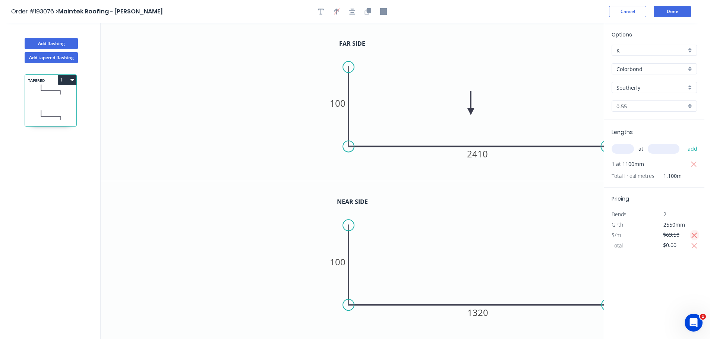
click at [696, 237] on icon "button" at bounding box center [694, 235] width 7 height 9
click at [694, 245] on icon "button" at bounding box center [694, 246] width 7 height 9
click at [676, 233] on input "$0.00" at bounding box center [675, 235] width 25 height 10
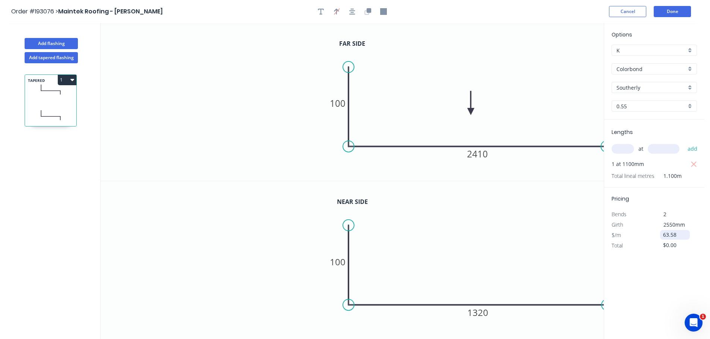
type input "$63.58"
type input "$69.94"
drag, startPoint x: 680, startPoint y: 233, endPoint x: 676, endPoint y: 234, distance: 4.6
click at [676, 234] on input "$63.58" at bounding box center [675, 235] width 25 height 10
type input "$63.54"
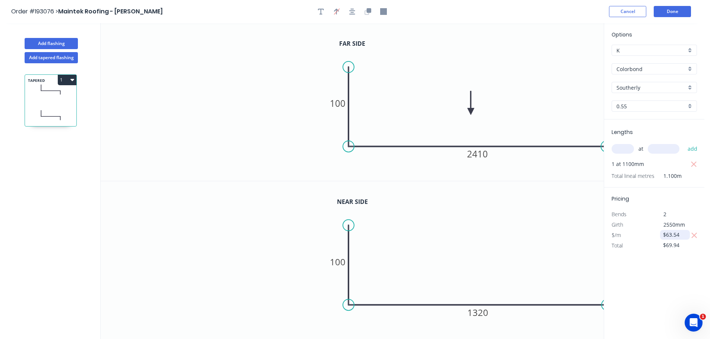
type input "$69.89"
click at [665, 13] on button "Done" at bounding box center [671, 11] width 37 height 11
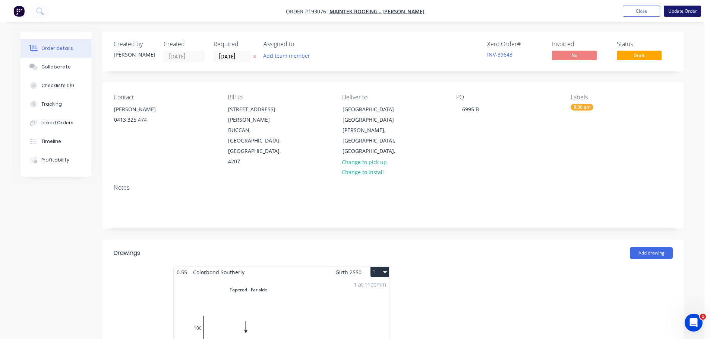
click at [691, 16] on button "Update Order" at bounding box center [681, 11] width 37 height 11
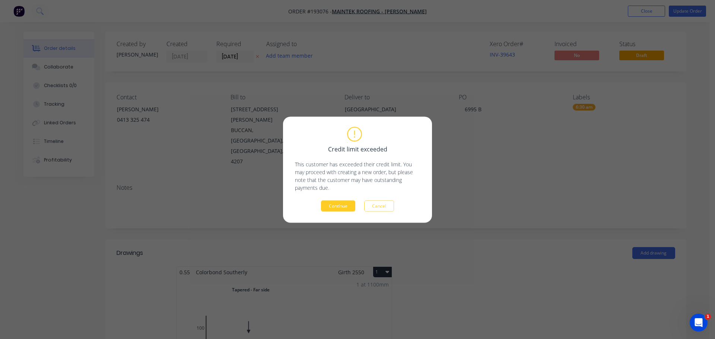
click at [345, 205] on button "Continue" at bounding box center [338, 205] width 34 height 11
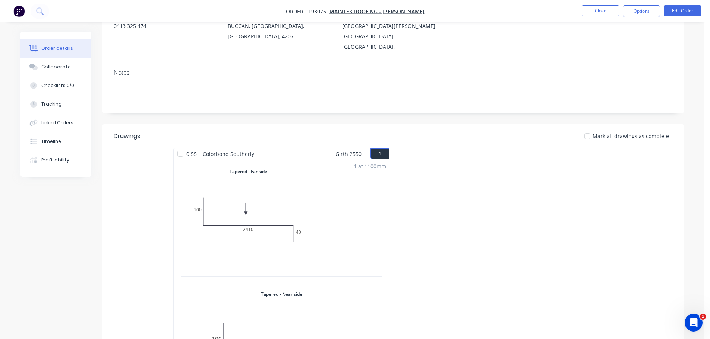
scroll to position [223, 0]
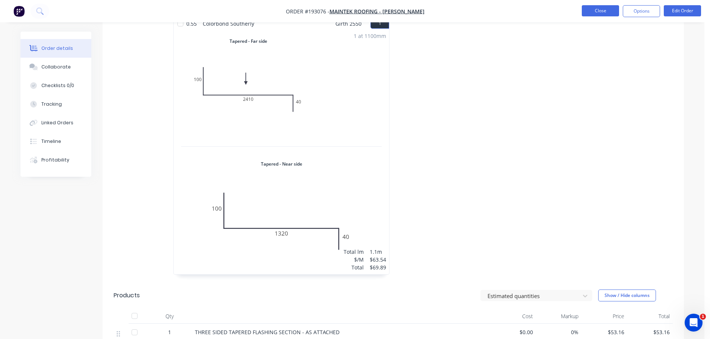
click at [610, 9] on button "Close" at bounding box center [599, 10] width 37 height 11
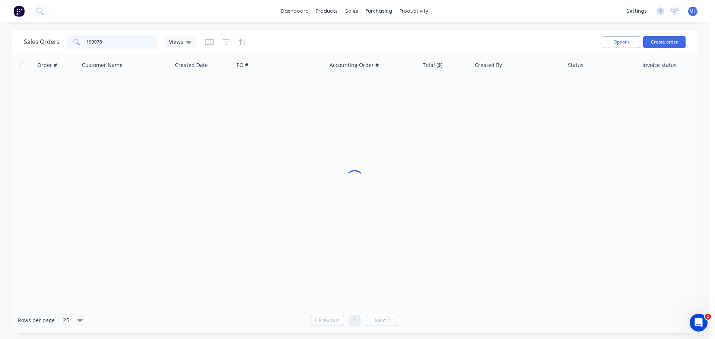
click at [130, 44] on input "193076" at bounding box center [122, 42] width 73 height 15
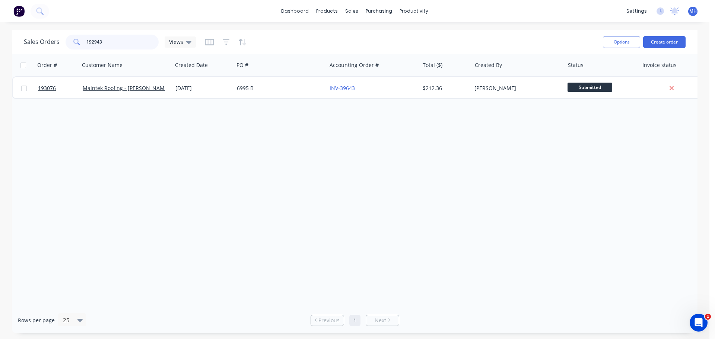
type input "192943"
click at [546, 204] on div "Order # Customer Name Created Date PO # Accounting Order # Total ($) Created By…" at bounding box center [355, 181] width 686 height 254
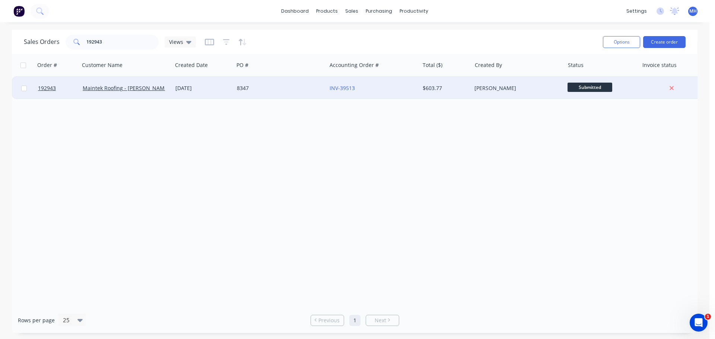
click at [194, 97] on div "[DATE]" at bounding box center [202, 88] width 61 height 22
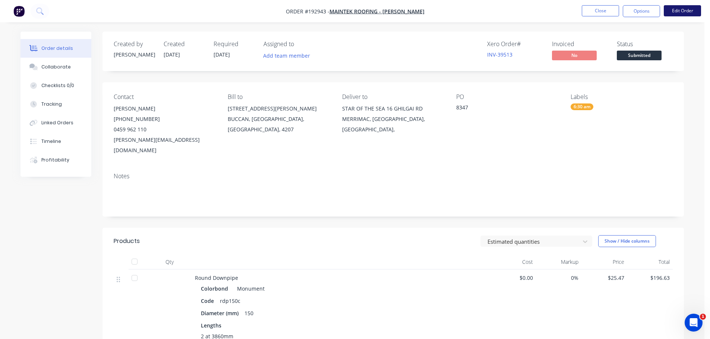
click at [678, 9] on button "Edit Order" at bounding box center [681, 10] width 37 height 11
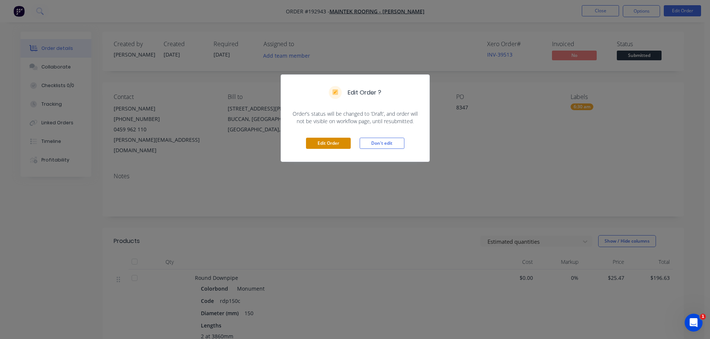
click at [346, 145] on button "Edit Order" at bounding box center [328, 143] width 45 height 11
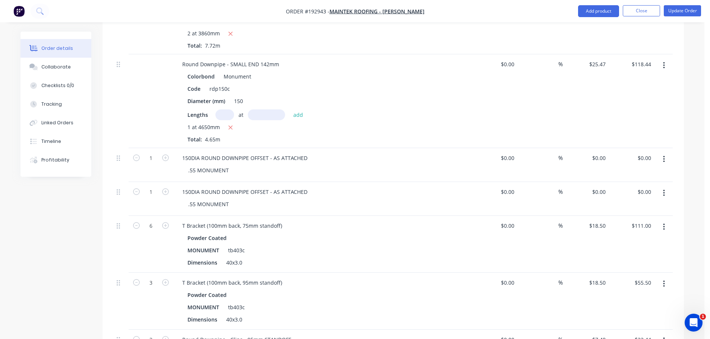
scroll to position [335, 0]
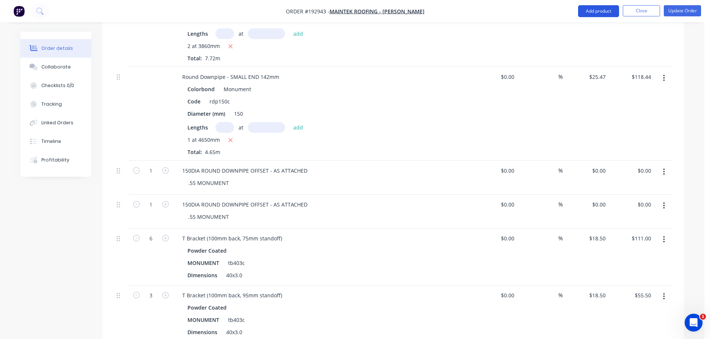
click at [604, 13] on button "Add product" at bounding box center [598, 11] width 41 height 12
click at [416, 42] on div "2 at 3860mm Total: 7.72m" at bounding box center [322, 52] width 270 height 20
click at [602, 165] on input "0" at bounding box center [599, 170] width 17 height 11
type input "$176.13"
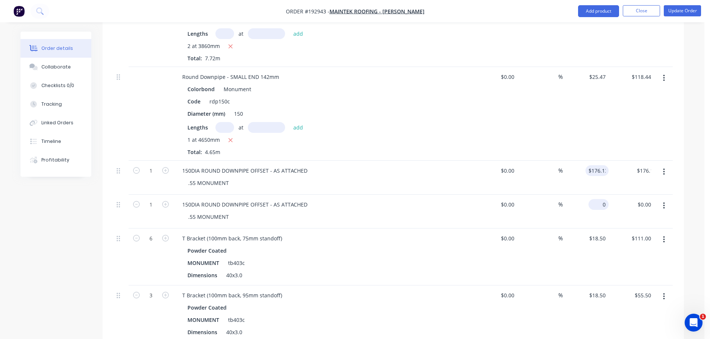
click at [602, 199] on input "0" at bounding box center [599, 204] width 17 height 11
type input "$176.13"
click at [698, 198] on div "Order details Collaborate Checklists 0/0 Tracking Linked Orders Timeline Profit…" at bounding box center [352, 168] width 704 height 1006
click at [685, 7] on button "Update Order" at bounding box center [681, 10] width 37 height 11
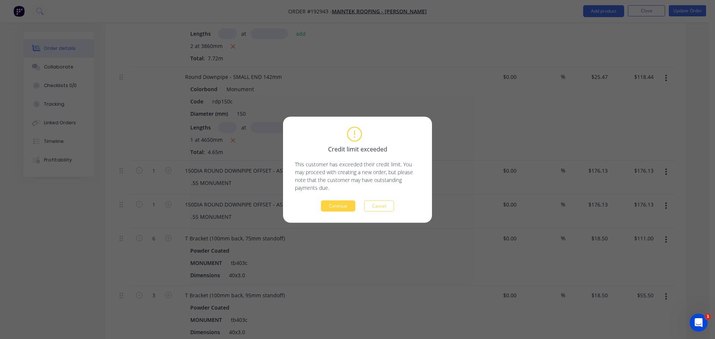
drag, startPoint x: 468, startPoint y: 192, endPoint x: 472, endPoint y: 177, distance: 16.3
click at [469, 192] on div "Credit limit exceeded This customer has exceeded their credit limit. You may pr…" at bounding box center [357, 169] width 715 height 339
click at [392, 208] on button "Cancel" at bounding box center [379, 205] width 30 height 11
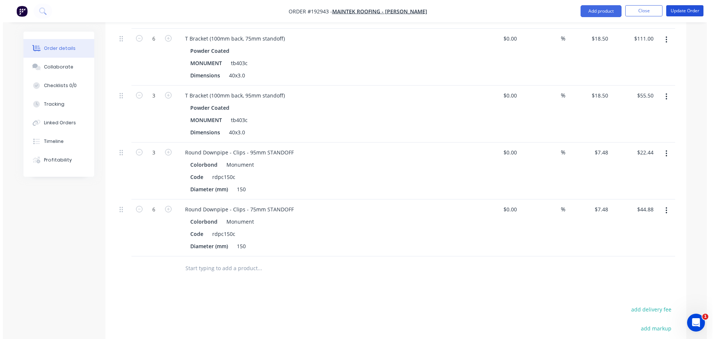
scroll to position [559, 0]
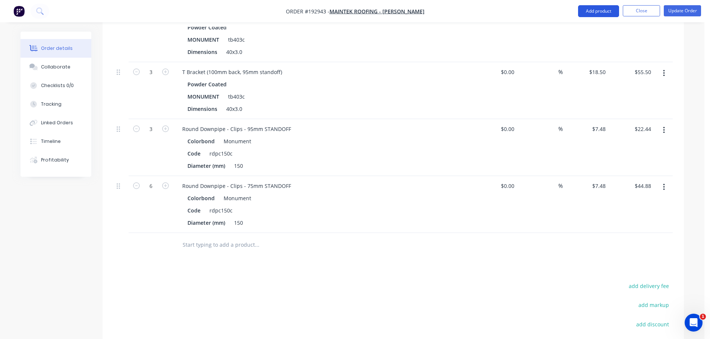
drag, startPoint x: 609, startPoint y: 12, endPoint x: 606, endPoint y: 16, distance: 5.5
click at [609, 13] on button "Add product" at bounding box center [598, 11] width 41 height 12
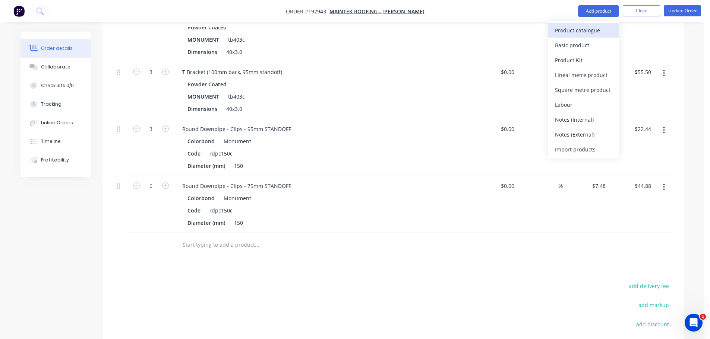
click at [577, 31] on div "Product catalogue" at bounding box center [583, 30] width 57 height 11
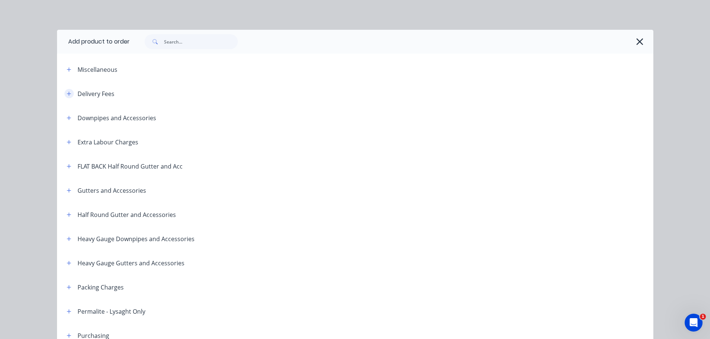
click at [64, 94] on button "button" at bounding box center [68, 93] width 9 height 9
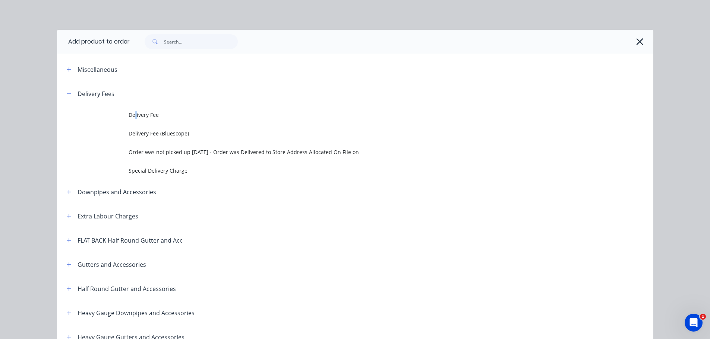
drag, startPoint x: 133, startPoint y: 109, endPoint x: 135, endPoint y: 112, distance: 3.8
click at [134, 109] on td "Delivery Fee" at bounding box center [390, 115] width 524 height 19
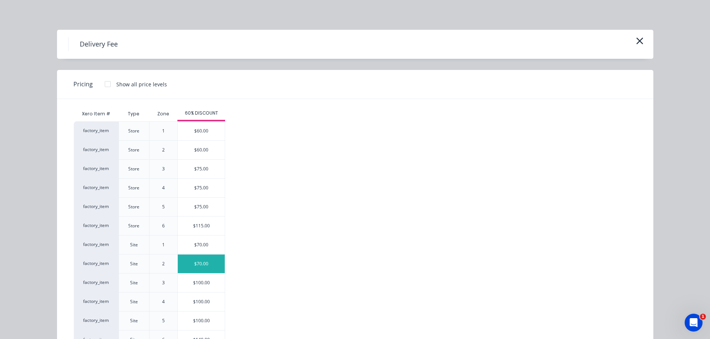
click at [215, 261] on div "$70.00" at bounding box center [201, 264] width 47 height 19
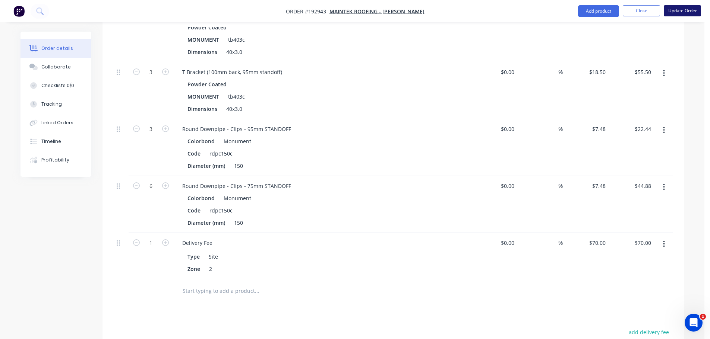
click at [681, 12] on button "Update Order" at bounding box center [681, 10] width 37 height 11
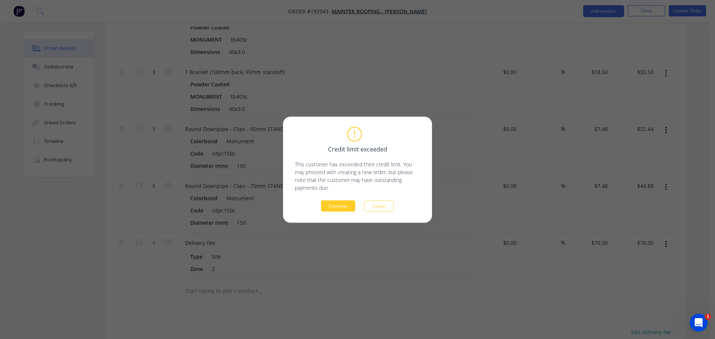
click at [336, 206] on button "Continue" at bounding box center [338, 205] width 34 height 11
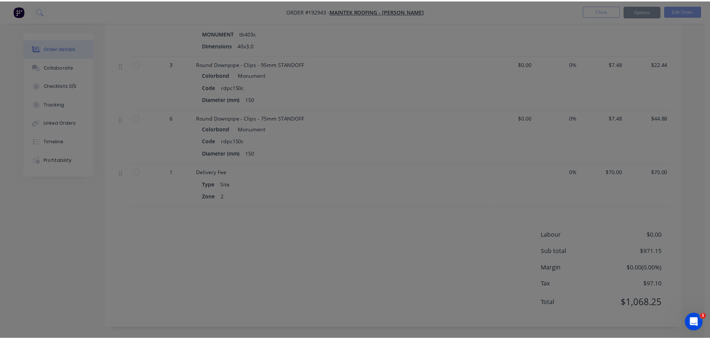
scroll to position [530, 0]
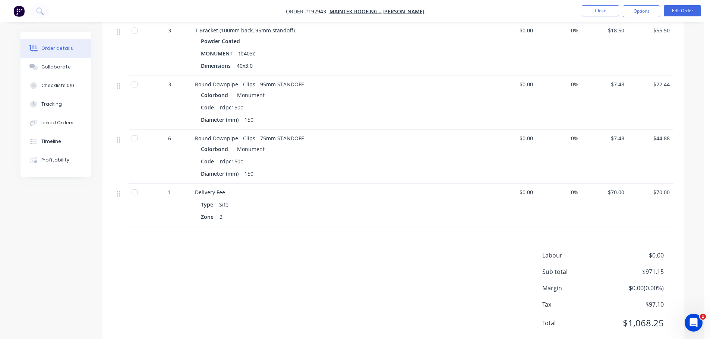
drag, startPoint x: 382, startPoint y: 283, endPoint x: 381, endPoint y: 304, distance: 20.1
click at [382, 284] on div "Labour $0.00 Sub total $971.15 Margin $0.00 ( 0.00 %) Tax $97.10 Total $1,068.25" at bounding box center [393, 294] width 559 height 86
drag, startPoint x: 228, startPoint y: 311, endPoint x: 212, endPoint y: 312, distance: 15.7
click at [228, 311] on div "Labour $0.00 Sub total $971.15 Margin $0.00 ( 0.00 %) Tax $97.10 Total $1,068.25" at bounding box center [393, 294] width 559 height 86
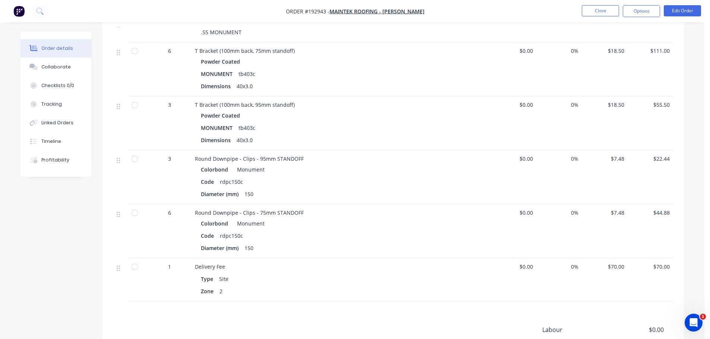
scroll to position [419, 0]
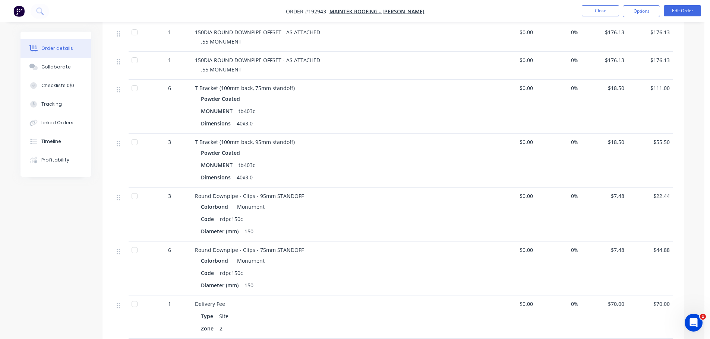
click at [91, 242] on div "Created by [PERSON_NAME] Created [DATE] Required [DATE] Assigned to Add team me…" at bounding box center [351, 42] width 663 height 859
click at [93, 164] on div "Order details Collaborate Checklists 0/0 Tracking Linked Orders Timeline Profit…" at bounding box center [61, 104] width 82 height 145
click at [95, 164] on div "Order details Collaborate Checklists 0/0 Tracking Linked Orders Timeline Profit…" at bounding box center [61, 104] width 82 height 145
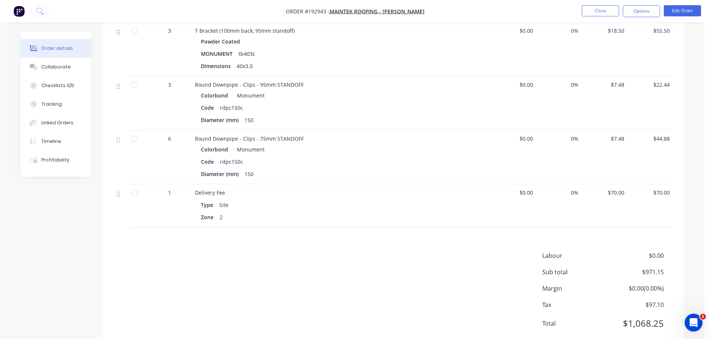
scroll to position [530, 0]
click at [193, 270] on div "Labour $0.00 Sub total $971.15 Margin $0.00 ( 0.00 %) Tax $97.10 Total $1,068.25" at bounding box center [393, 294] width 559 height 86
click at [603, 6] on button "Close" at bounding box center [599, 10] width 37 height 11
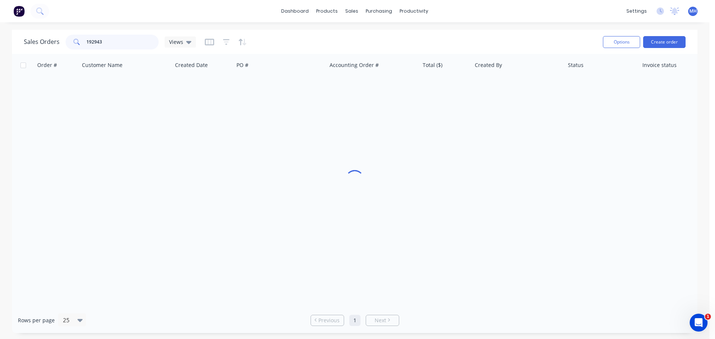
click at [114, 40] on input "192943" at bounding box center [122, 42] width 73 height 15
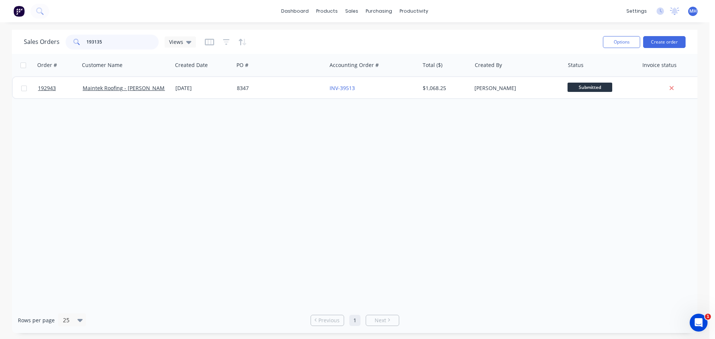
type input "193135"
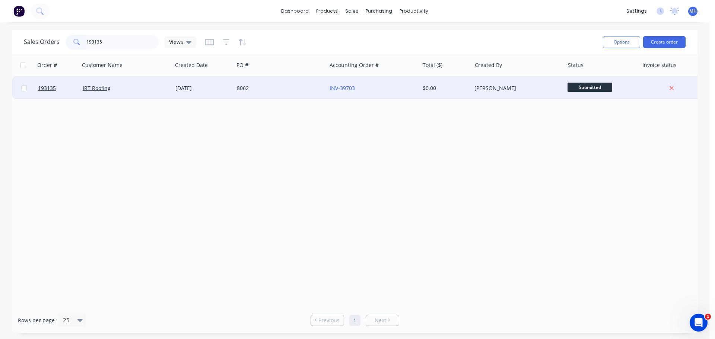
click at [262, 93] on div "8062" at bounding box center [280, 88] width 93 height 22
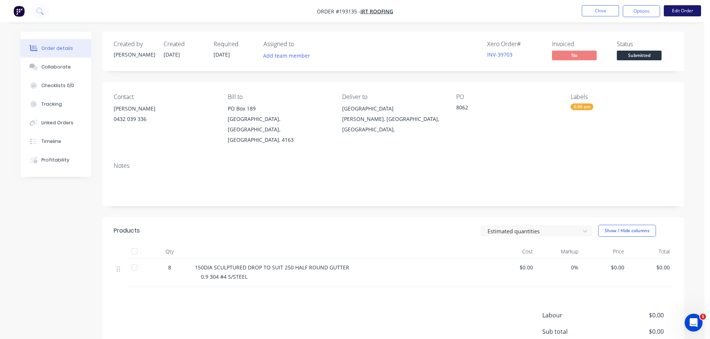
click at [683, 10] on button "Edit Order" at bounding box center [681, 10] width 37 height 11
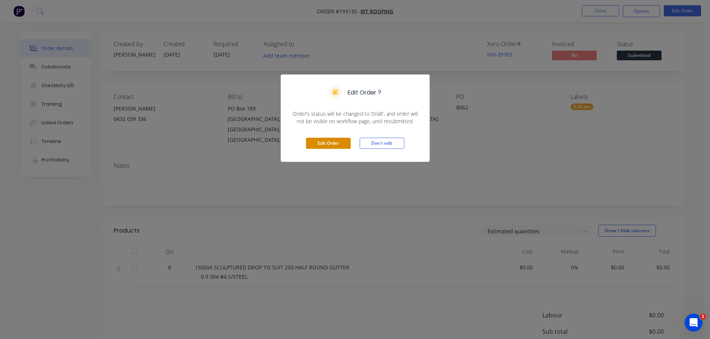
click at [318, 144] on button "Edit Order" at bounding box center [328, 143] width 45 height 11
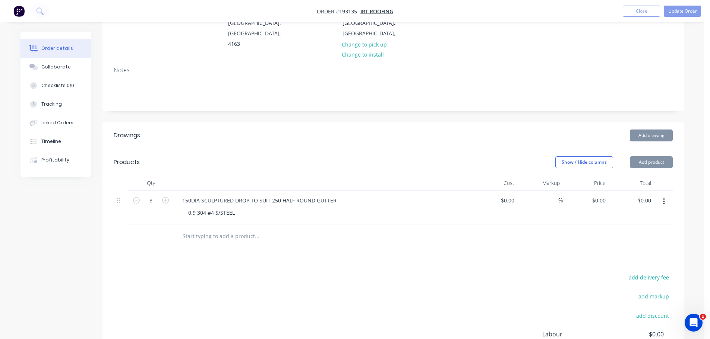
scroll to position [186, 0]
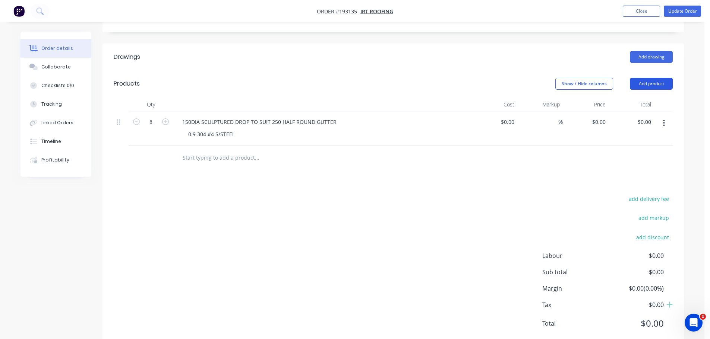
click at [649, 78] on button "Add product" at bounding box center [650, 84] width 43 height 12
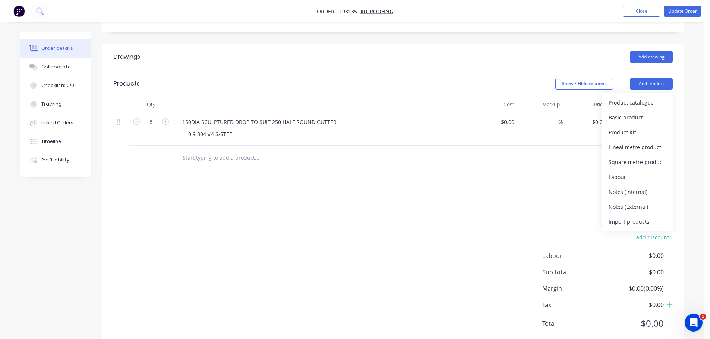
click at [638, 97] on div "Product catalogue" at bounding box center [636, 102] width 57 height 11
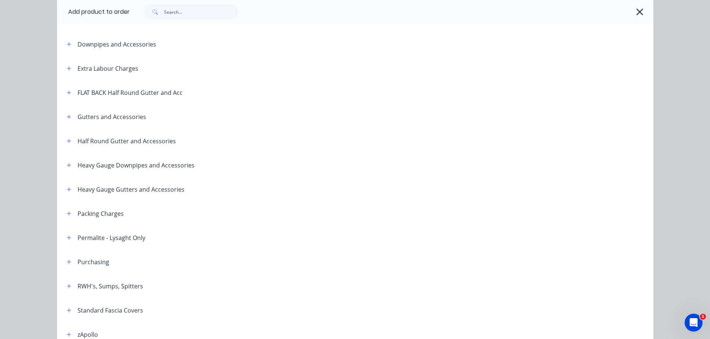
scroll to position [74, 0]
click at [67, 139] on icon "button" at bounding box center [69, 140] width 4 height 5
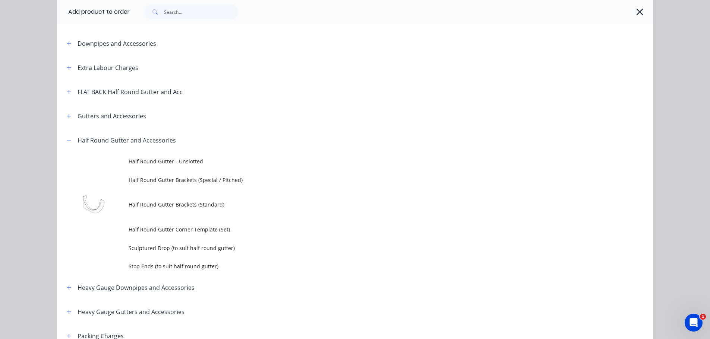
drag, startPoint x: 180, startPoint y: 251, endPoint x: 183, endPoint y: 238, distance: 13.4
click at [180, 251] on span "Sculptured Drop (to suit half round gutter)" at bounding box center [337, 248] width 419 height 8
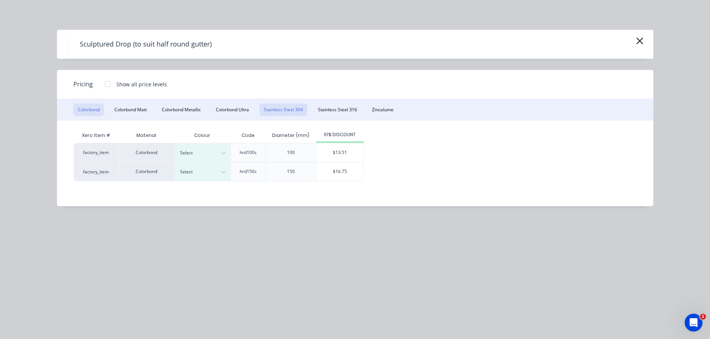
click at [282, 114] on button "Stainless Steel 304" at bounding box center [283, 110] width 48 height 13
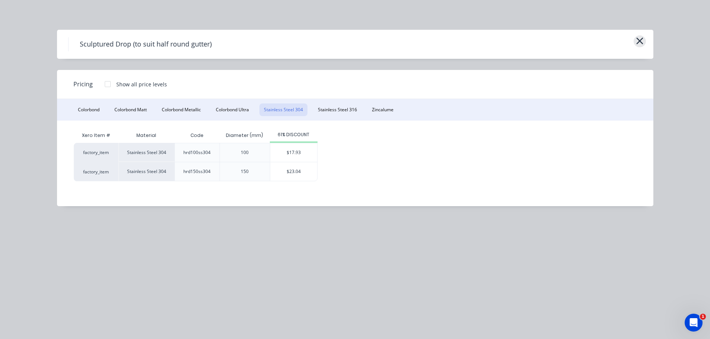
click at [638, 42] on icon "button" at bounding box center [639, 41] width 7 height 7
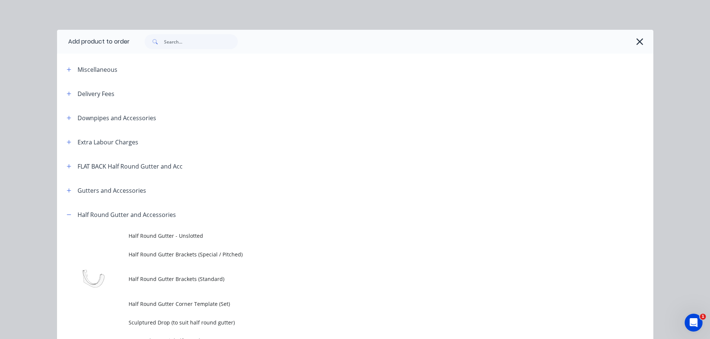
scroll to position [203, 0]
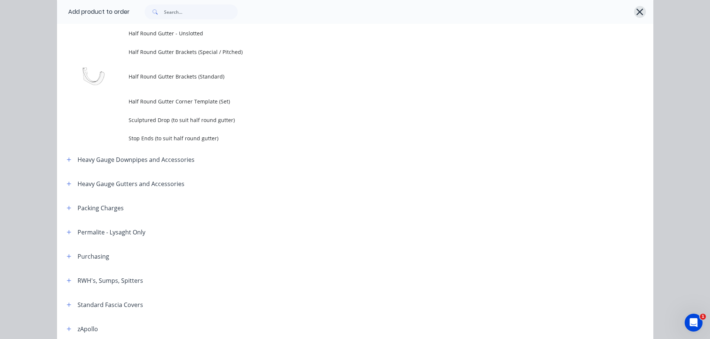
click at [640, 10] on icon "button" at bounding box center [639, 12] width 8 height 10
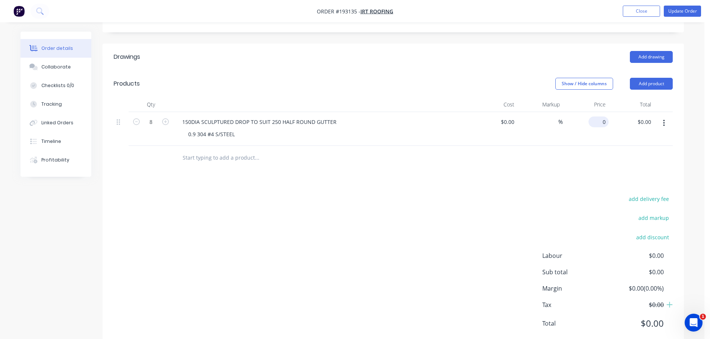
click at [600, 117] on input "0" at bounding box center [599, 122] width 17 height 11
type input "$37.70"
type input "$301.60"
click at [520, 78] on div "Show / Hide columns Add product" at bounding box center [452, 84] width 440 height 12
click at [690, 12] on button "Update Order" at bounding box center [681, 11] width 37 height 11
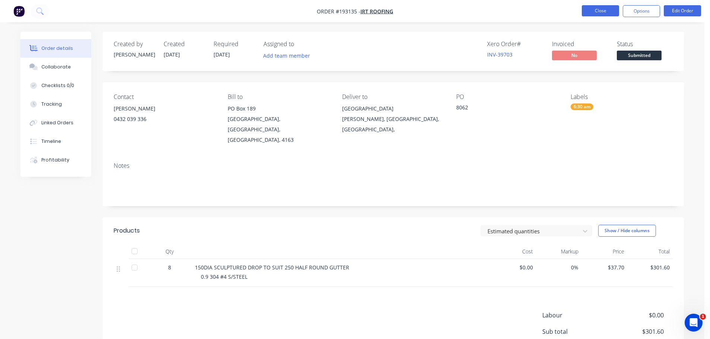
click at [606, 11] on button "Close" at bounding box center [599, 10] width 37 height 11
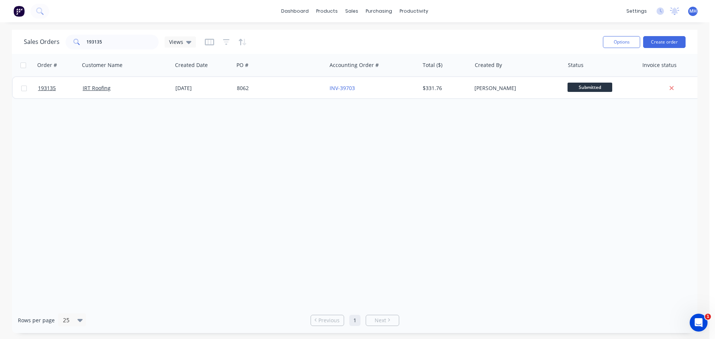
click at [527, 214] on div "Order # Customer Name Created Date PO # Accounting Order # Total ($) Created By…" at bounding box center [355, 181] width 686 height 254
click at [145, 46] on input "193135" at bounding box center [122, 42] width 73 height 15
type input "192834"
click at [130, 40] on input "192834" at bounding box center [122, 42] width 73 height 15
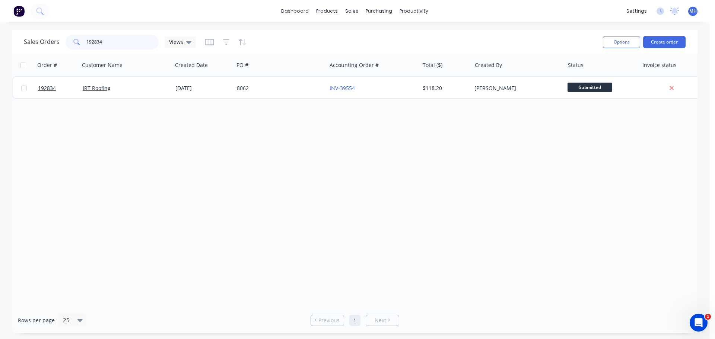
click at [130, 40] on input "192834" at bounding box center [122, 42] width 73 height 15
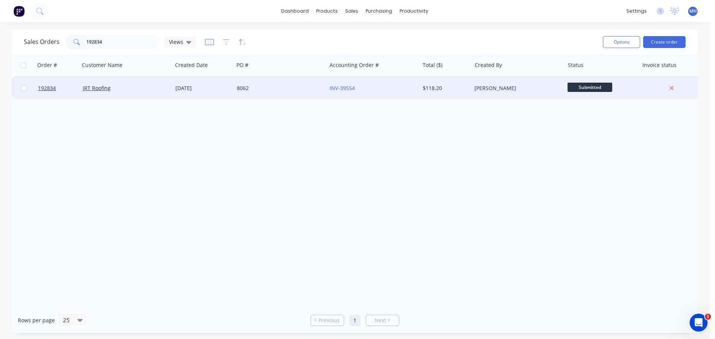
click at [152, 96] on div "IRT Roofing" at bounding box center [126, 88] width 93 height 22
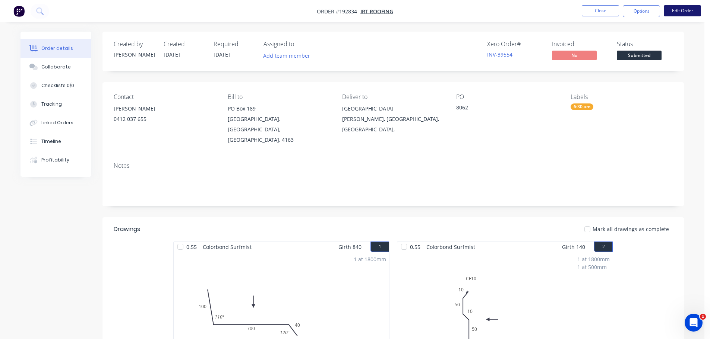
click at [683, 15] on button "Edit Order" at bounding box center [681, 10] width 37 height 11
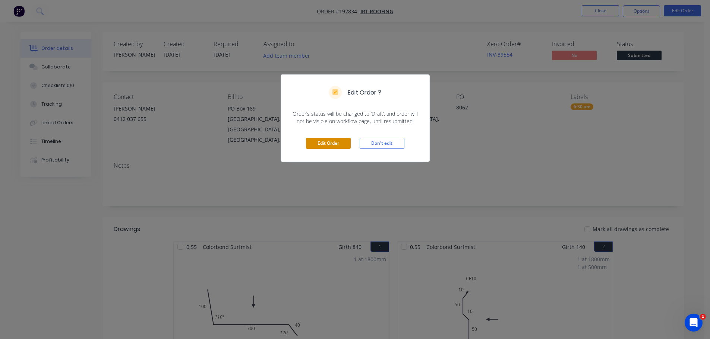
click at [338, 146] on button "Edit Order" at bounding box center [328, 143] width 45 height 11
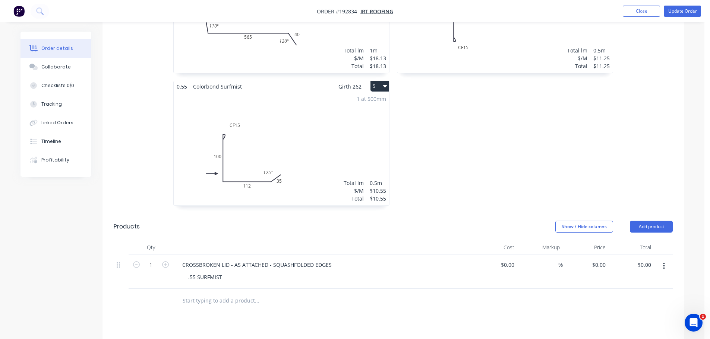
scroll to position [559, 0]
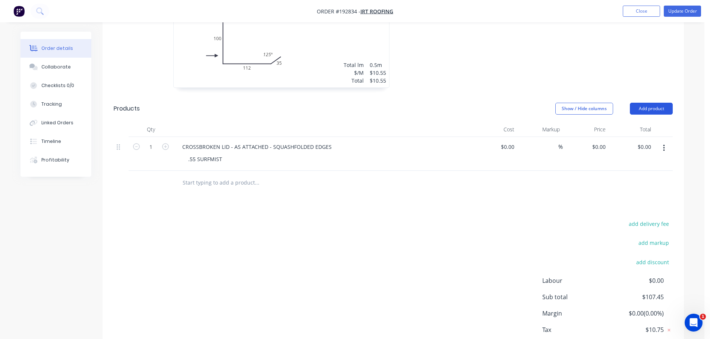
click at [642, 103] on button "Add product" at bounding box center [650, 109] width 43 height 12
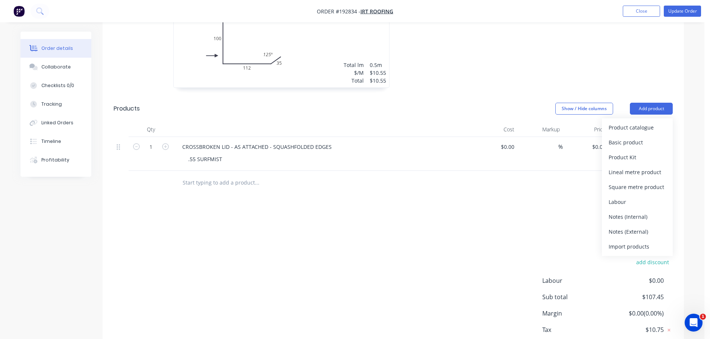
click at [642, 122] on div "Product catalogue" at bounding box center [636, 127] width 57 height 11
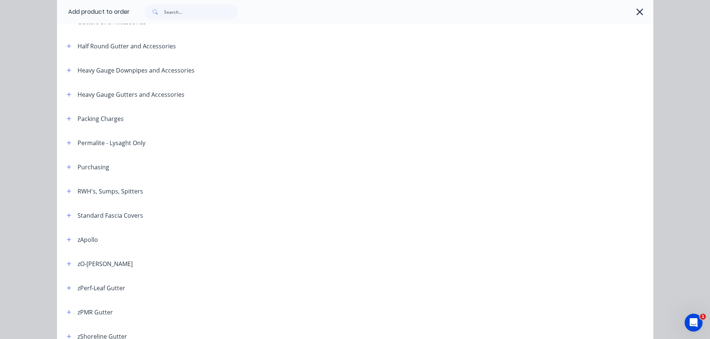
scroll to position [186, 0]
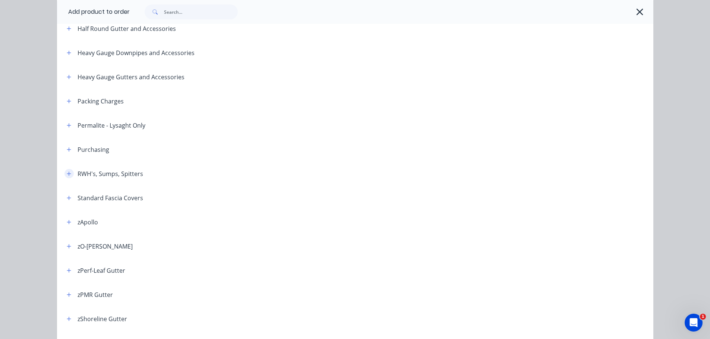
click at [64, 172] on button "button" at bounding box center [68, 173] width 9 height 9
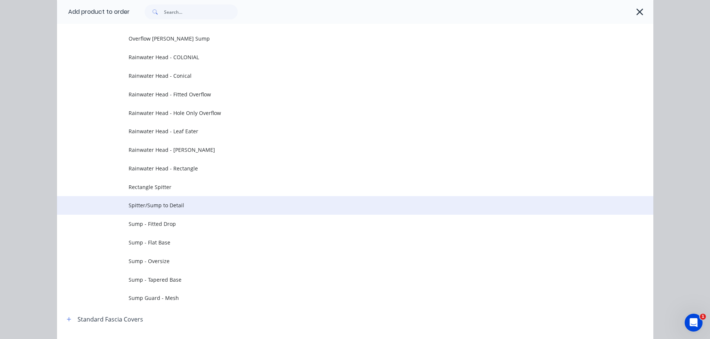
scroll to position [410, 0]
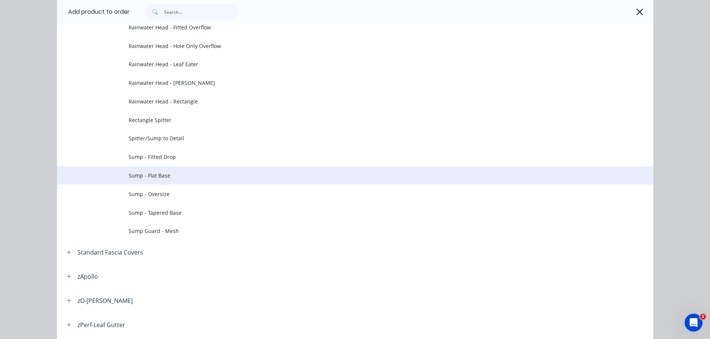
click at [169, 170] on td "Sump - Flat Base" at bounding box center [390, 175] width 524 height 19
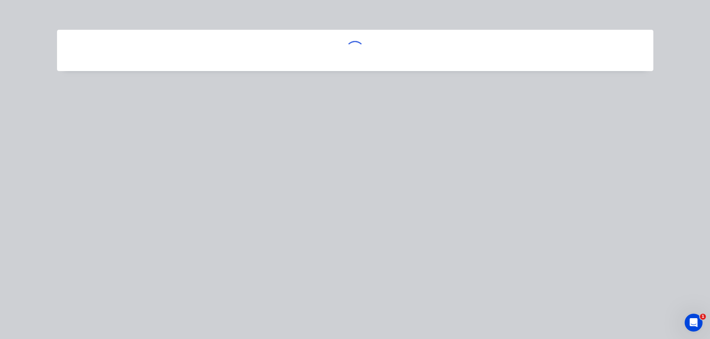
scroll to position [0, 0]
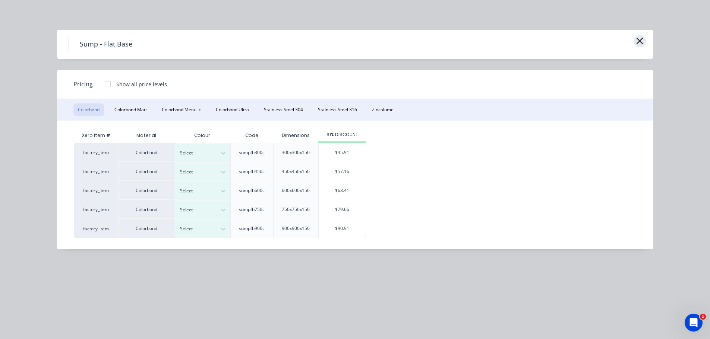
click at [640, 42] on icon "button" at bounding box center [639, 41] width 7 height 7
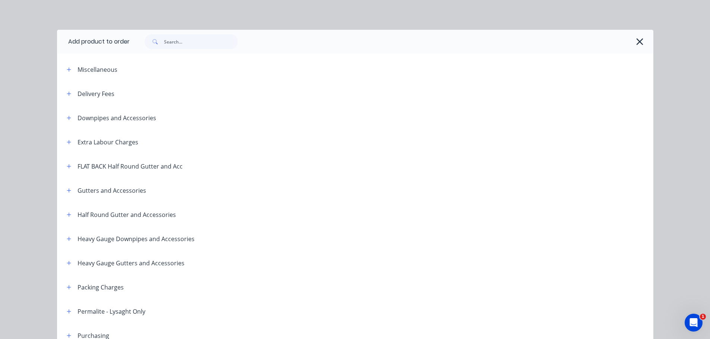
scroll to position [348, 0]
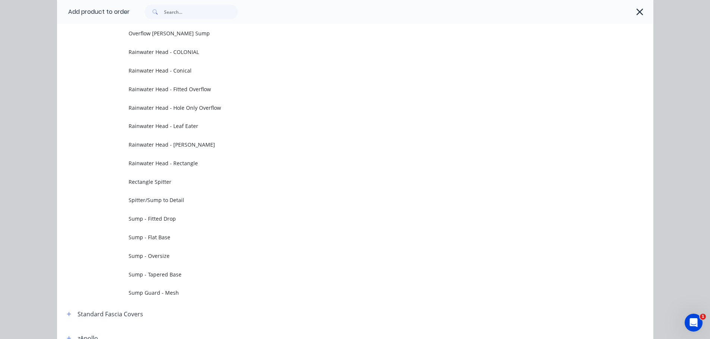
click at [638, 10] on icon "button" at bounding box center [639, 12] width 8 height 10
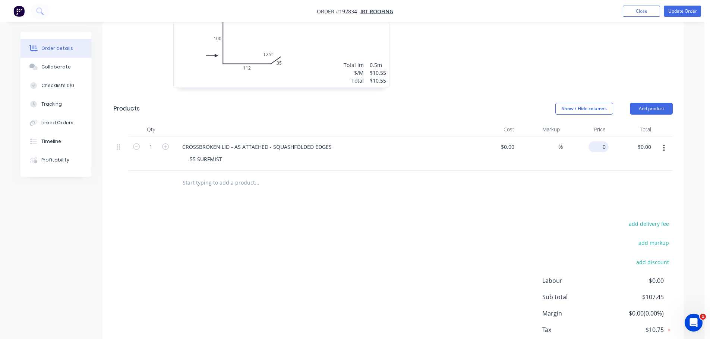
click at [601, 142] on input "0" at bounding box center [599, 147] width 17 height 11
type input "$90.91"
click at [671, 13] on button "Update Order" at bounding box center [681, 11] width 37 height 11
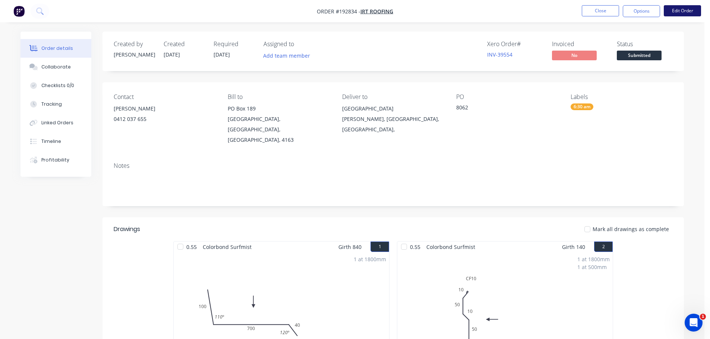
click at [677, 12] on button "Edit Order" at bounding box center [681, 10] width 37 height 11
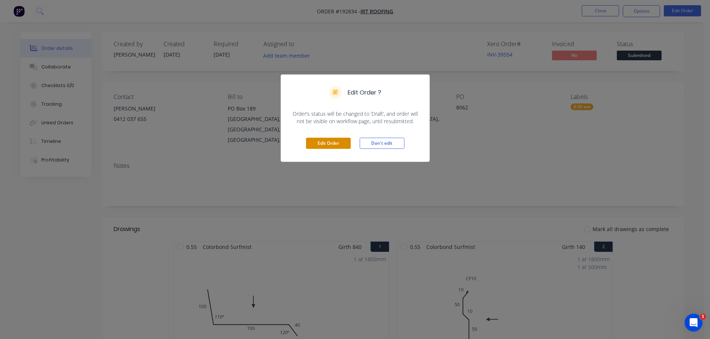
click at [346, 147] on button "Edit Order" at bounding box center [328, 143] width 45 height 11
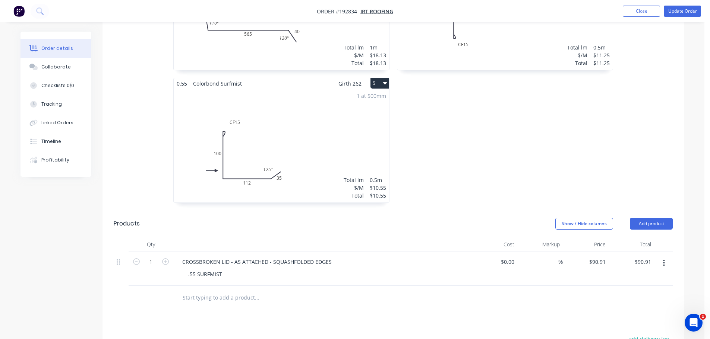
scroll to position [484, 0]
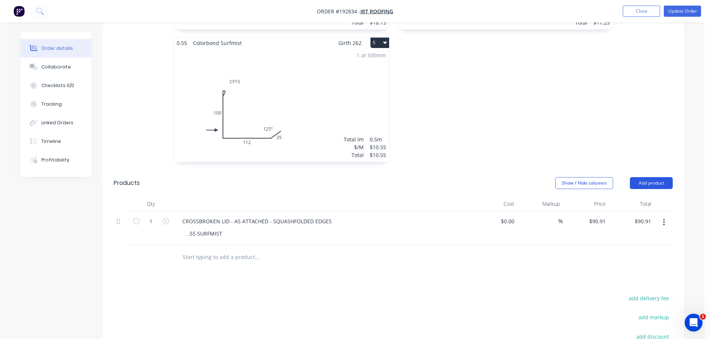
click at [633, 177] on button "Add product" at bounding box center [650, 183] width 43 height 12
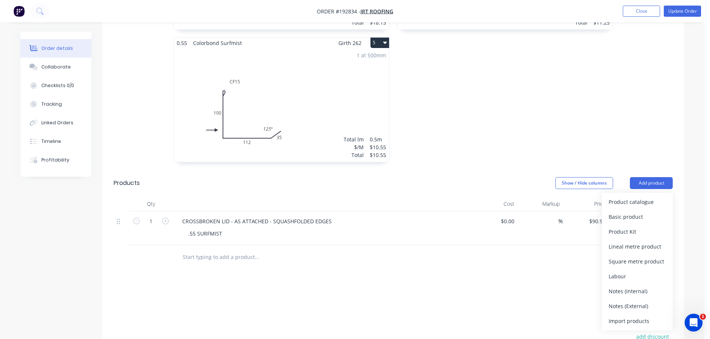
click at [637, 197] on div "Product catalogue" at bounding box center [636, 202] width 57 height 11
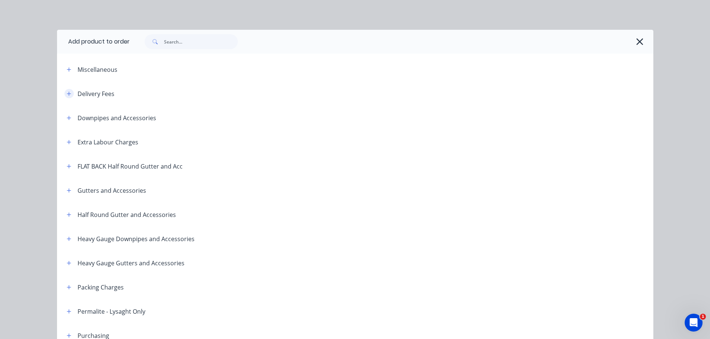
click at [67, 95] on icon "button" at bounding box center [69, 93] width 4 height 5
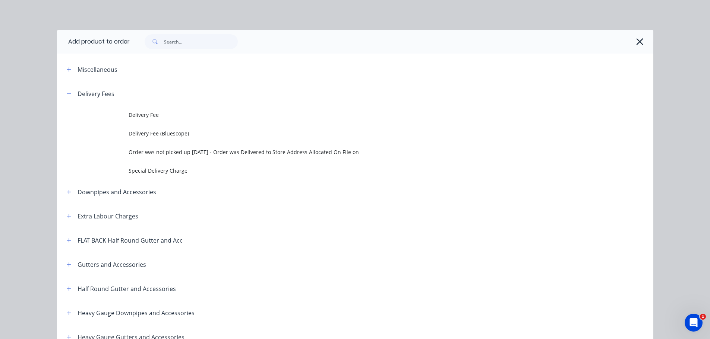
drag, startPoint x: 107, startPoint y: 105, endPoint x: 208, endPoint y: 128, distance: 103.8
click at [203, 112] on span "Delivery Fee" at bounding box center [337, 115] width 419 height 8
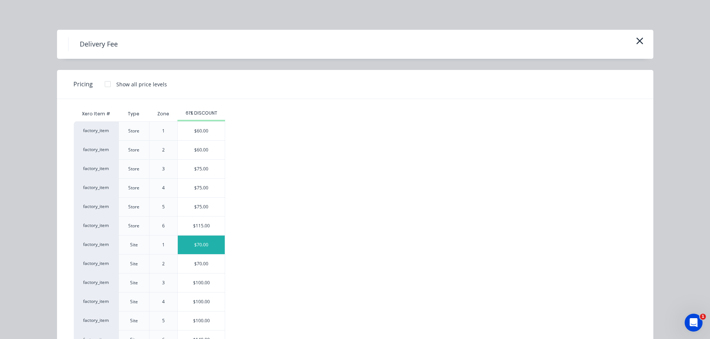
click at [211, 239] on div "$70.00" at bounding box center [201, 245] width 47 height 19
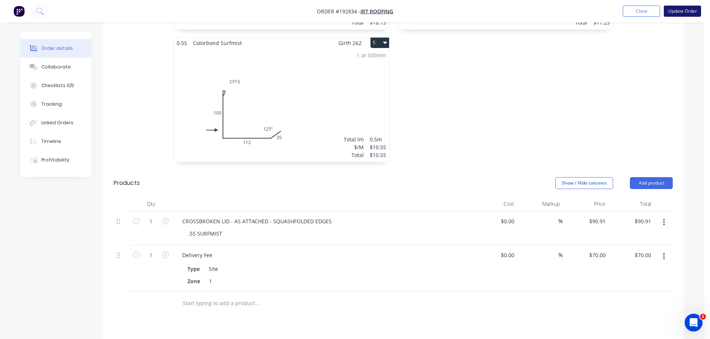
click at [673, 13] on button "Update Order" at bounding box center [681, 11] width 37 height 11
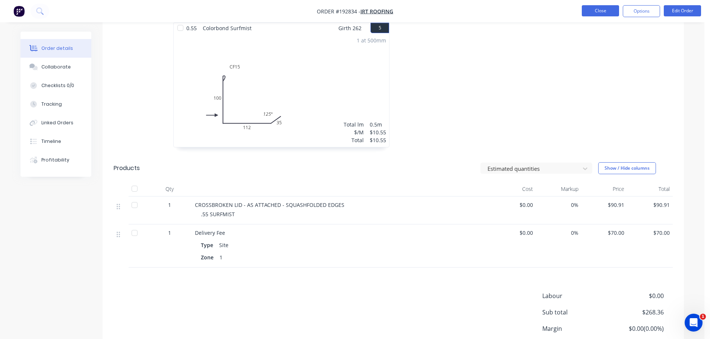
click at [606, 9] on button "Close" at bounding box center [599, 10] width 37 height 11
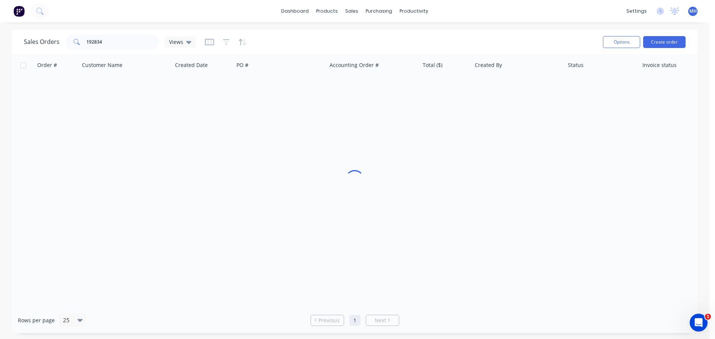
click at [565, 39] on div "Sales Orders 192834 Views" at bounding box center [310, 42] width 573 height 18
